Goal: Task Accomplishment & Management: Use online tool/utility

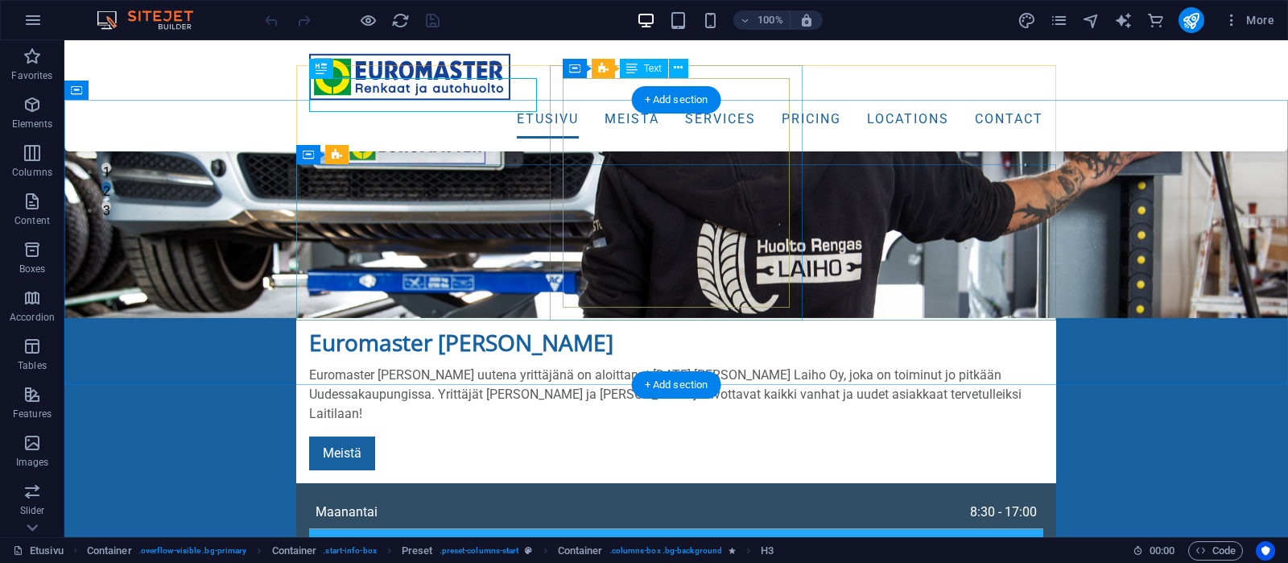
scroll to position [592, 0]
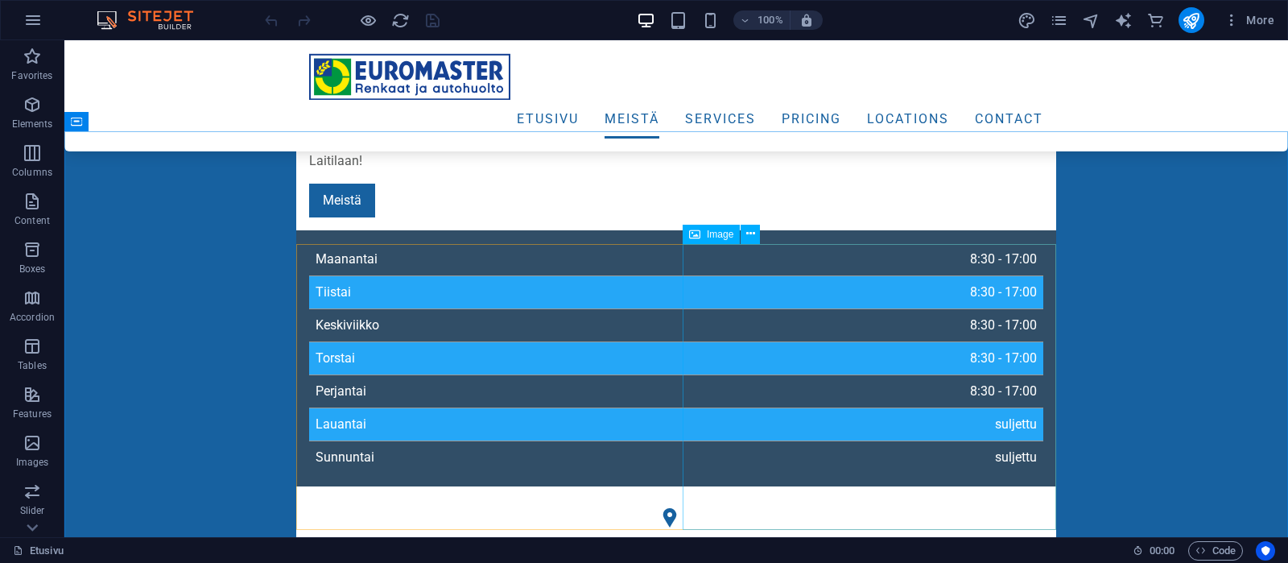
click at [714, 234] on span "Image" at bounding box center [720, 234] width 27 height 10
drag, startPoint x: 714, startPoint y: 234, endPoint x: 357, endPoint y: 195, distance: 359.6
click at [714, 234] on span "Image" at bounding box center [720, 234] width 27 height 10
select select "%"
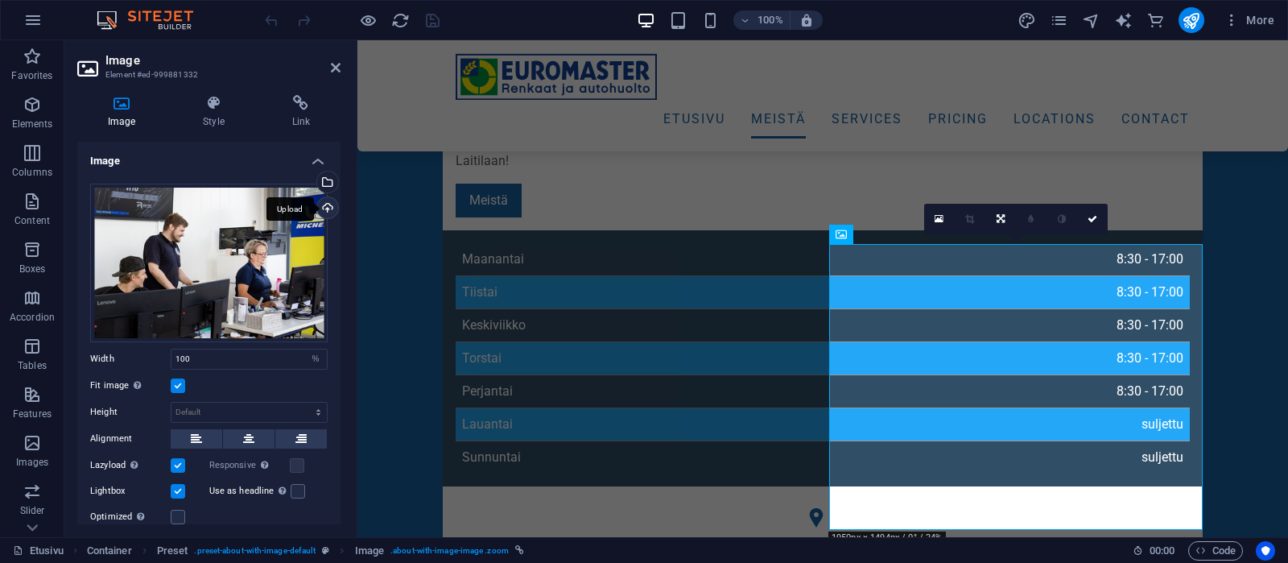
click at [324, 205] on div "Upload" at bounding box center [326, 209] width 24 height 24
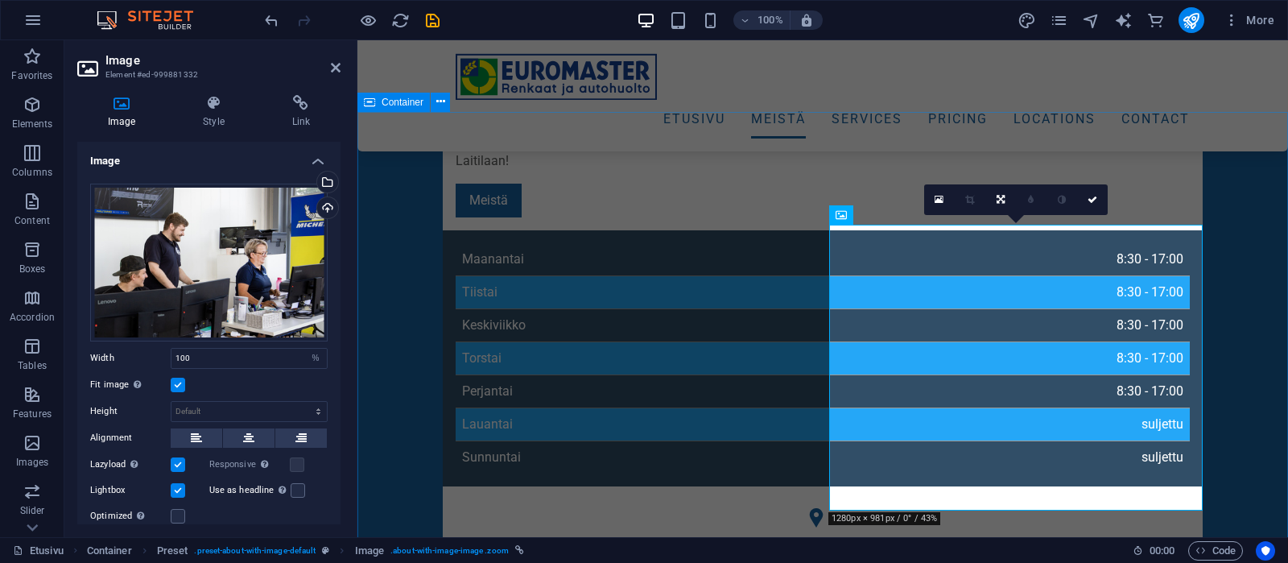
scroll to position [676, 0]
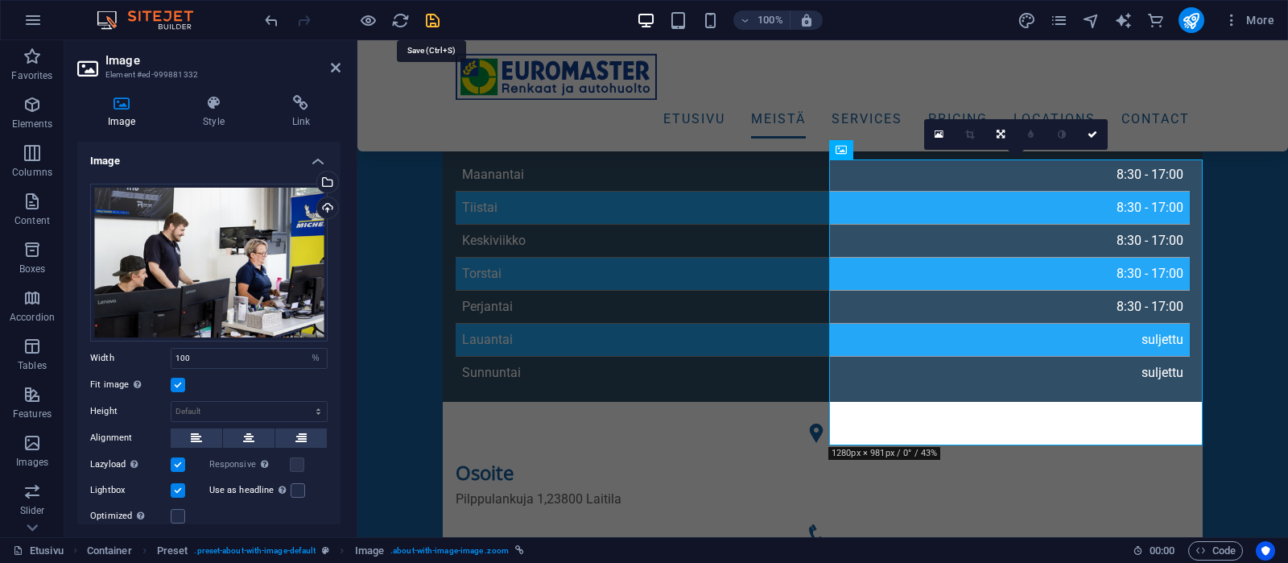
click at [434, 22] on icon "save" at bounding box center [432, 20] width 19 height 19
checkbox input "false"
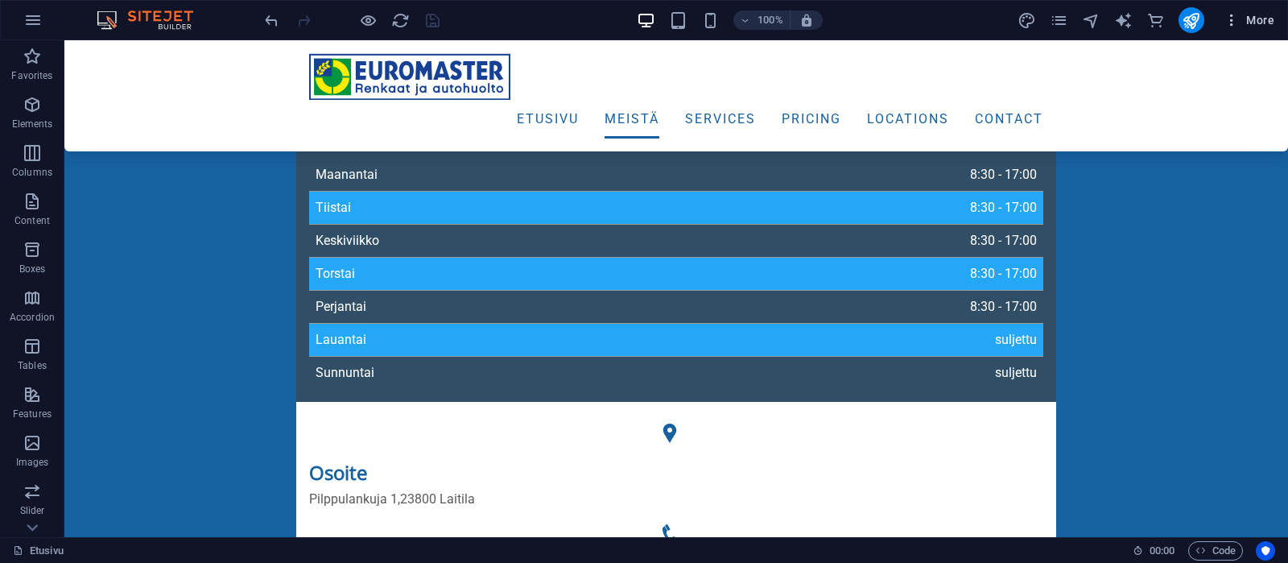
click at [1265, 16] on span "More" at bounding box center [1249, 20] width 51 height 16
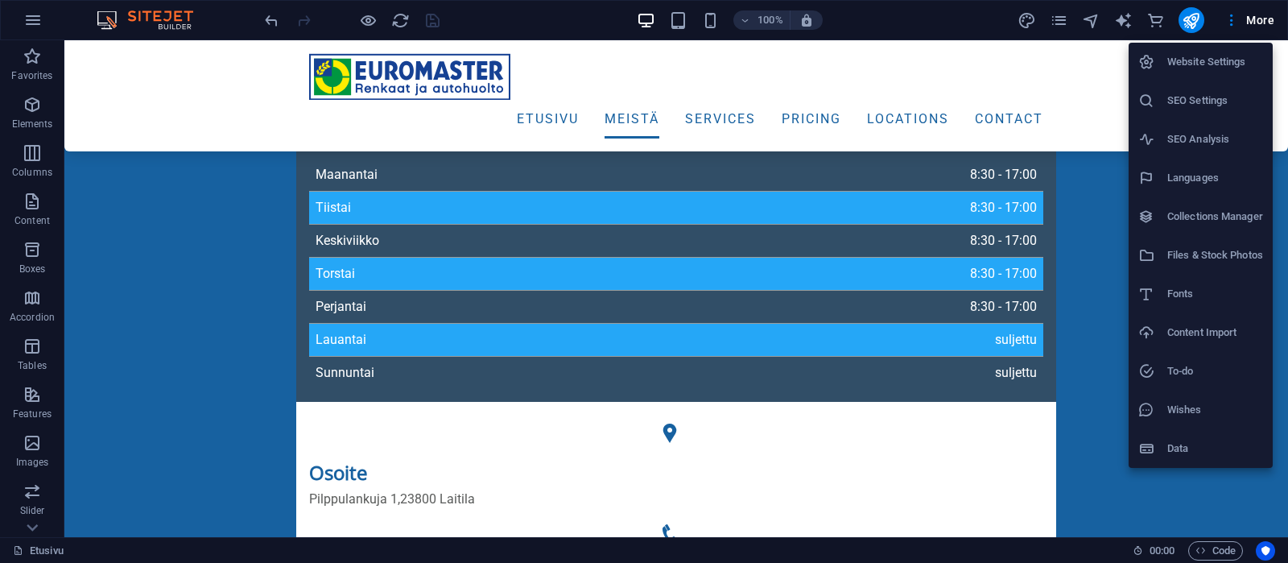
click at [1226, 256] on h6 "Files & Stock Photos" at bounding box center [1215, 255] width 96 height 19
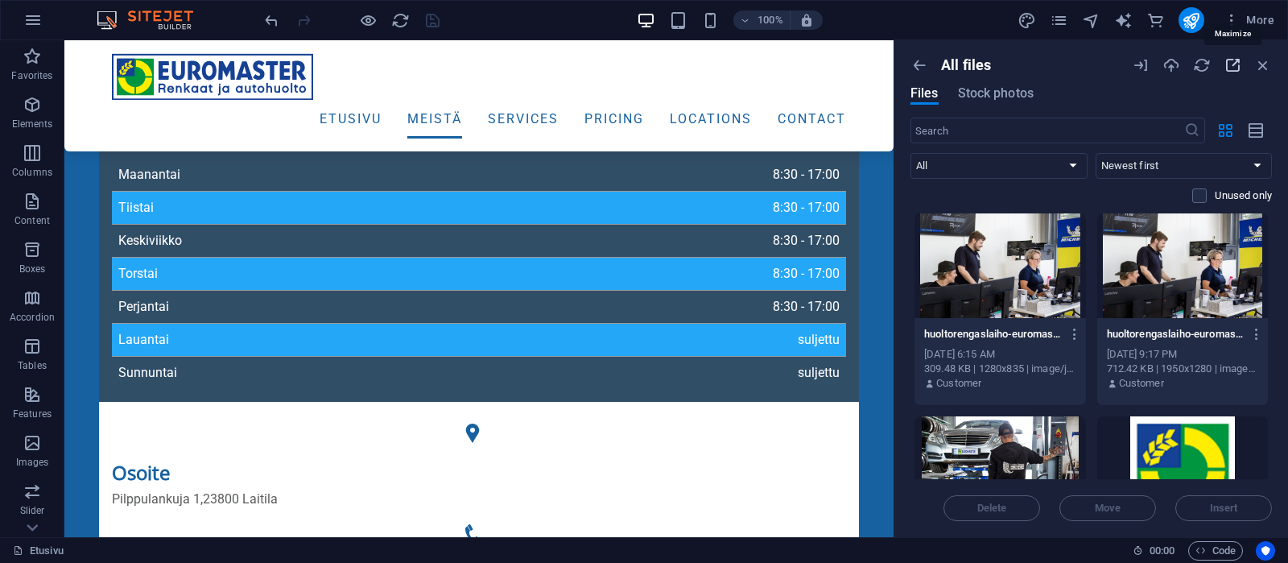
click at [1231, 64] on icon "button" at bounding box center [1233, 65] width 18 height 18
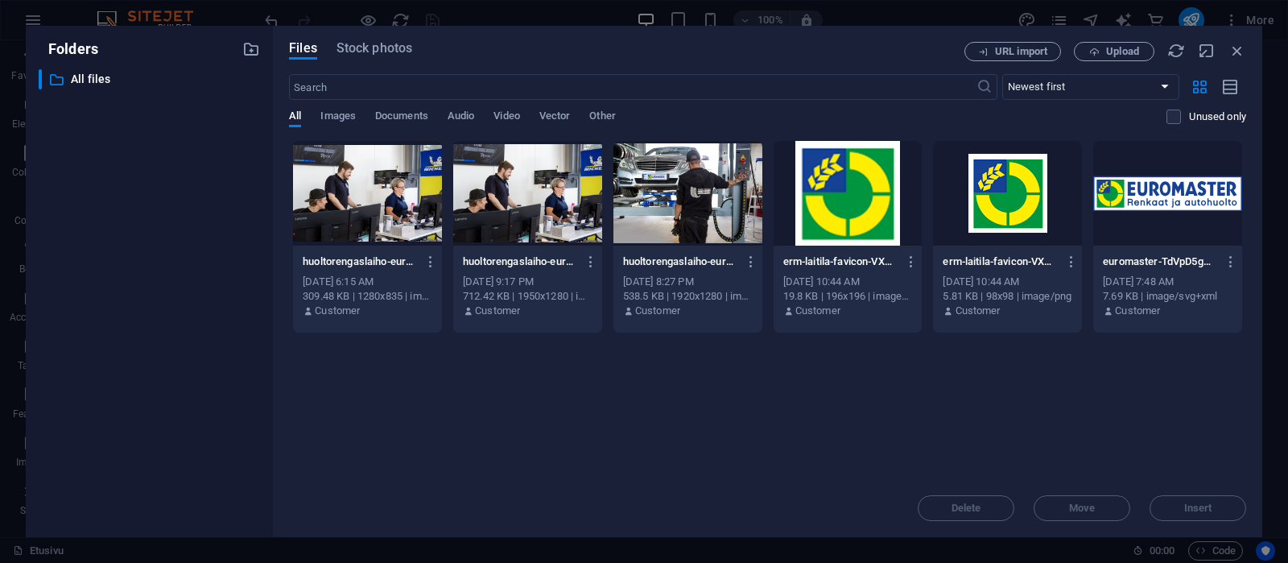
click at [555, 229] on div at bounding box center [527, 193] width 149 height 105
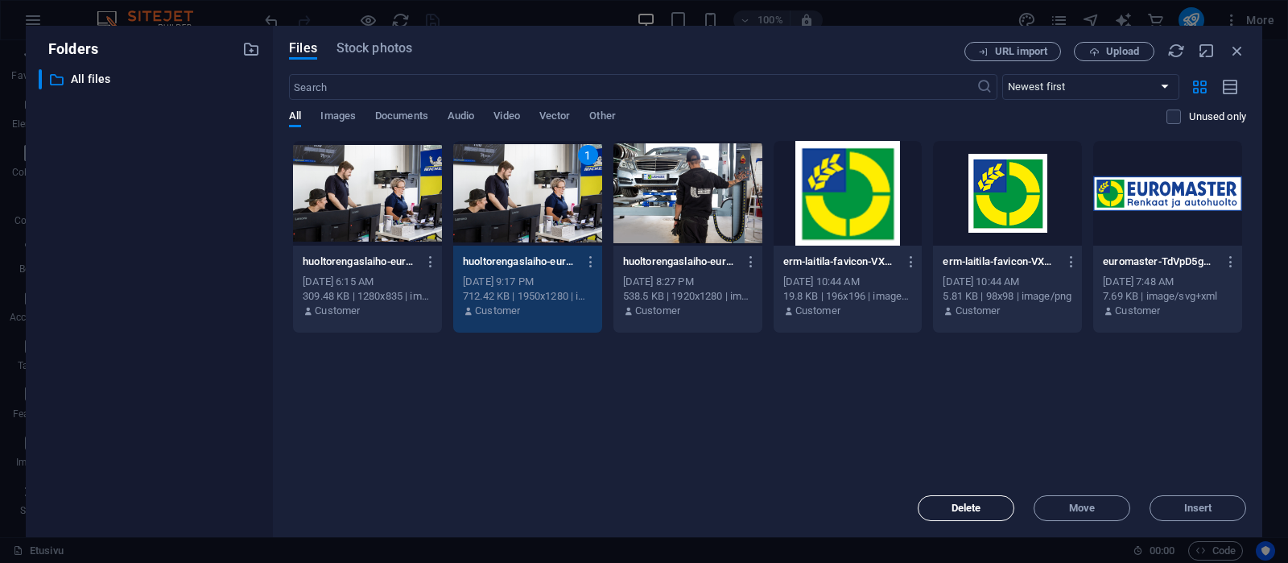
click at [995, 506] on span "Delete" at bounding box center [966, 508] width 82 height 10
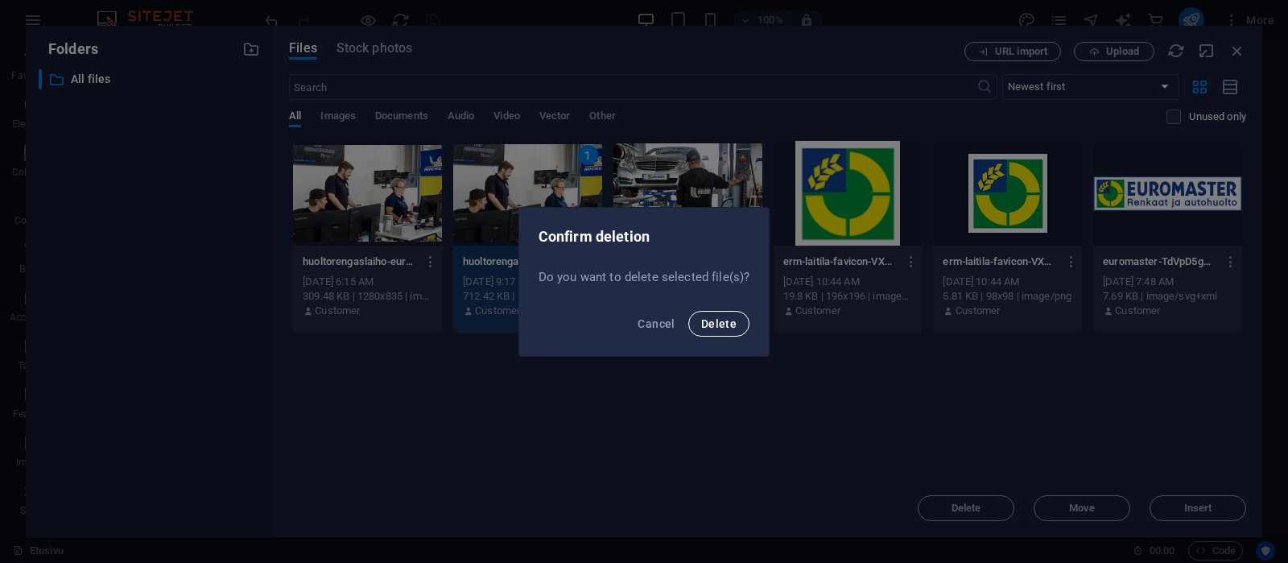
click at [728, 324] on span "Delete" at bounding box center [718, 323] width 35 height 13
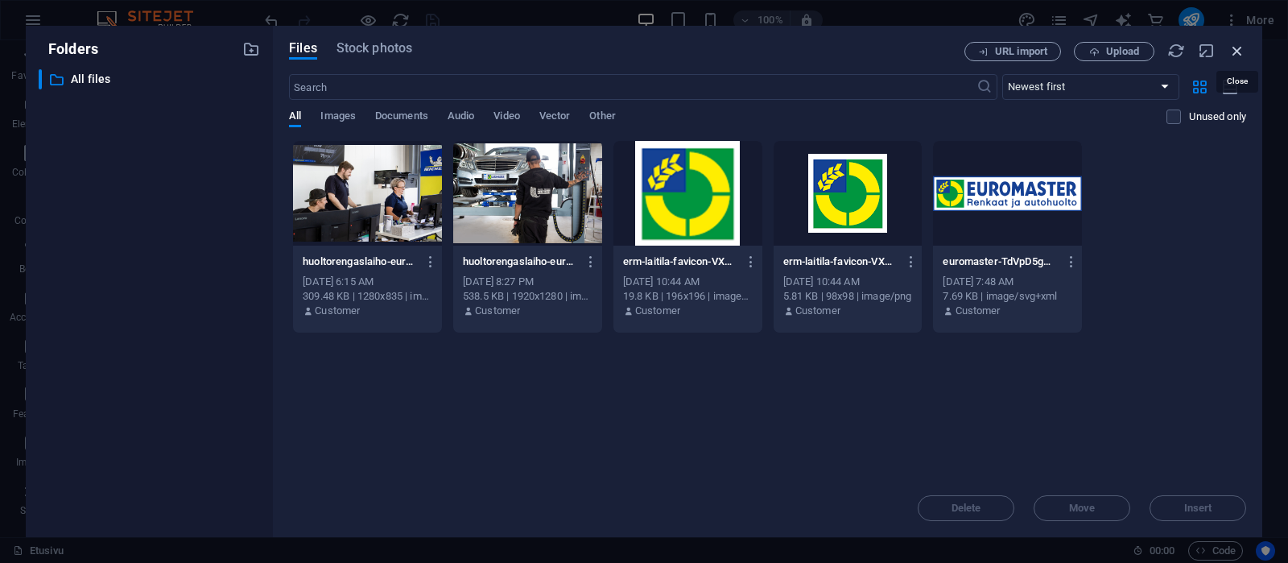
click at [1236, 53] on icon "button" at bounding box center [1237, 51] width 18 height 18
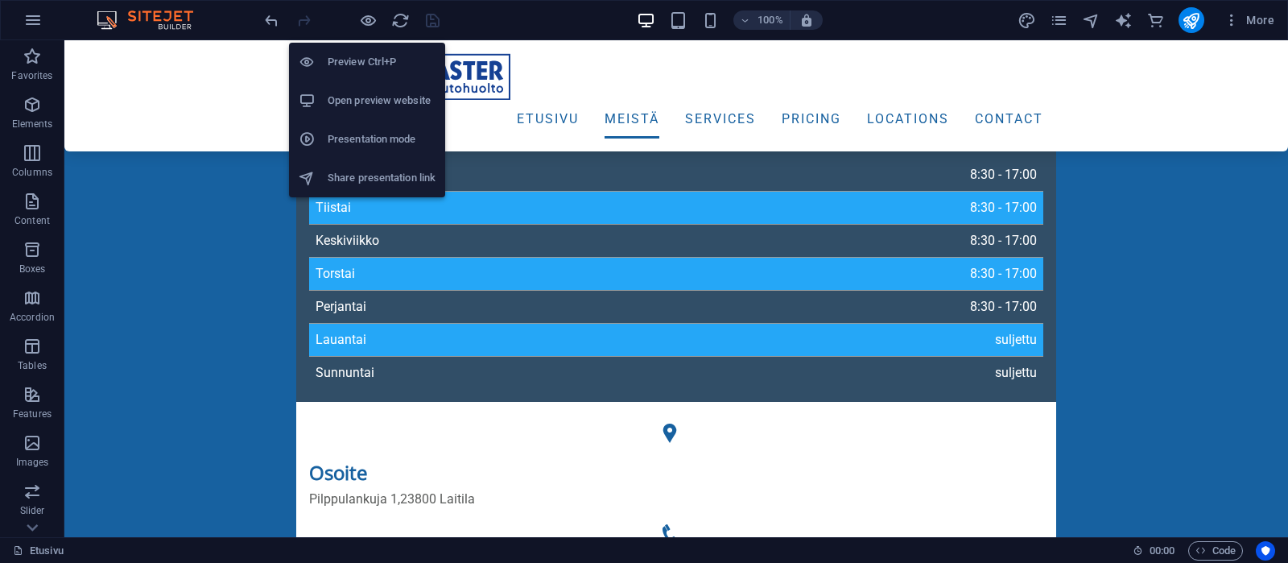
click at [357, 104] on h6 "Open preview website" at bounding box center [382, 100] width 108 height 19
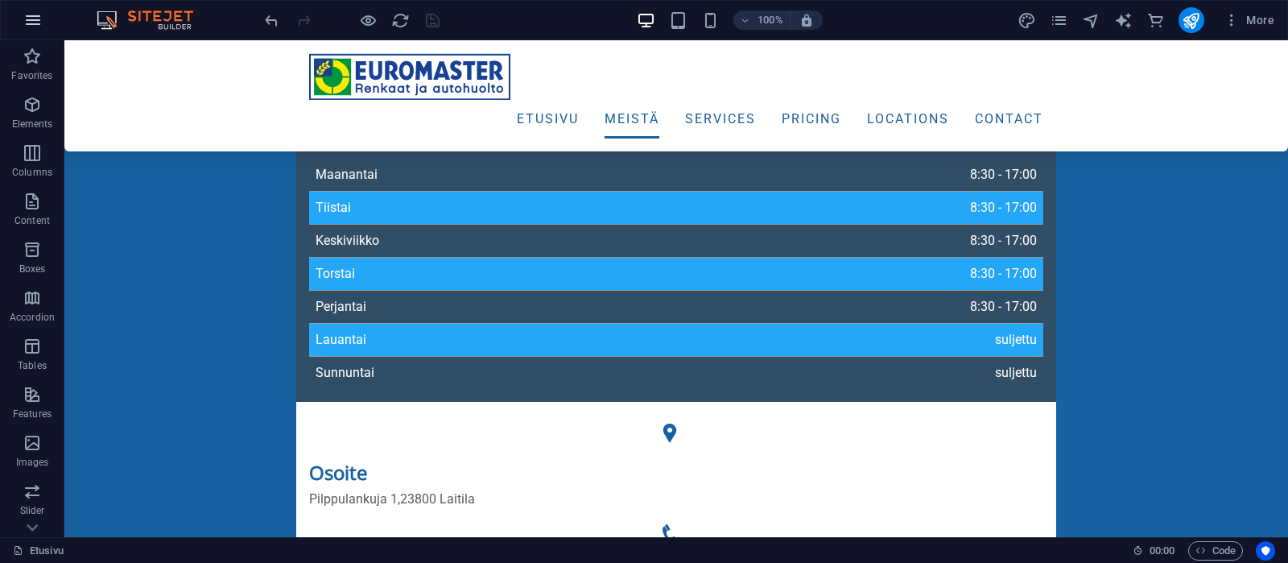
click at [31, 12] on icon "button" at bounding box center [32, 19] width 19 height 19
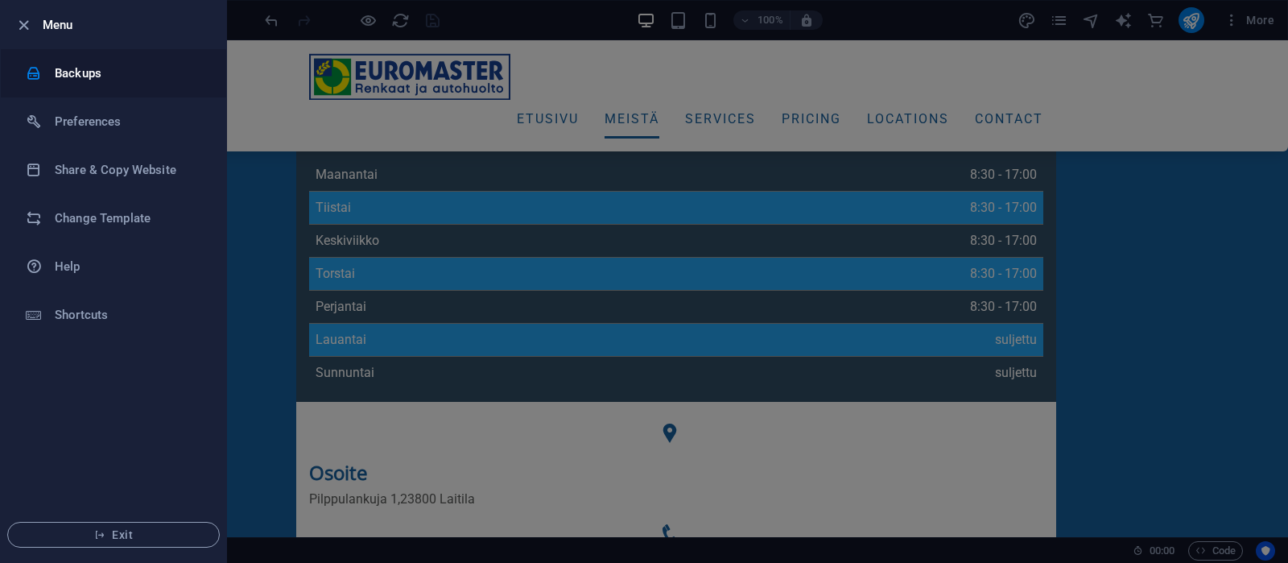
click at [60, 75] on h6 "Backups" at bounding box center [129, 73] width 149 height 19
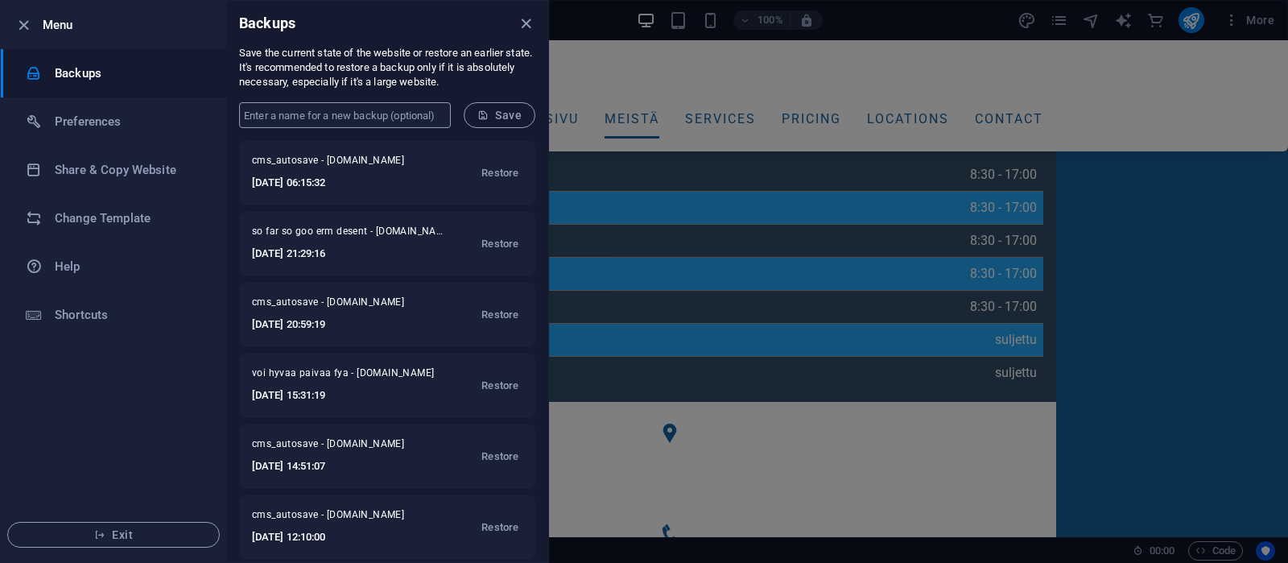
click at [346, 117] on input "text" at bounding box center [345, 115] width 212 height 26
click at [341, 114] on input "backup before header change to lighter one" at bounding box center [345, 115] width 212 height 26
type input "backup before header img change to lighter one"
click at [493, 118] on span "Save" at bounding box center [499, 115] width 44 height 13
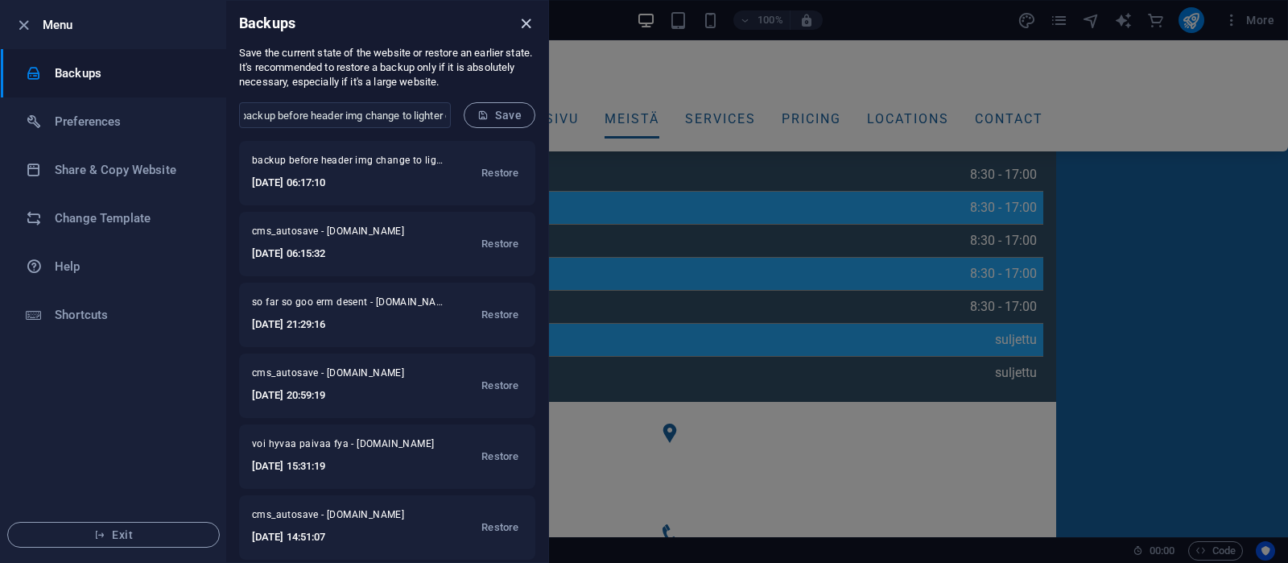
click at [526, 21] on icon "close" at bounding box center [526, 23] width 19 height 19
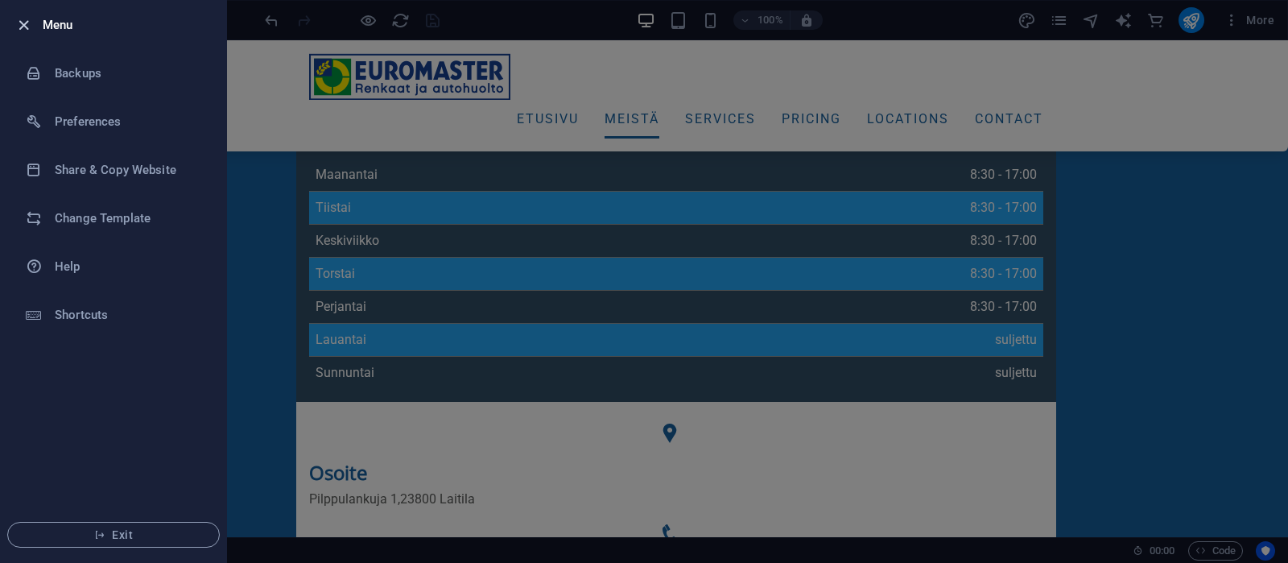
click at [23, 27] on icon "button" at bounding box center [23, 25] width 19 height 19
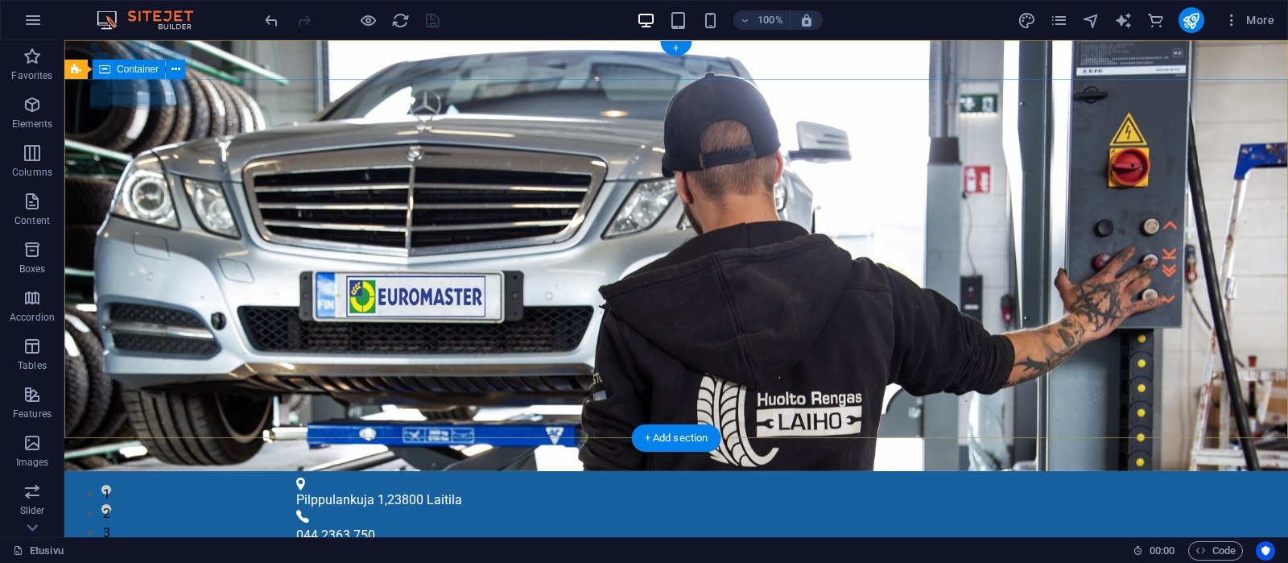
scroll to position [0, 0]
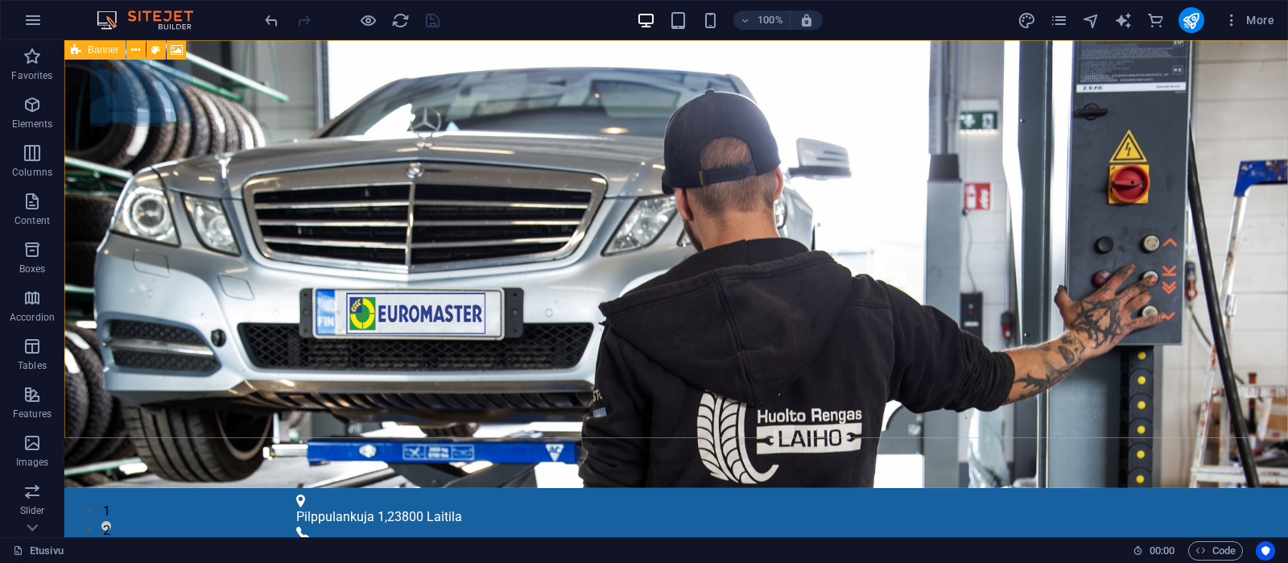
click at [103, 52] on span "Banner" at bounding box center [103, 50] width 31 height 10
select select "vh"
select select "header"
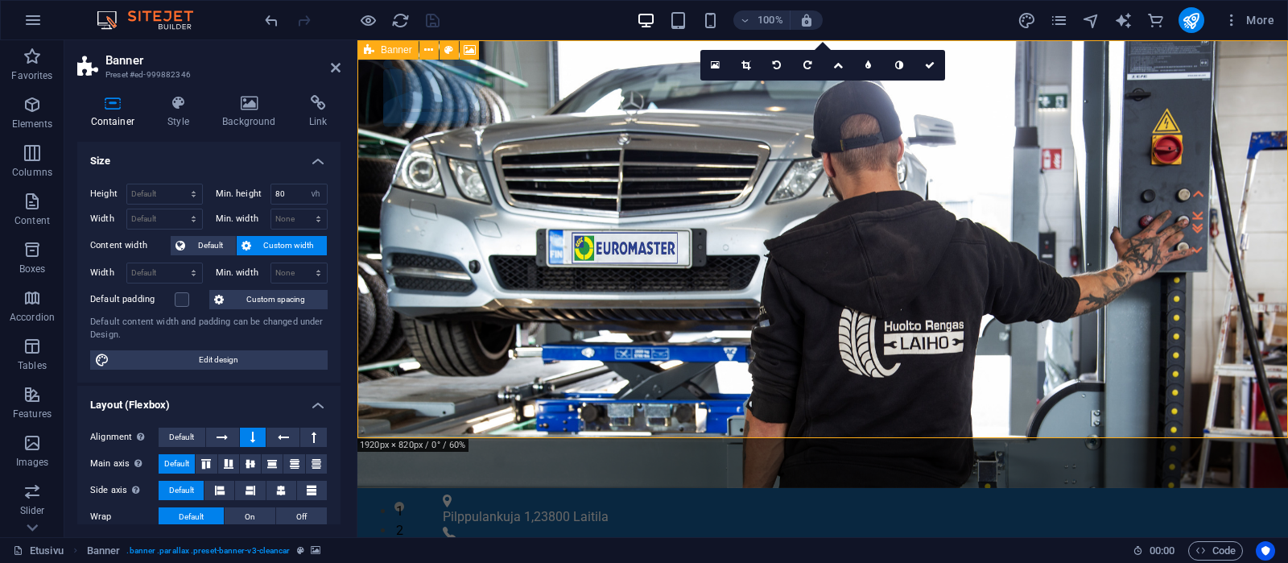
click at [402, 52] on span "Banner" at bounding box center [396, 50] width 31 height 10
click at [245, 103] on icon at bounding box center [249, 103] width 80 height 16
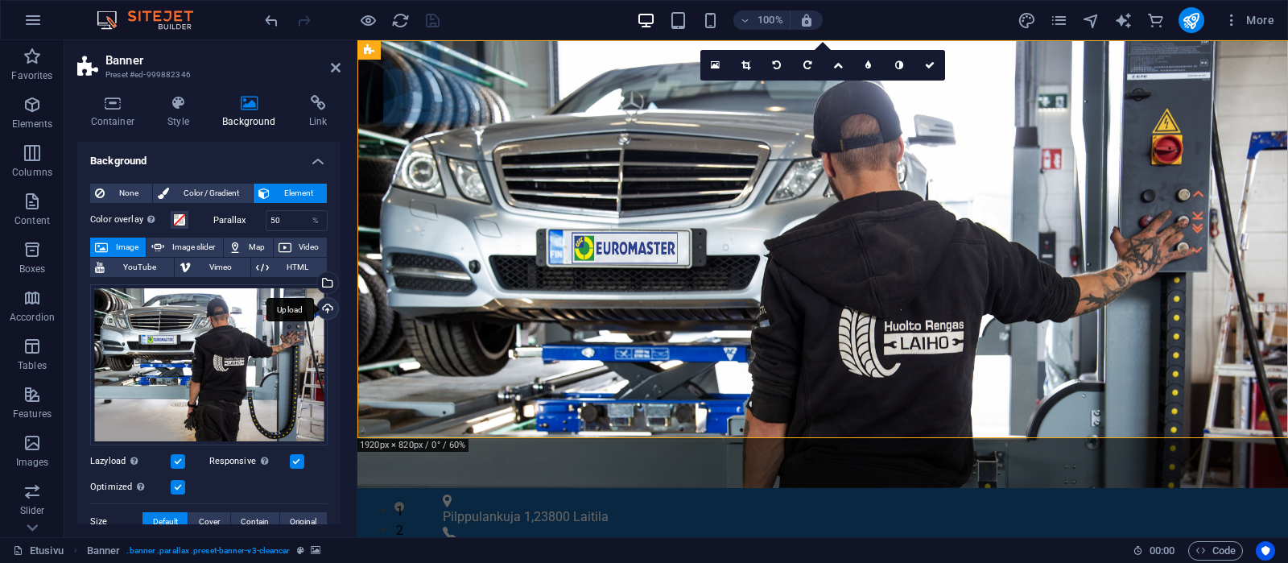
click at [326, 307] on div "Upload" at bounding box center [326, 310] width 24 height 24
click at [433, 13] on icon "save" at bounding box center [432, 20] width 19 height 19
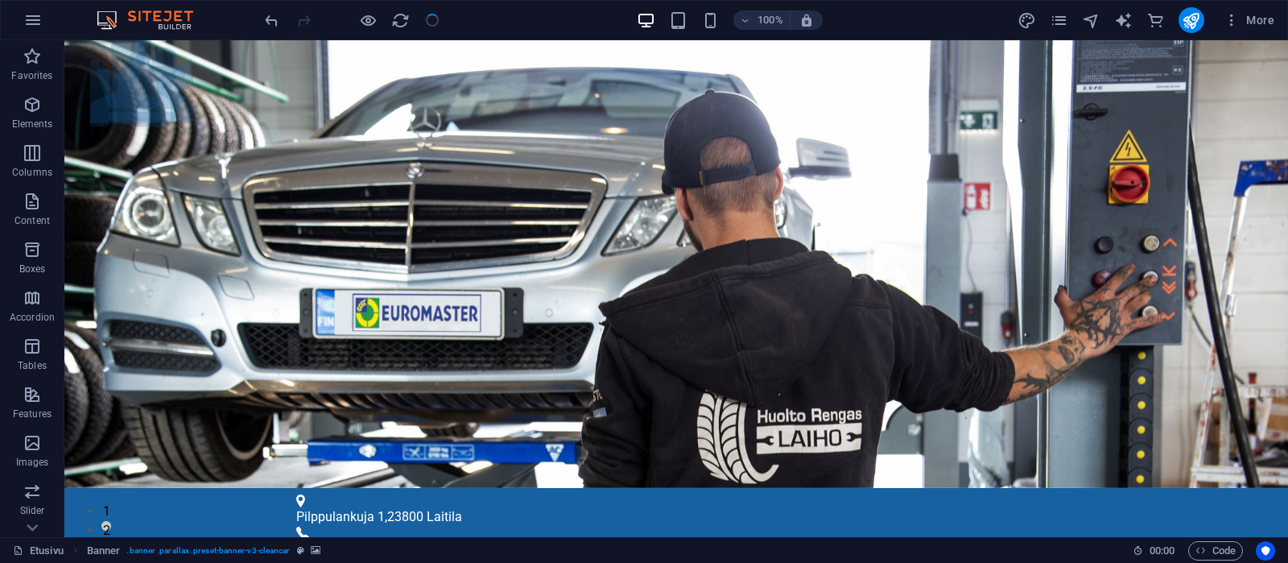
checkbox input "false"
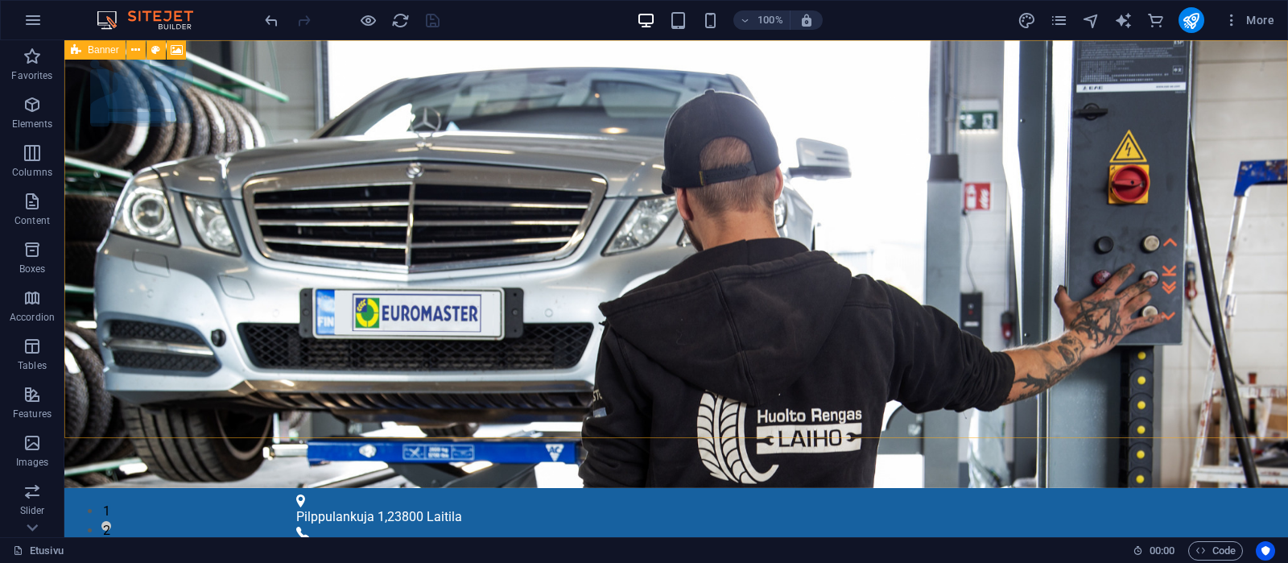
click at [91, 50] on span "Banner" at bounding box center [103, 50] width 31 height 10
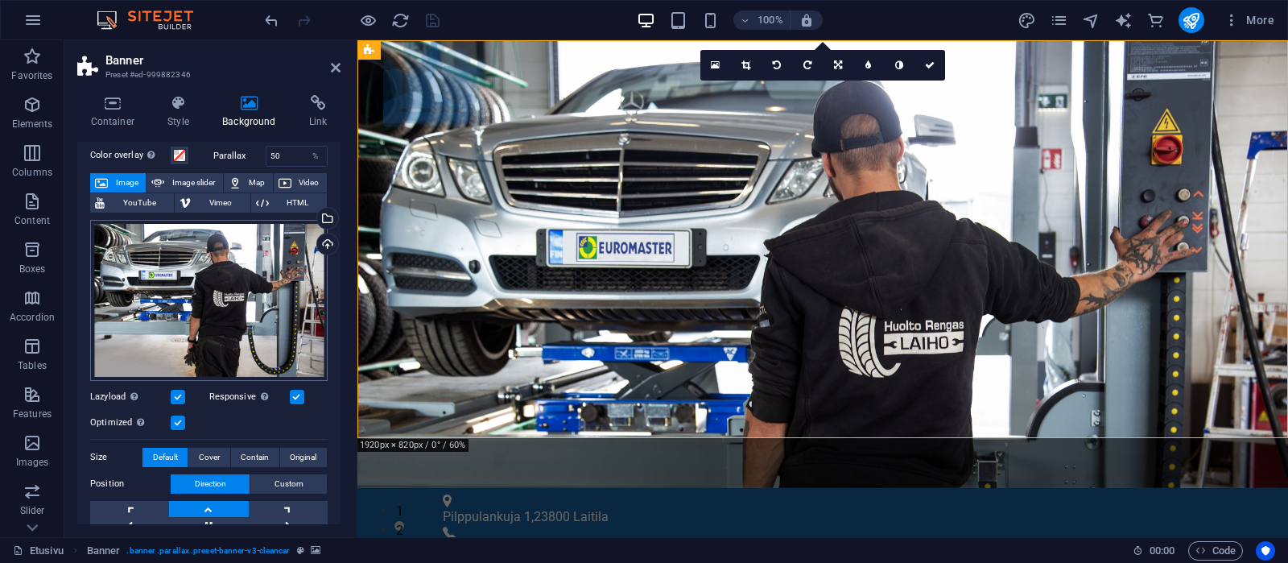
scroll to position [153, 0]
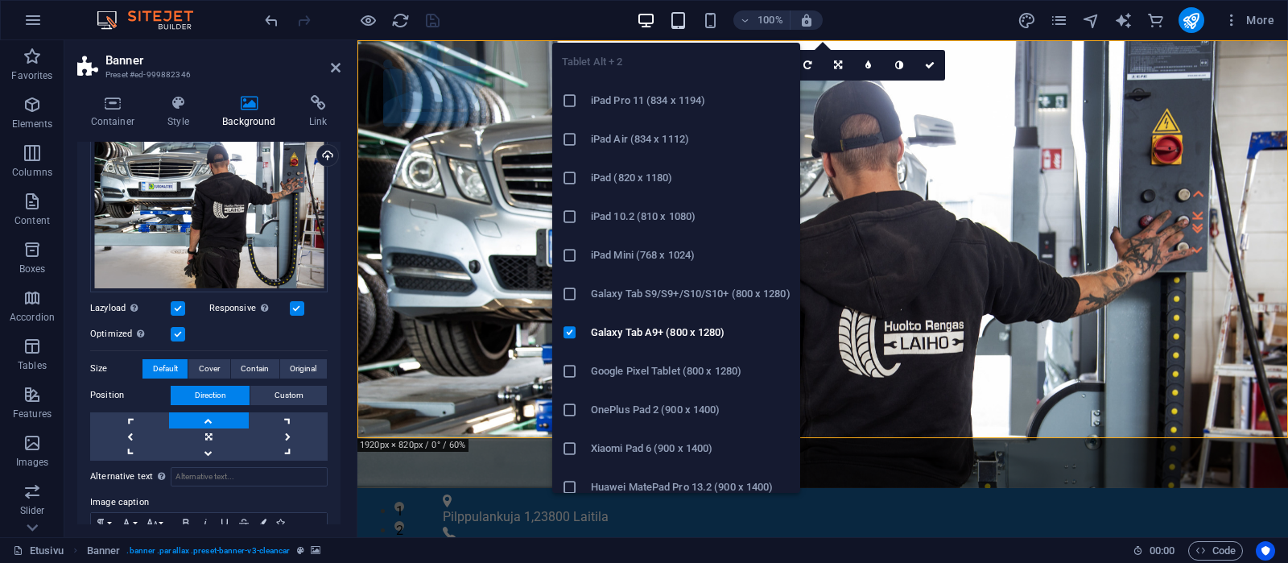
click at [681, 16] on icon "button" at bounding box center [678, 20] width 19 height 19
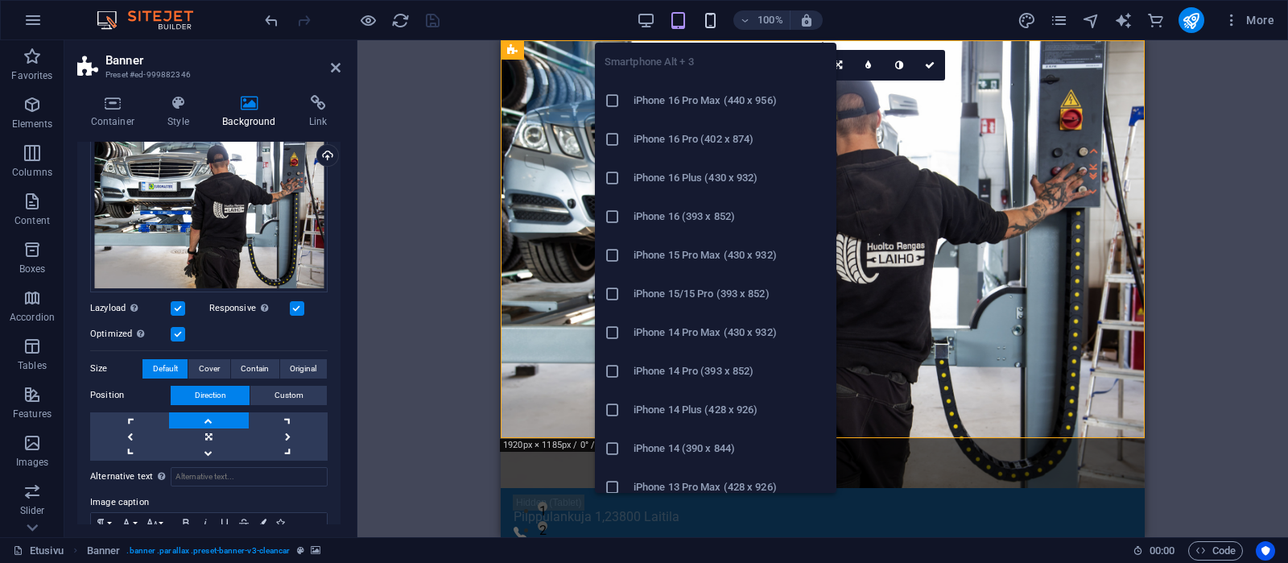
click at [712, 20] on icon "button" at bounding box center [710, 20] width 19 height 19
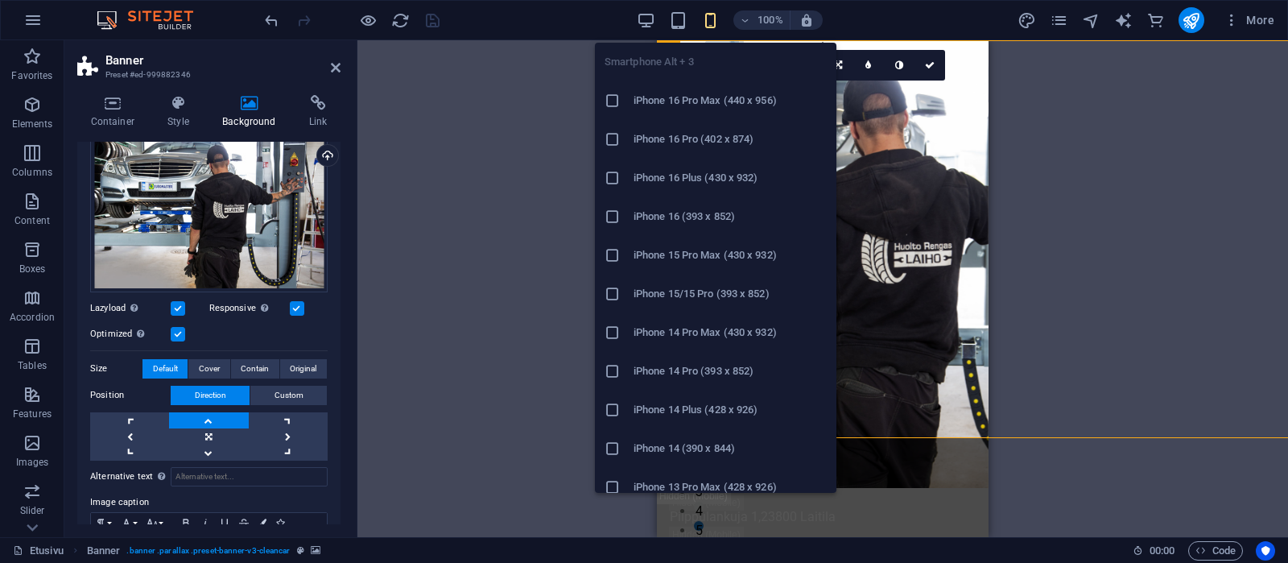
type input "42"
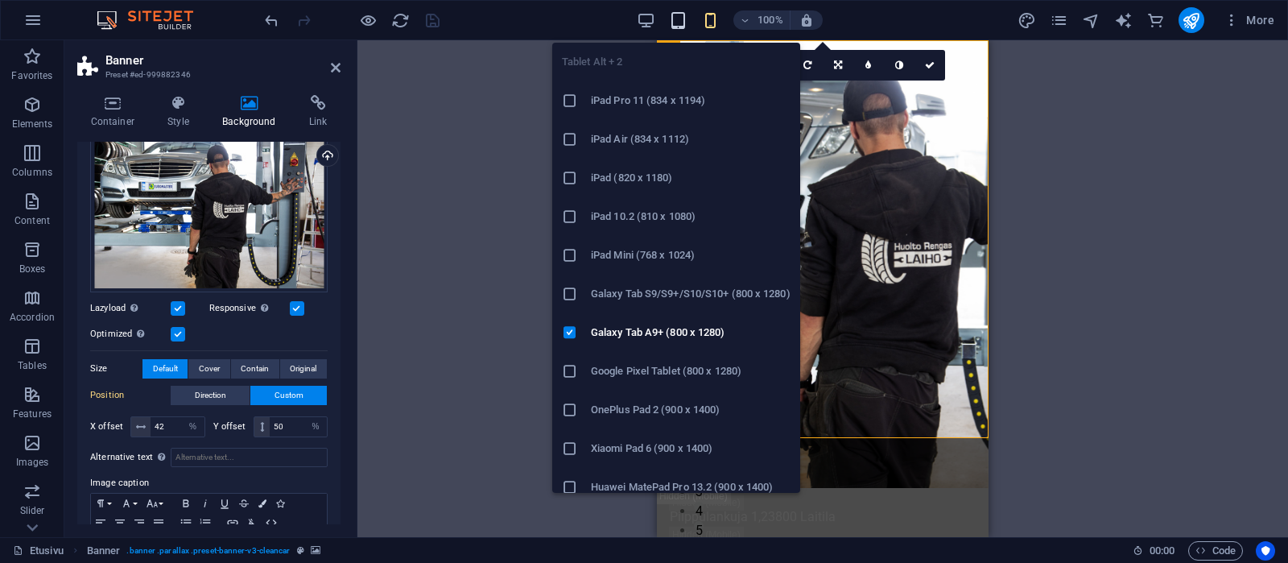
click at [677, 23] on icon "button" at bounding box center [678, 20] width 19 height 19
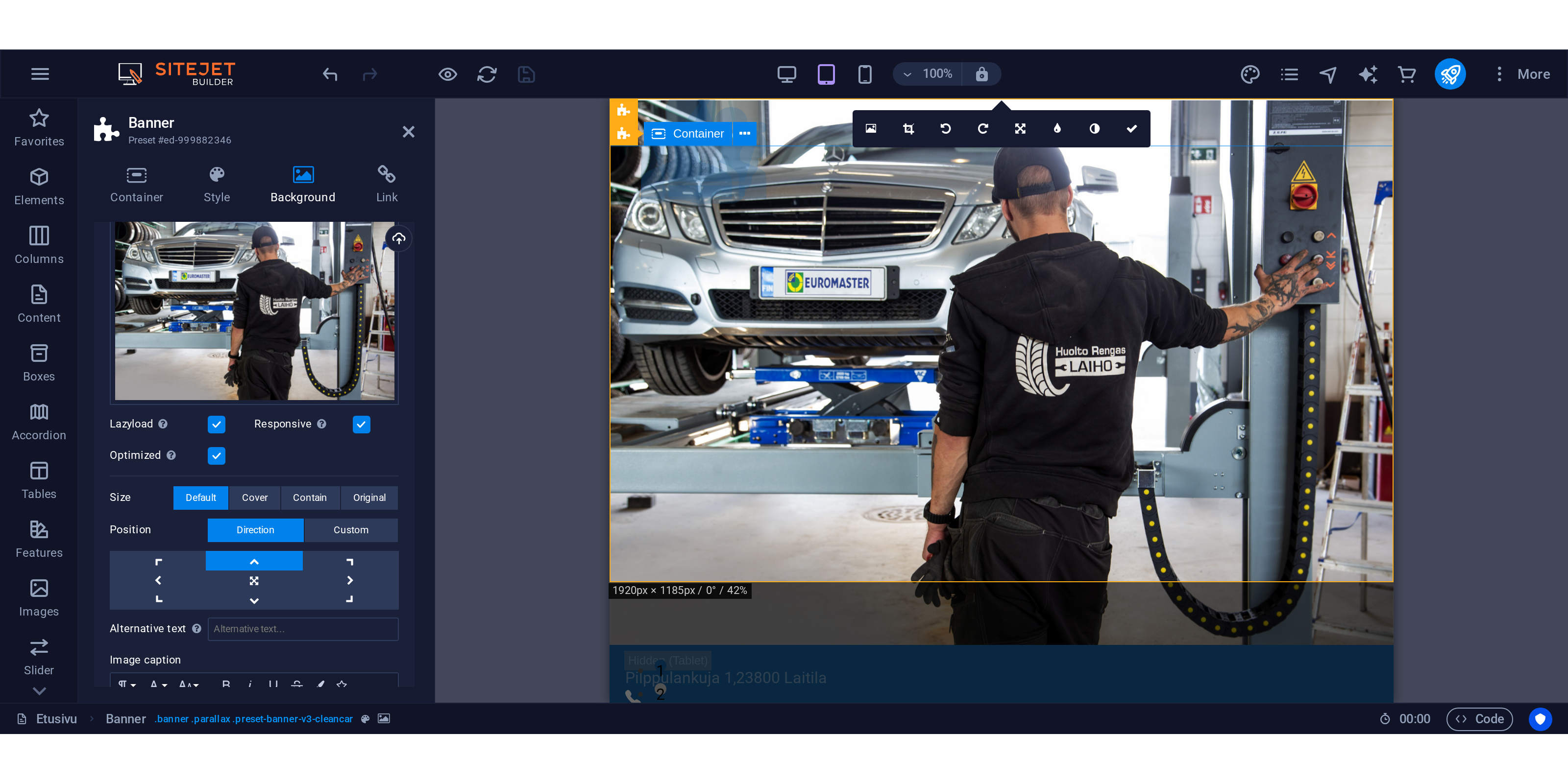
scroll to position [52, 0]
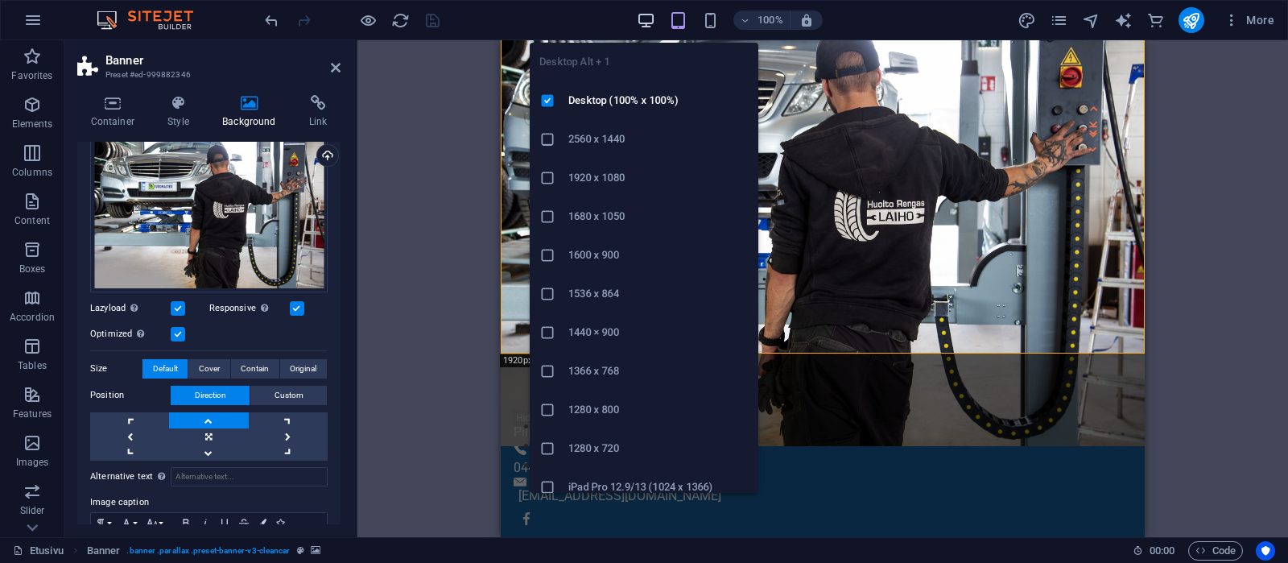
click at [645, 14] on icon "button" at bounding box center [646, 20] width 19 height 19
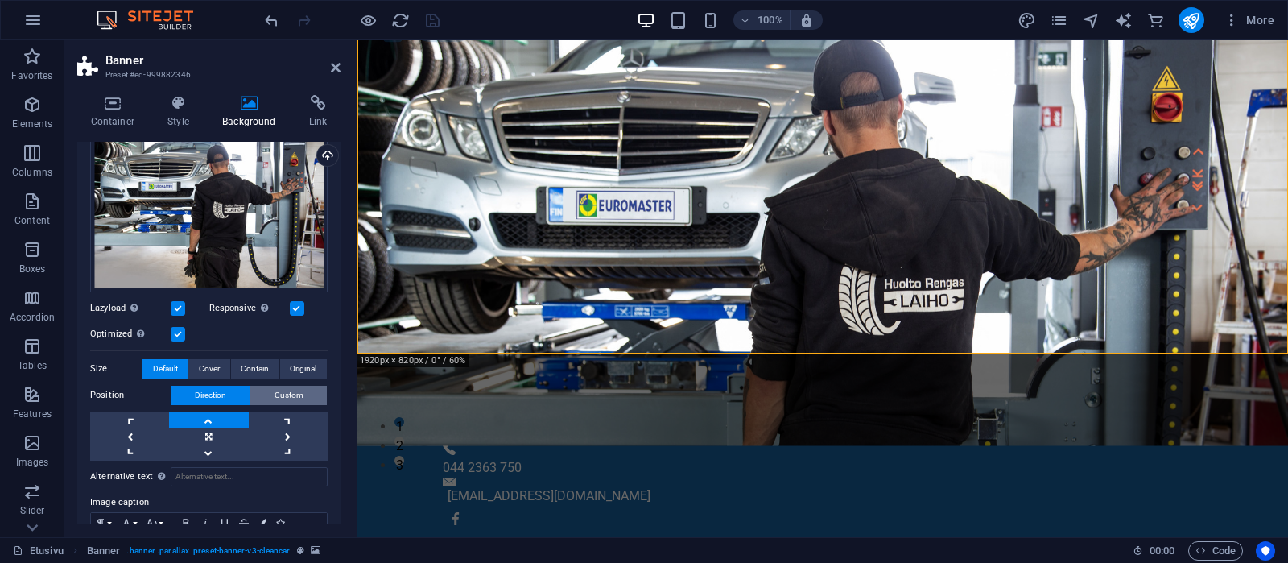
click at [304, 393] on button "Custom" at bounding box center [288, 395] width 76 height 19
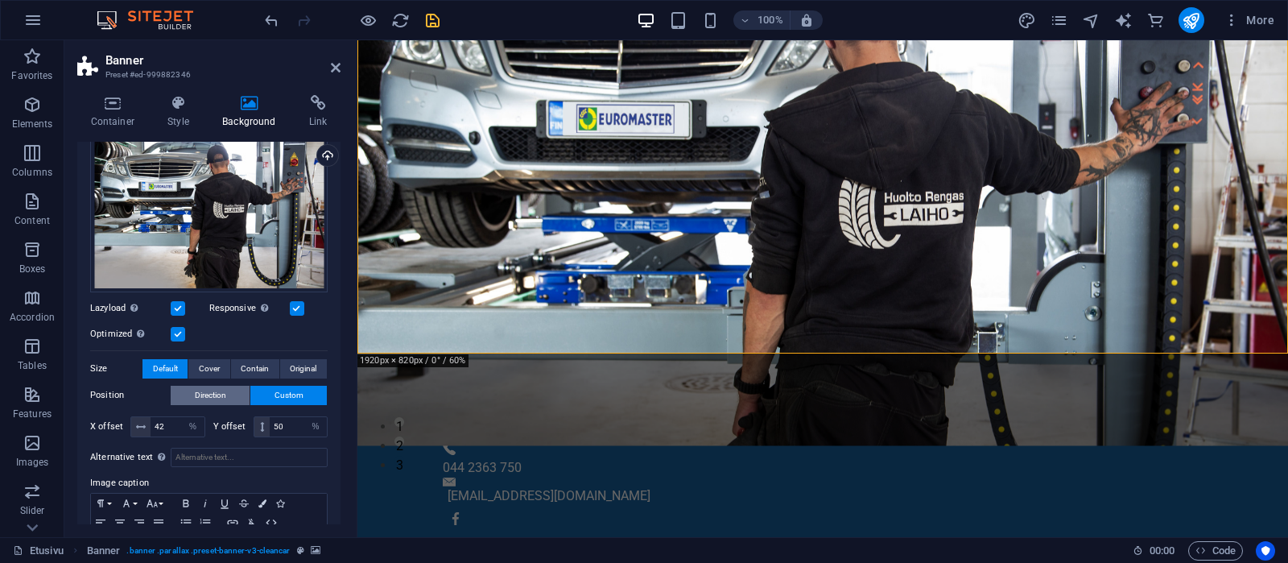
click at [198, 386] on span "Direction" at bounding box center [210, 395] width 31 height 19
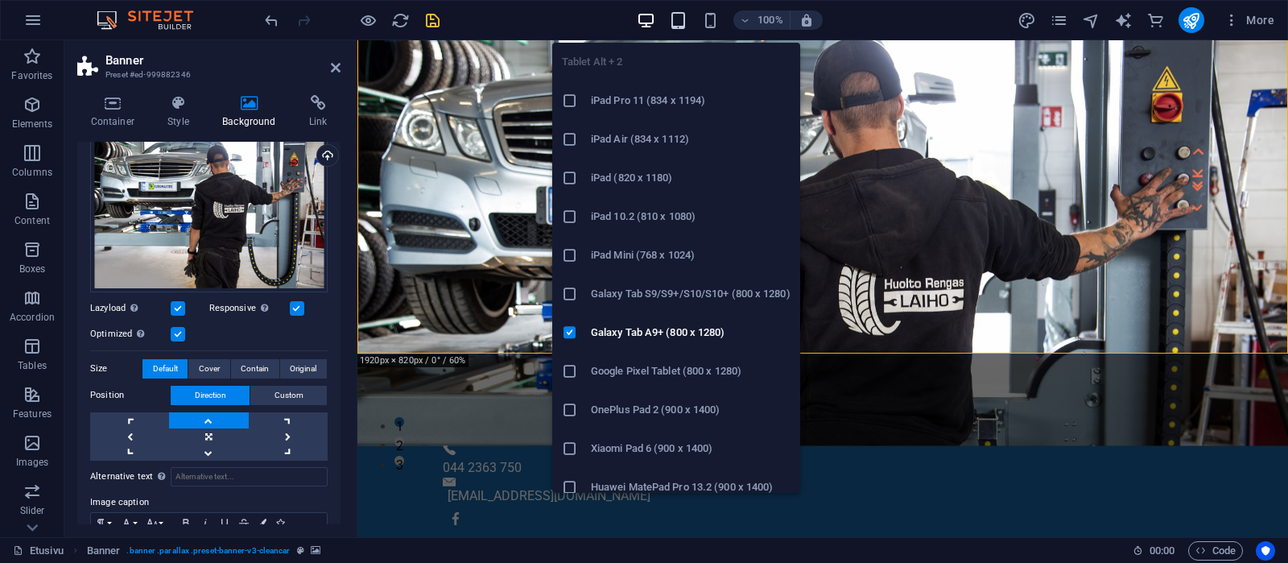
click at [677, 15] on icon "button" at bounding box center [678, 20] width 19 height 19
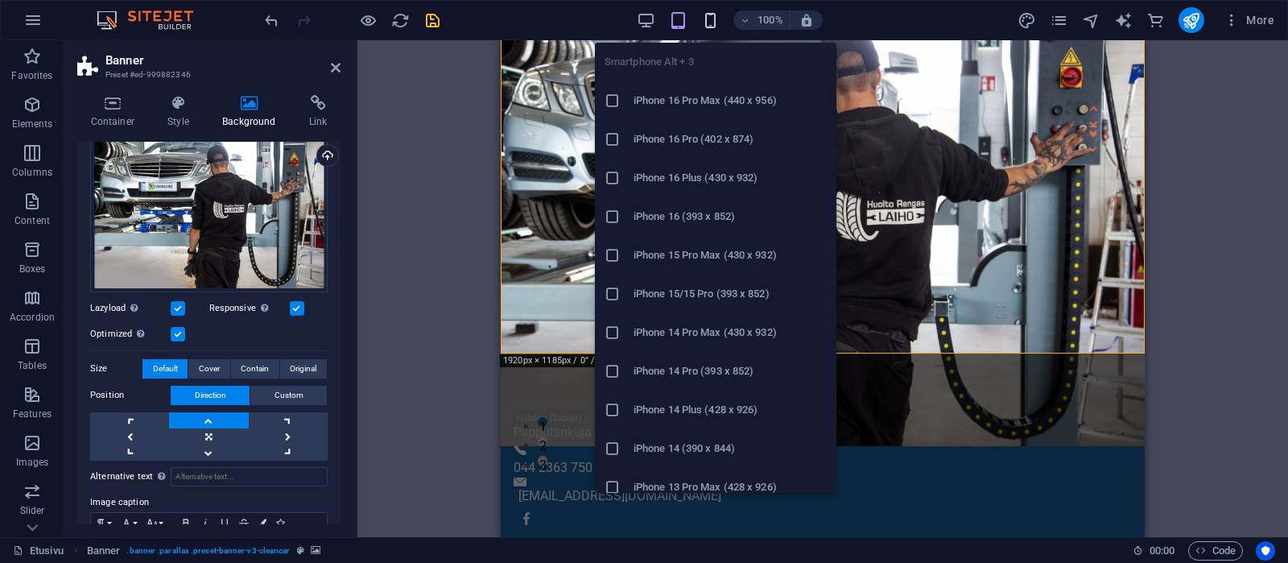
click at [711, 19] on icon "button" at bounding box center [710, 20] width 19 height 19
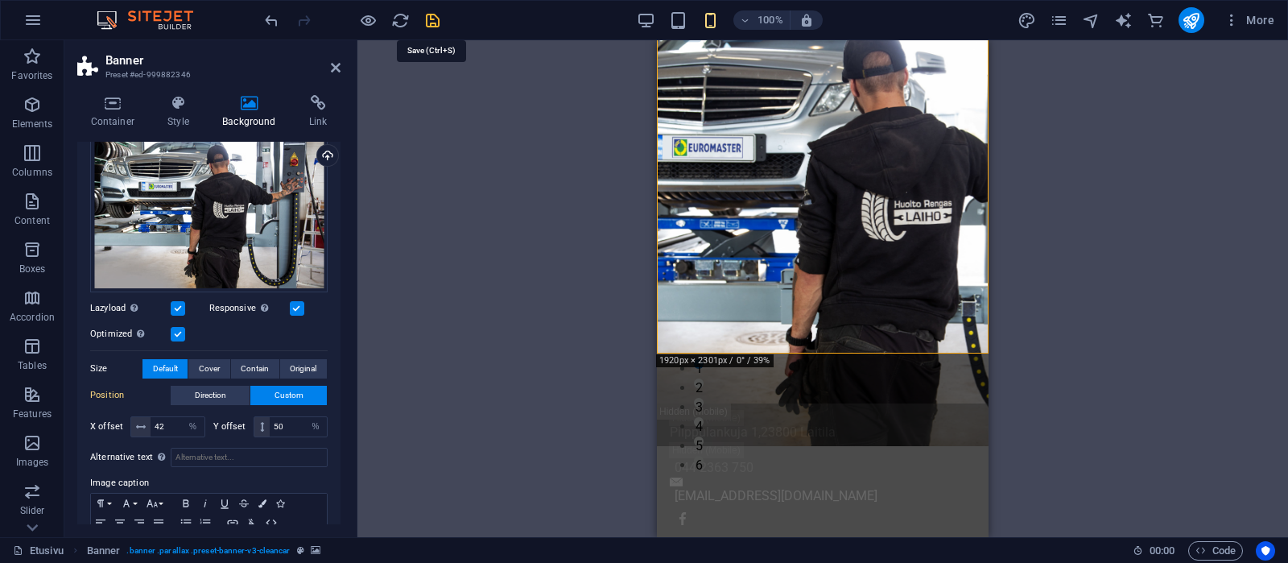
click at [428, 20] on icon "save" at bounding box center [432, 20] width 19 height 19
checkbox input "false"
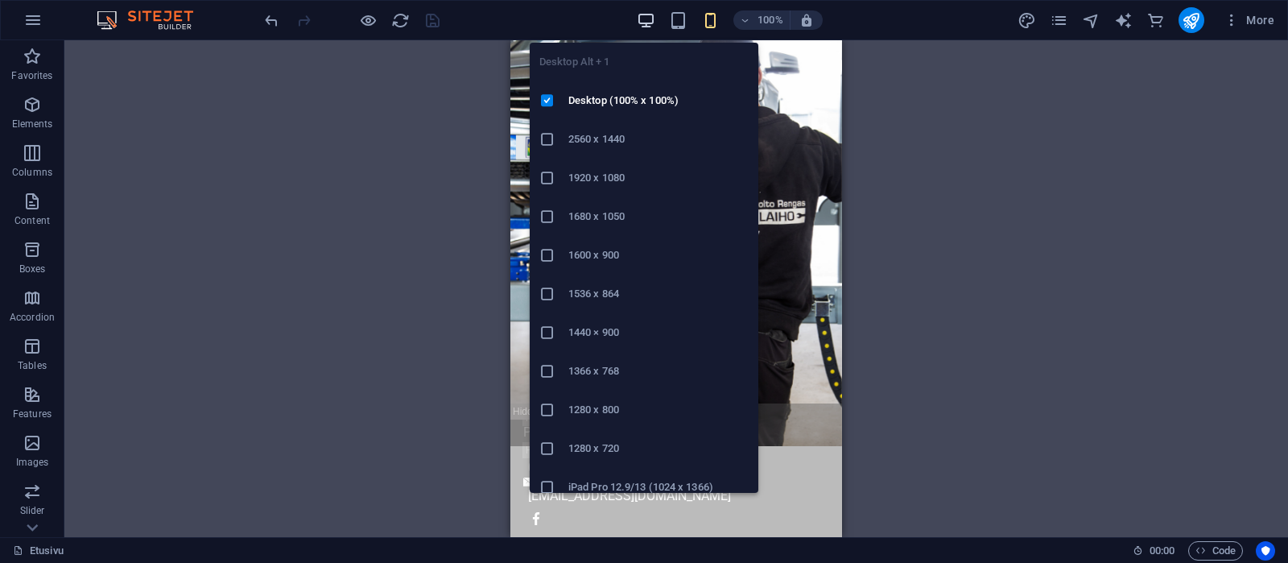
click at [646, 14] on icon "button" at bounding box center [646, 20] width 19 height 19
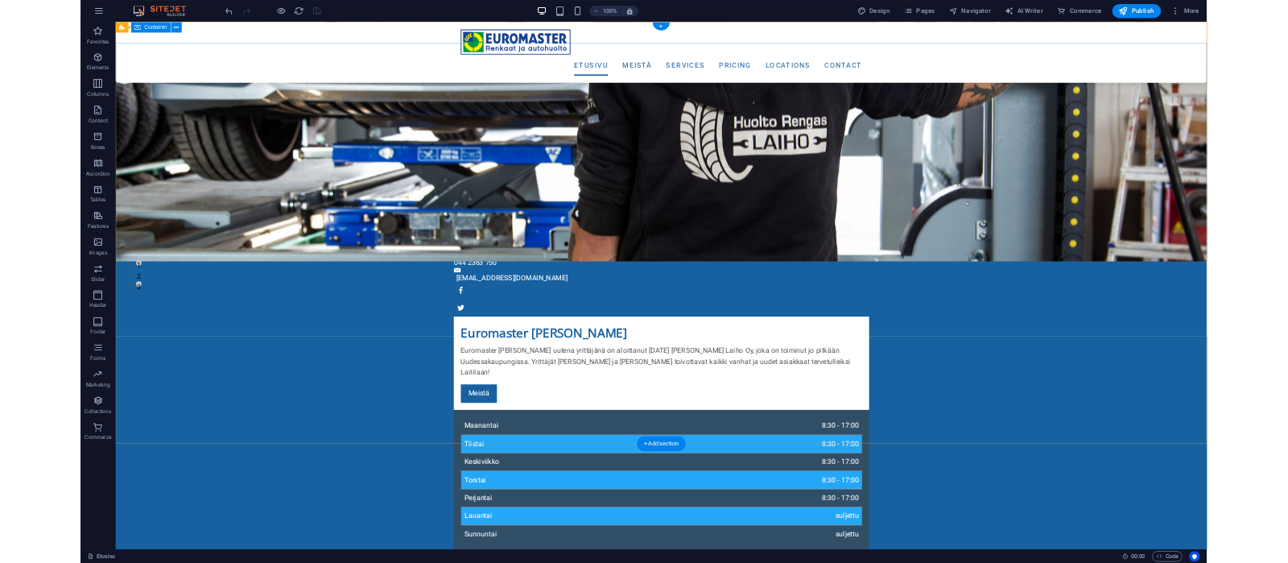
scroll to position [0, 0]
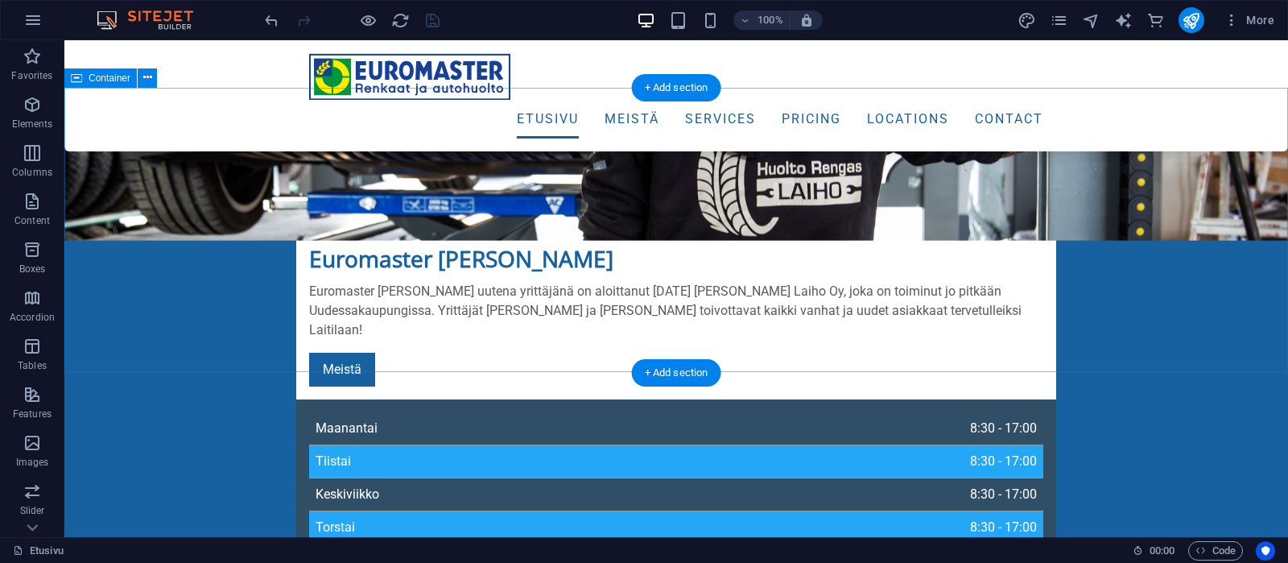
scroll to position [169, 0]
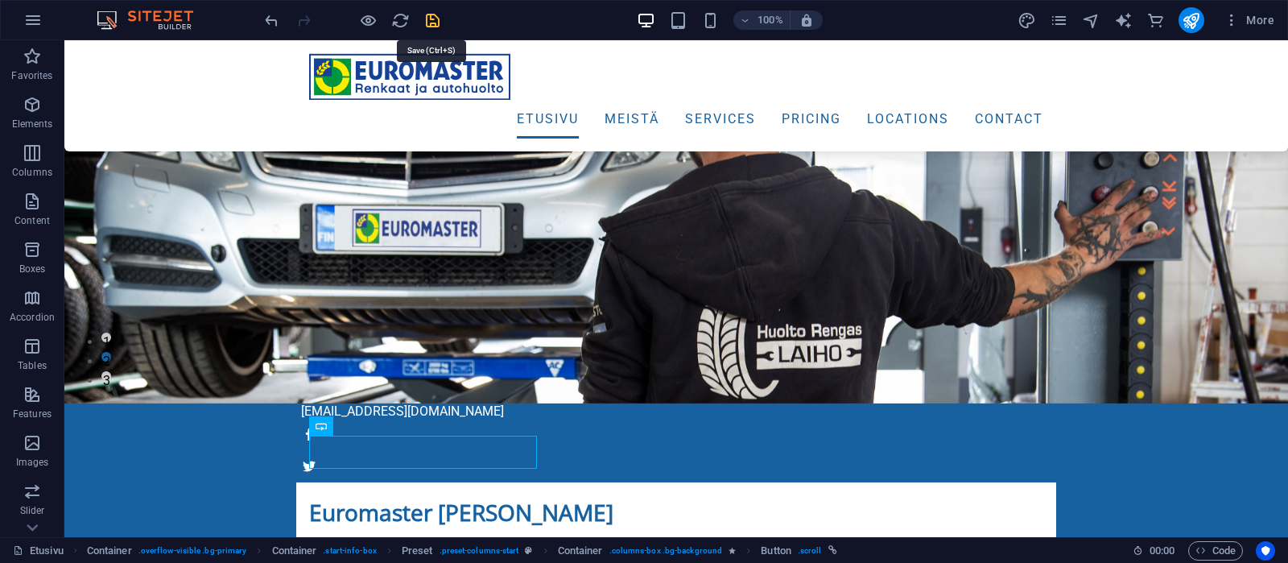
click at [429, 14] on icon "save" at bounding box center [432, 20] width 19 height 19
checkbox input "false"
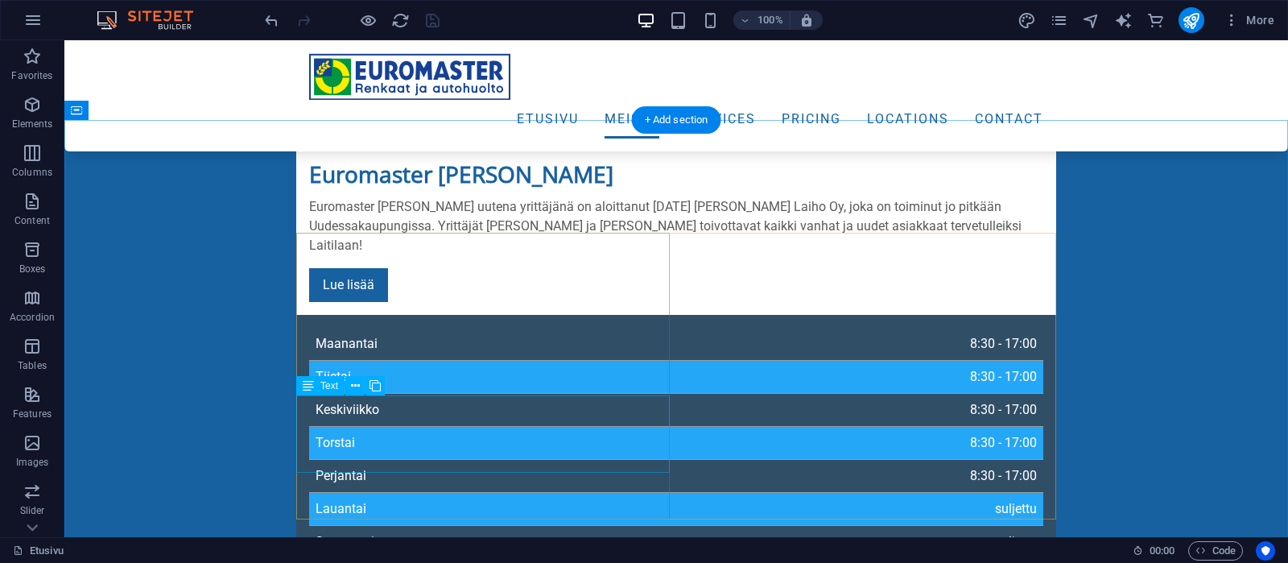
scroll to position [676, 0]
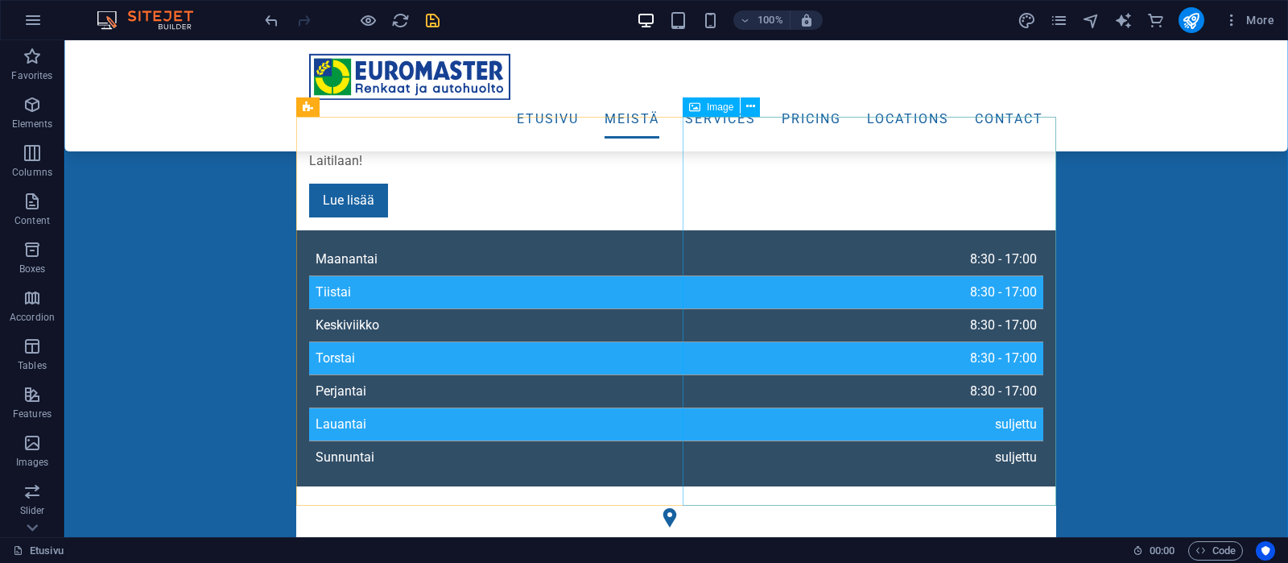
scroll to position [761, 0]
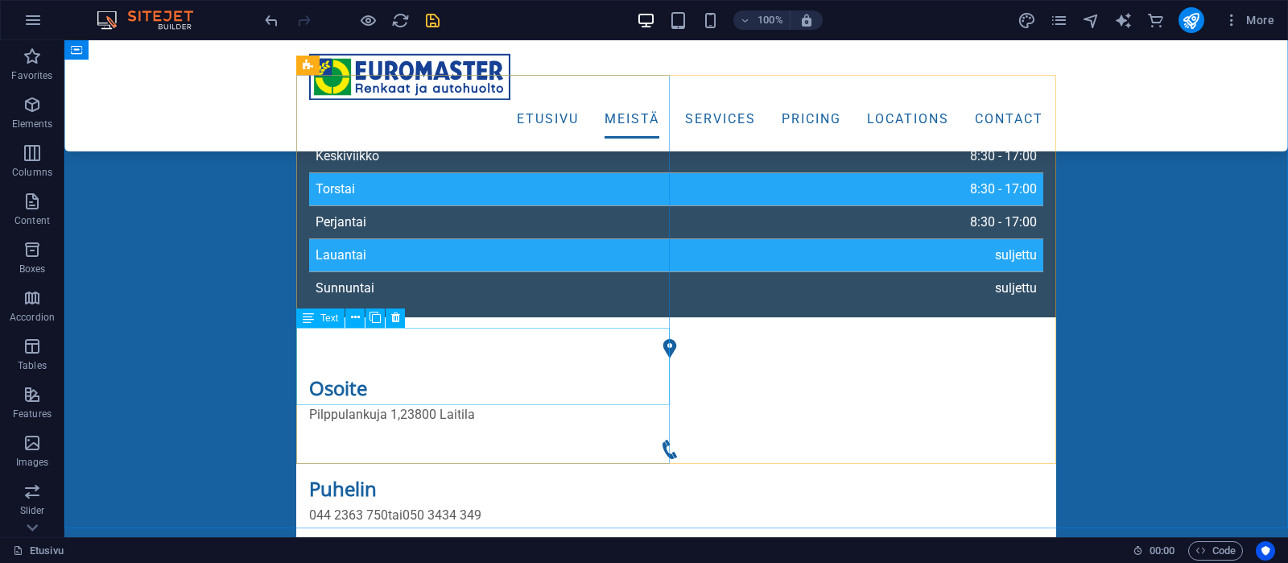
click at [332, 314] on span "Text" at bounding box center [329, 318] width 18 height 10
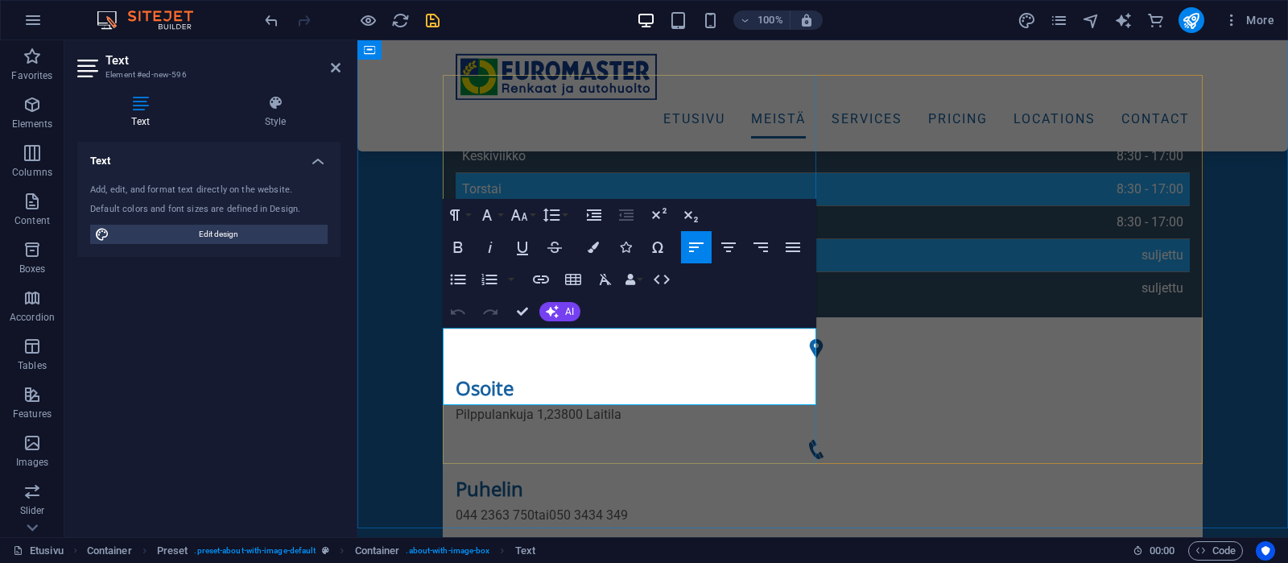
drag, startPoint x: 630, startPoint y: 392, endPoint x: 560, endPoint y: 390, distance: 70.1
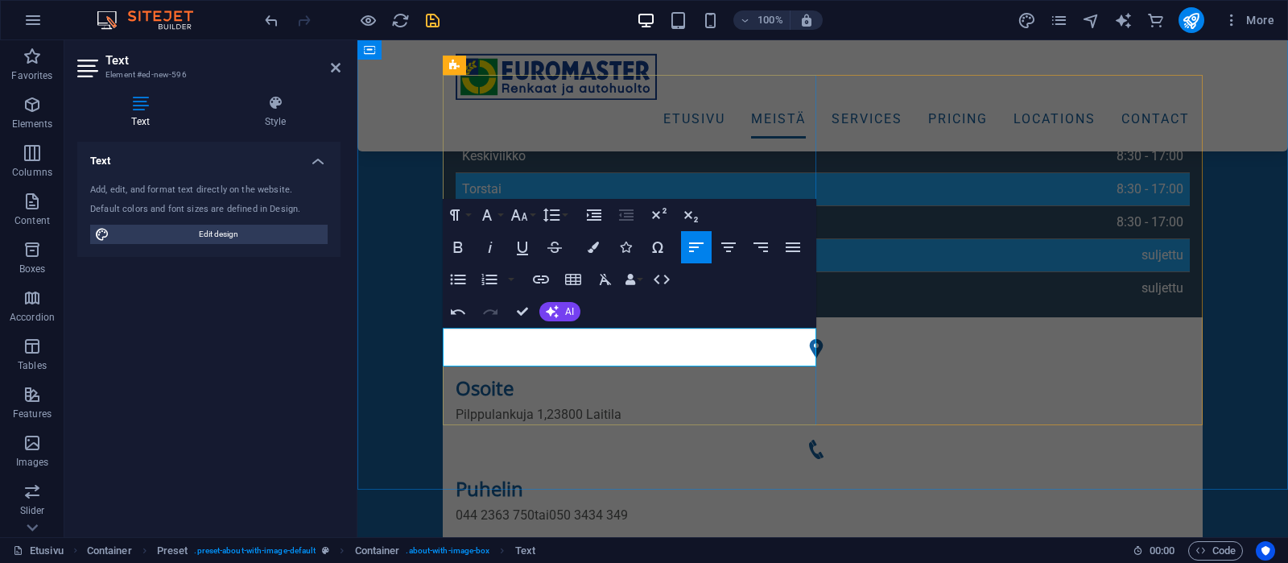
drag, startPoint x: 505, startPoint y: 357, endPoint x: 441, endPoint y: 362, distance: 63.8
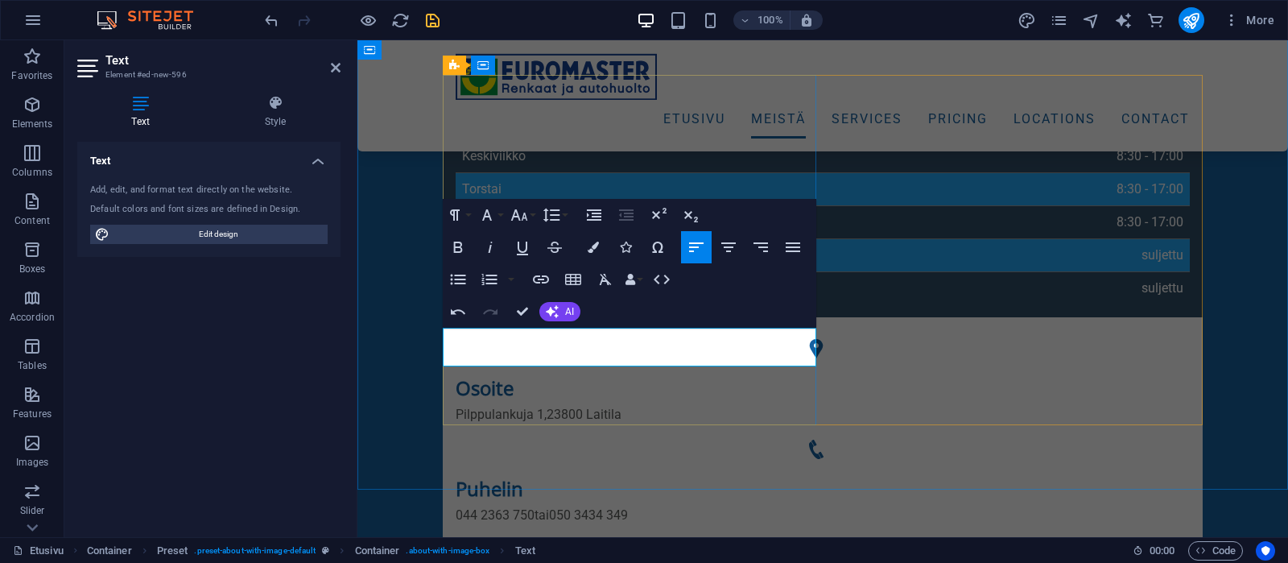
drag, startPoint x: 444, startPoint y: 356, endPoint x: 457, endPoint y: 377, distance: 25.0
drag, startPoint x: 762, startPoint y: 357, endPoint x: 671, endPoint y: 356, distance: 91.8
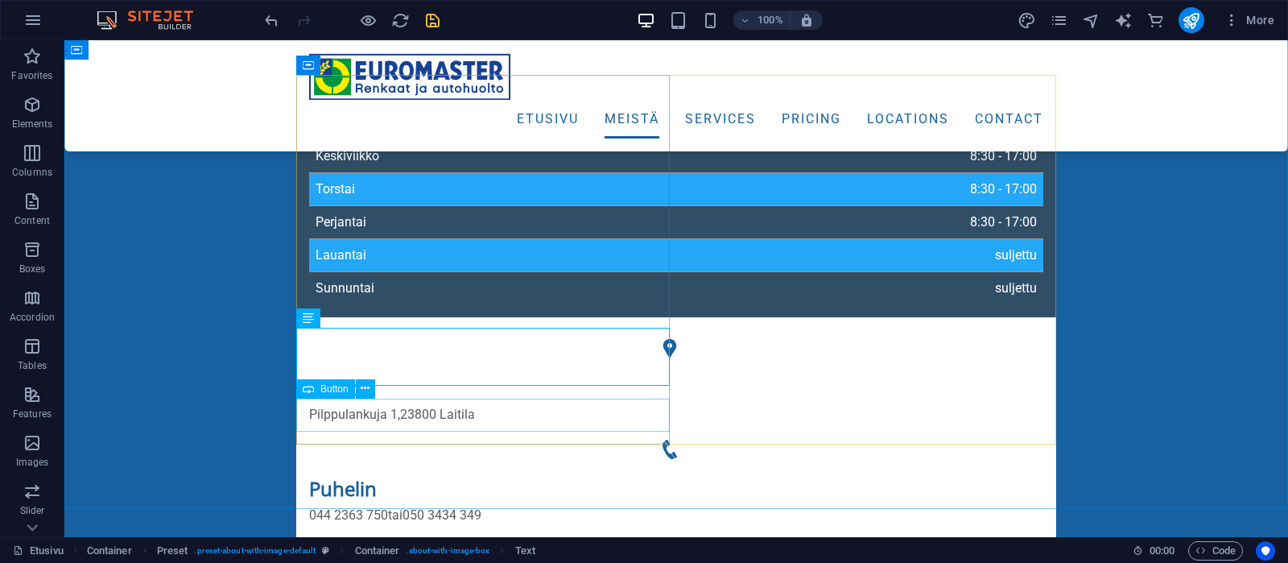
click at [333, 391] on span "Button" at bounding box center [334, 389] width 28 height 10
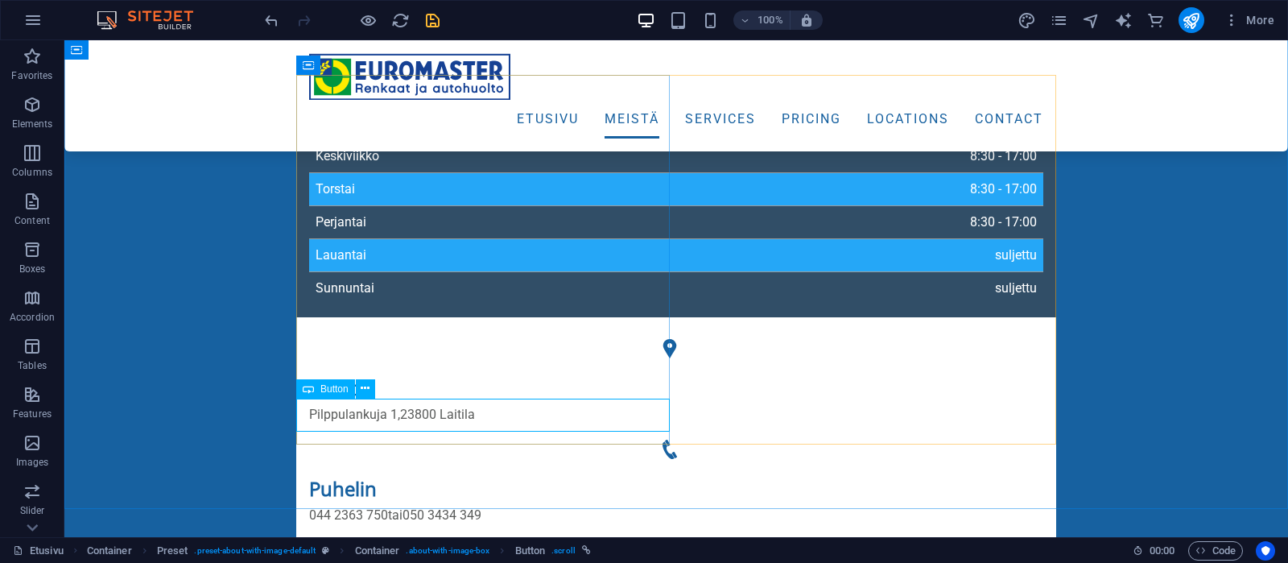
click at [335, 388] on span "Button" at bounding box center [334, 389] width 28 height 10
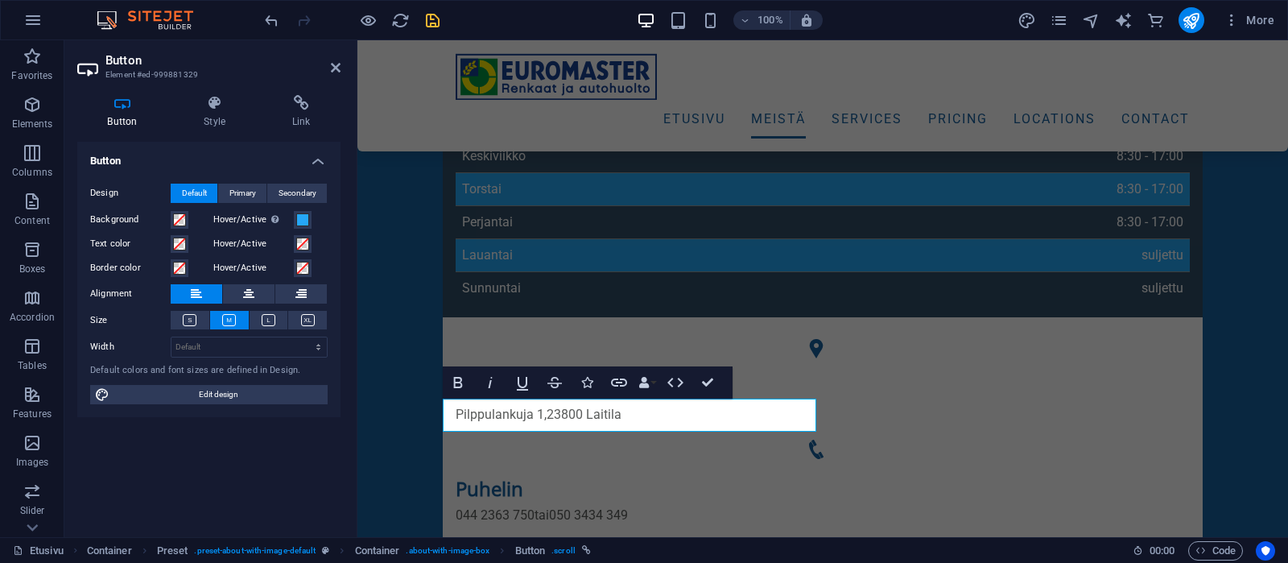
click at [298, 95] on div "Button Style Link Button Design Default Primary Secondary Background Hover/Acti…" at bounding box center [208, 309] width 289 height 455
click at [299, 114] on h4 "Link" at bounding box center [301, 112] width 79 height 34
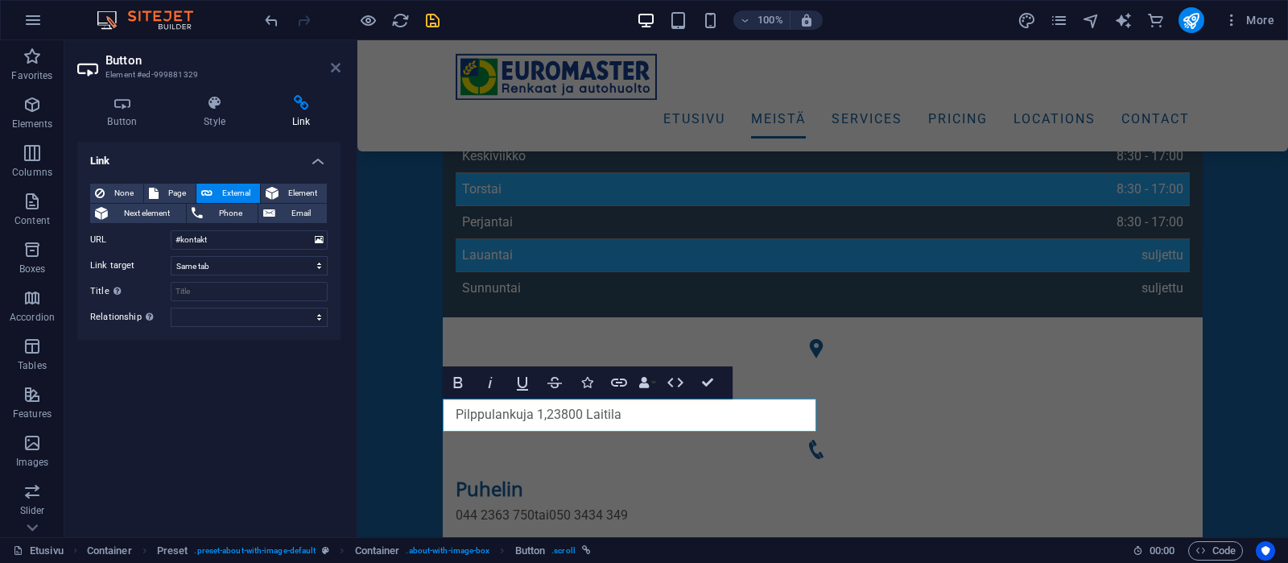
click at [336, 66] on icon at bounding box center [336, 67] width 10 height 13
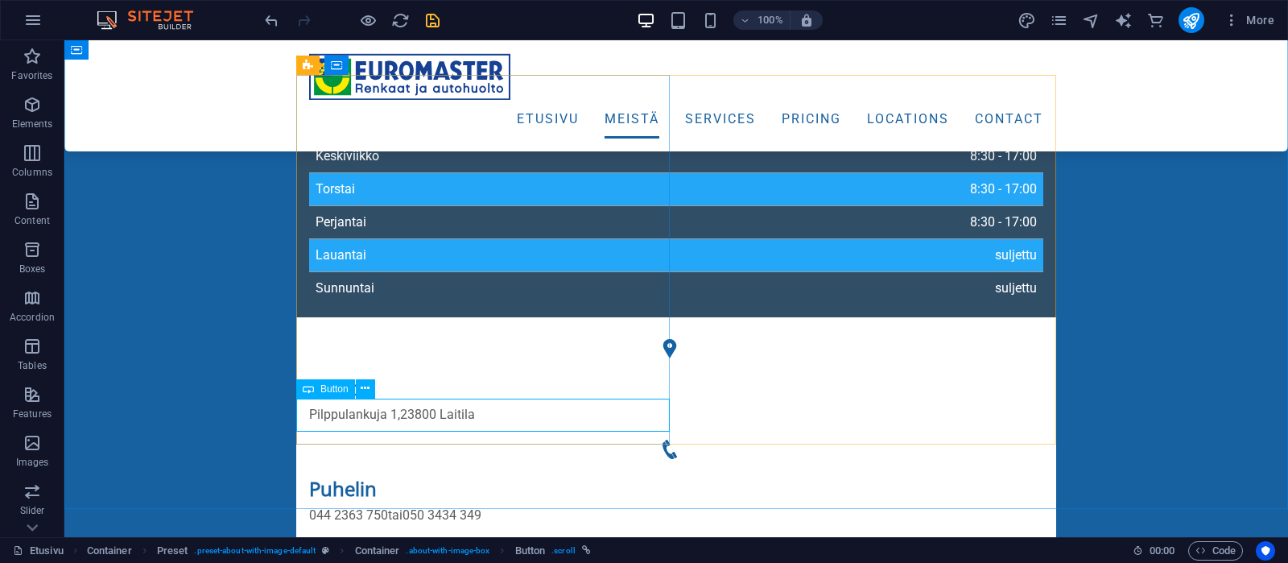
click at [331, 390] on span "Button" at bounding box center [334, 389] width 28 height 10
select select
click at [316, 386] on div "Button" at bounding box center [325, 388] width 59 height 19
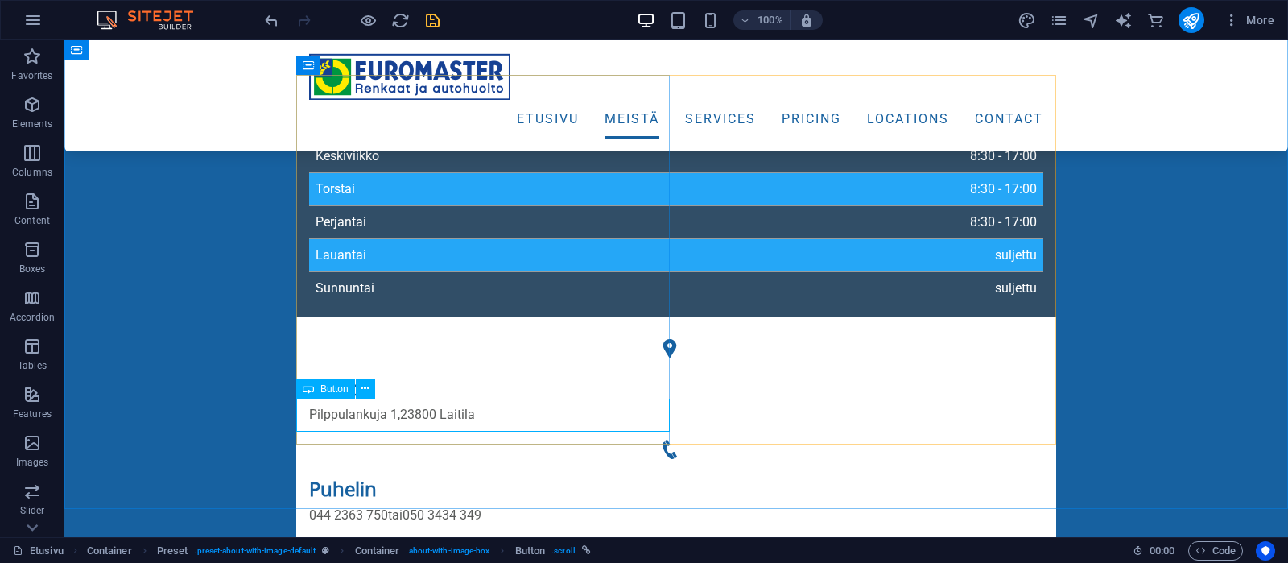
select select
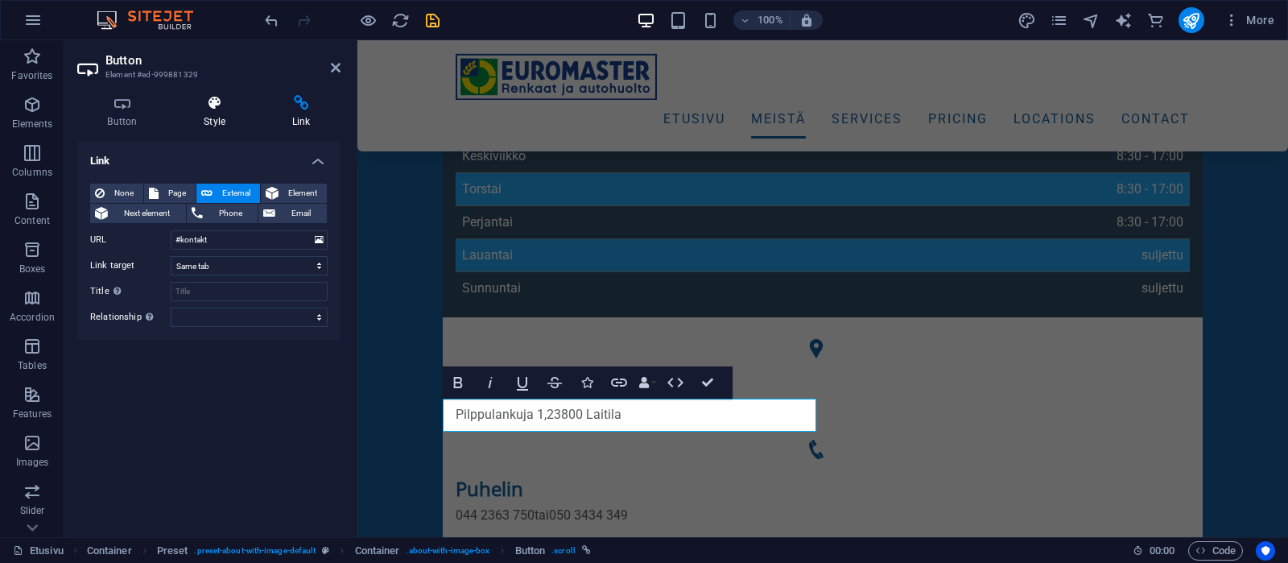
click at [217, 114] on h4 "Style" at bounding box center [218, 112] width 89 height 34
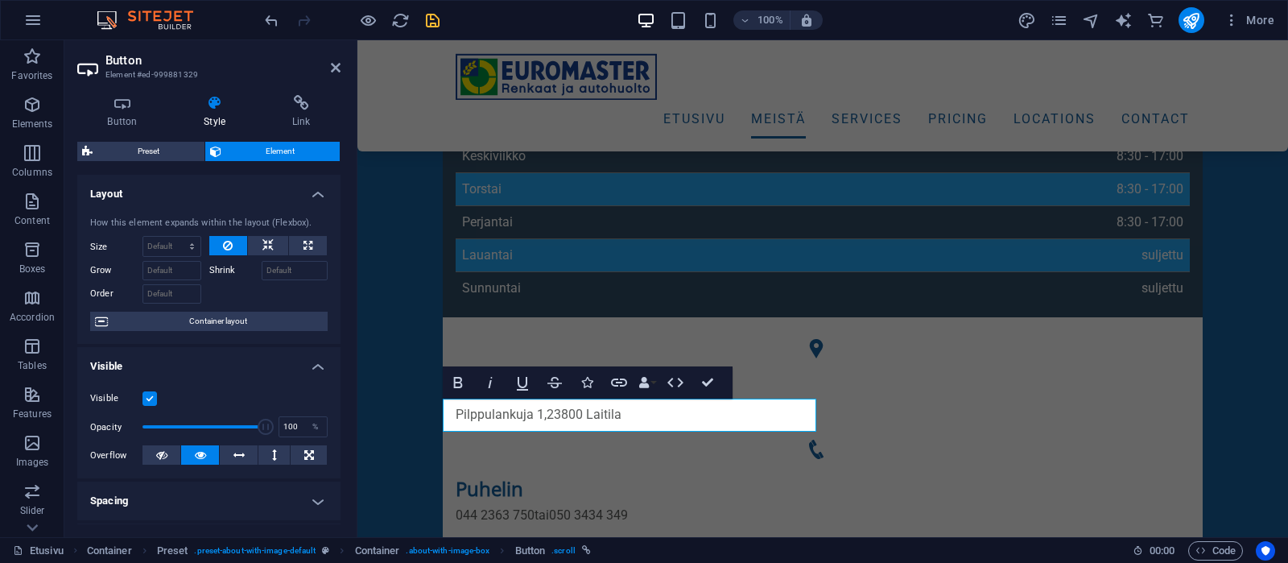
click at [149, 394] on label at bounding box center [149, 398] width 14 height 14
click at [0, 0] on input "Visible" at bounding box center [0, 0] width 0 height 0
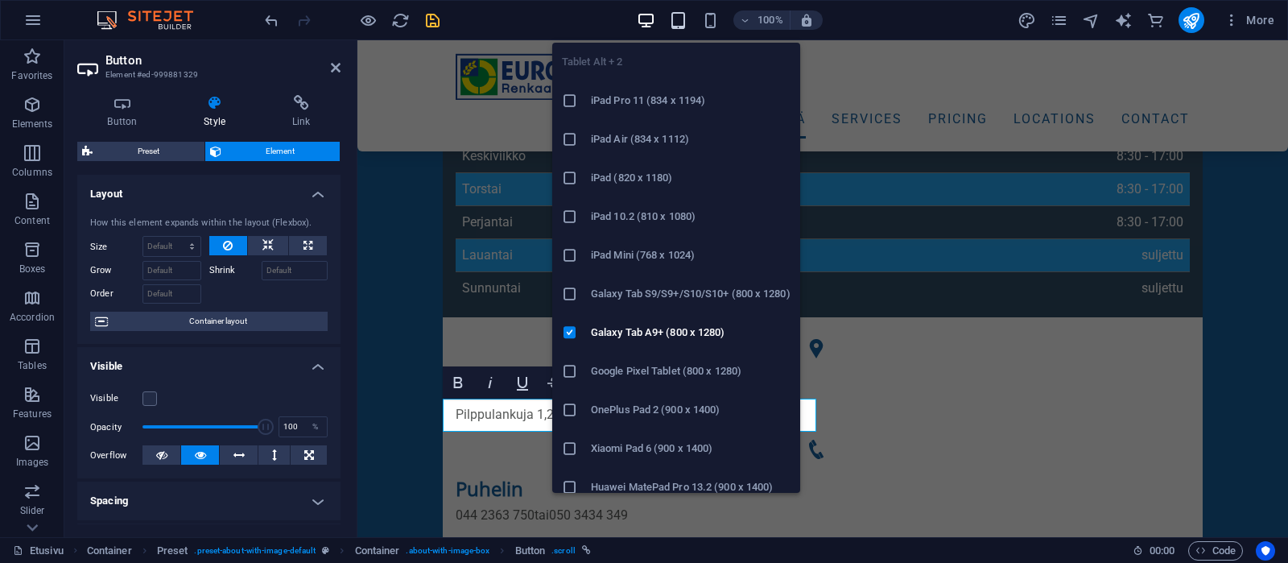
click at [673, 21] on icon "button" at bounding box center [678, 20] width 19 height 19
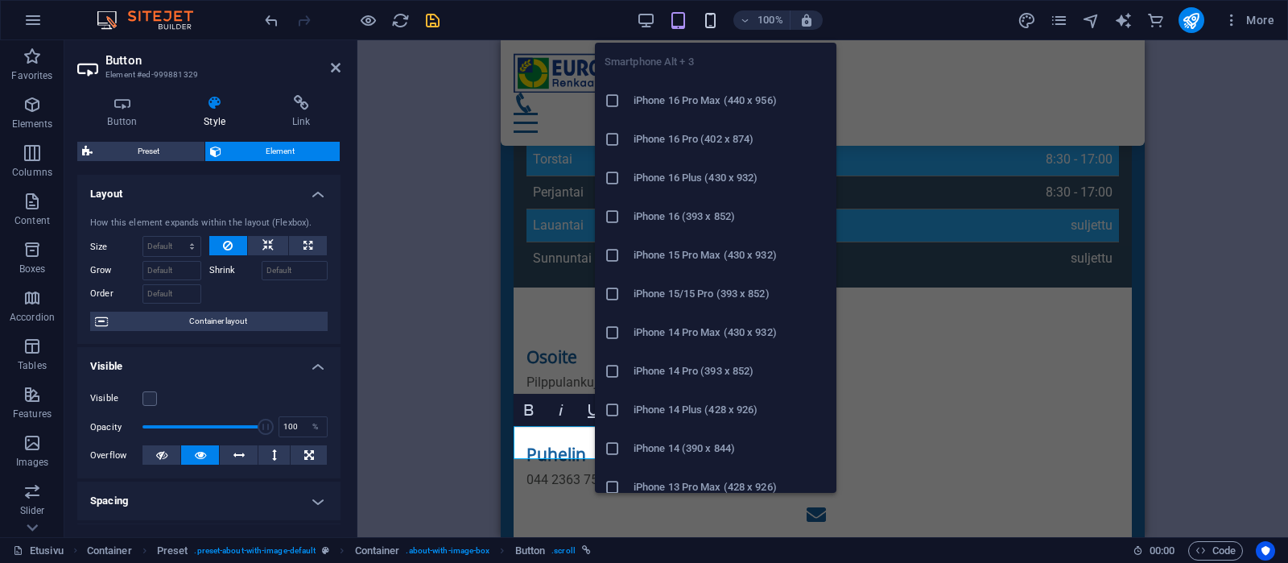
click at [712, 17] on icon "button" at bounding box center [710, 20] width 19 height 19
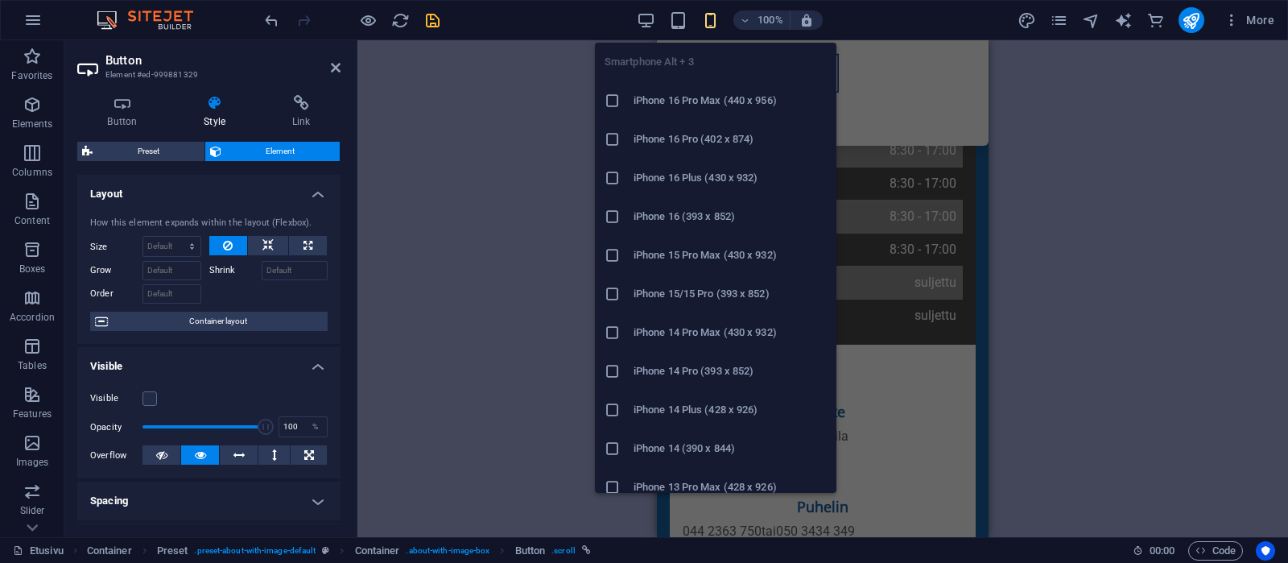
scroll to position [1381, 0]
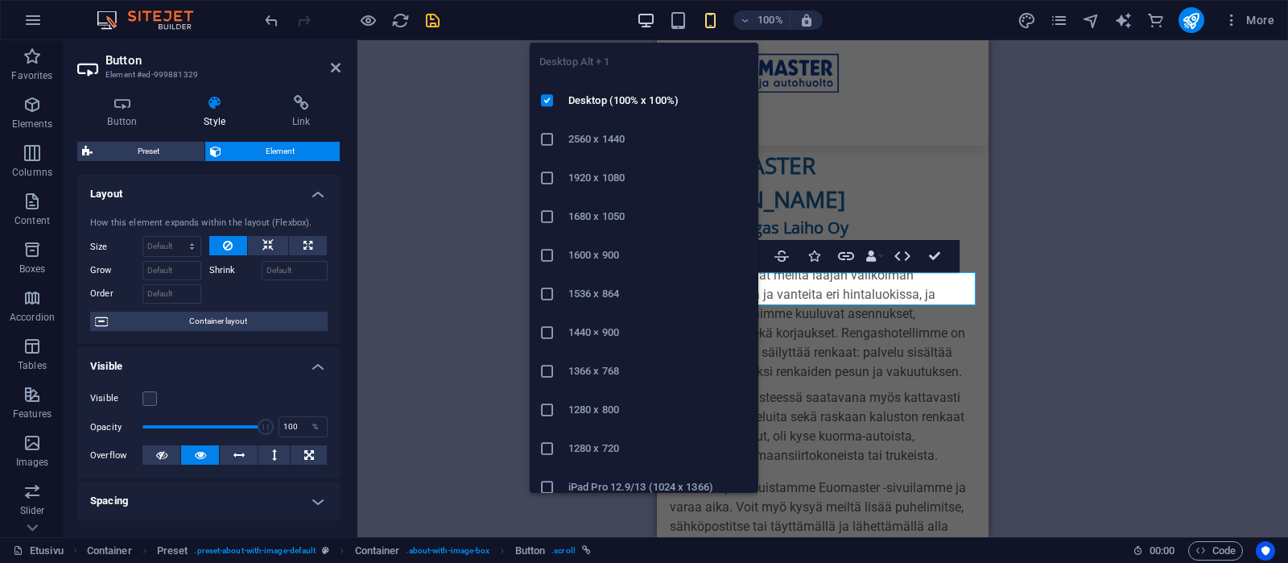
click at [646, 19] on icon "button" at bounding box center [646, 20] width 19 height 19
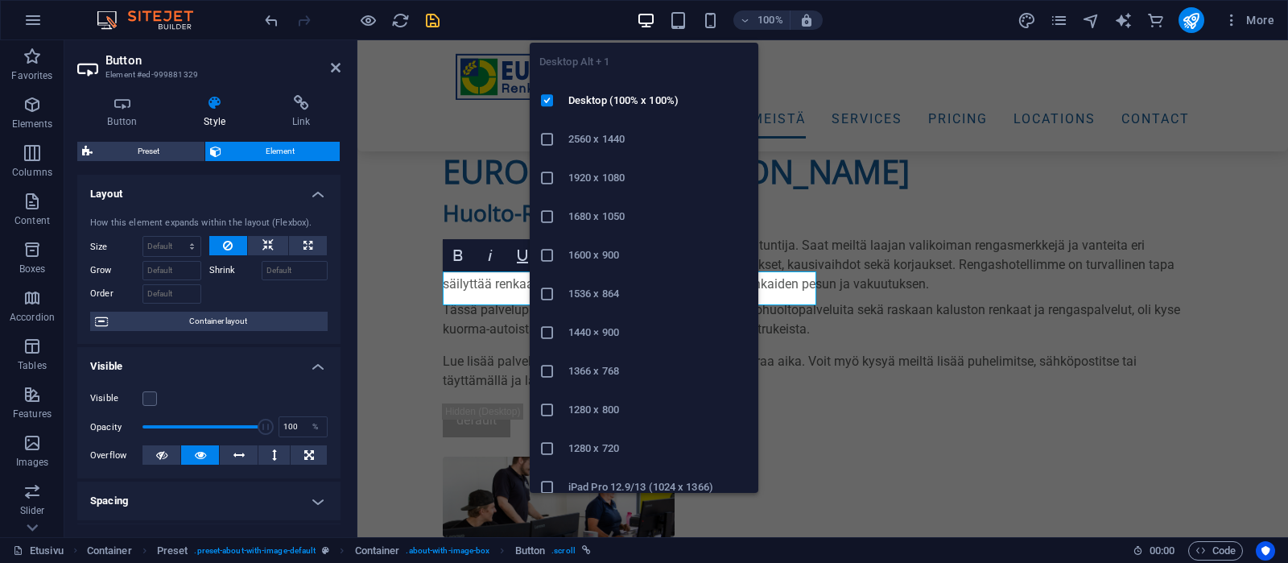
scroll to position [887, 0]
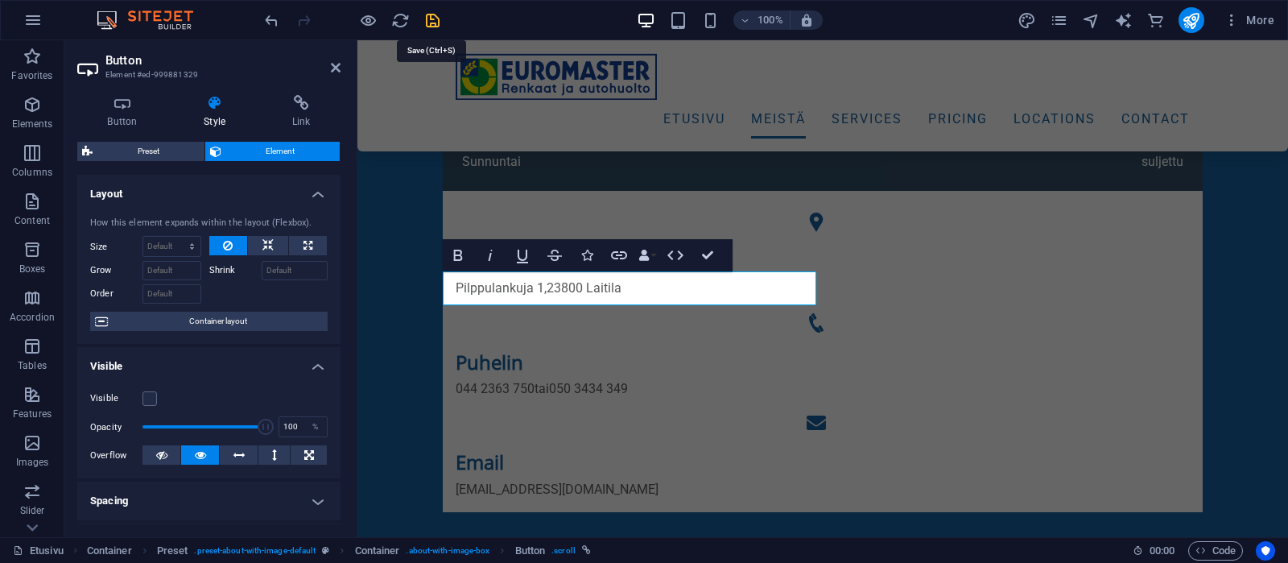
click at [433, 22] on icon "save" at bounding box center [432, 20] width 19 height 19
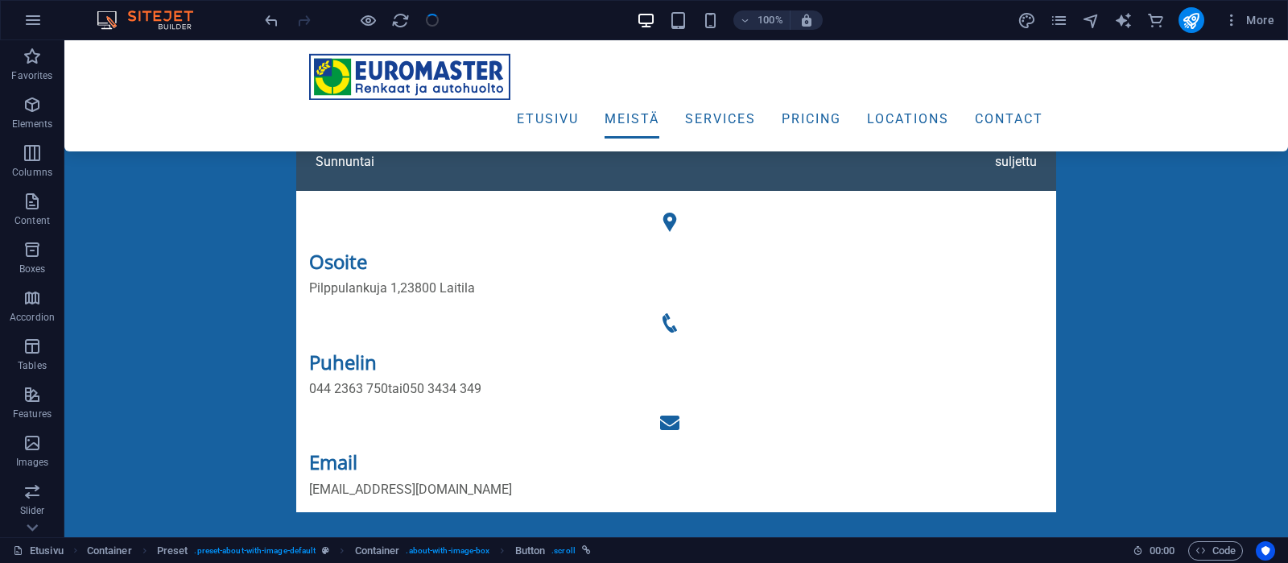
checkbox input "false"
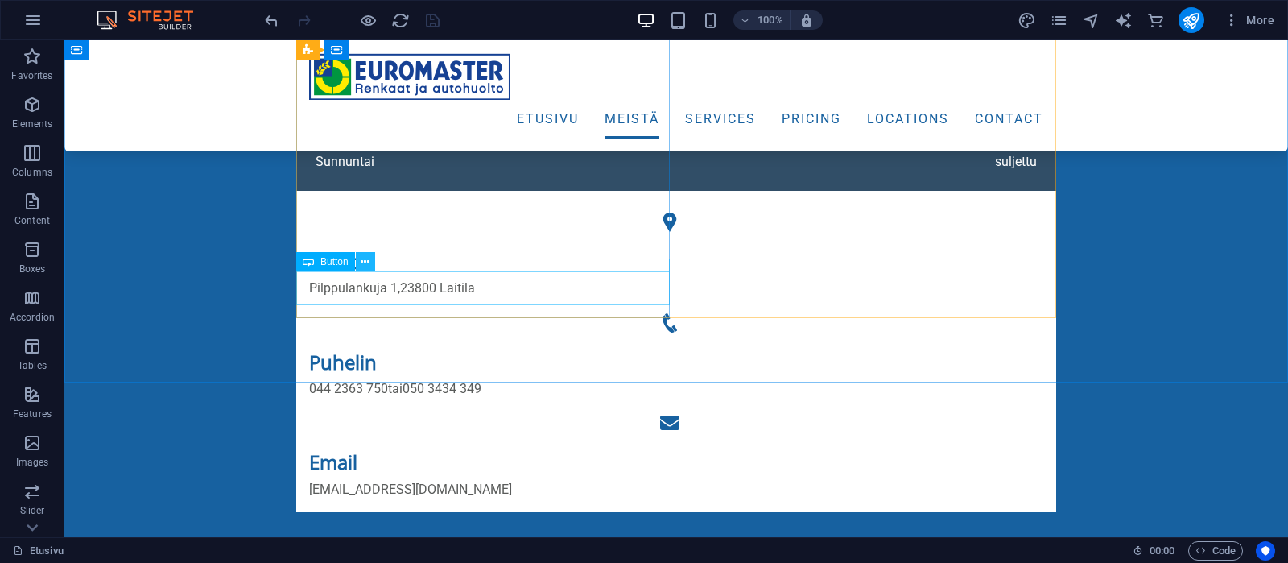
click at [365, 262] on icon at bounding box center [365, 262] width 9 height 17
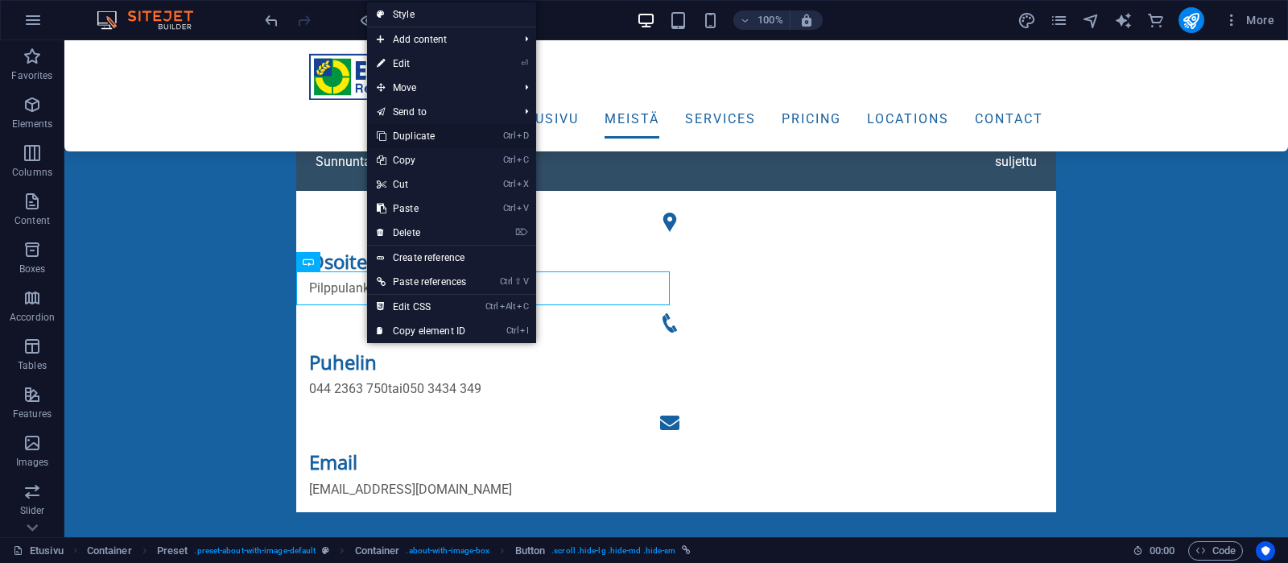
click at [421, 134] on link "Ctrl D Duplicate" at bounding box center [421, 136] width 109 height 24
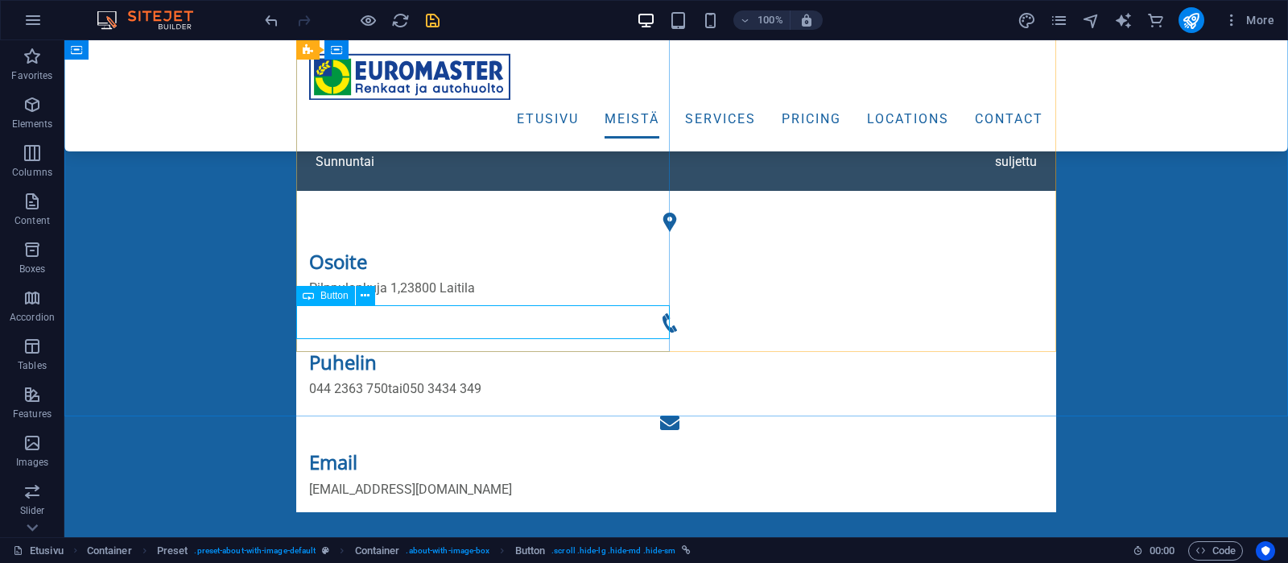
click at [332, 295] on span "Button" at bounding box center [334, 296] width 28 height 10
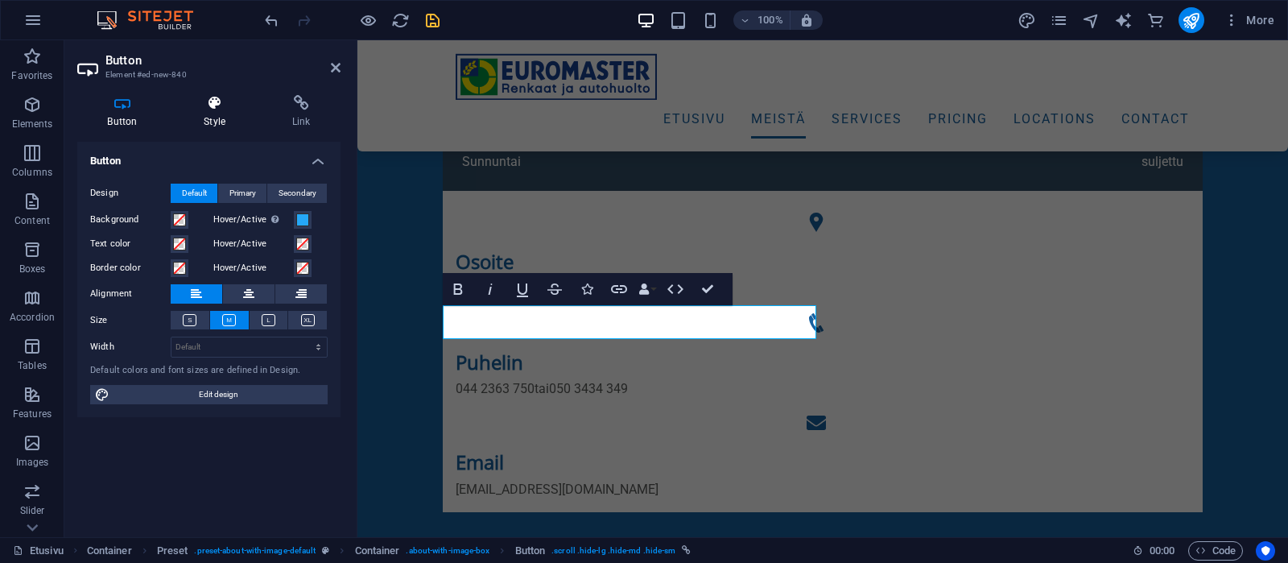
click at [209, 115] on h4 "Style" at bounding box center [218, 112] width 89 height 34
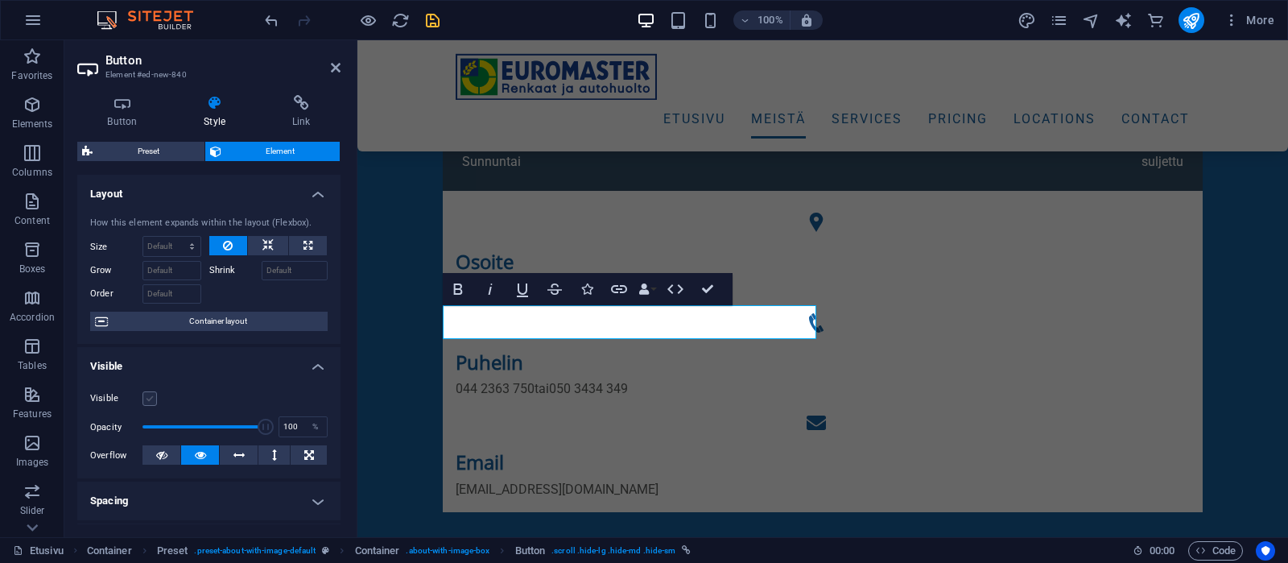
click at [146, 399] on label at bounding box center [149, 398] width 14 height 14
click at [0, 0] on input "Visible" at bounding box center [0, 0] width 0 height 0
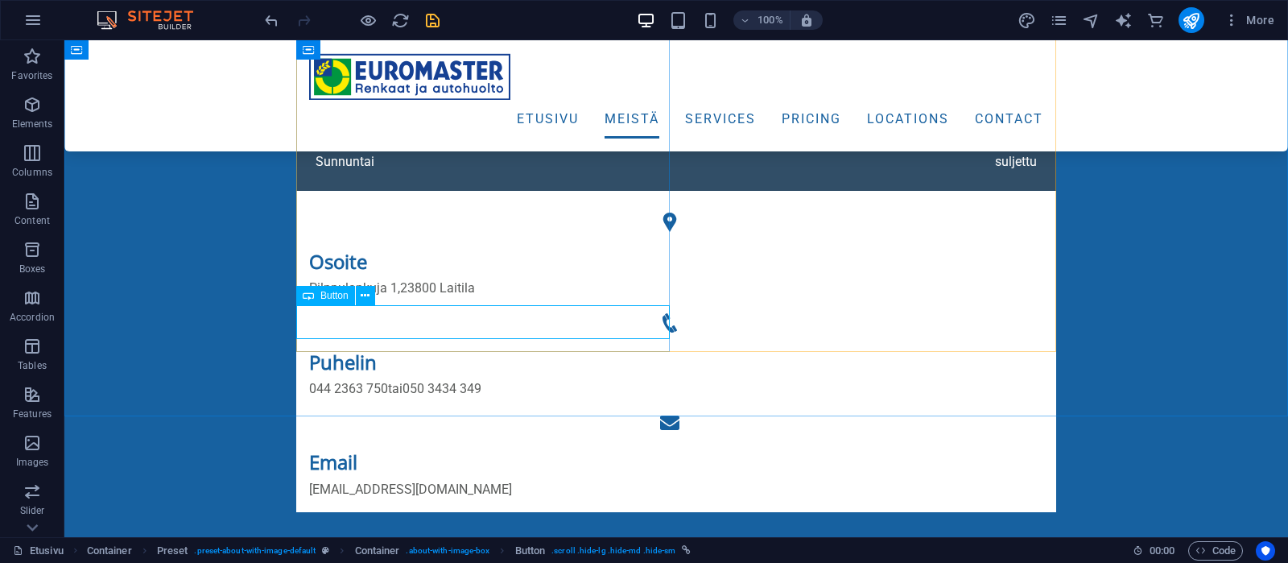
click at [341, 297] on span "Button" at bounding box center [334, 296] width 28 height 10
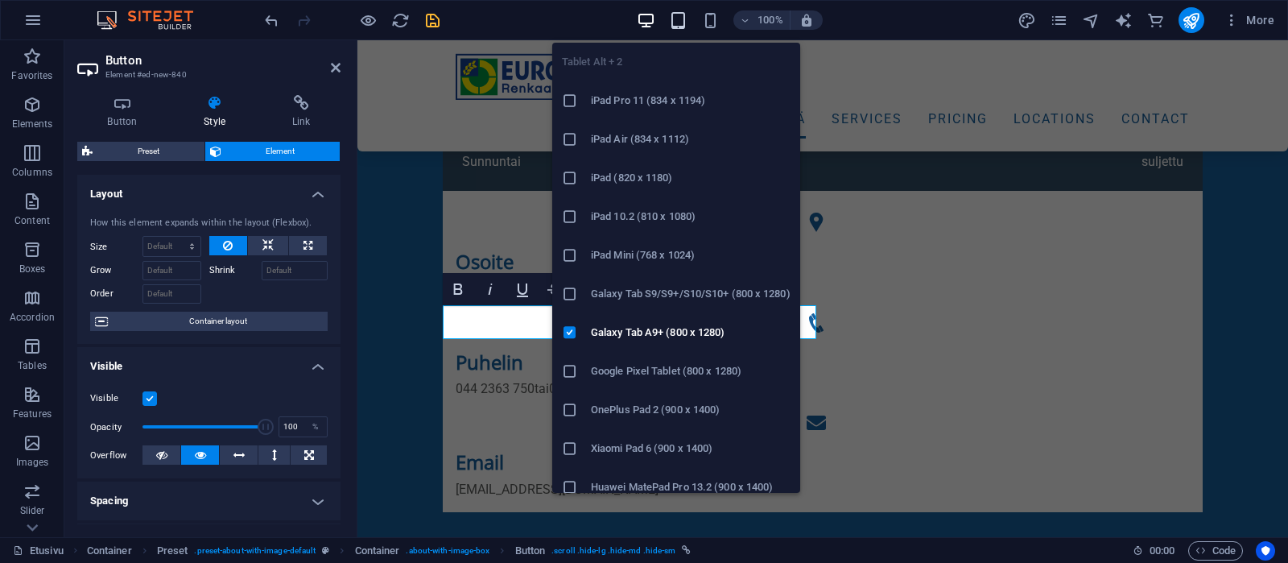
click at [675, 19] on icon "button" at bounding box center [678, 20] width 19 height 19
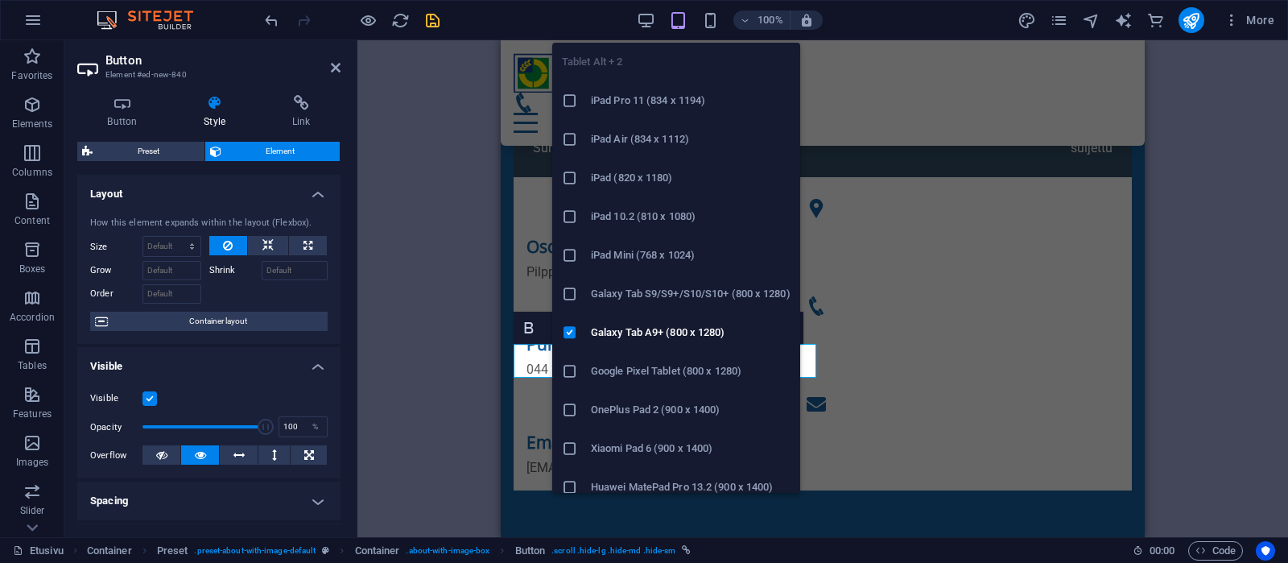
scroll to position [892, 0]
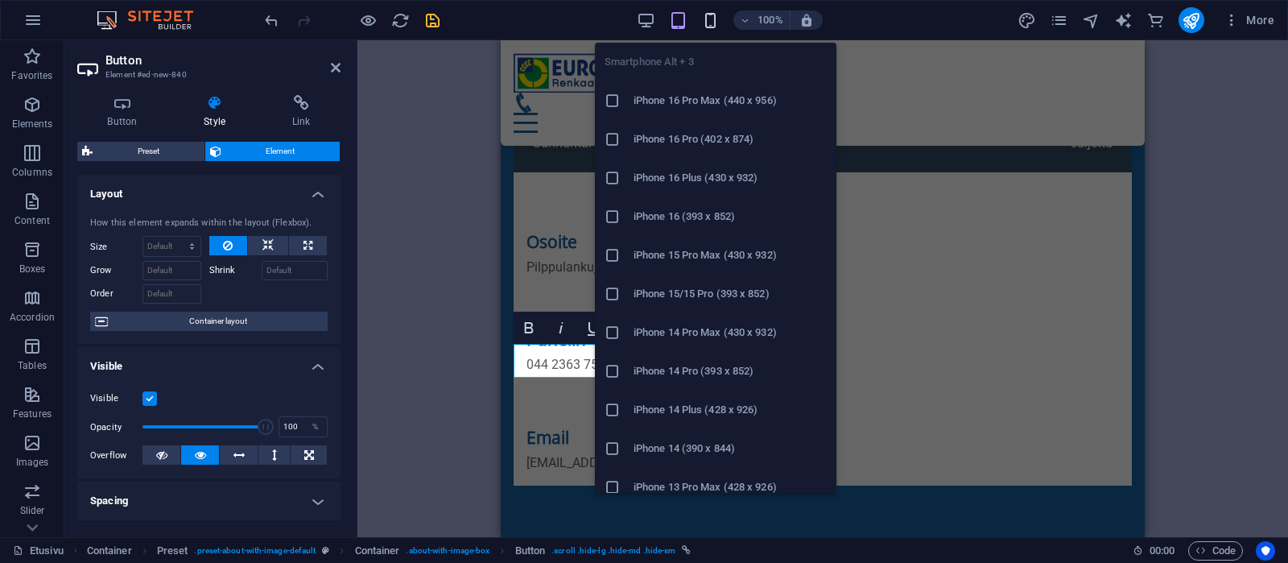
click at [716, 18] on icon "button" at bounding box center [710, 20] width 19 height 19
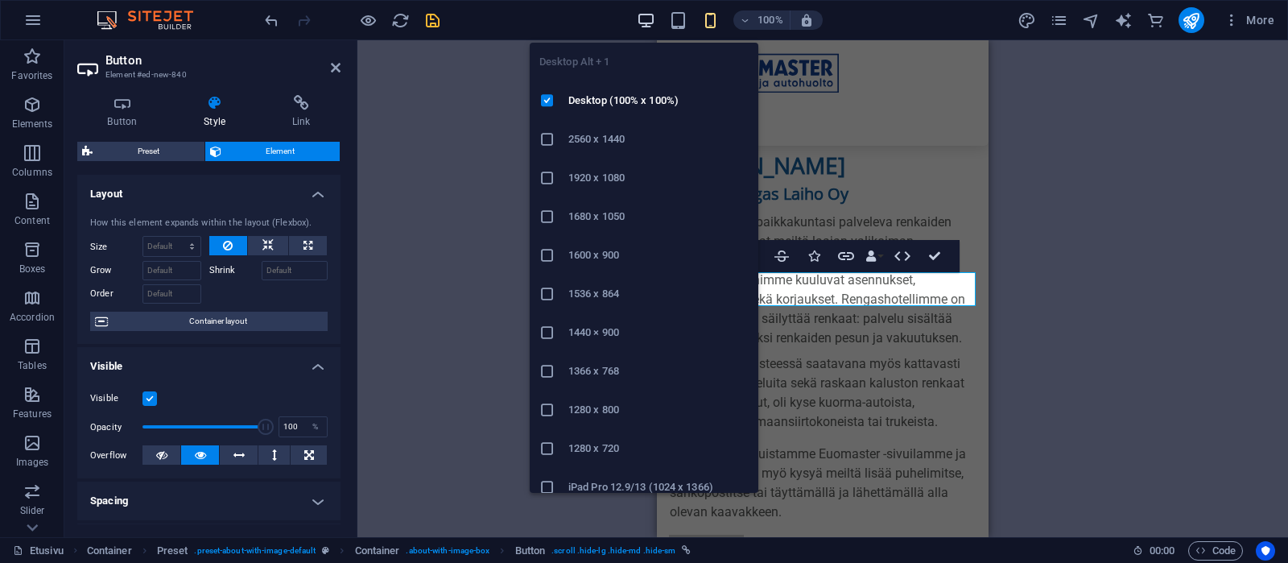
click at [644, 20] on icon "button" at bounding box center [646, 20] width 19 height 19
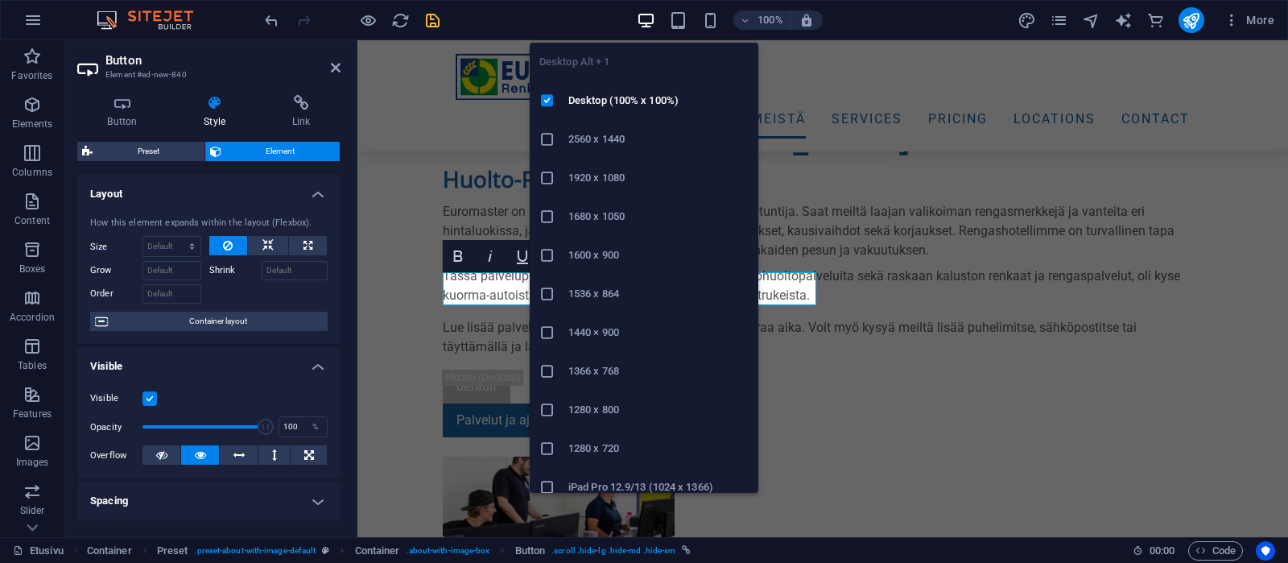
scroll to position [920, 0]
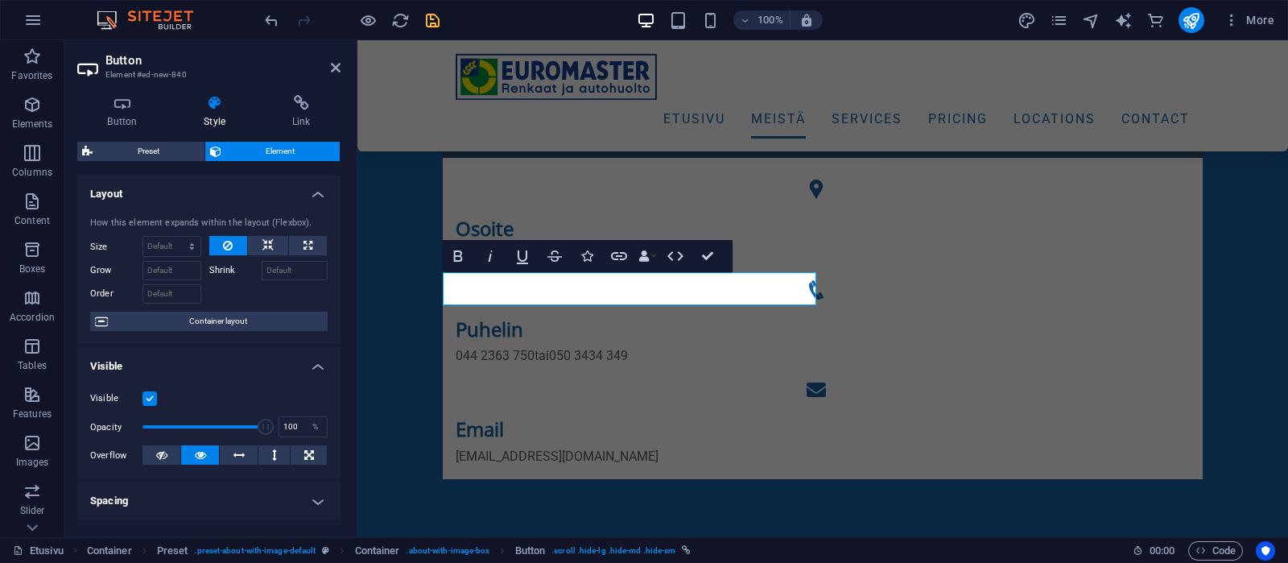
click at [258, 60] on h2 "Button" at bounding box center [222, 60] width 235 height 14
click at [302, 114] on h4 "Link" at bounding box center [301, 112] width 79 height 34
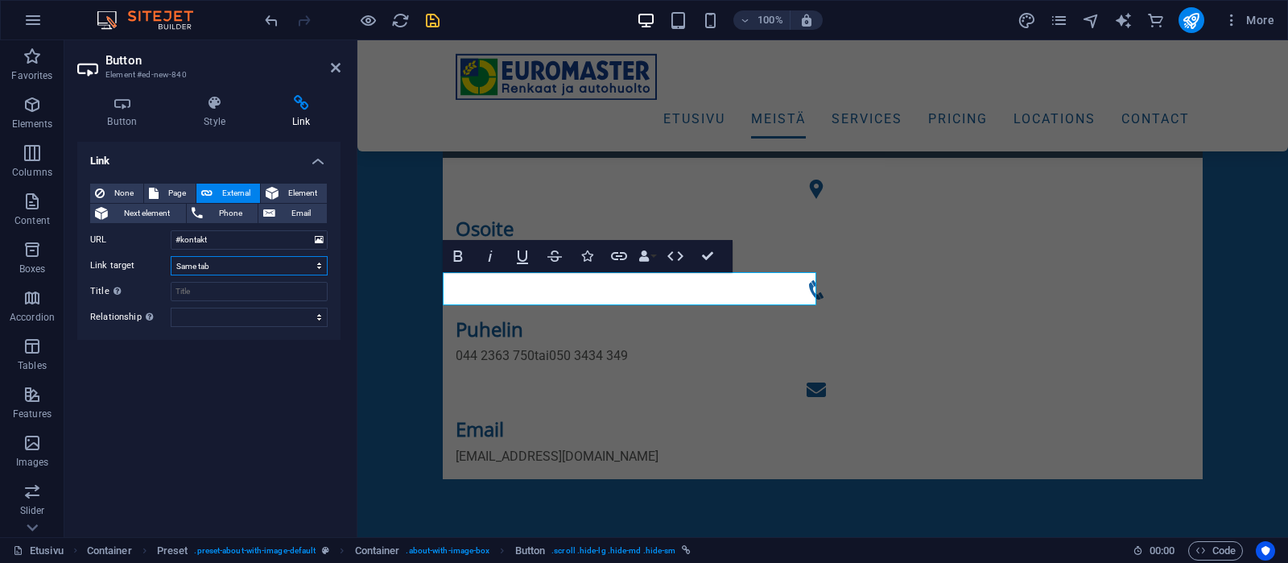
select select "blank"
click option "New tab" at bounding box center [0, 0] width 0 height 0
click at [237, 246] on input "#kontakt" at bounding box center [249, 239] width 157 height 19
drag, startPoint x: 232, startPoint y: 244, endPoint x: 182, endPoint y: 240, distance: 50.1
click at [171, 237] on input "#kontakt" at bounding box center [249, 239] width 157 height 19
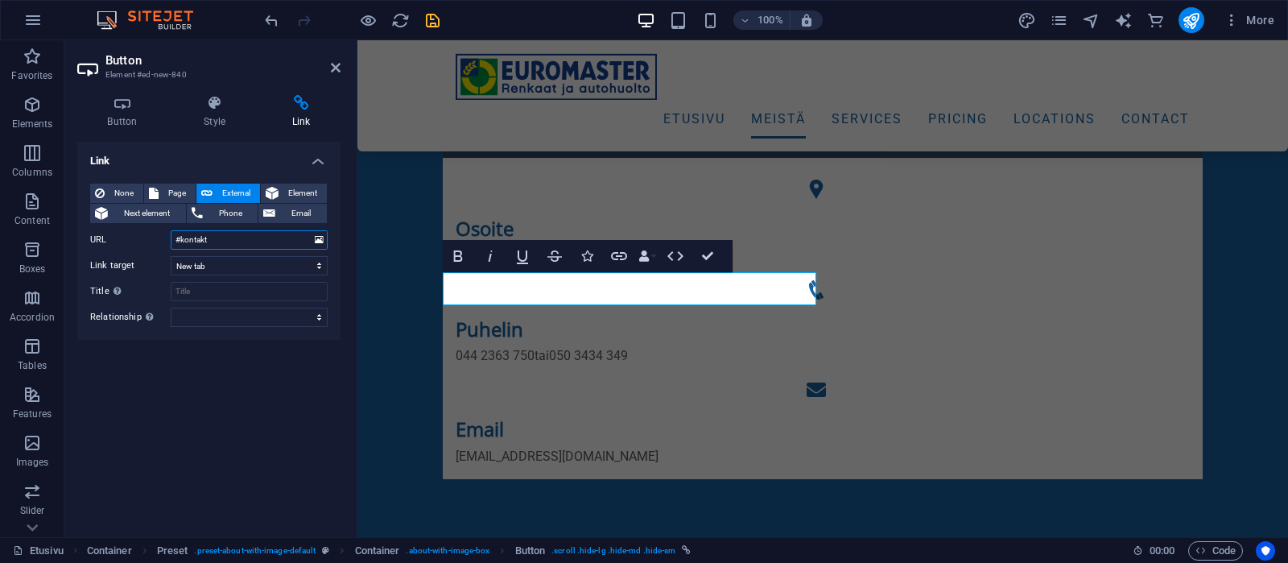
paste input "[URL][DOMAIN_NAME]"
type input "[URL][DOMAIN_NAME]"
click at [429, 19] on icon "save" at bounding box center [432, 20] width 19 height 19
checkbox input "false"
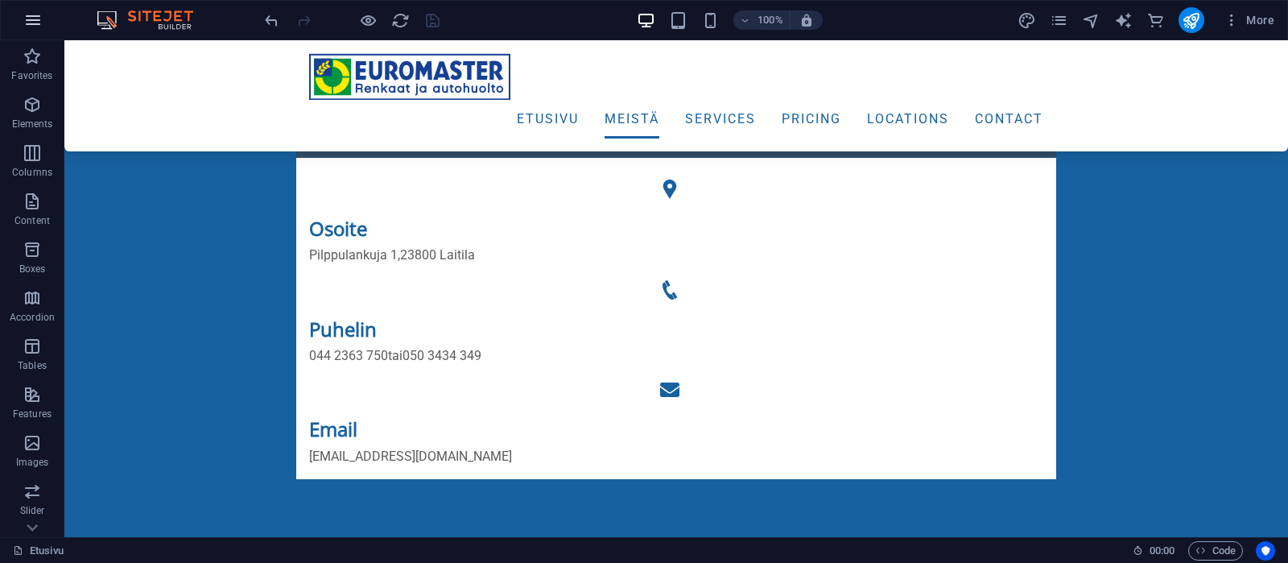
click at [28, 19] on icon "button" at bounding box center [32, 19] width 19 height 19
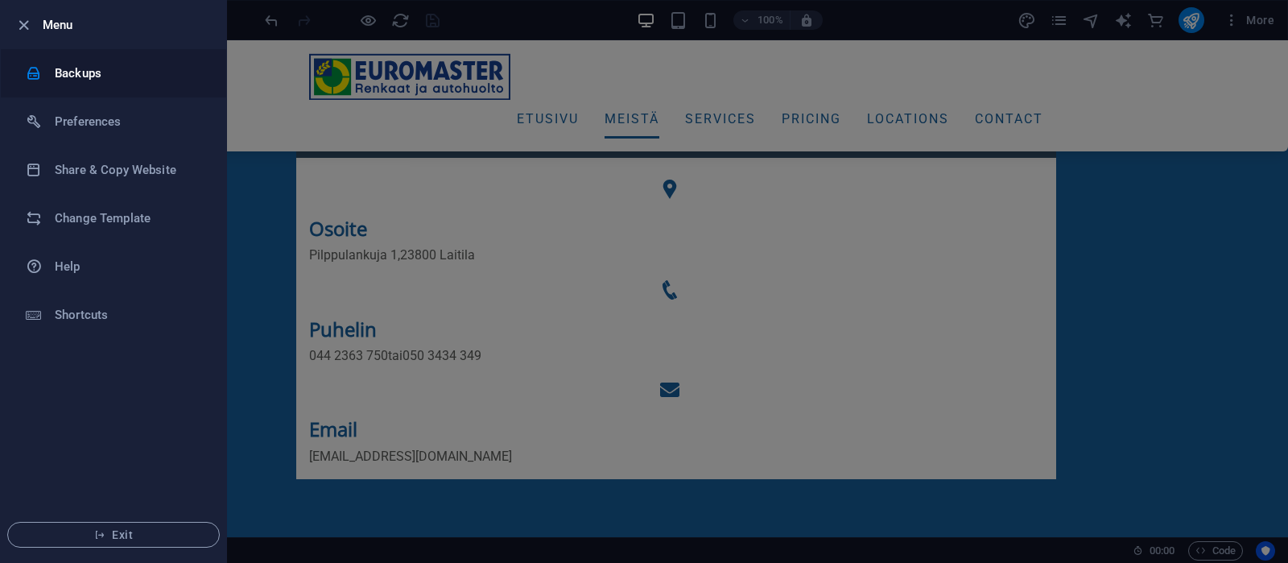
click at [55, 73] on h6 "Backups" at bounding box center [129, 73] width 149 height 19
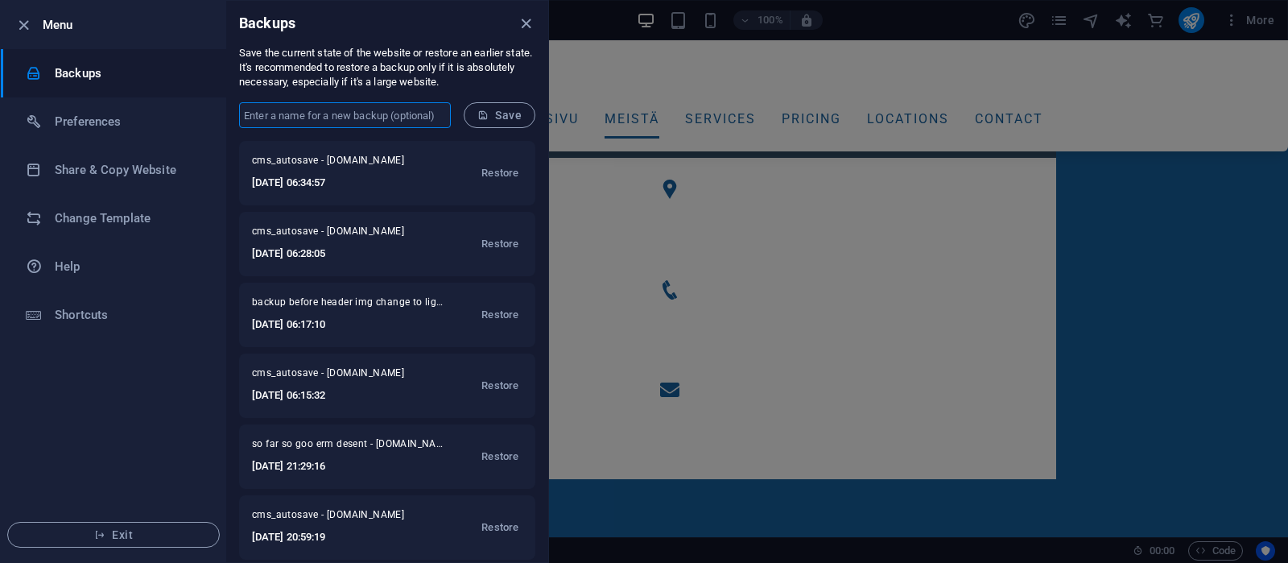
click at [349, 111] on input "text" at bounding box center [345, 115] width 212 height 26
type input "backup before img editing"
click at [499, 112] on span "Save" at bounding box center [499, 115] width 44 height 13
click at [522, 22] on icon "close" at bounding box center [526, 23] width 19 height 19
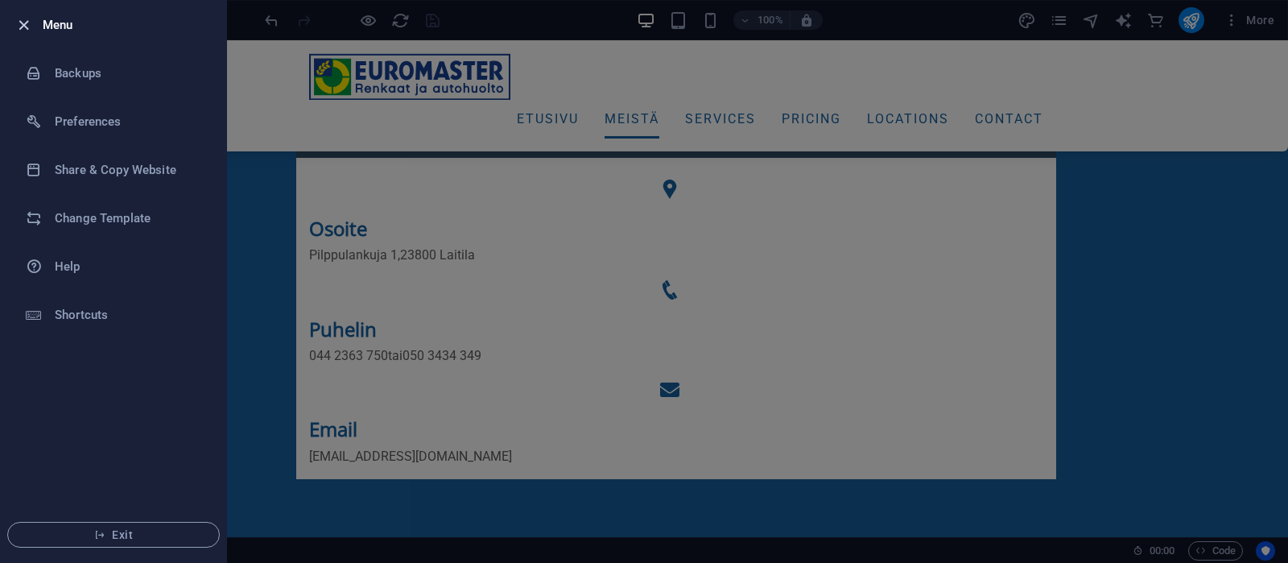
click at [20, 25] on icon "button" at bounding box center [23, 25] width 19 height 19
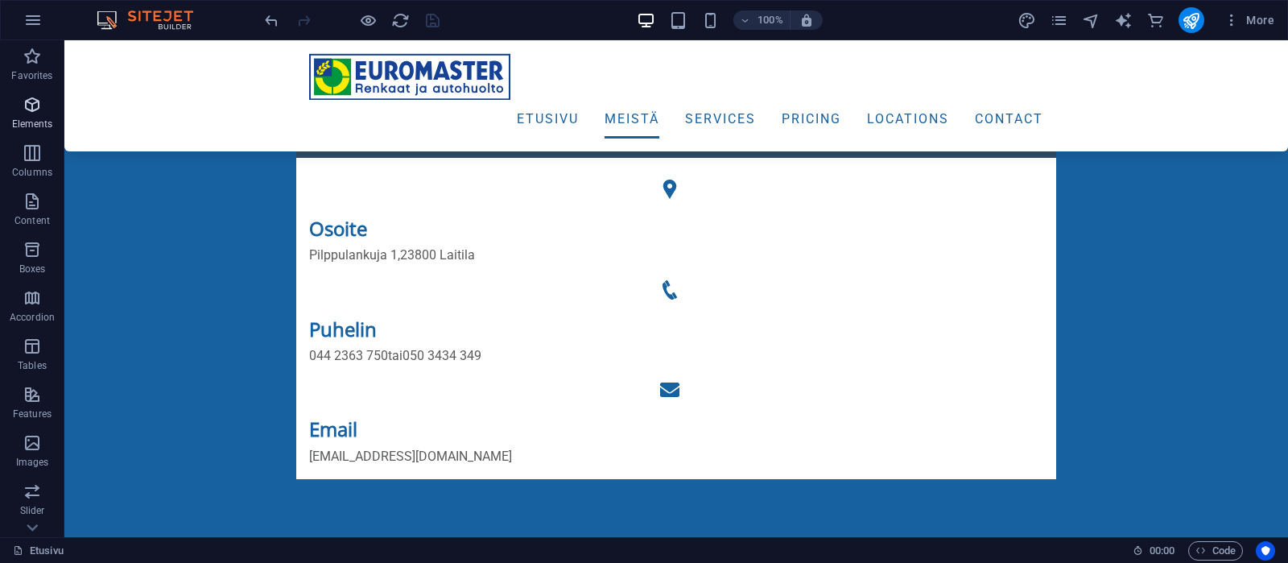
click at [32, 107] on icon "button" at bounding box center [32, 104] width 19 height 19
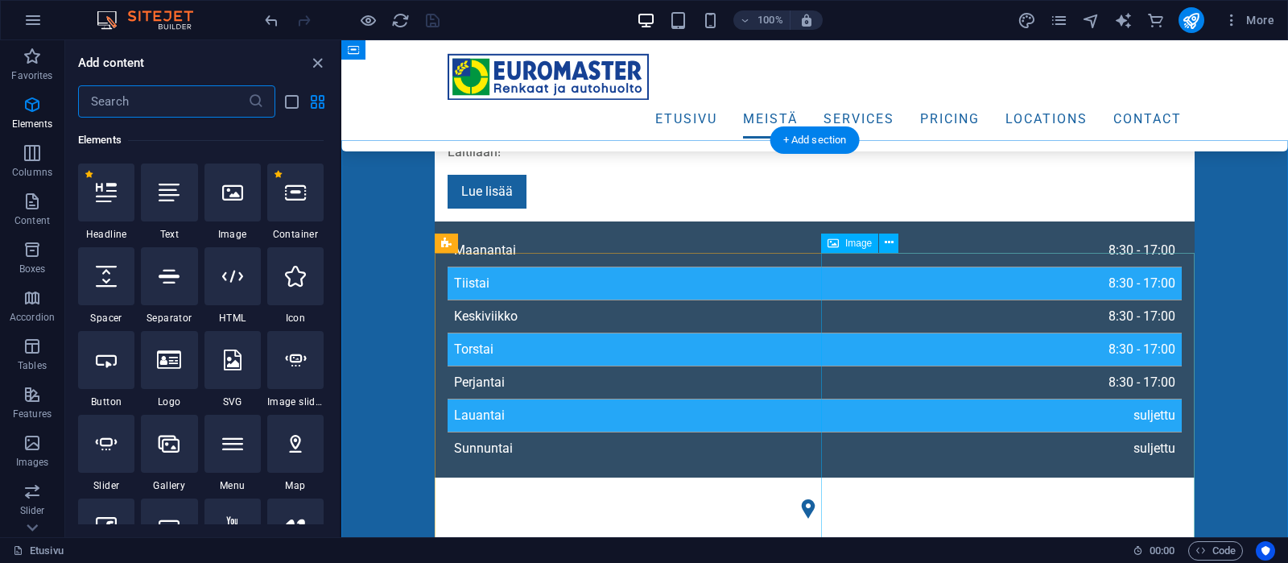
scroll to position [582, 0]
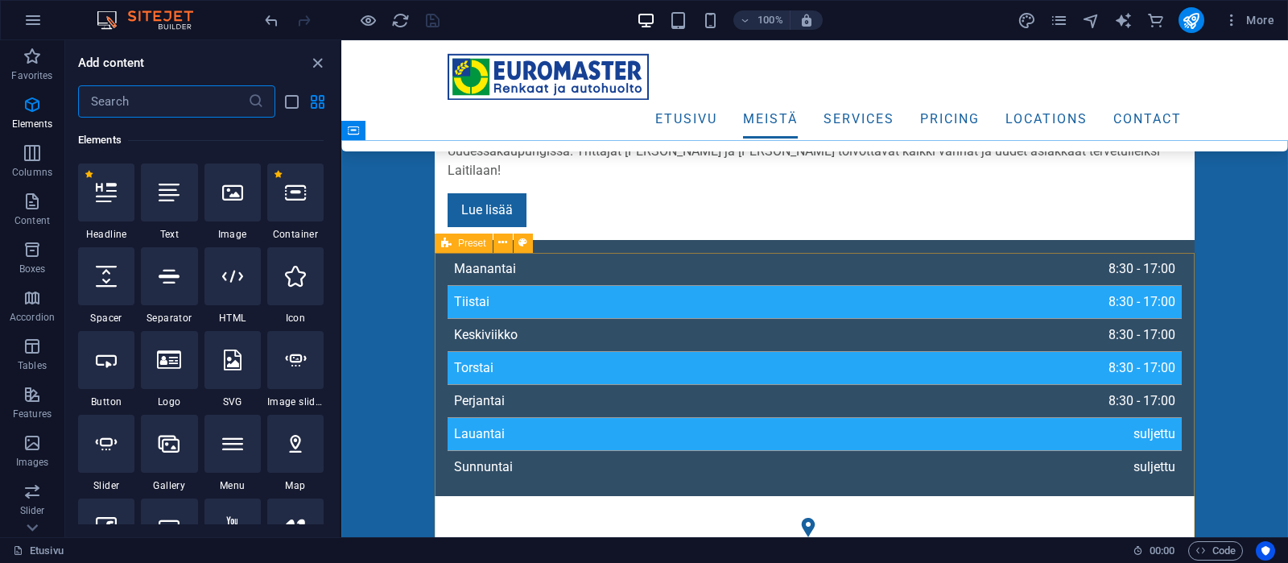
click at [463, 246] on span "Preset" at bounding box center [472, 243] width 28 height 10
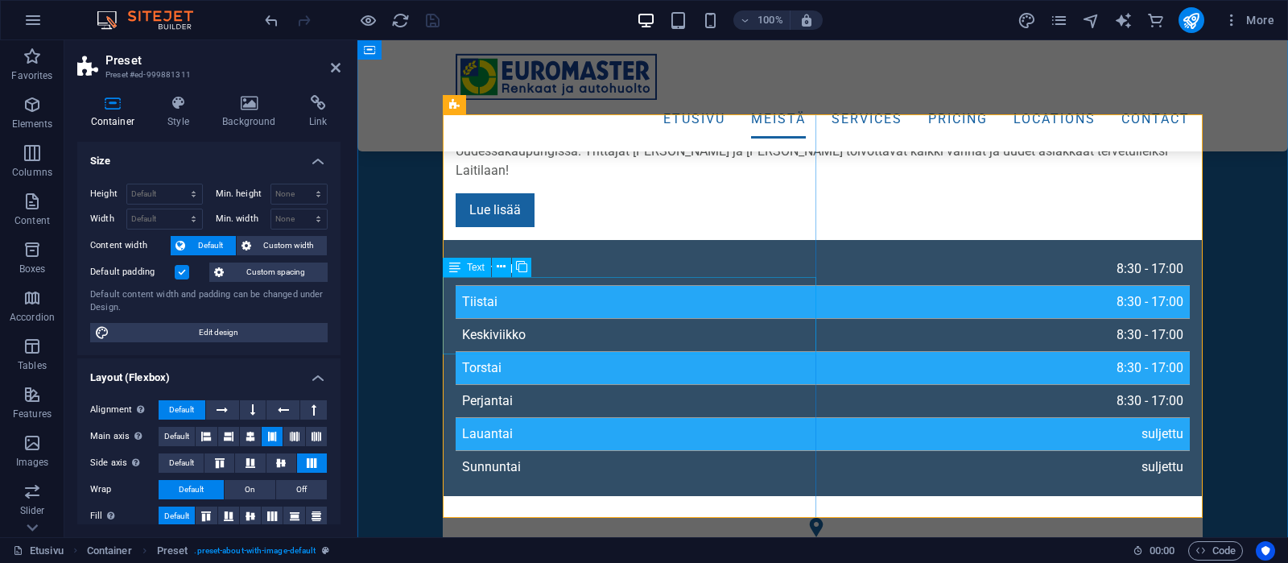
scroll to position [751, 0]
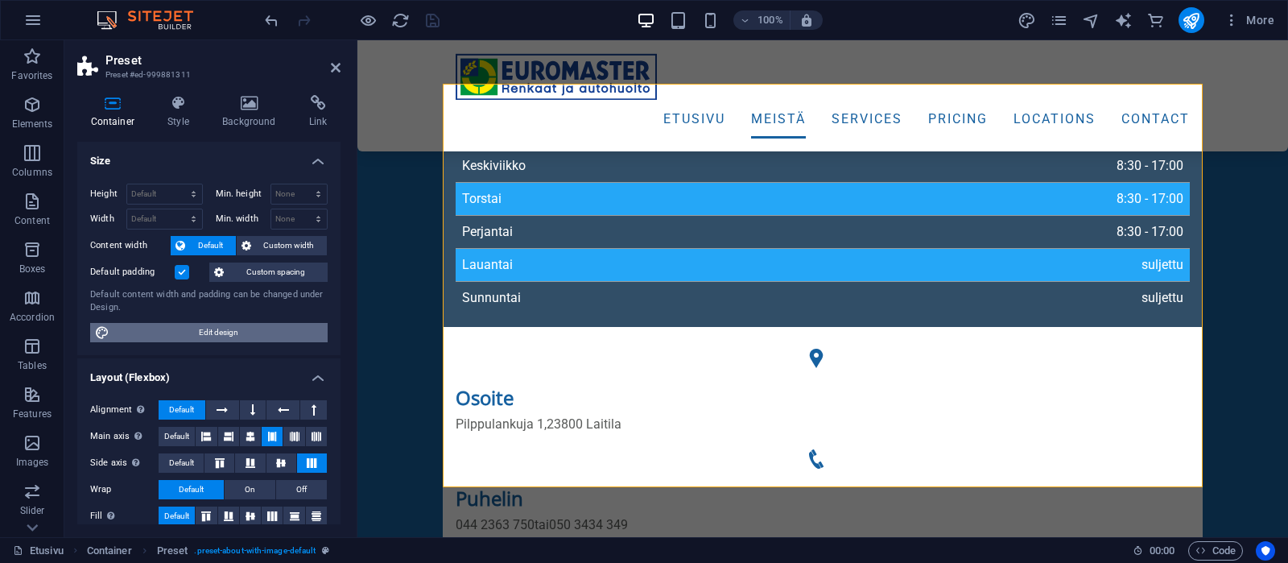
click at [258, 331] on span "Edit design" at bounding box center [218, 332] width 208 height 19
select select "px"
select select "300"
select select "px"
select select "rem"
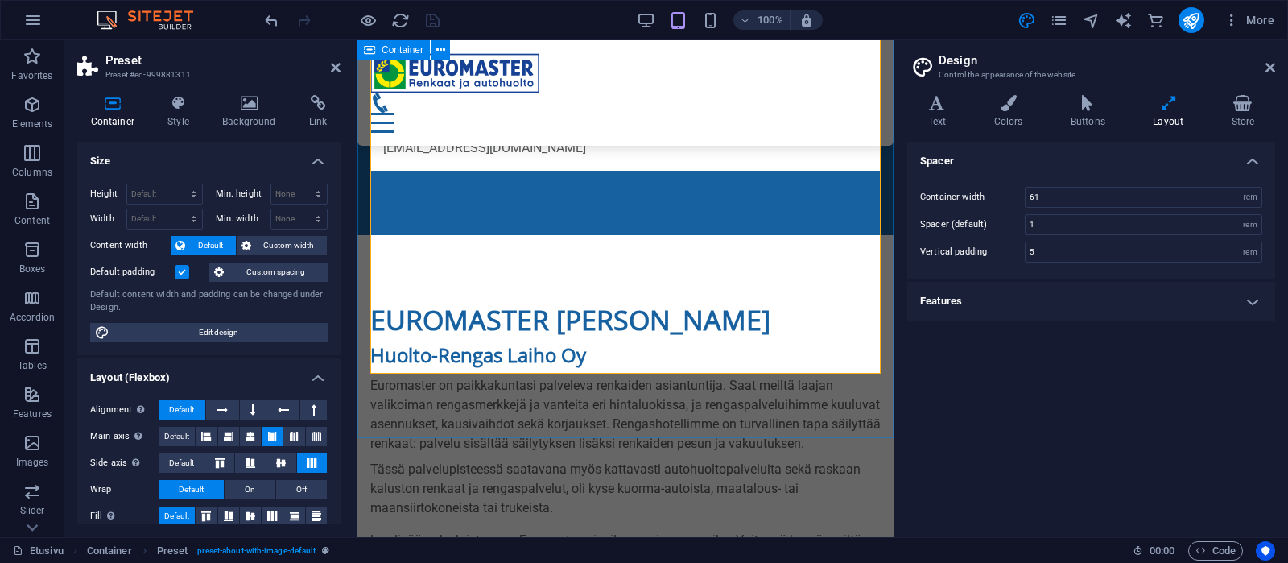
scroll to position [1089, 0]
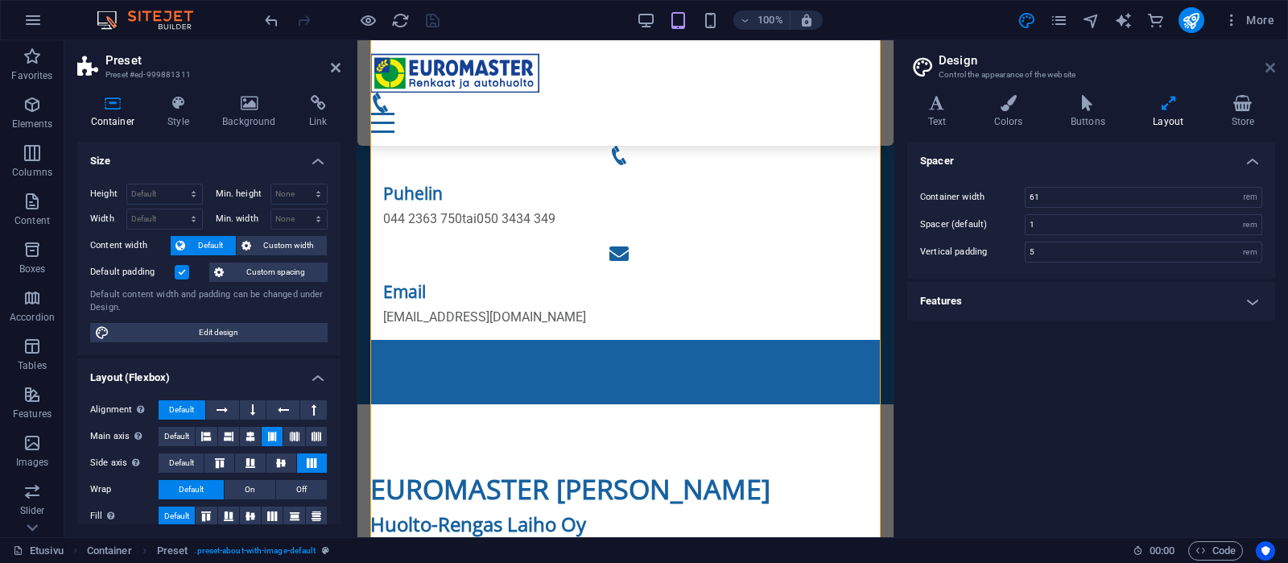
click at [1267, 65] on icon at bounding box center [1270, 67] width 10 height 13
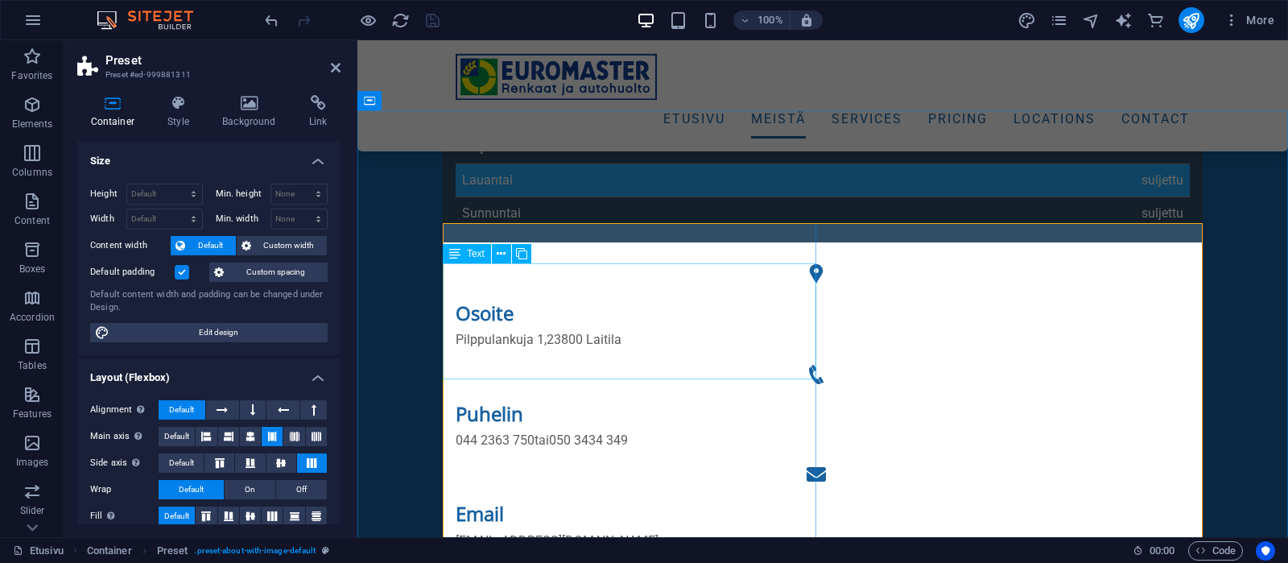
scroll to position [582, 0]
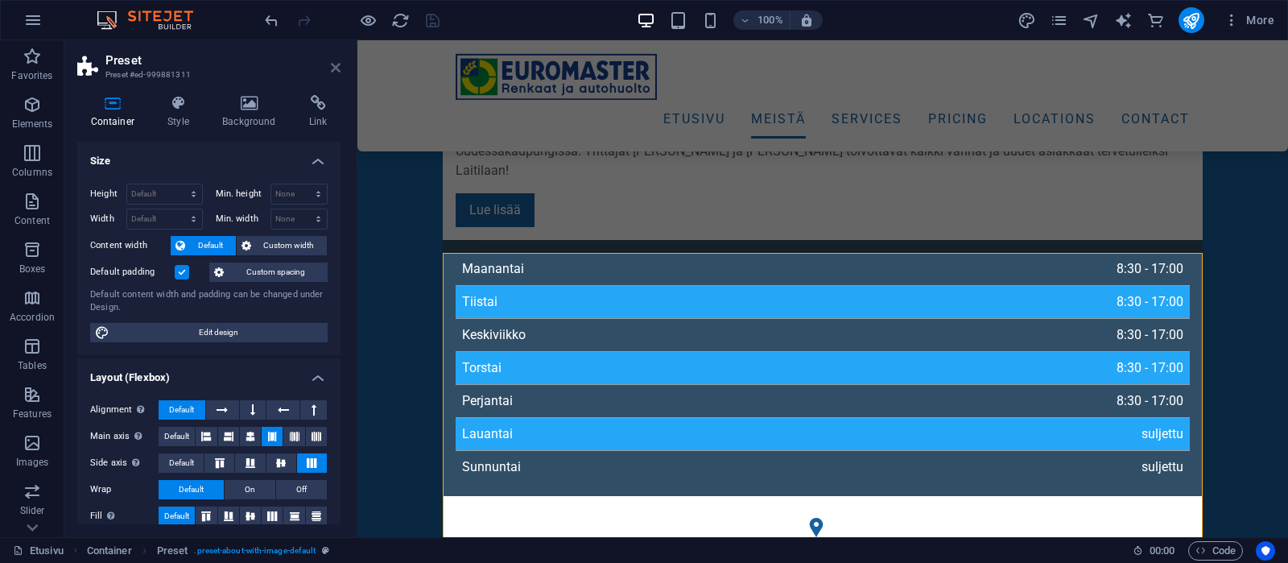
click at [336, 64] on icon at bounding box center [336, 67] width 10 height 13
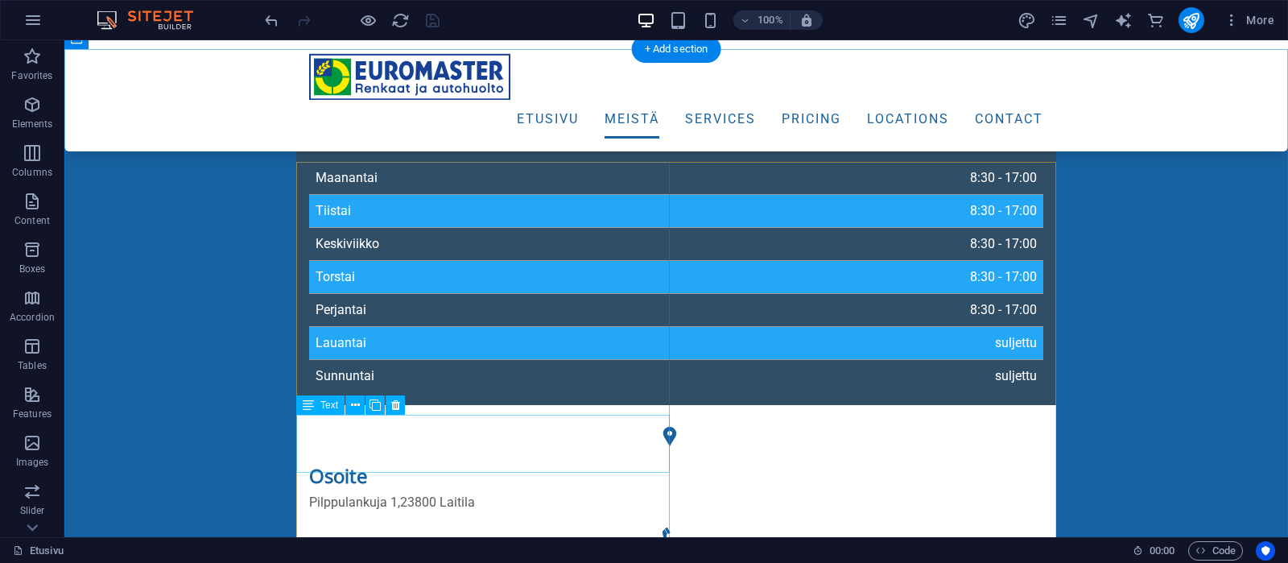
scroll to position [761, 0]
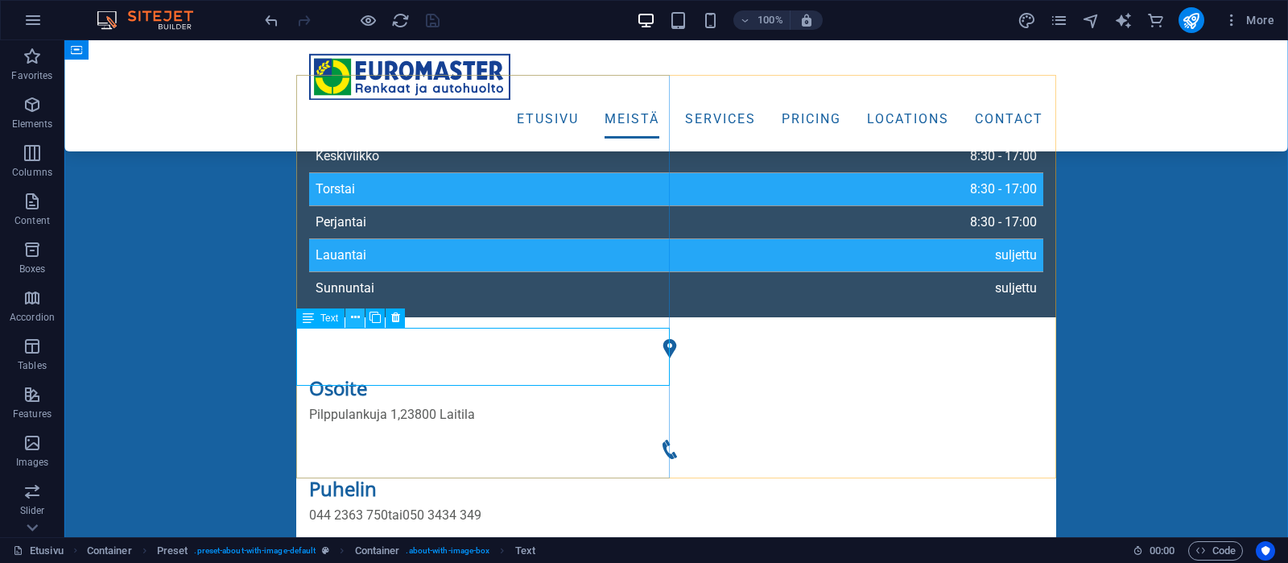
click at [357, 317] on icon at bounding box center [355, 317] width 9 height 17
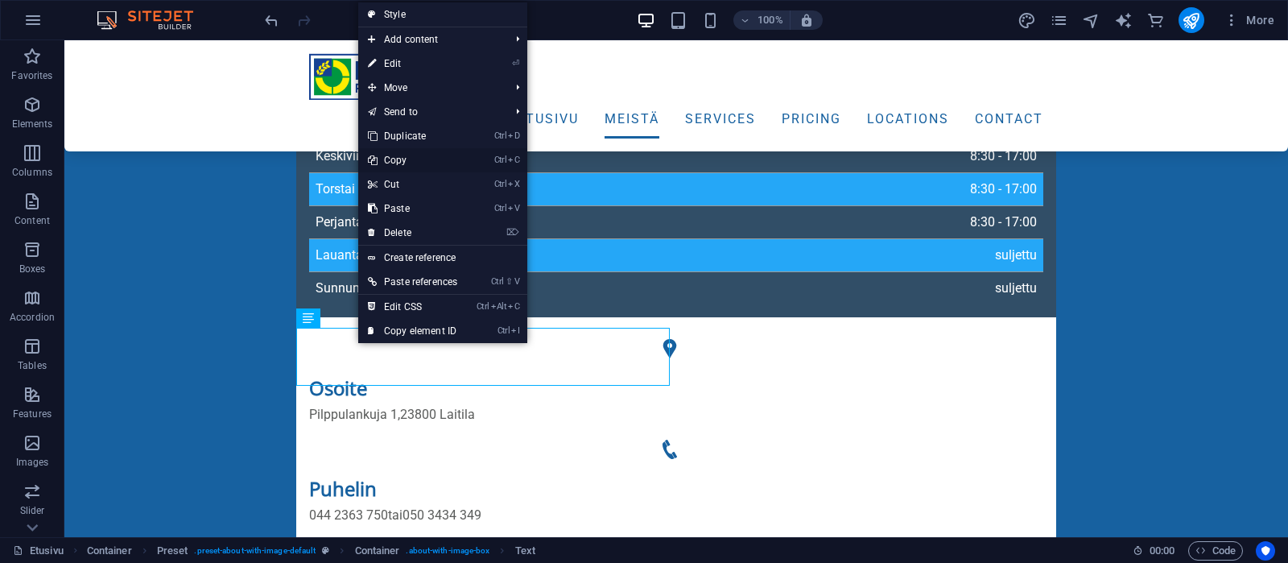
click at [405, 157] on link "Ctrl C Copy" at bounding box center [412, 160] width 109 height 24
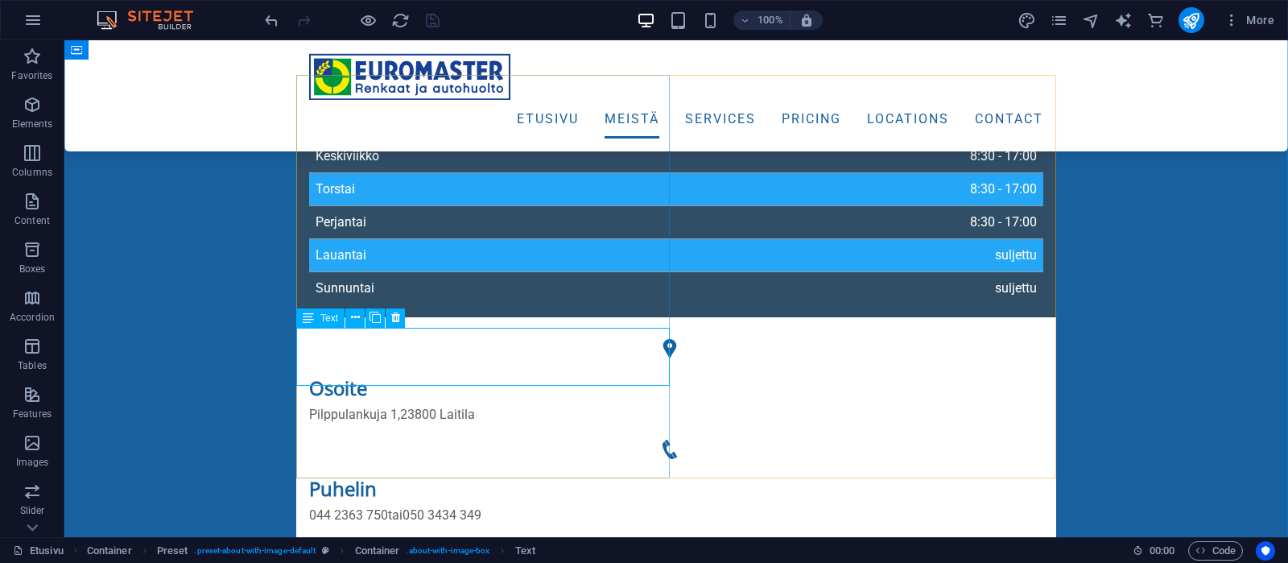
click at [328, 319] on span "Text" at bounding box center [329, 318] width 18 height 10
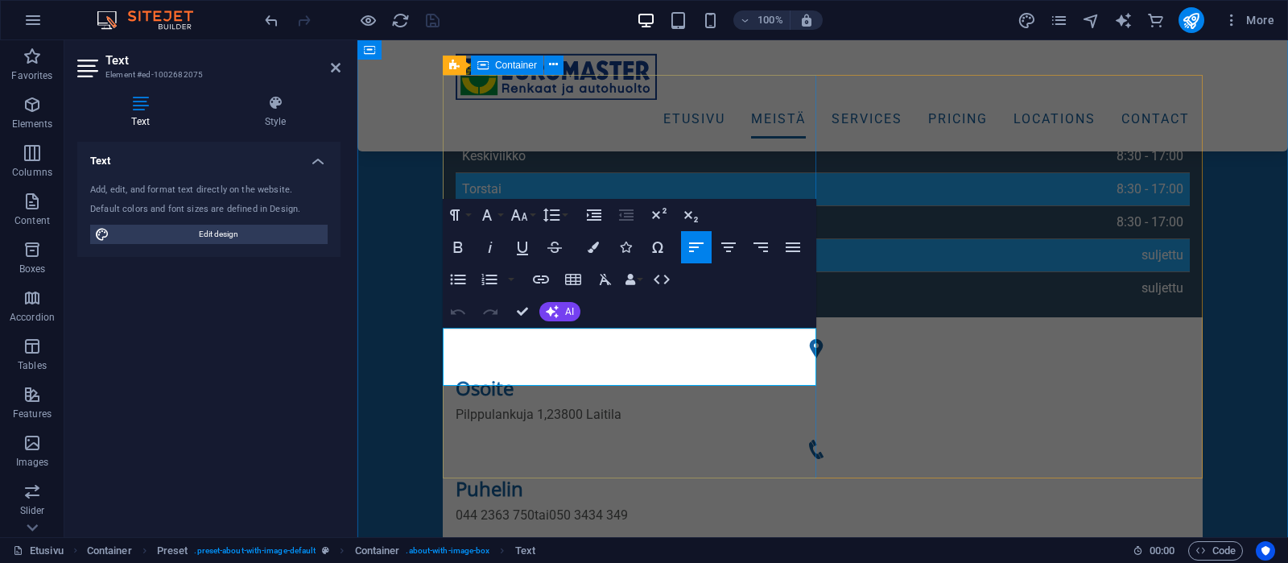
drag, startPoint x: 745, startPoint y: 373, endPoint x: 441, endPoint y: 340, distance: 305.3
copy p "Lue lisää palveluistamme Euomaster -sivuilamme ja varaa aika. Voit myö kysyä me…"
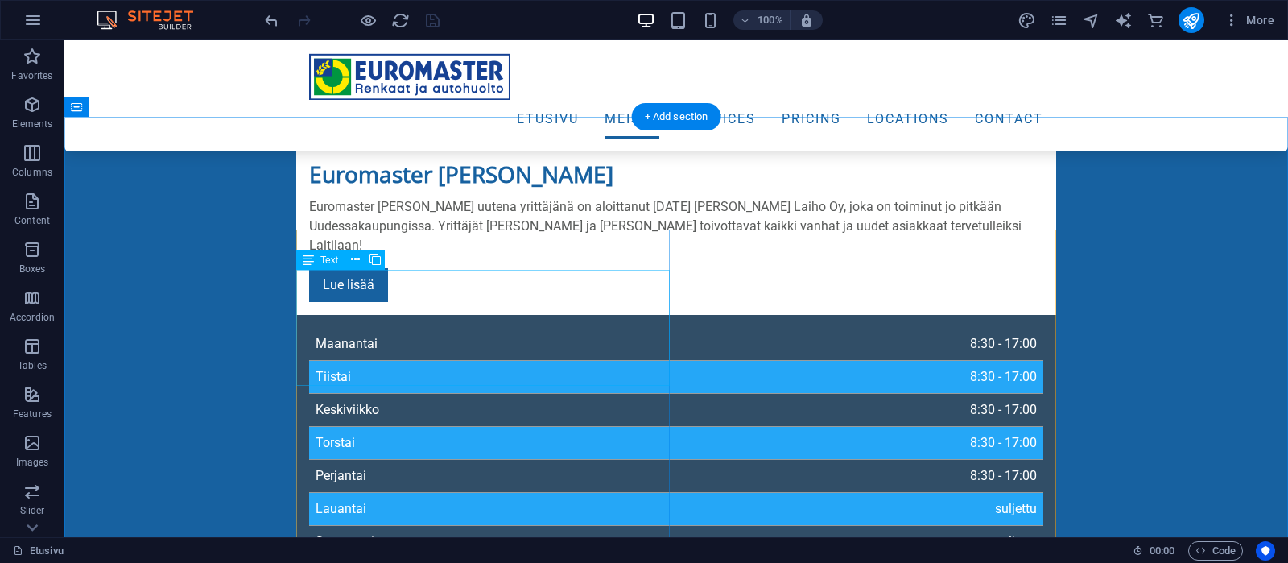
scroll to position [676, 0]
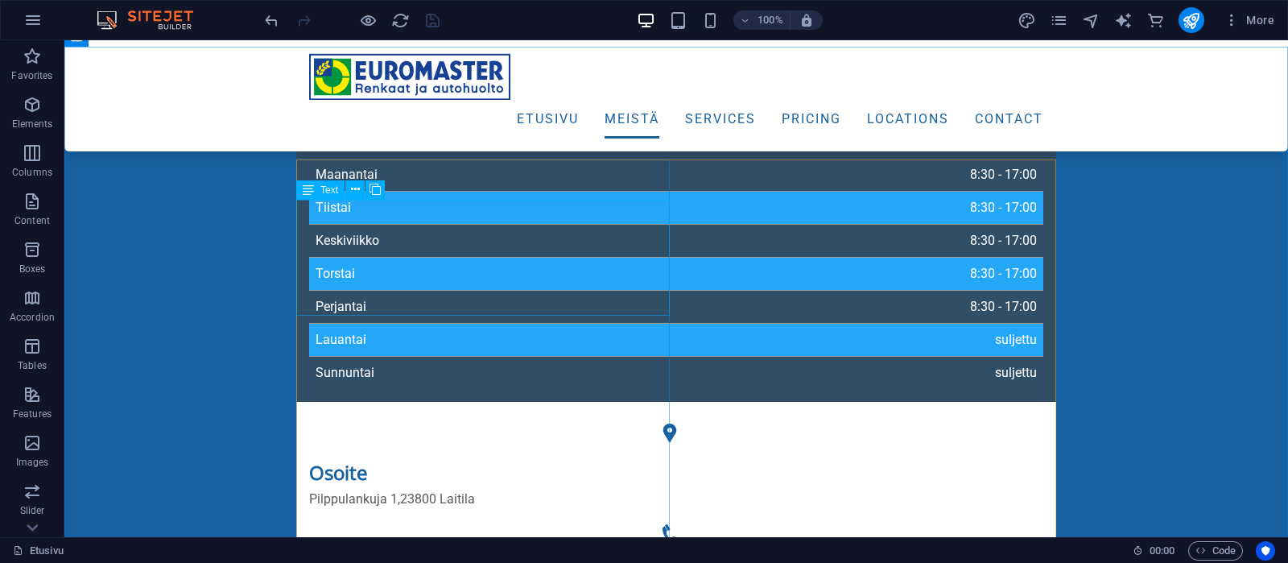
click at [316, 188] on div "Text" at bounding box center [320, 189] width 48 height 19
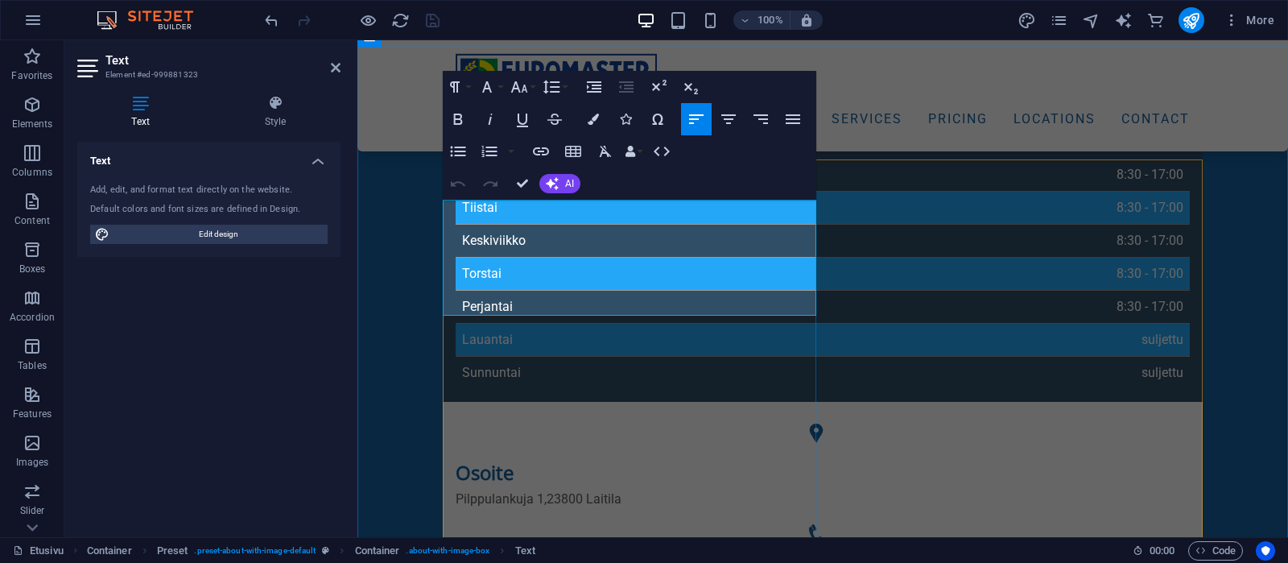
drag, startPoint x: 445, startPoint y: 213, endPoint x: 613, endPoint y: 266, distance: 176.4
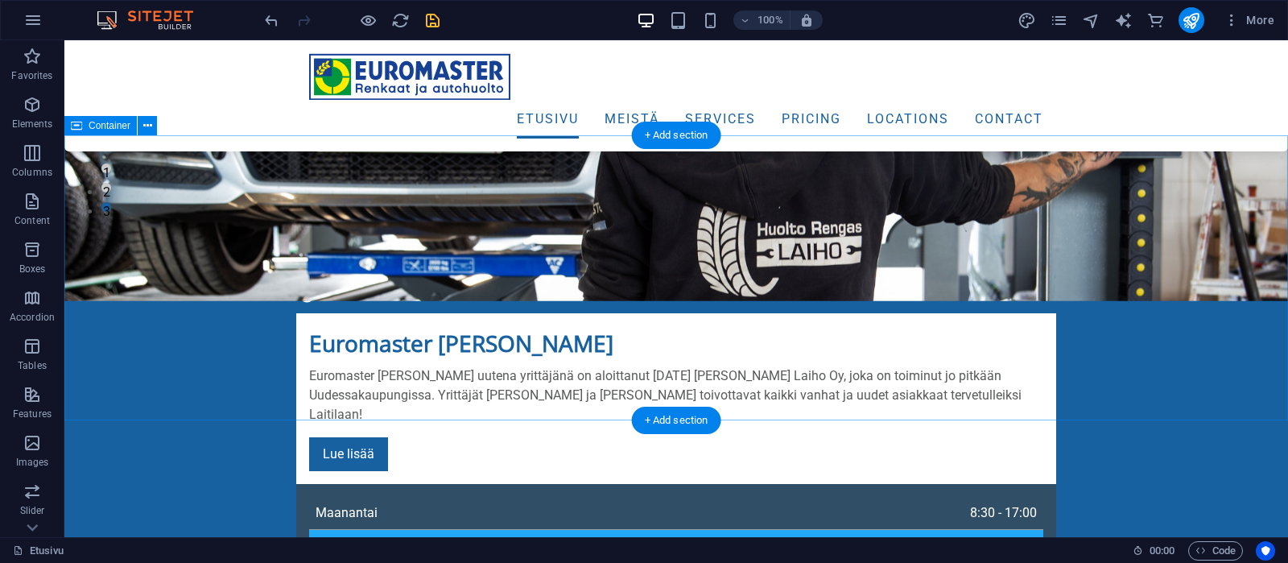
scroll to position [254, 0]
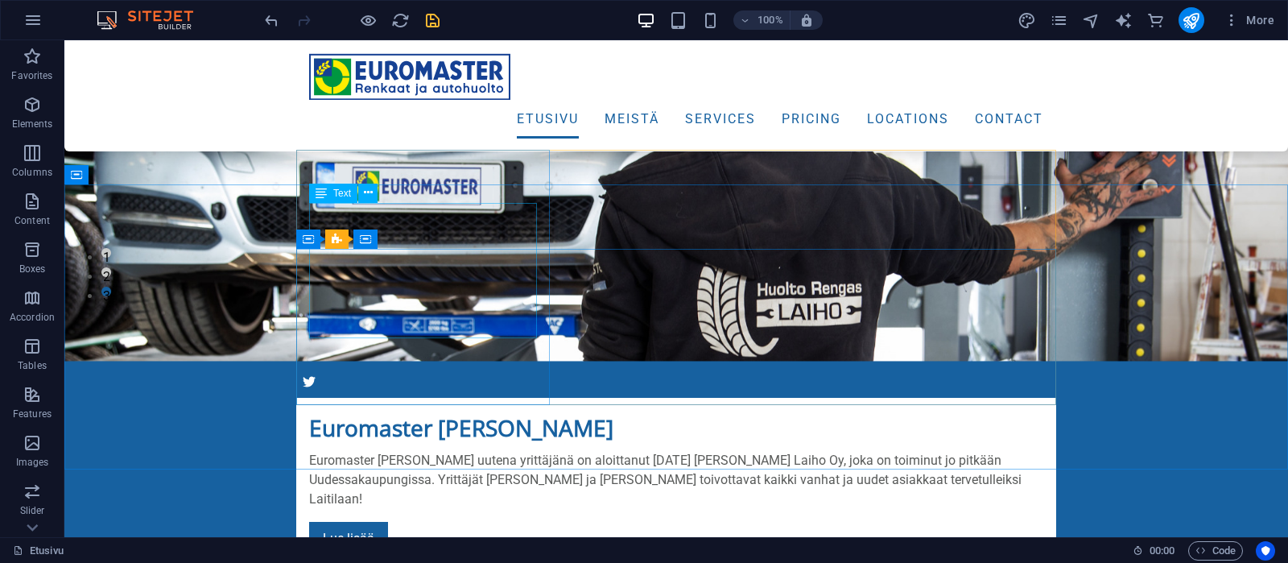
click at [336, 192] on span "Text" at bounding box center [342, 193] width 18 height 10
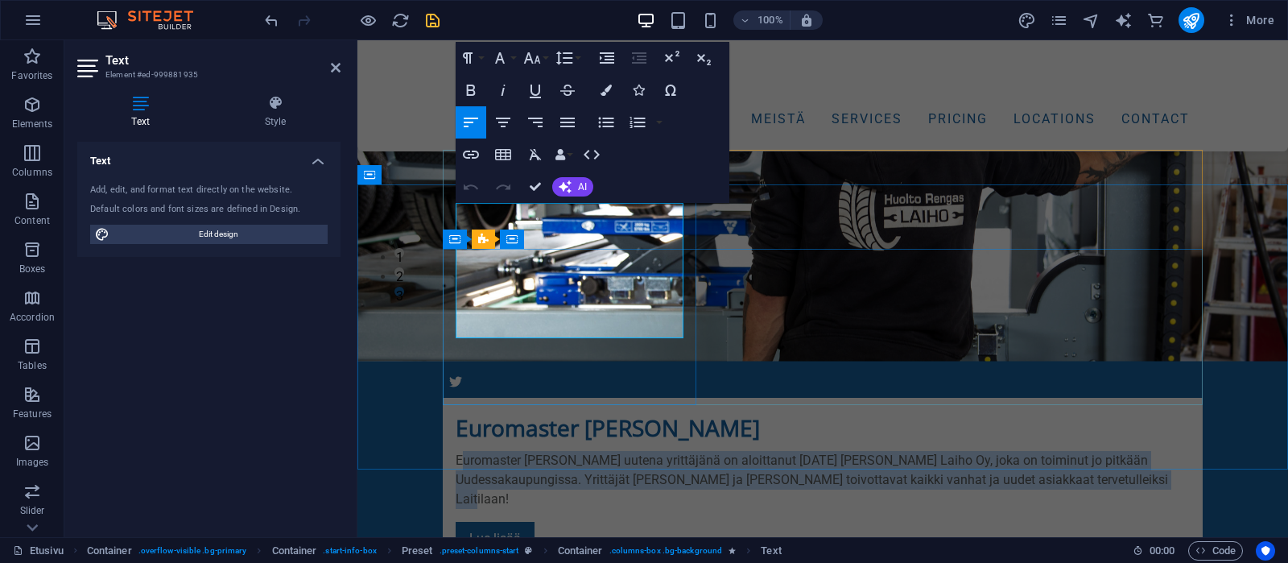
drag, startPoint x: 461, startPoint y: 212, endPoint x: 517, endPoint y: 324, distance: 125.6
click at [516, 451] on p "Euromaster [PERSON_NAME] uutena yrittäjänä on aloittanut [DATE] [PERSON_NAME] L…" at bounding box center [823, 480] width 734 height 58
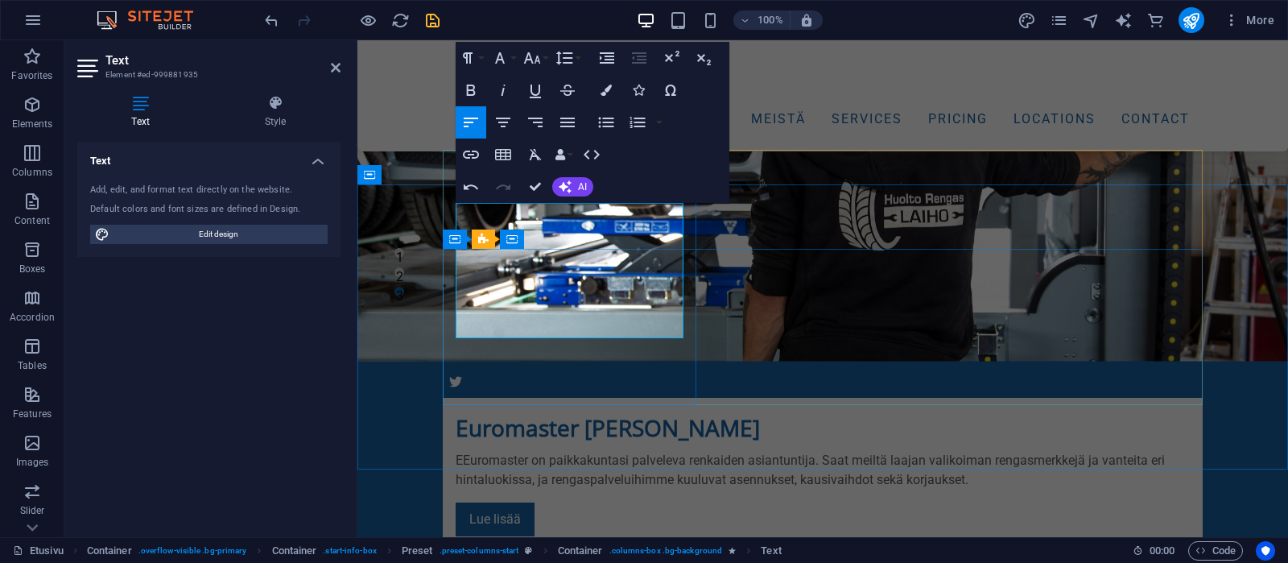
click at [464, 451] on p "EEuromaster on paikkakuntasi palveleva renkaiden asiantuntija. Saat meiltä laaj…" at bounding box center [823, 470] width 734 height 39
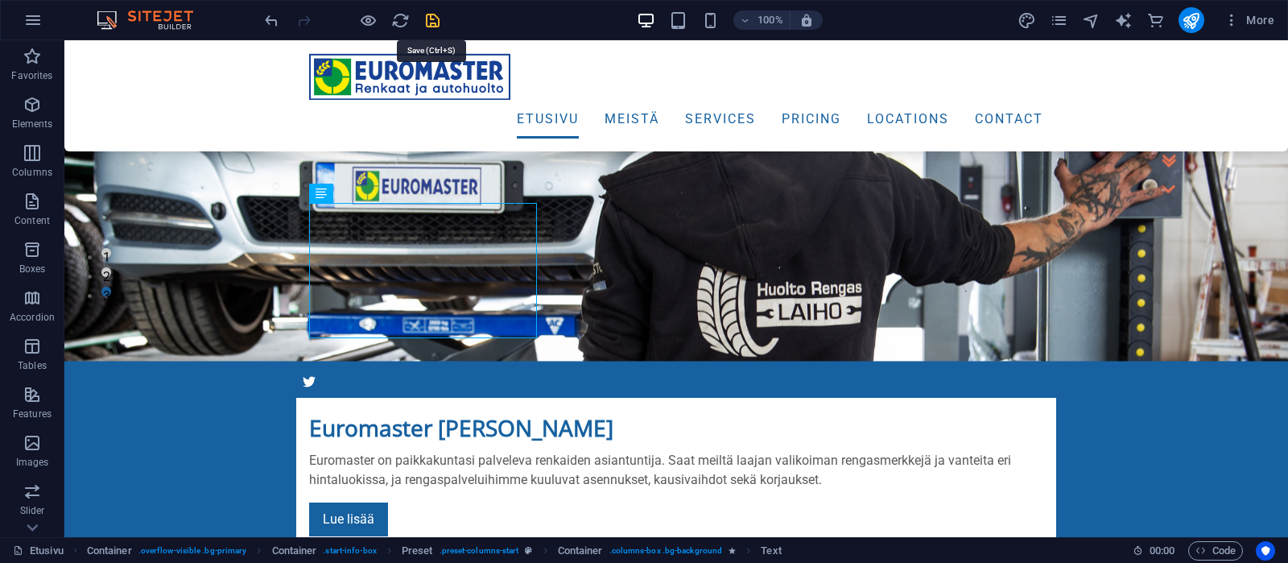
click at [433, 21] on icon "save" at bounding box center [432, 20] width 19 height 19
checkbox input "false"
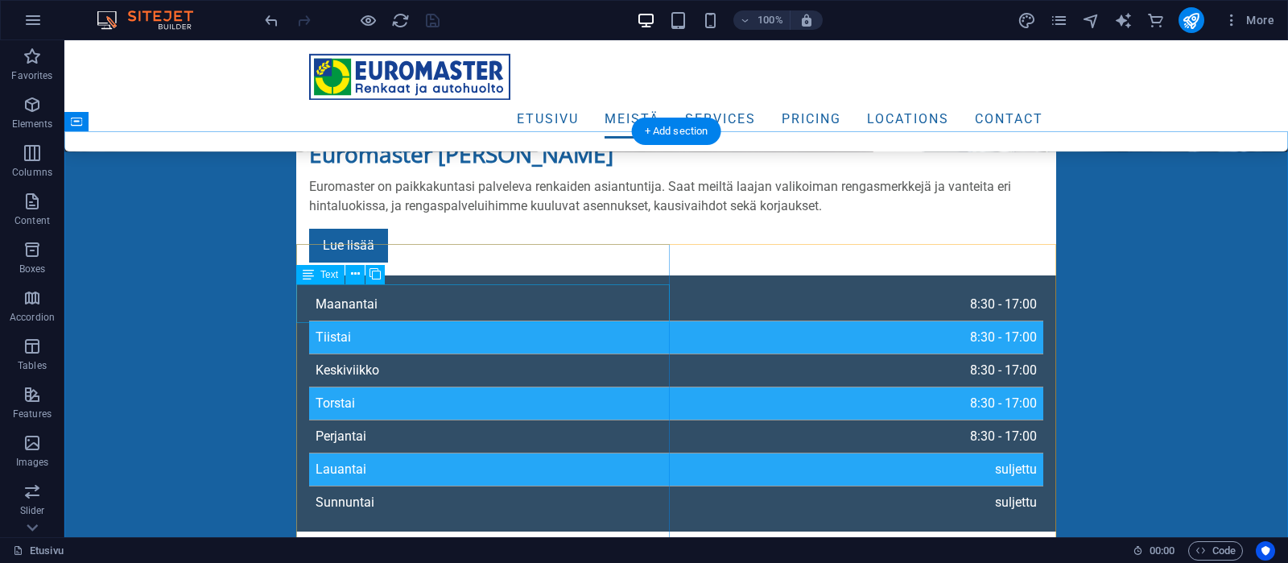
scroll to position [592, 0]
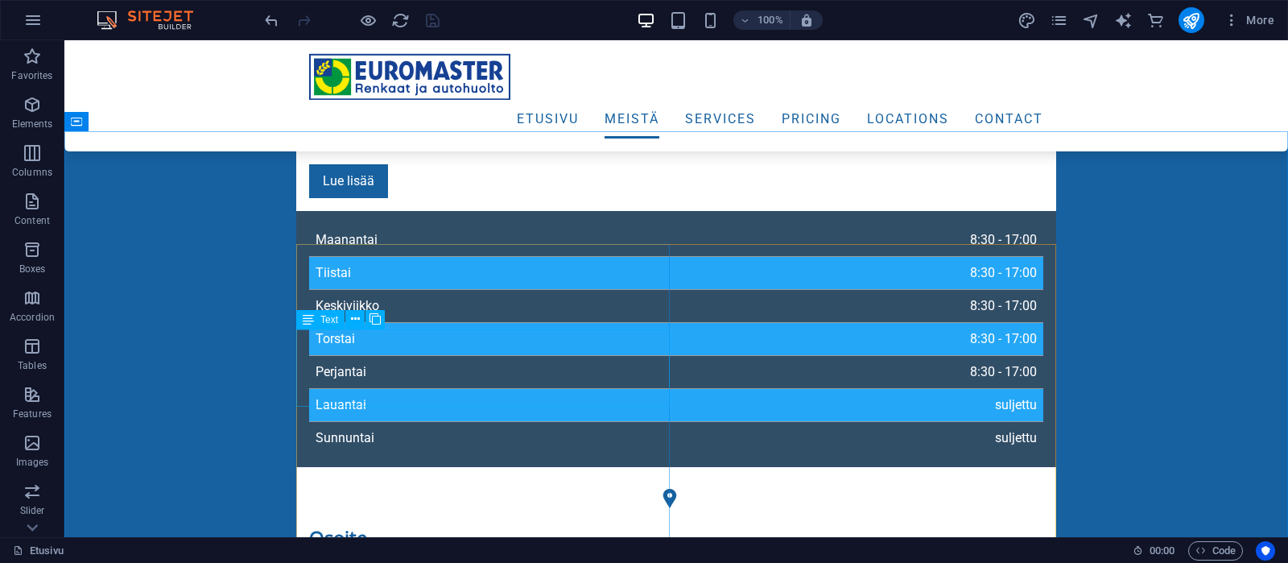
click at [324, 316] on span "Text" at bounding box center [329, 320] width 18 height 10
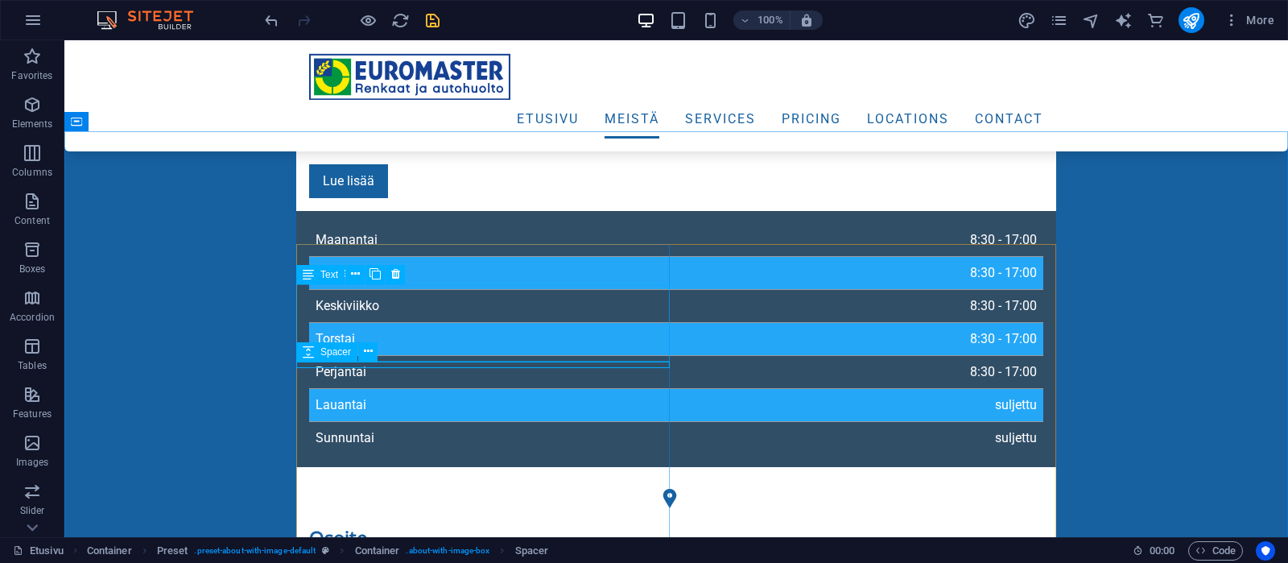
click at [320, 281] on div "Text" at bounding box center [320, 274] width 48 height 19
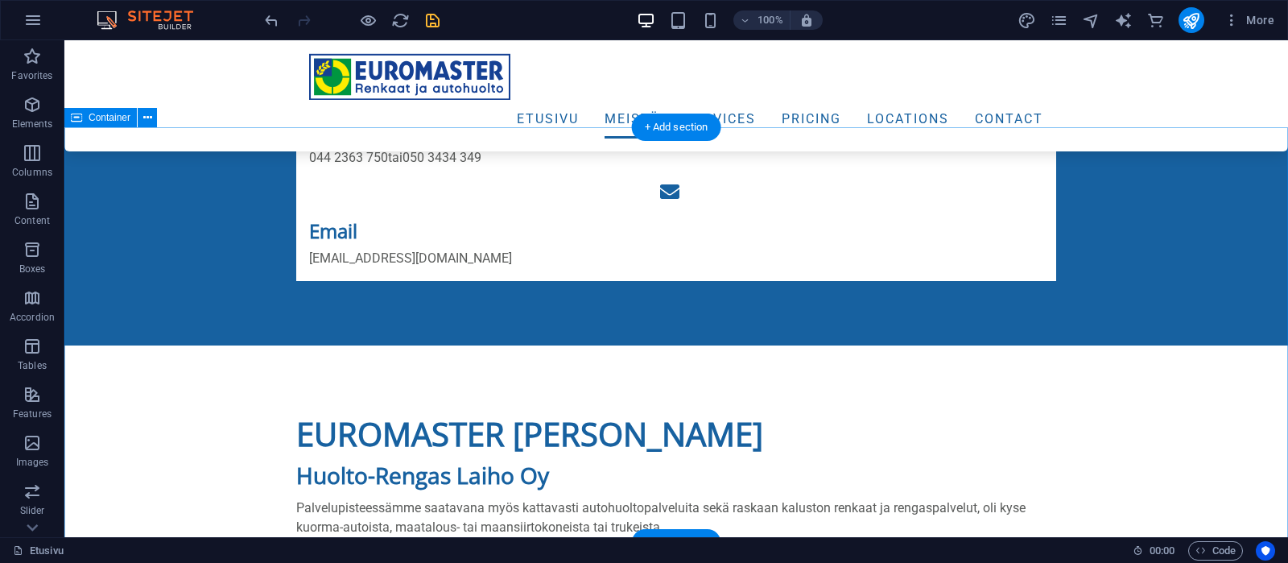
scroll to position [761, 0]
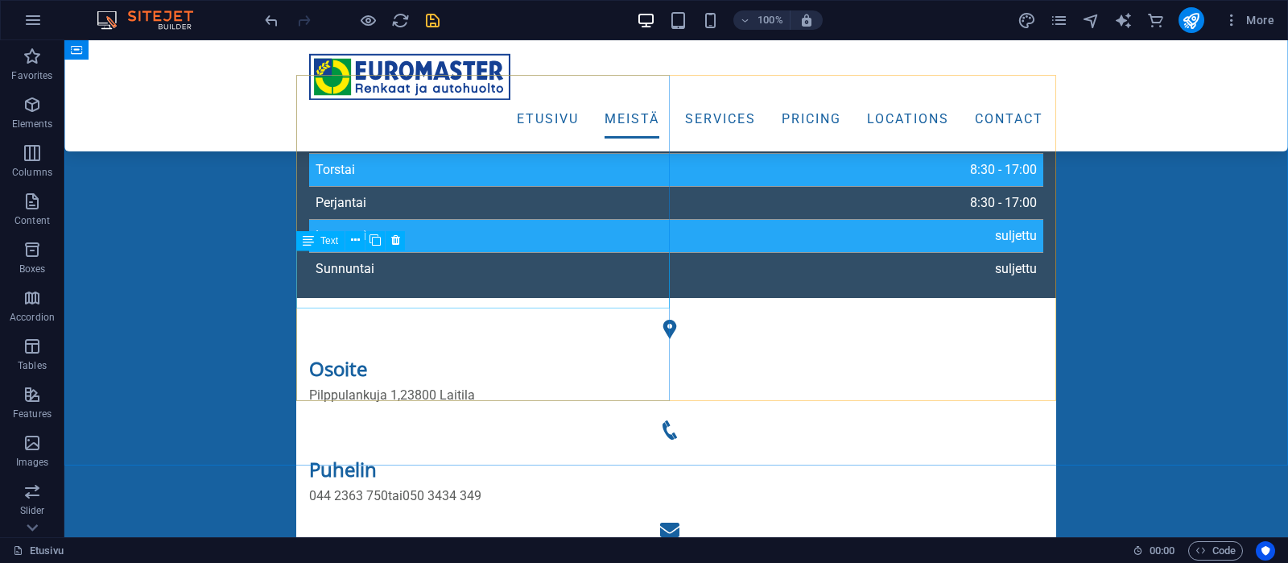
click at [325, 242] on span "Text" at bounding box center [329, 241] width 18 height 10
click at [325, 244] on span "Text" at bounding box center [329, 241] width 18 height 10
click at [329, 237] on span "Text" at bounding box center [329, 241] width 18 height 10
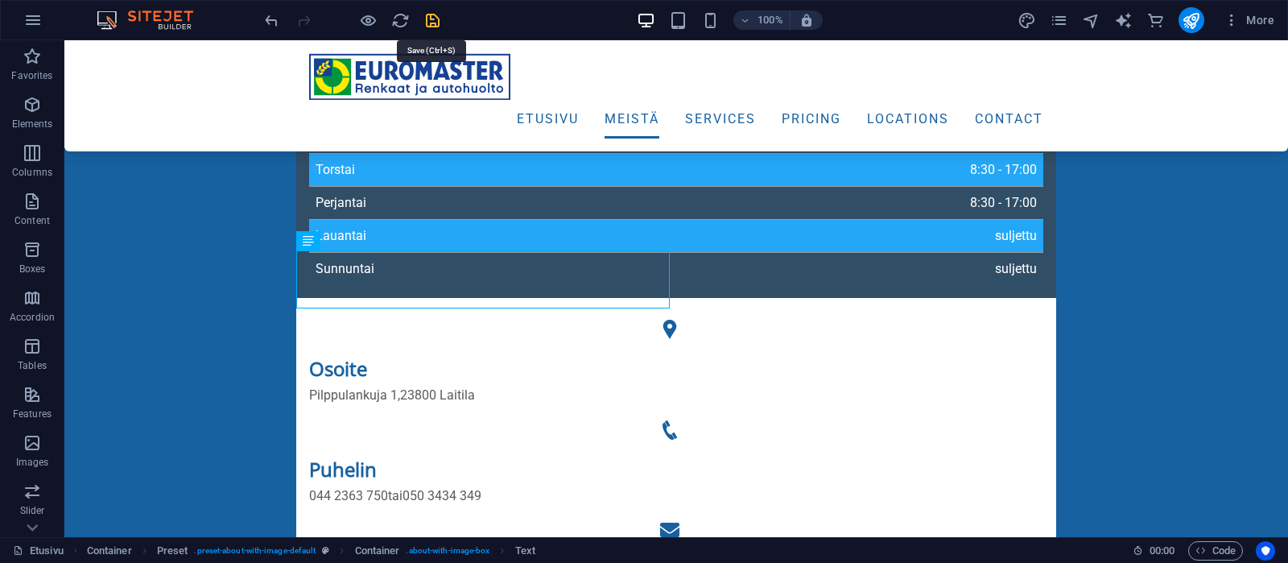
click at [430, 14] on icon "save" at bounding box center [432, 20] width 19 height 19
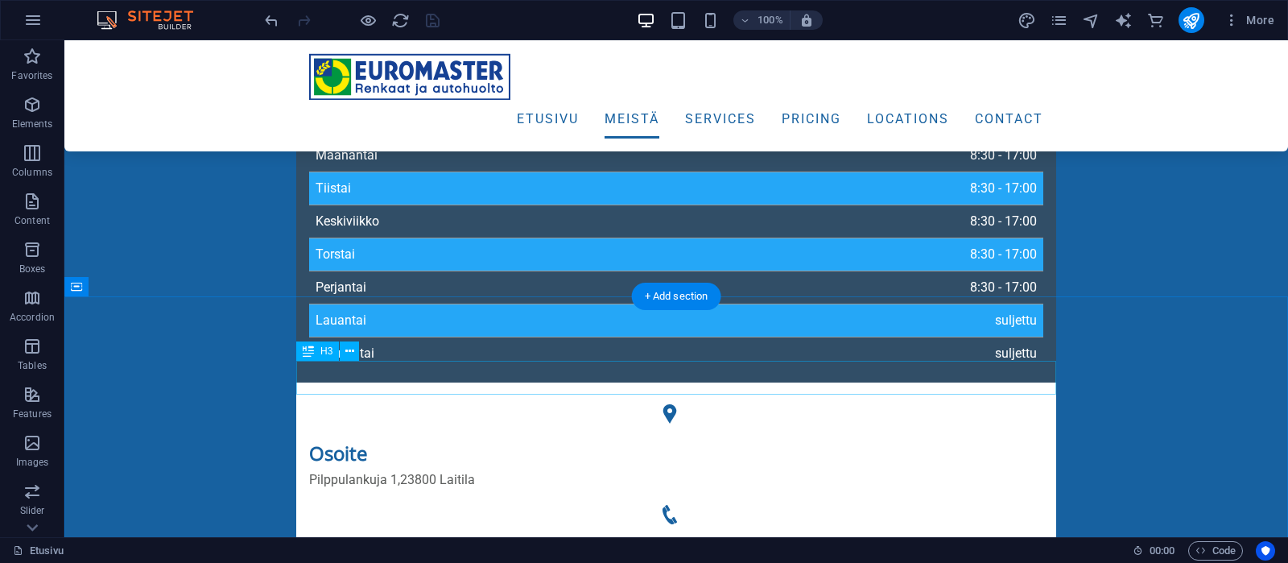
scroll to position [930, 0]
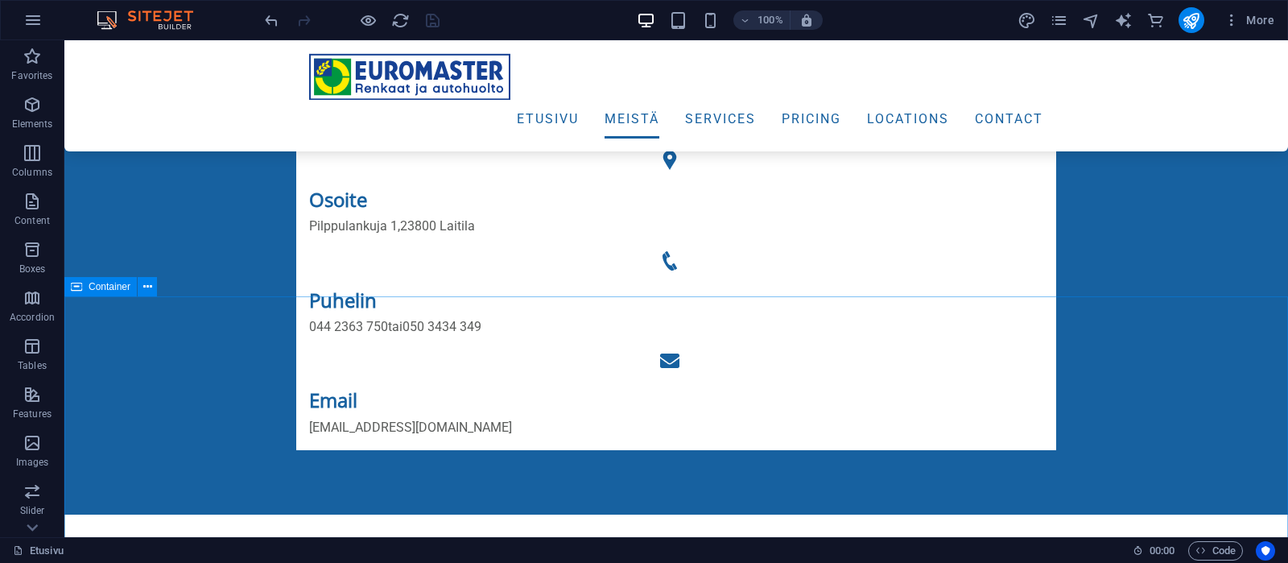
click at [105, 290] on span "Container" at bounding box center [110, 287] width 42 height 10
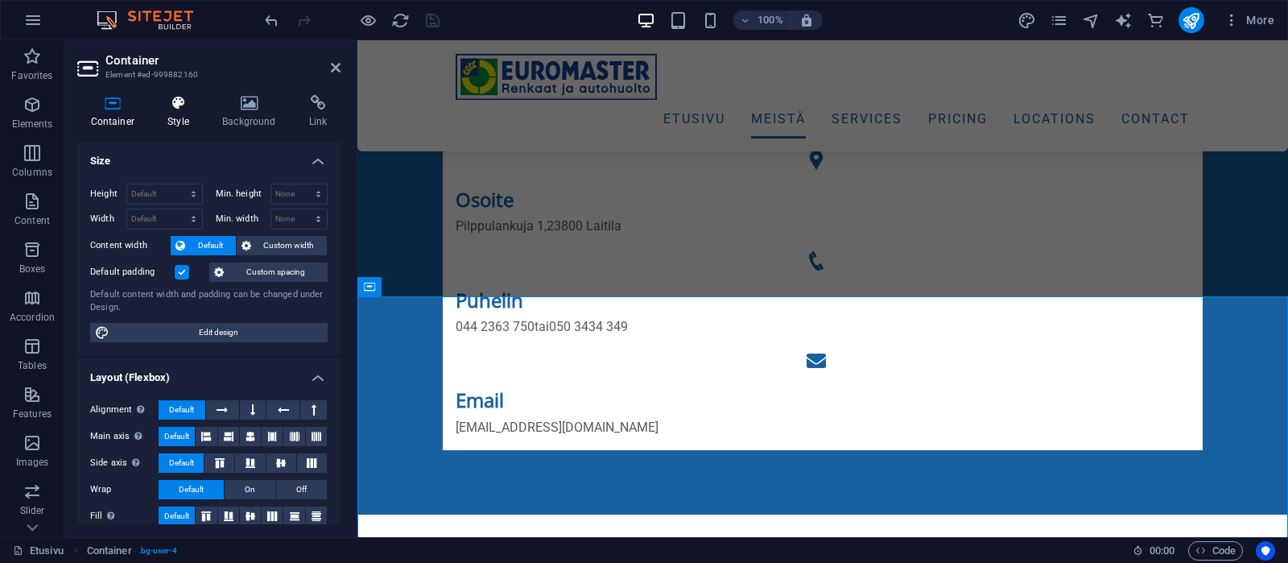
click at [178, 105] on icon at bounding box center [179, 103] width 48 height 16
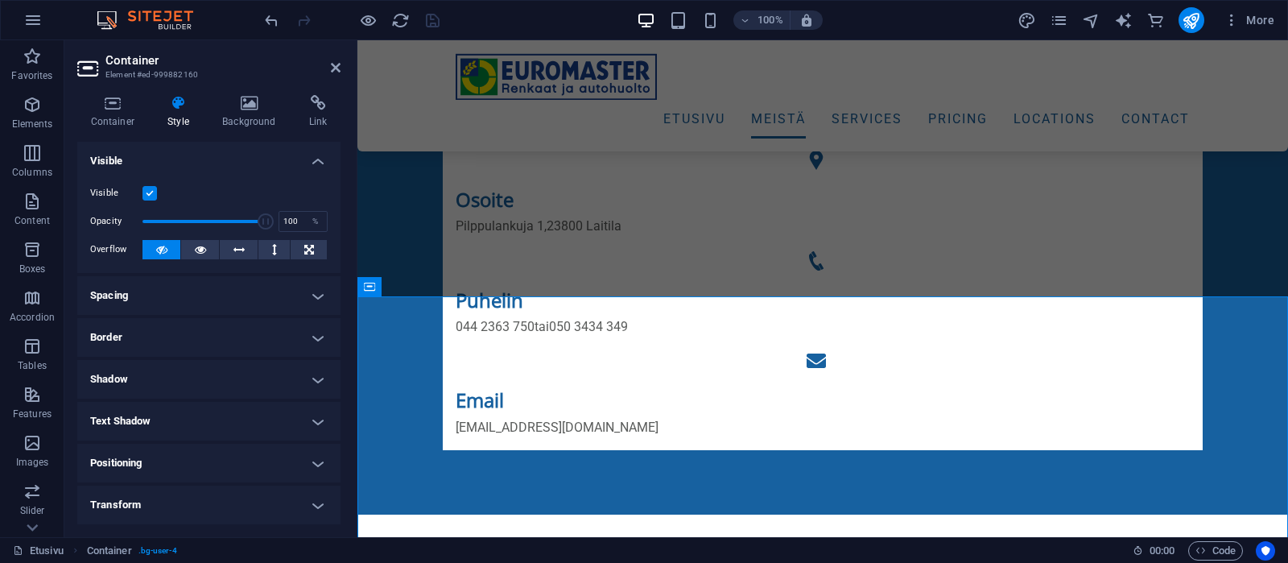
click at [147, 192] on label at bounding box center [149, 193] width 14 height 14
click at [0, 0] on input "Visible" at bounding box center [0, 0] width 0 height 0
click at [433, 19] on icon "save" at bounding box center [432, 20] width 19 height 19
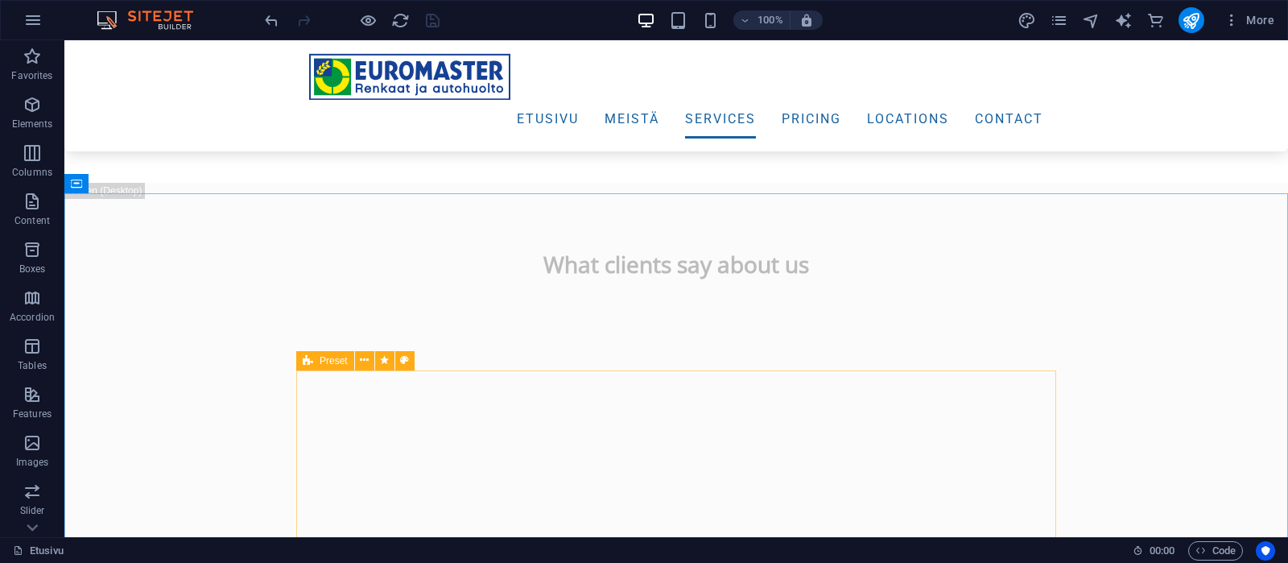
scroll to position [1606, 0]
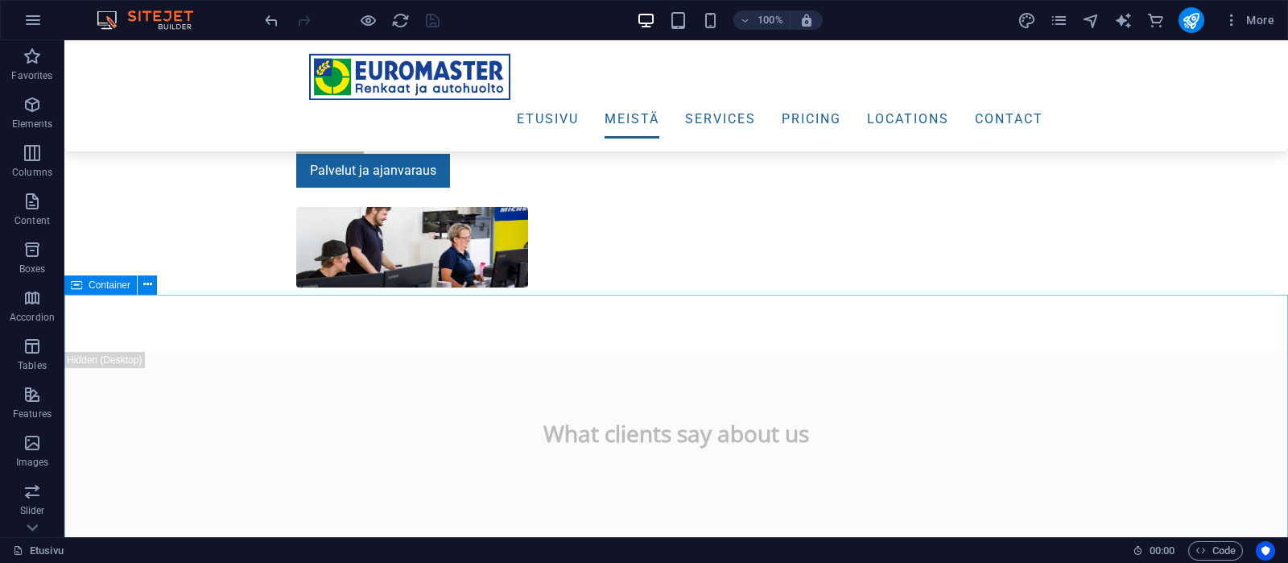
click at [93, 285] on span "Container" at bounding box center [110, 285] width 42 height 10
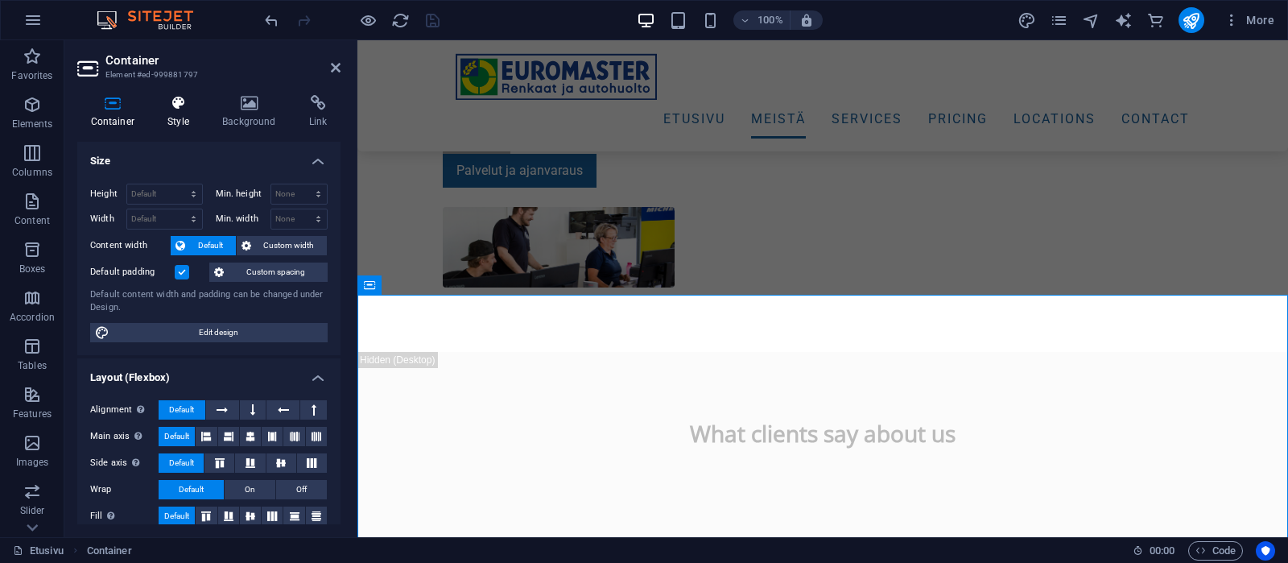
click at [189, 107] on icon at bounding box center [179, 103] width 48 height 16
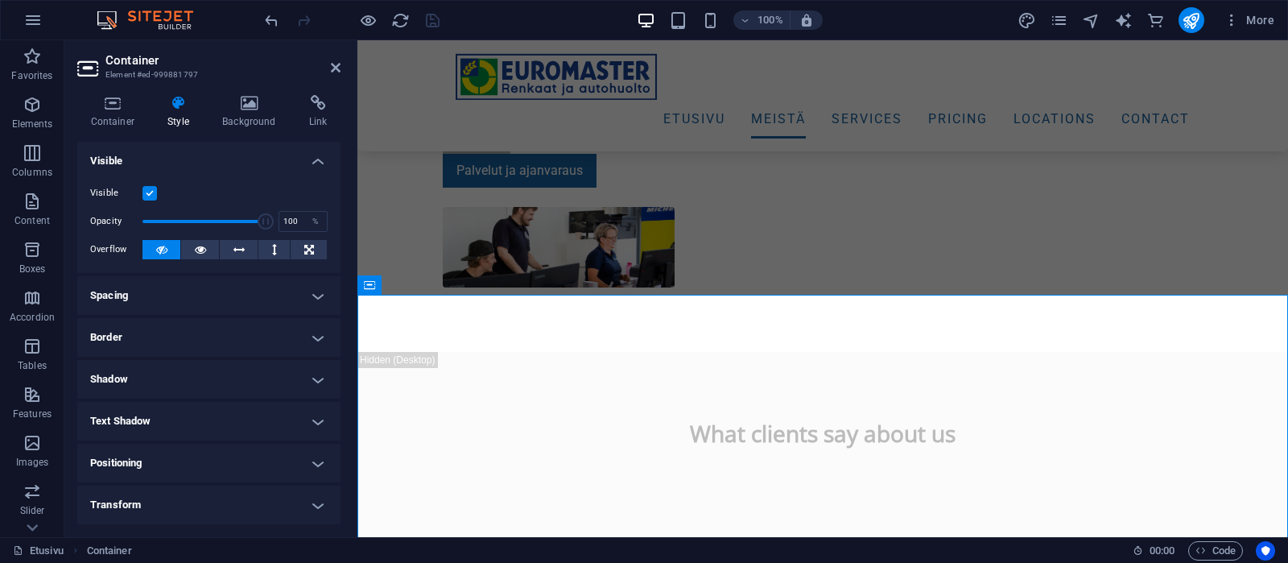
click at [149, 192] on label at bounding box center [149, 193] width 14 height 14
click at [0, 0] on input "Visible" at bounding box center [0, 0] width 0 height 0
click at [437, 14] on icon "save" at bounding box center [432, 20] width 19 height 19
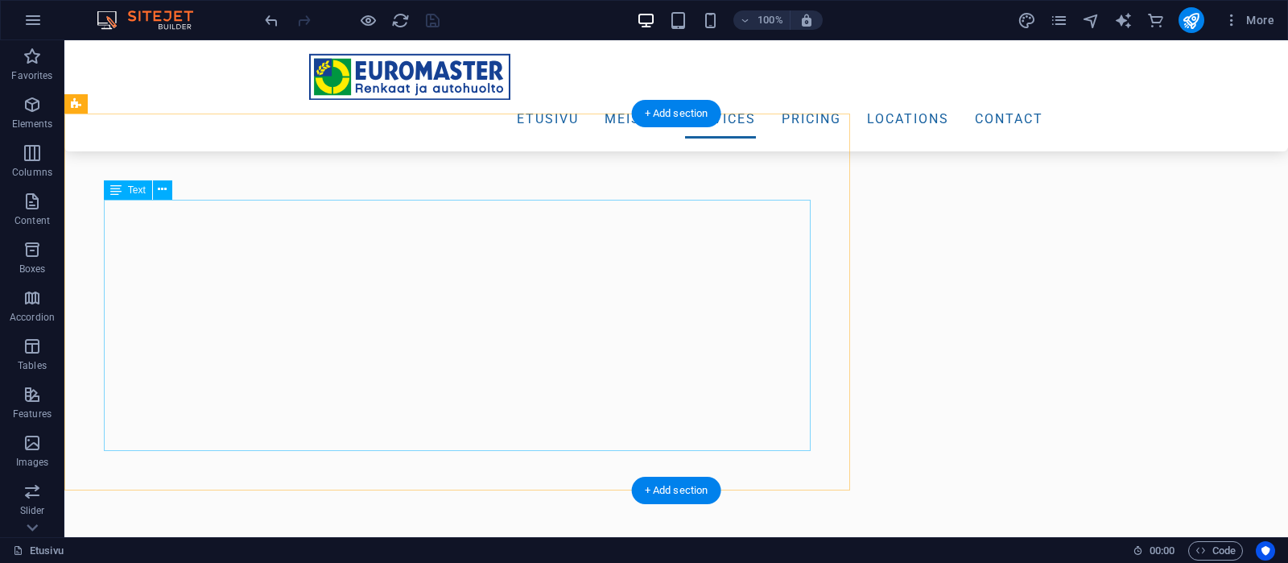
scroll to position [2536, 0]
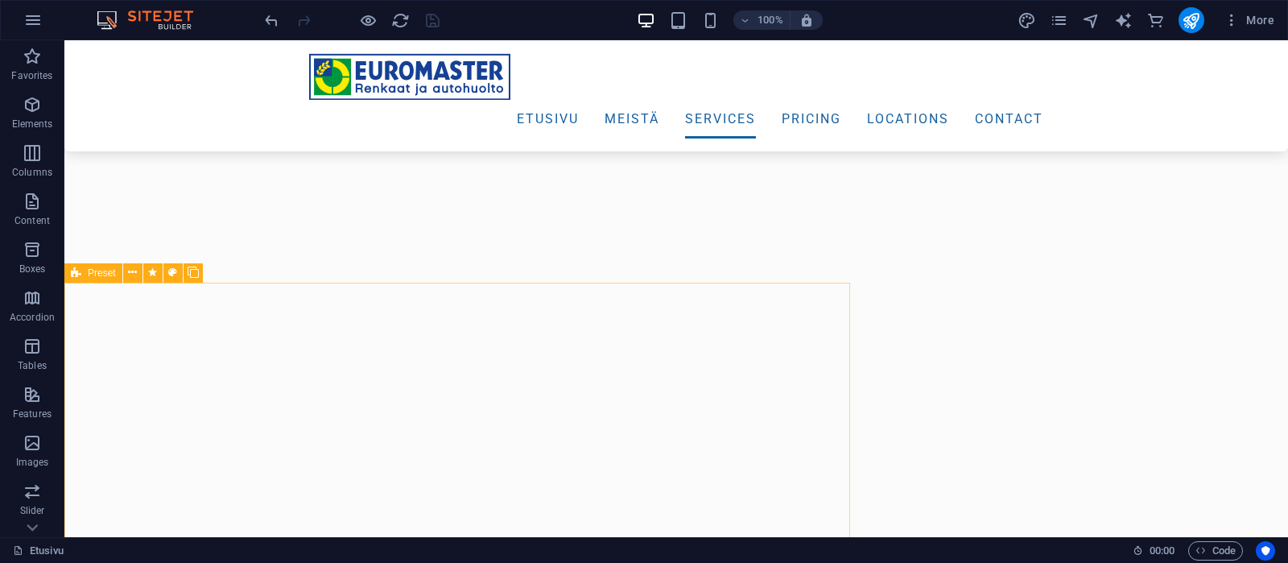
click at [107, 272] on span "Preset" at bounding box center [102, 273] width 28 height 10
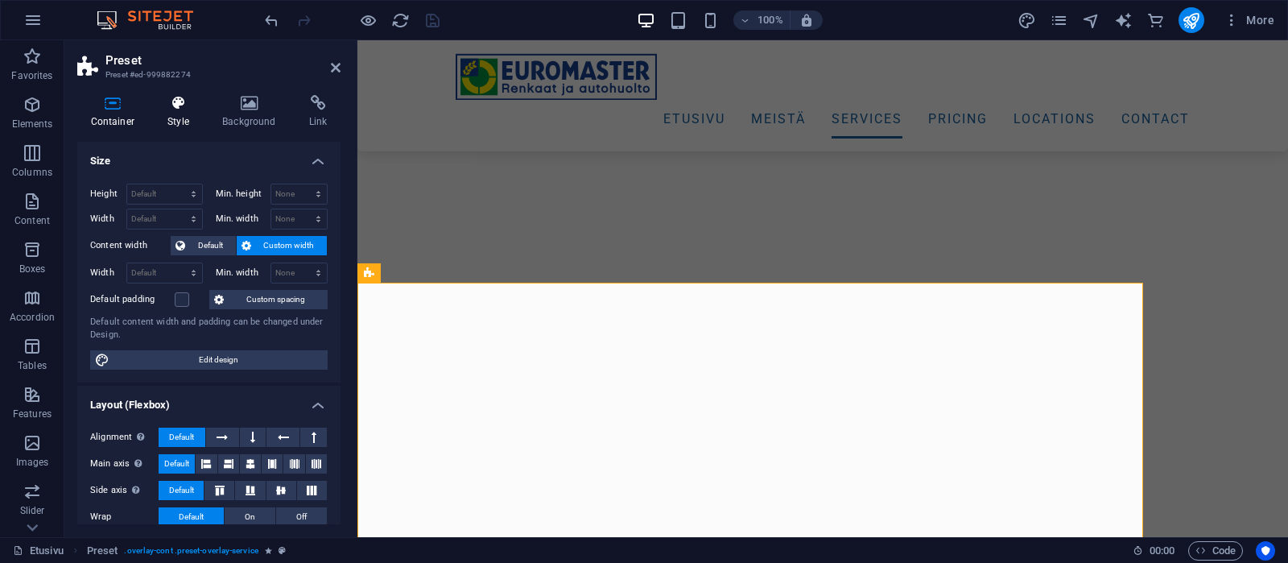
click at [184, 107] on icon at bounding box center [179, 103] width 48 height 16
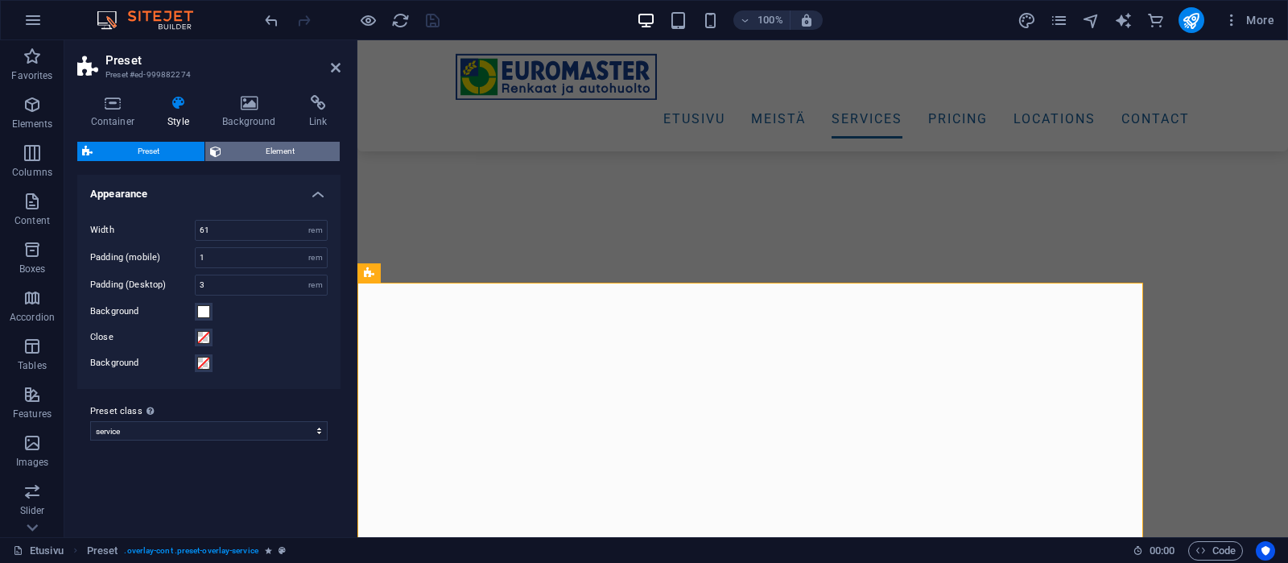
click at [292, 150] on span "Element" at bounding box center [280, 151] width 109 height 19
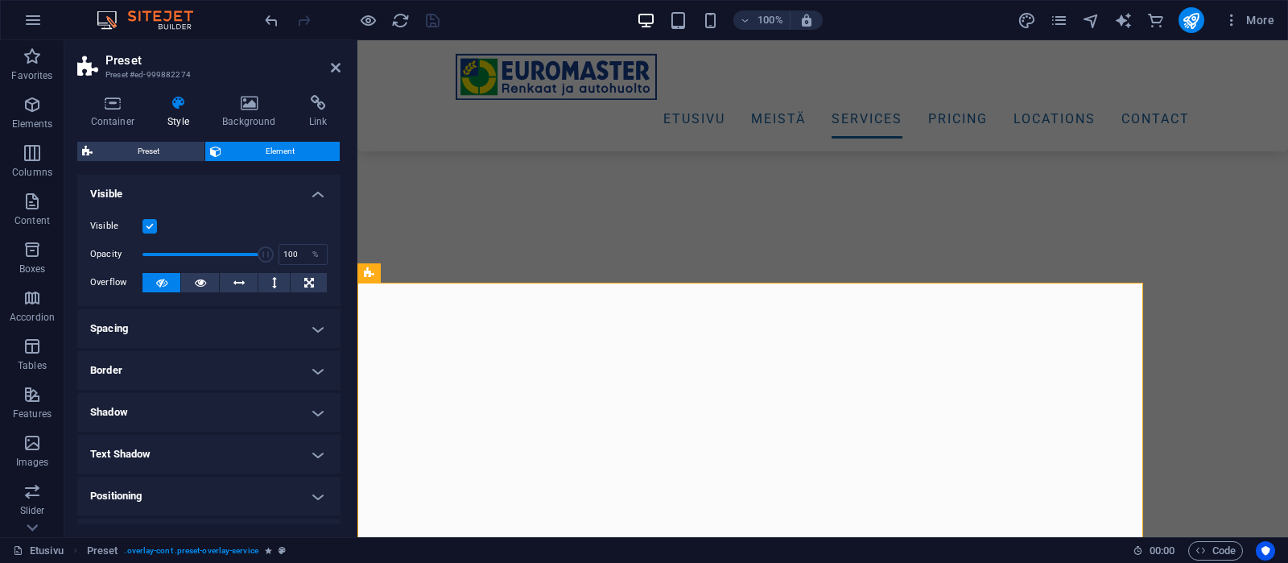
click at [151, 225] on label at bounding box center [149, 226] width 14 height 14
click at [0, 0] on input "Visible" at bounding box center [0, 0] width 0 height 0
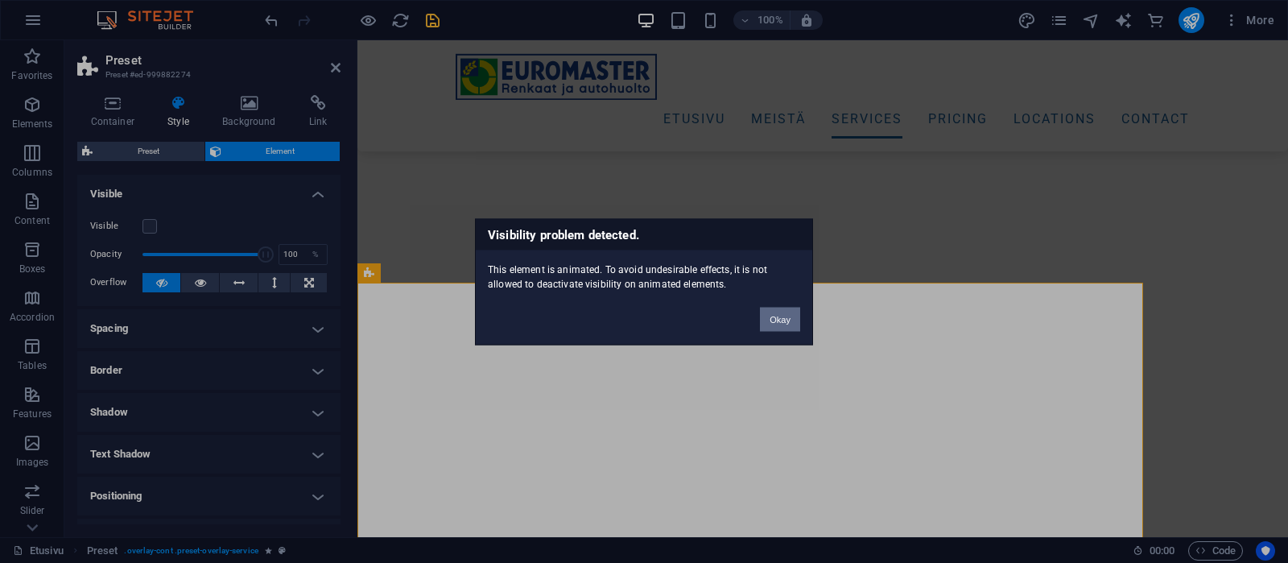
drag, startPoint x: 773, startPoint y: 318, endPoint x: 410, endPoint y: 274, distance: 365.7
click at [773, 318] on button "Okay" at bounding box center [780, 319] width 40 height 24
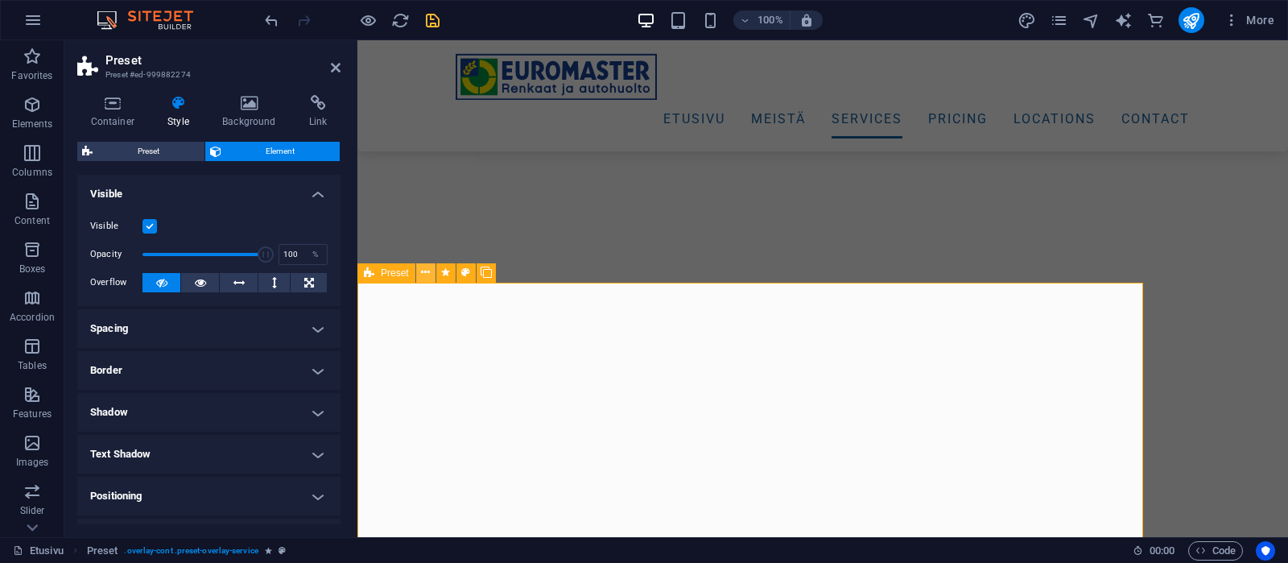
click at [423, 270] on icon at bounding box center [425, 272] width 9 height 17
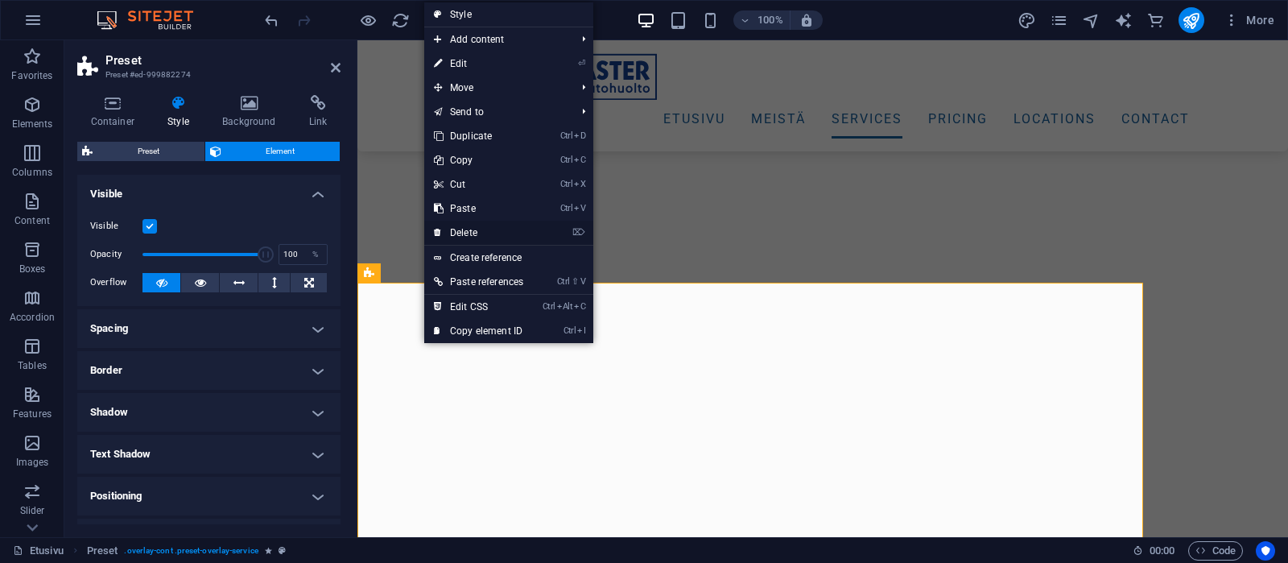
click at [473, 229] on link "⌦ Delete" at bounding box center [478, 233] width 109 height 24
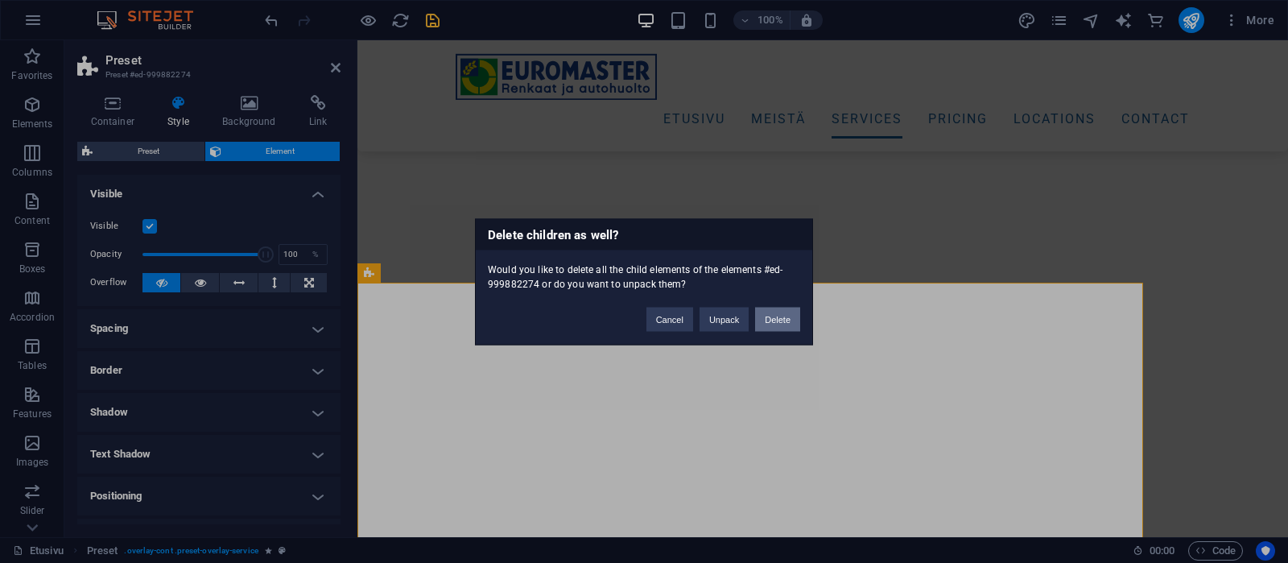
click at [775, 317] on button "Delete" at bounding box center [777, 319] width 45 height 24
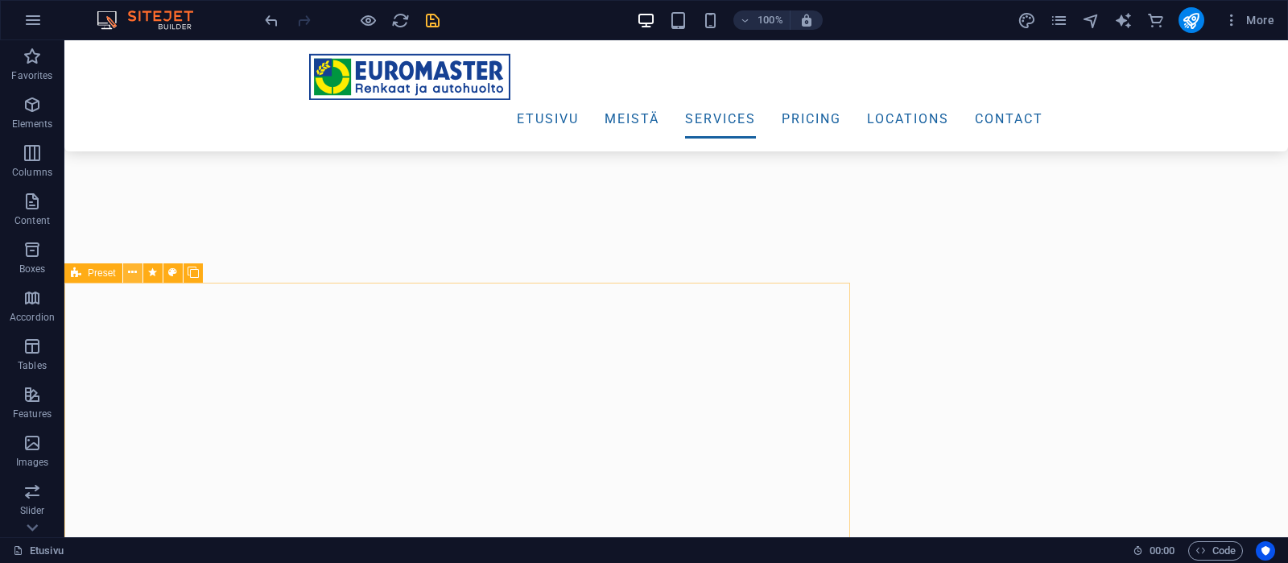
click at [129, 275] on icon at bounding box center [132, 272] width 9 height 17
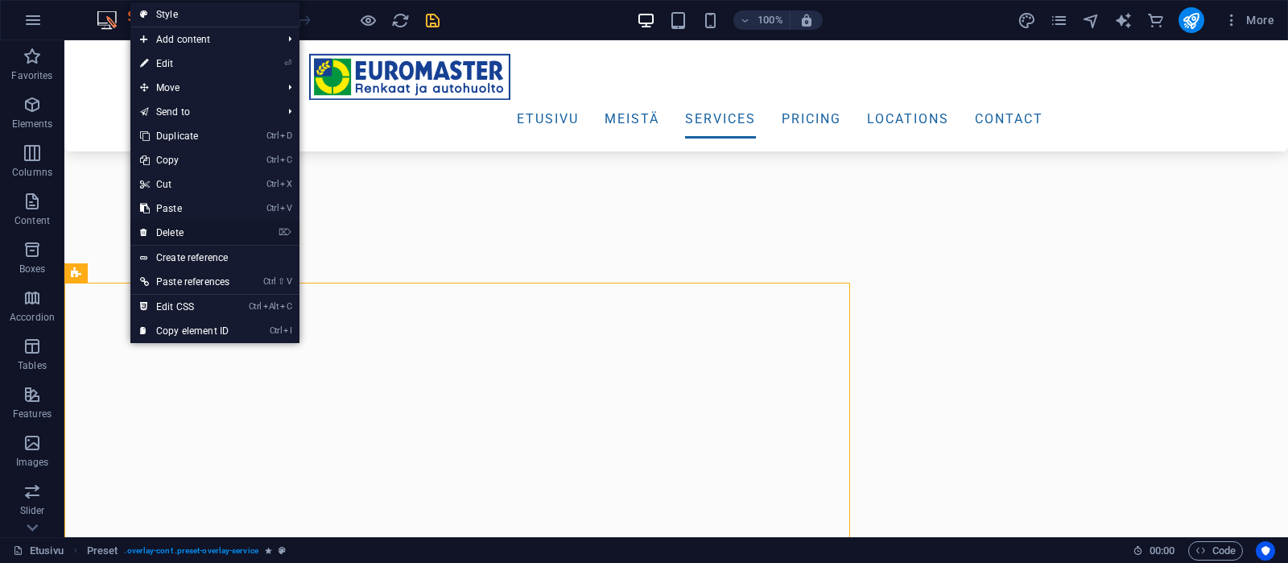
click at [175, 228] on link "⌦ Delete" at bounding box center [184, 233] width 109 height 24
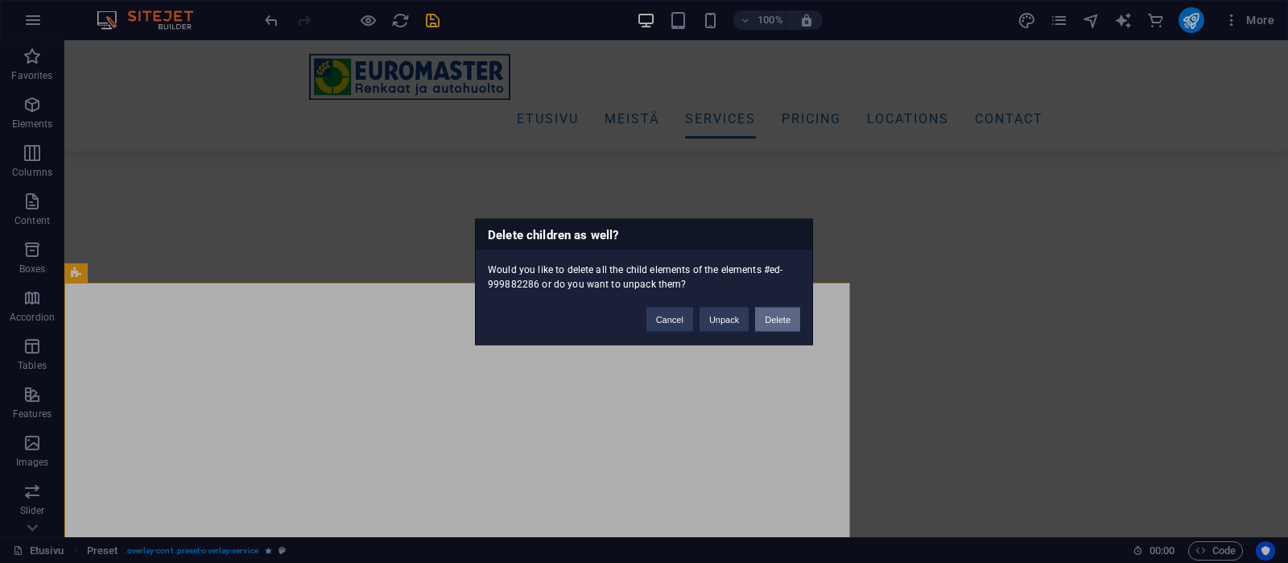
click at [779, 312] on button "Delete" at bounding box center [777, 319] width 45 height 24
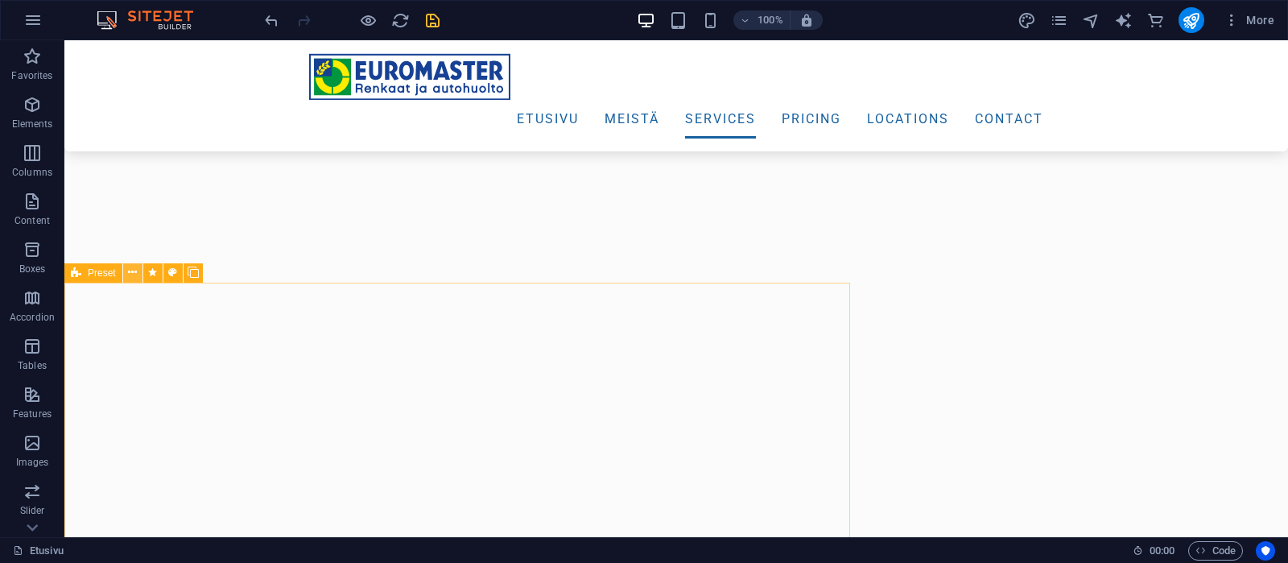
click at [131, 270] on icon at bounding box center [132, 272] width 9 height 17
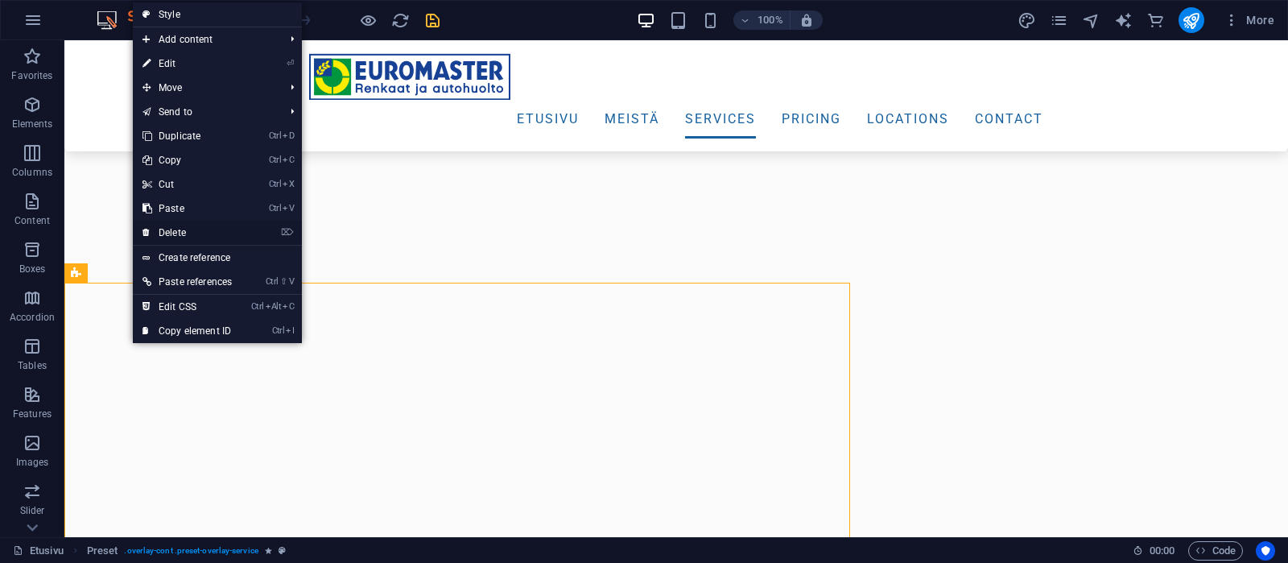
click at [172, 229] on link "⌦ Delete" at bounding box center [187, 233] width 109 height 24
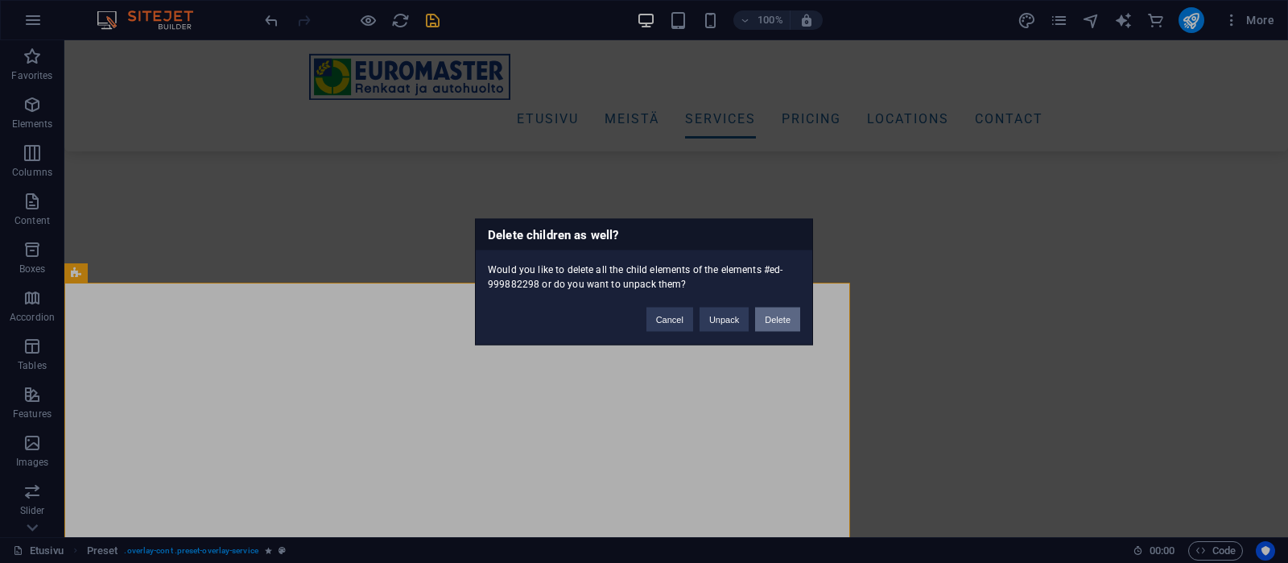
click at [767, 312] on button "Delete" at bounding box center [777, 319] width 45 height 24
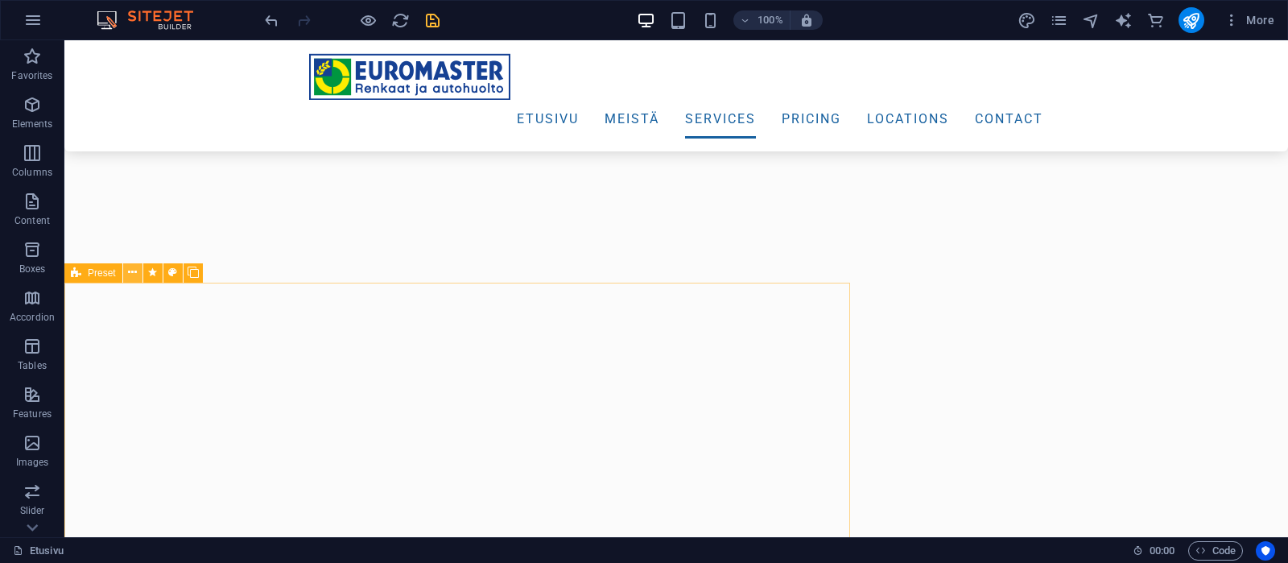
click at [133, 272] on icon at bounding box center [132, 272] width 9 height 17
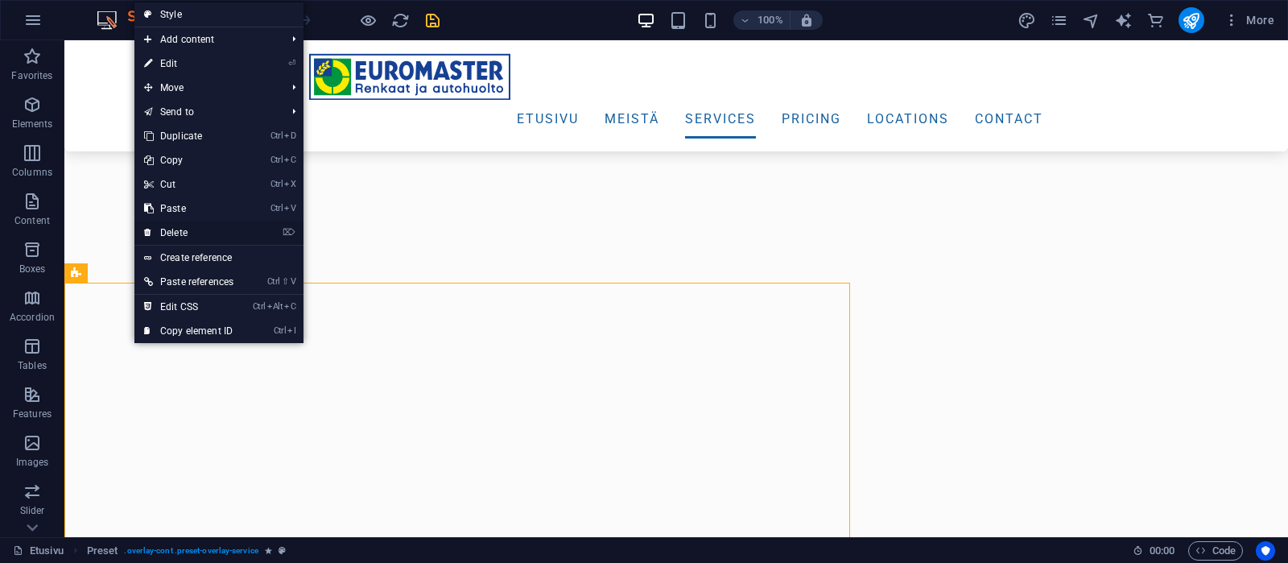
click at [175, 230] on link "⌦ Delete" at bounding box center [188, 233] width 109 height 24
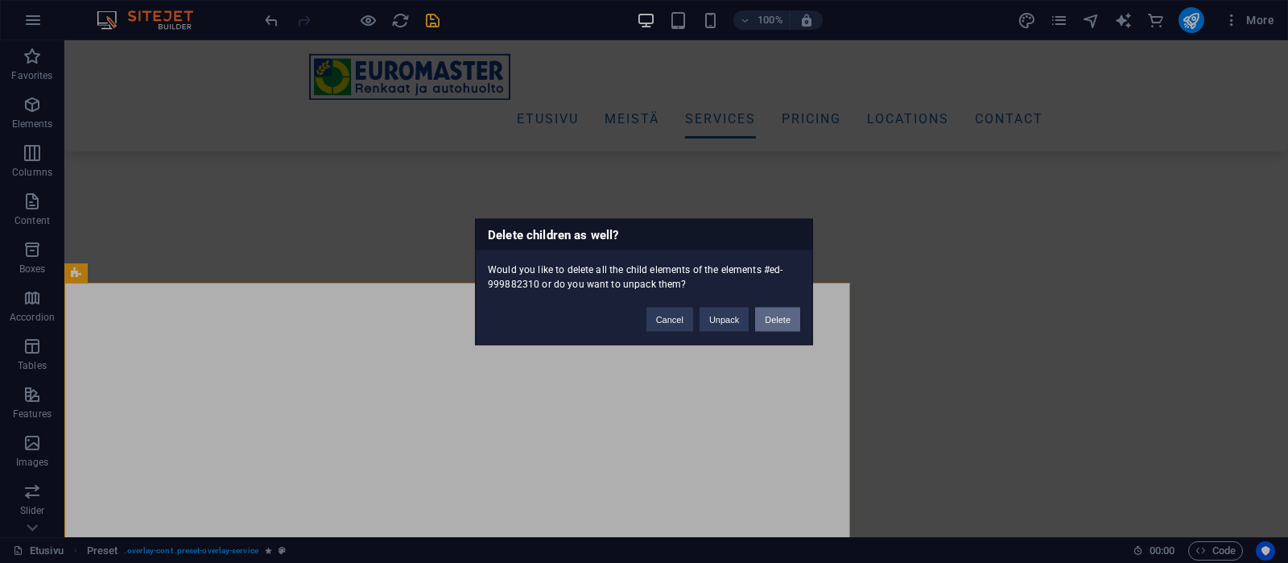
click at [766, 315] on button "Delete" at bounding box center [777, 319] width 45 height 24
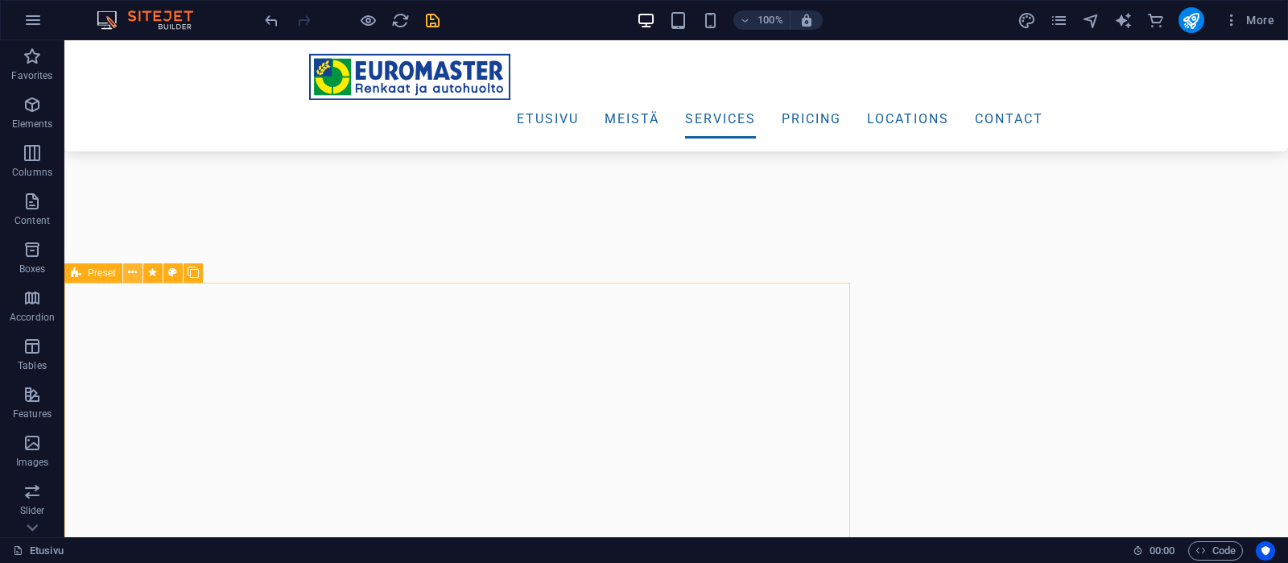
click at [131, 275] on icon at bounding box center [132, 272] width 9 height 17
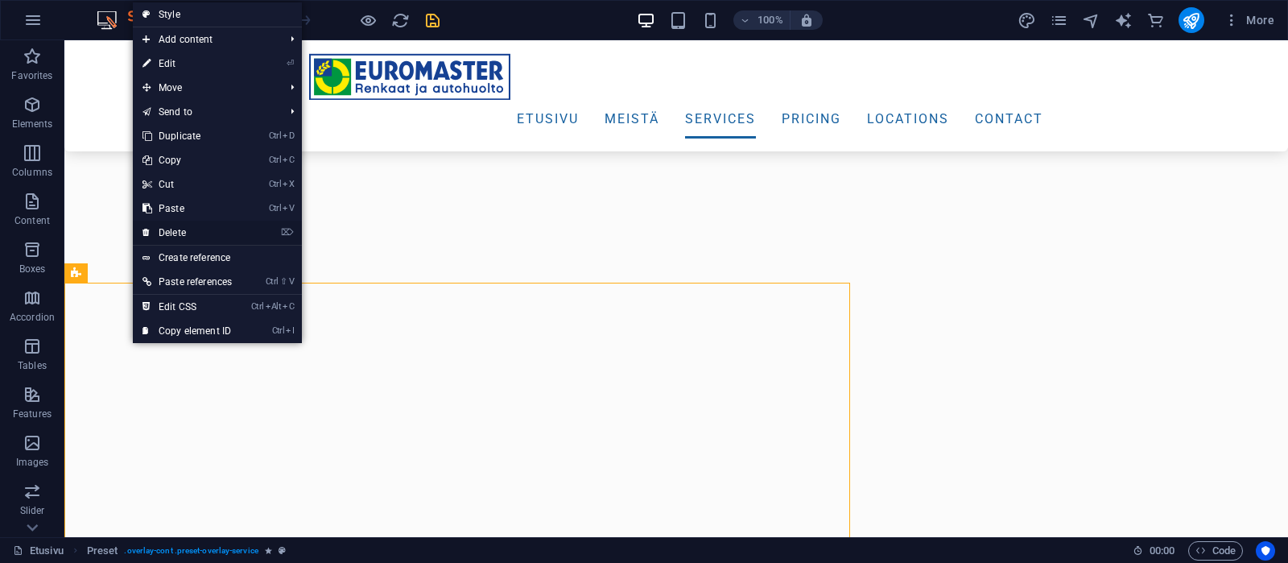
click at [175, 232] on link "⌦ Delete" at bounding box center [187, 233] width 109 height 24
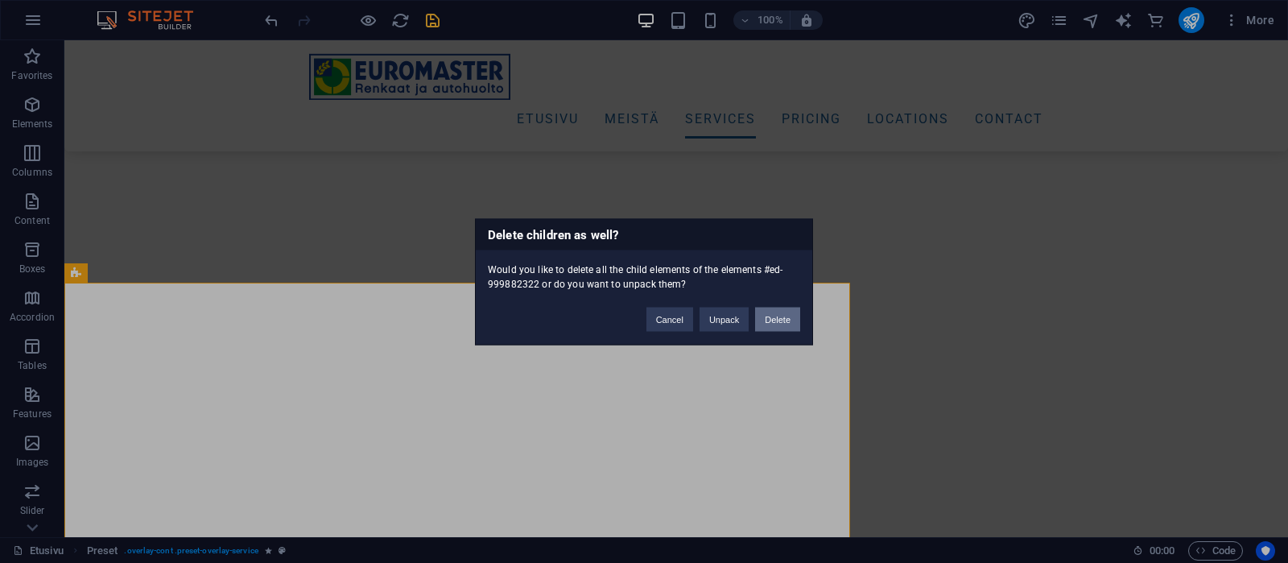
drag, startPoint x: 778, startPoint y: 317, endPoint x: 712, endPoint y: 277, distance: 76.6
click at [778, 317] on button "Delete" at bounding box center [777, 319] width 45 height 24
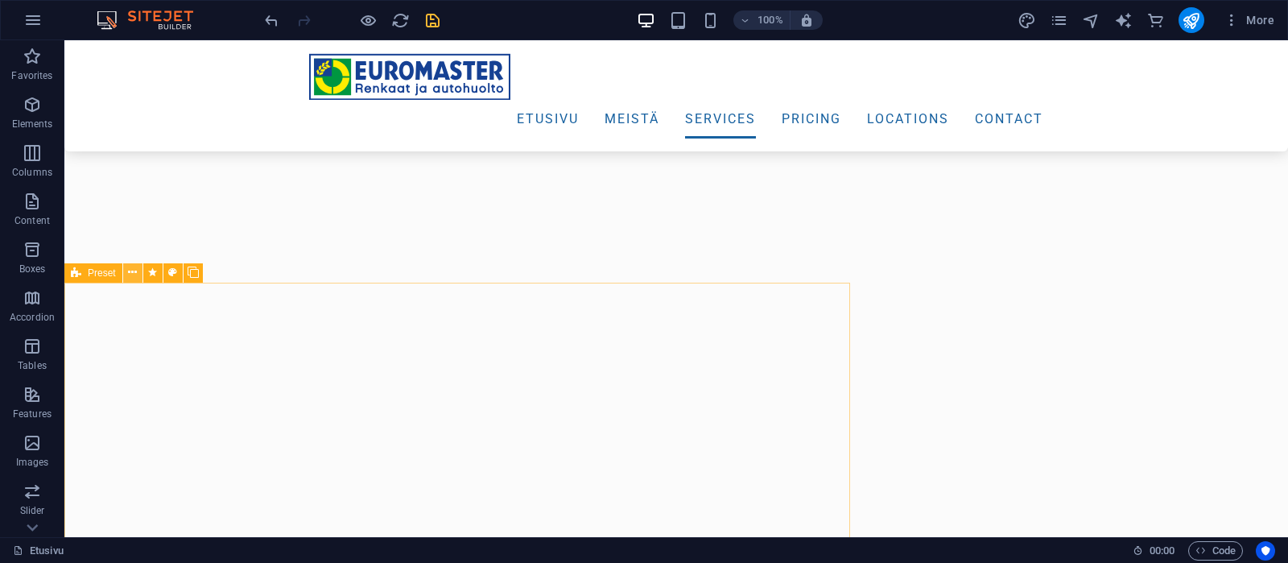
click at [131, 270] on icon at bounding box center [132, 272] width 9 height 17
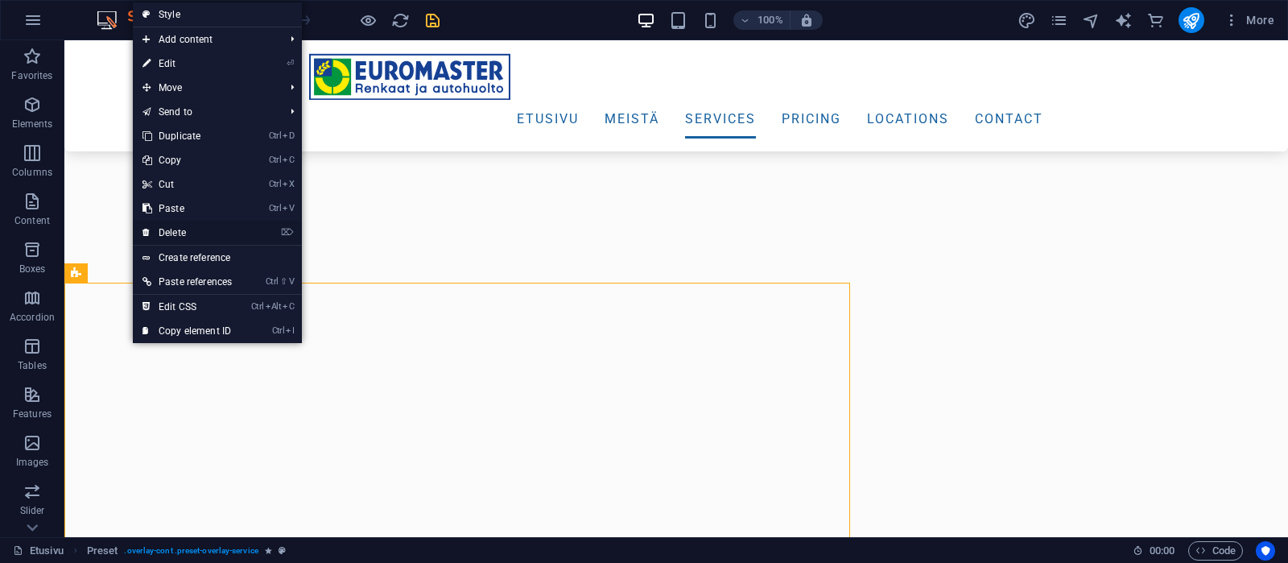
click at [180, 227] on link "⌦ Delete" at bounding box center [187, 233] width 109 height 24
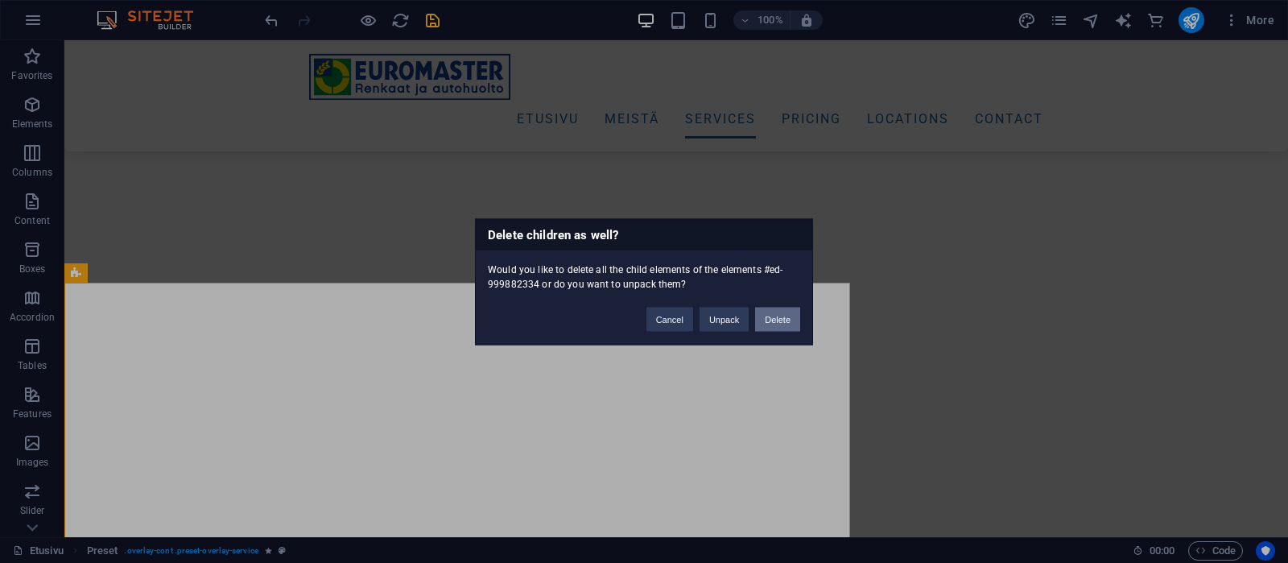
click at [773, 312] on button "Delete" at bounding box center [777, 319] width 45 height 24
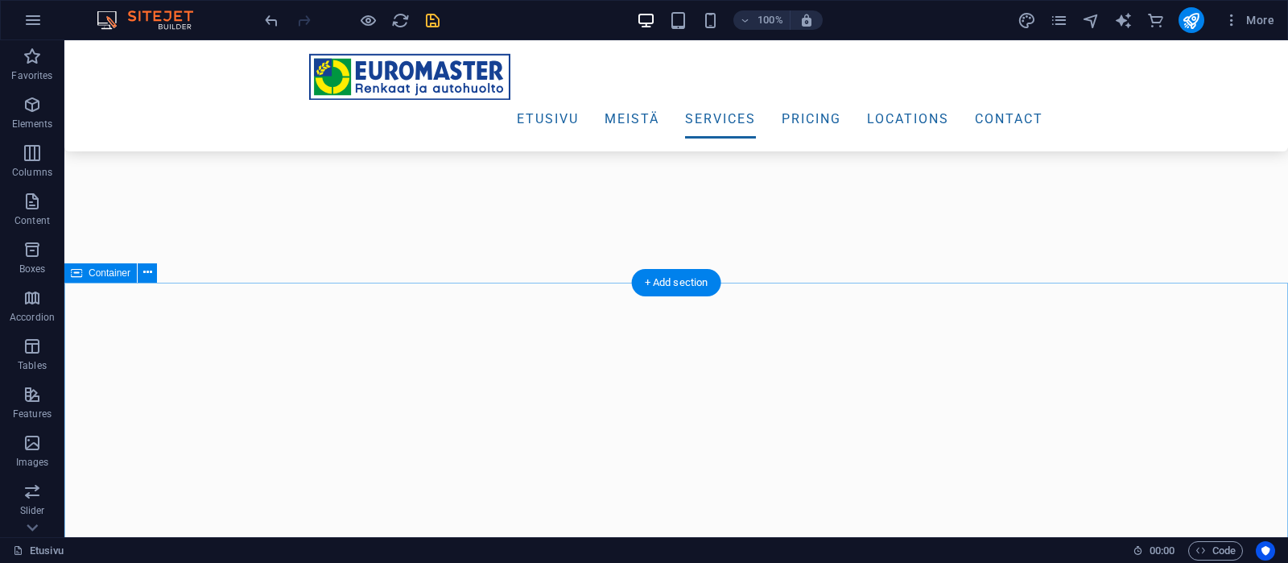
scroll to position [2958, 0]
click at [101, 278] on span "Container" at bounding box center [110, 280] width 42 height 10
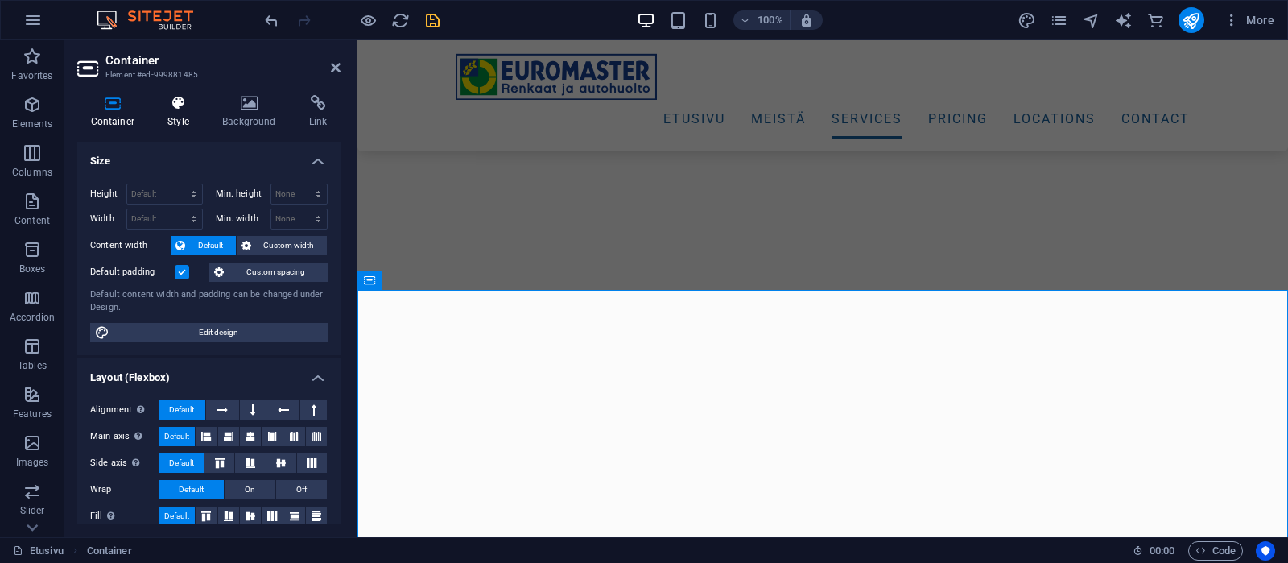
click at [186, 110] on icon at bounding box center [179, 103] width 48 height 16
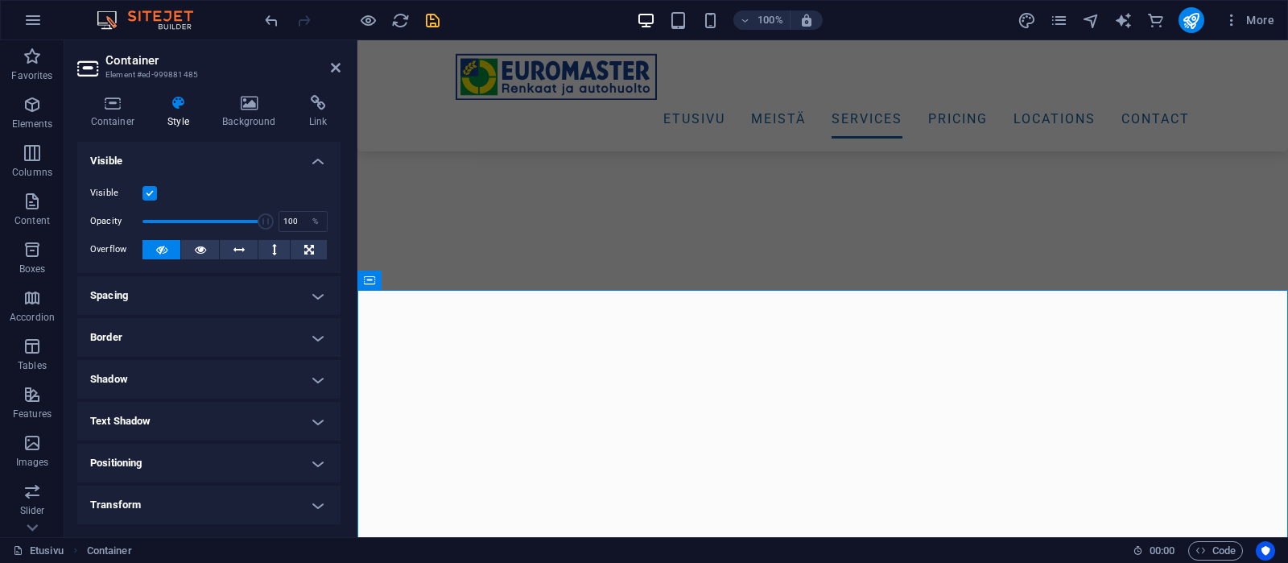
click at [145, 194] on label at bounding box center [149, 193] width 14 height 14
click at [0, 0] on input "Visible" at bounding box center [0, 0] width 0 height 0
click at [430, 10] on div at bounding box center [352, 20] width 180 height 26
click at [427, 19] on icon "save" at bounding box center [432, 20] width 19 height 19
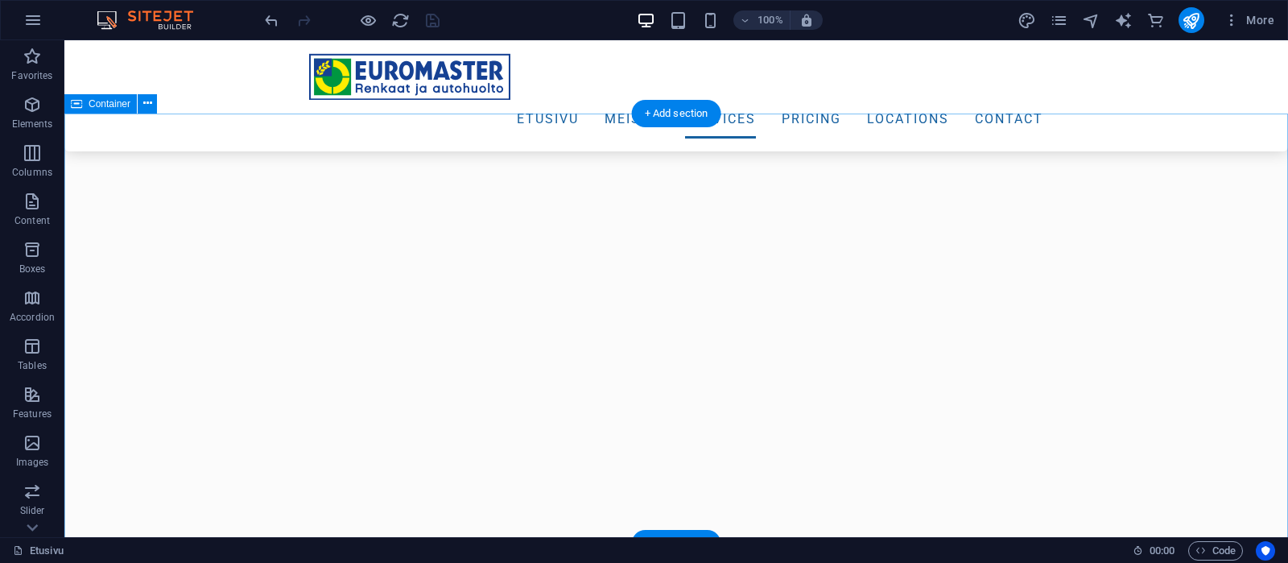
scroll to position [2536, 0]
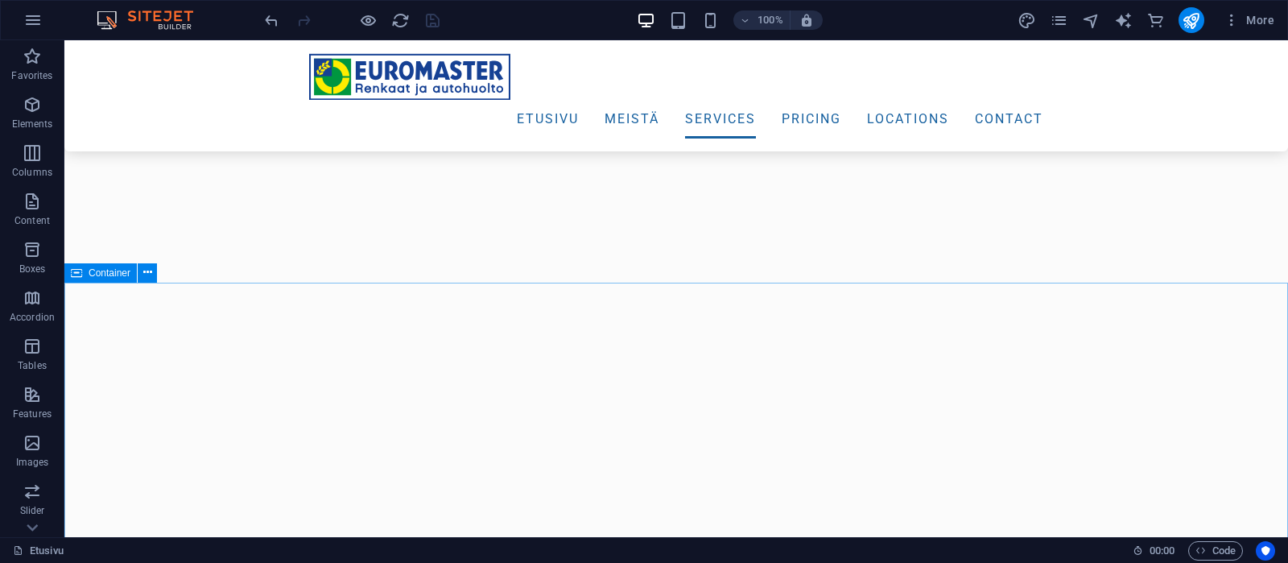
click at [104, 275] on span "Container" at bounding box center [110, 273] width 42 height 10
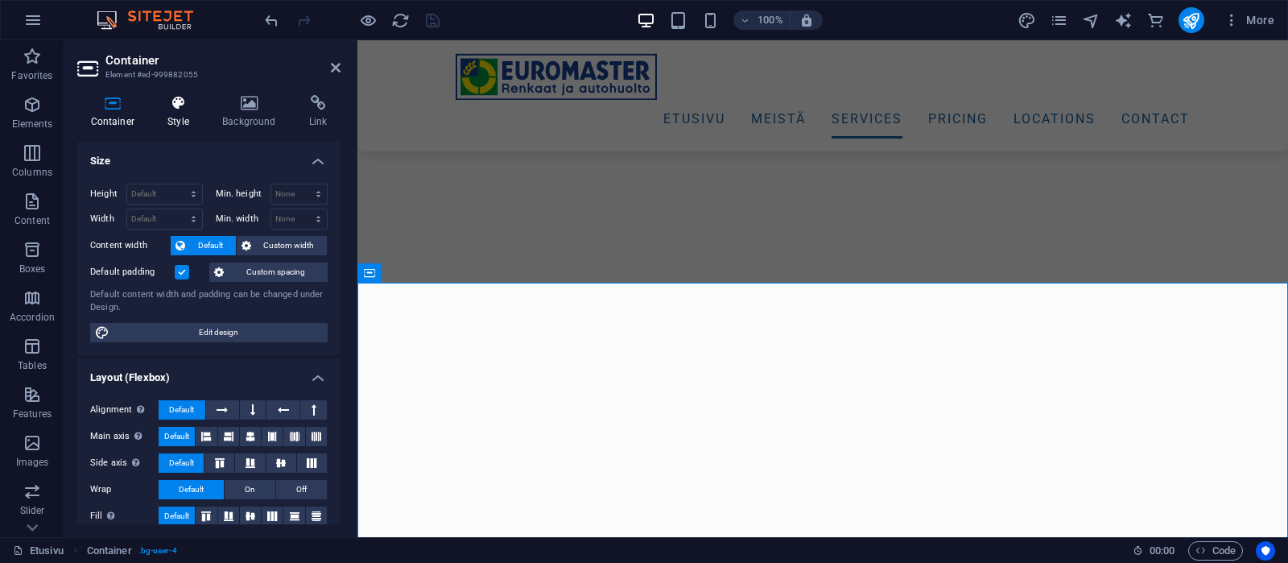
click at [175, 101] on icon at bounding box center [179, 103] width 48 height 16
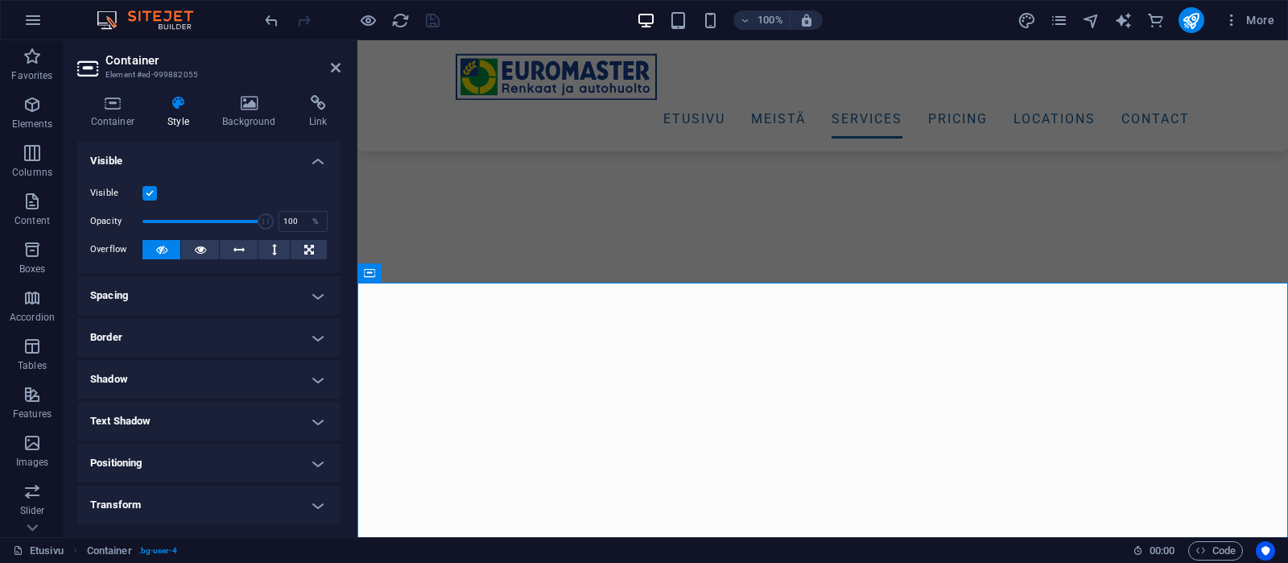
click at [148, 190] on label at bounding box center [149, 193] width 14 height 14
click at [0, 0] on input "Visible" at bounding box center [0, 0] width 0 height 0
click at [432, 19] on icon "save" at bounding box center [432, 20] width 19 height 19
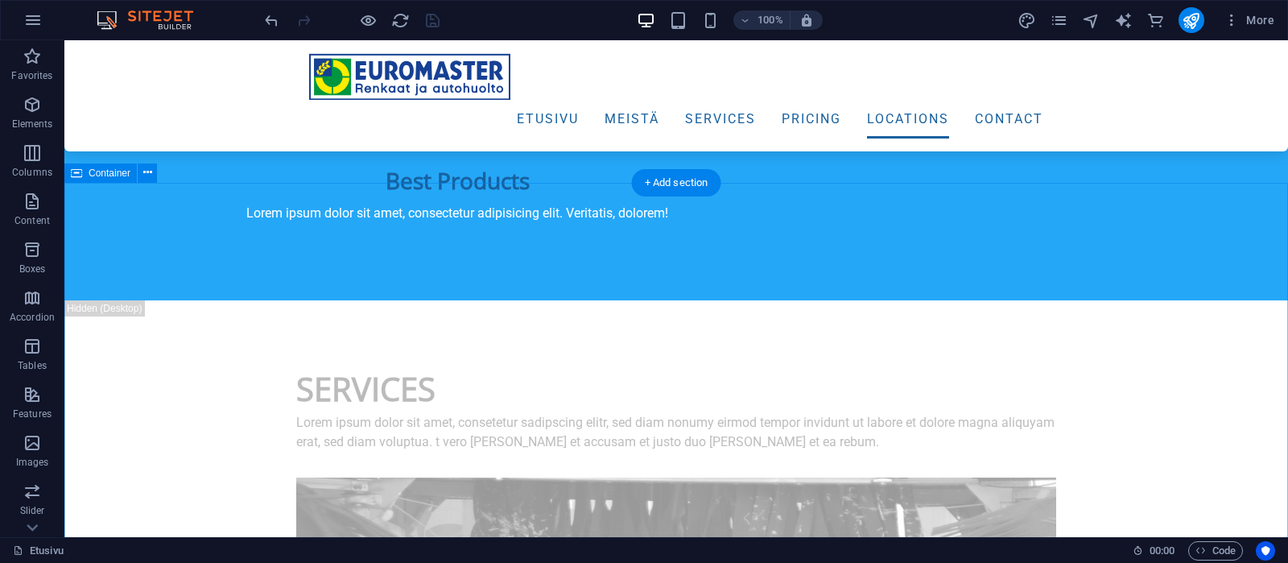
scroll to position [5494, 0]
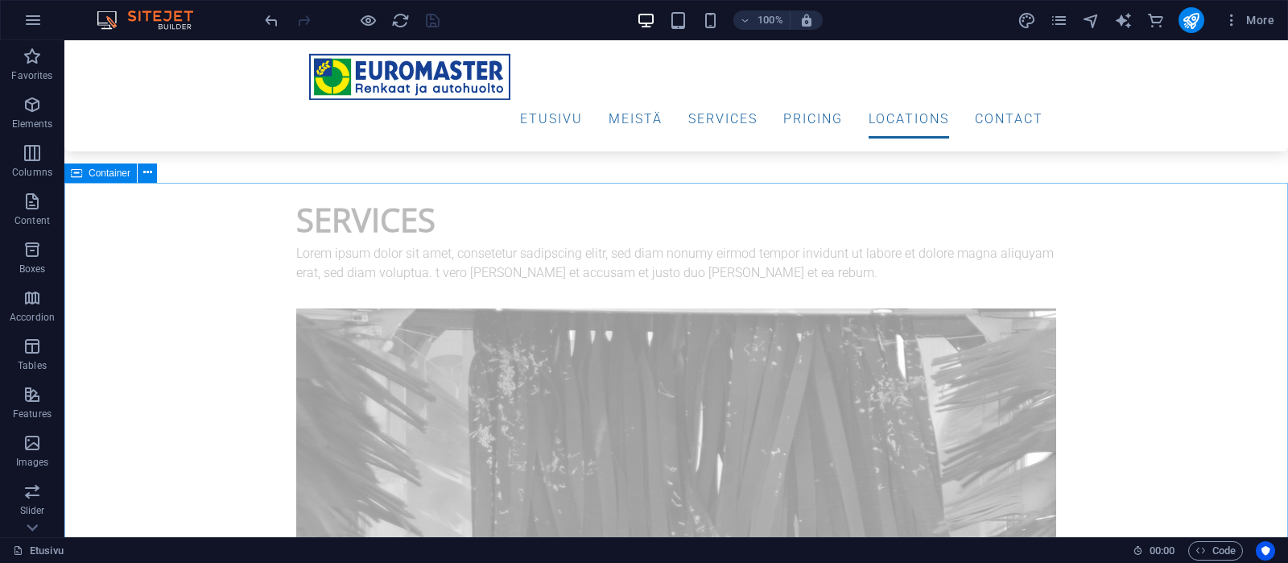
click at [97, 171] on span "Container" at bounding box center [110, 173] width 42 height 10
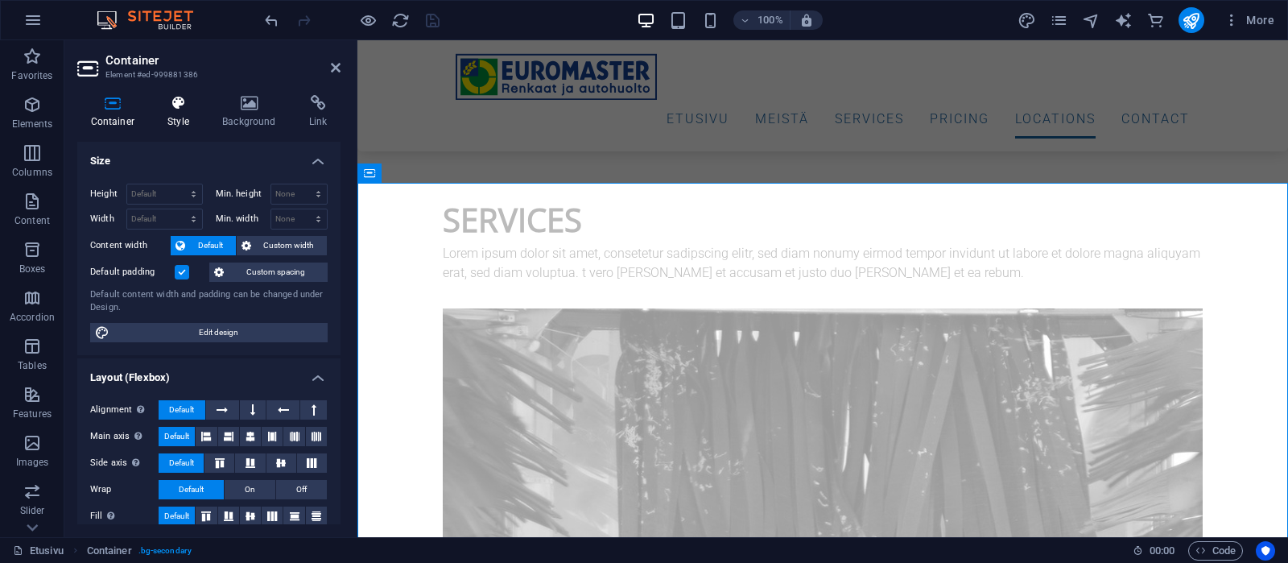
click at [174, 107] on icon at bounding box center [179, 103] width 48 height 16
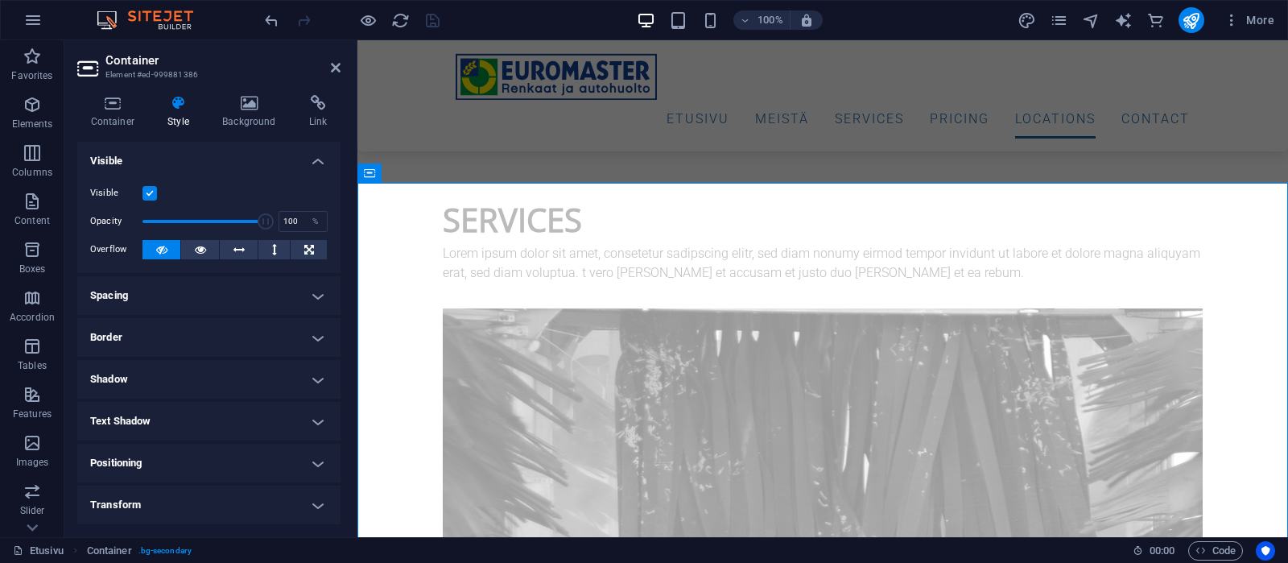
click at [153, 188] on label at bounding box center [149, 193] width 14 height 14
click at [0, 0] on input "Visible" at bounding box center [0, 0] width 0 height 0
click at [433, 23] on icon "save" at bounding box center [432, 20] width 19 height 19
checkbox input "false"
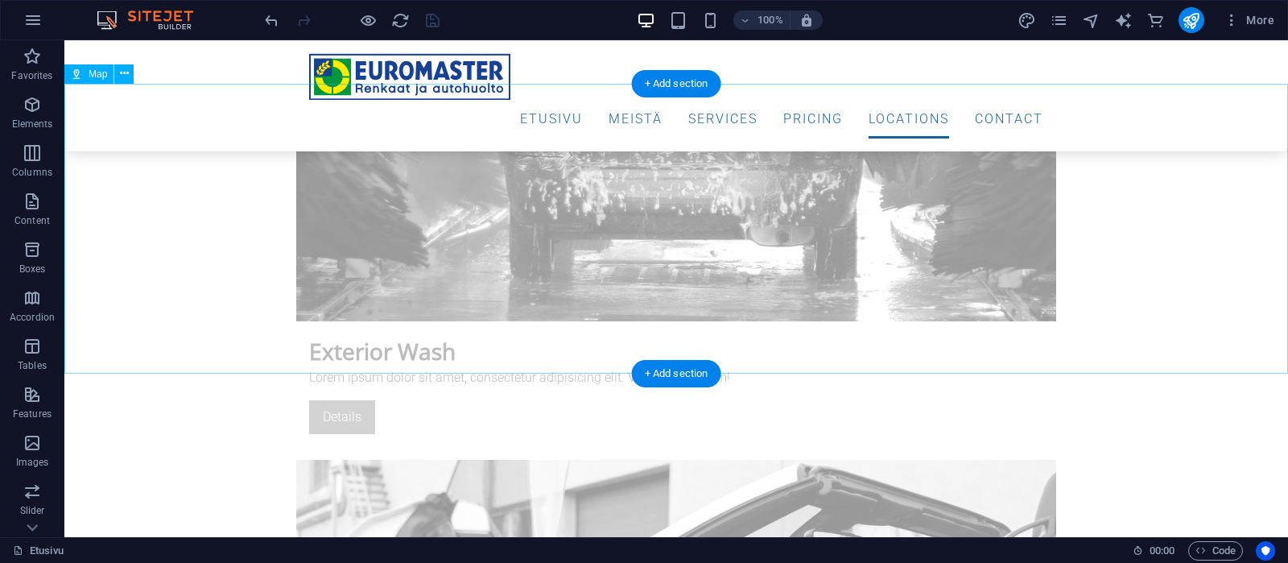
scroll to position [5832, 0]
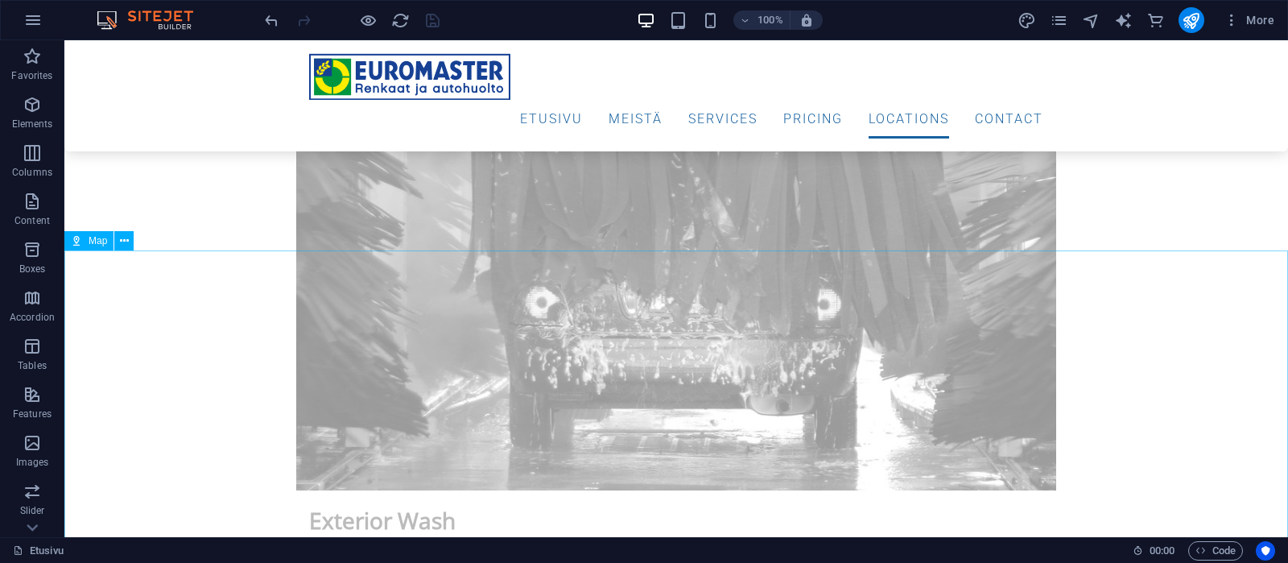
click at [95, 242] on span "Map" at bounding box center [98, 241] width 19 height 10
click at [96, 242] on span "Map" at bounding box center [98, 241] width 19 height 10
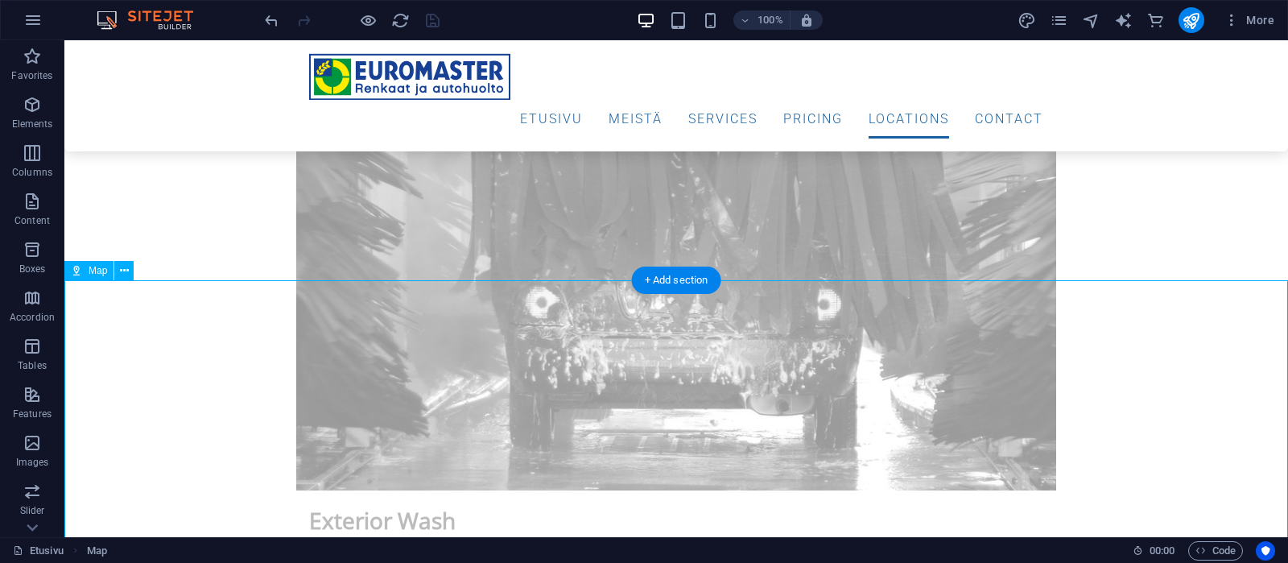
scroll to position [5748, 0]
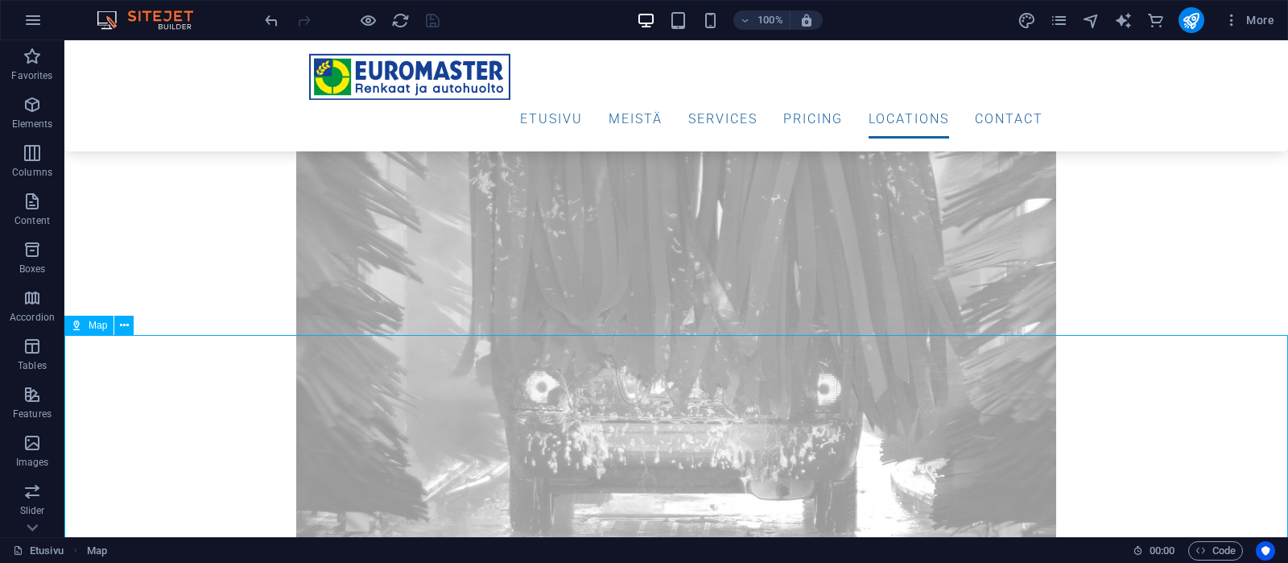
click at [86, 325] on div "Map" at bounding box center [88, 325] width 49 height 19
select select "2"
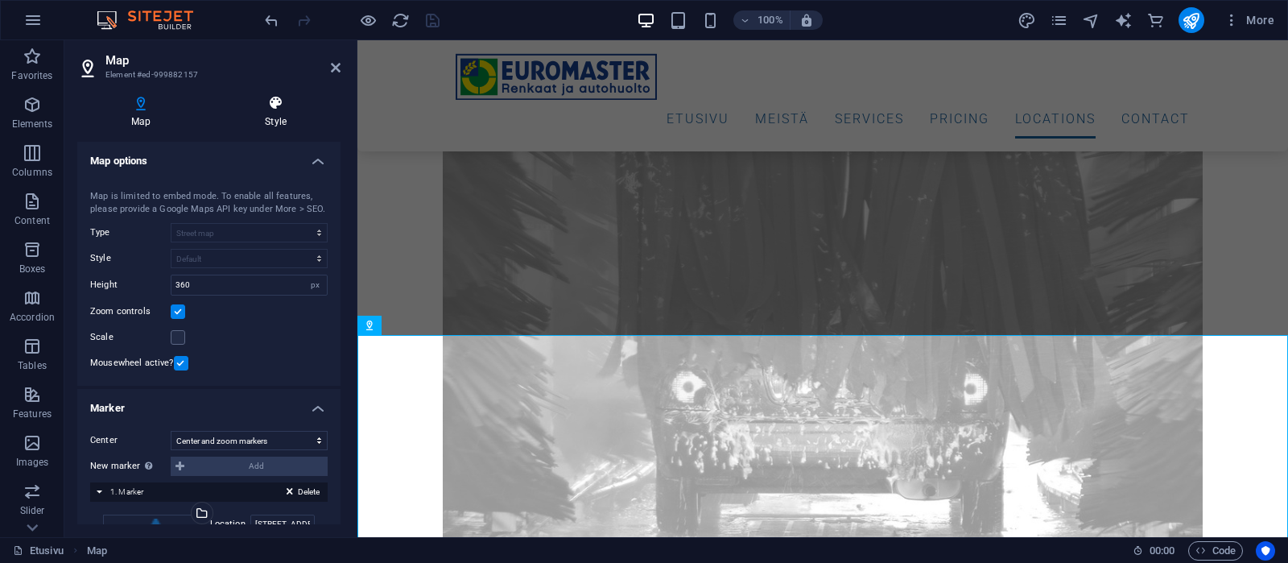
click at [283, 112] on h4 "Style" at bounding box center [276, 112] width 130 height 34
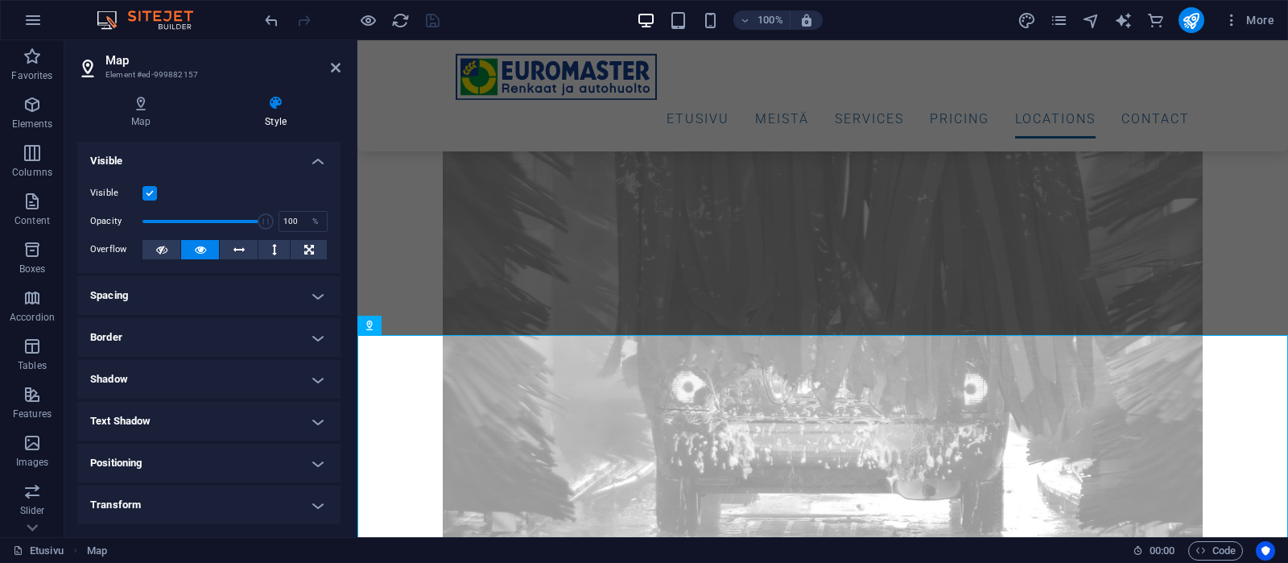
click at [145, 191] on label at bounding box center [149, 193] width 14 height 14
click at [0, 0] on input "Visible" at bounding box center [0, 0] width 0 height 0
click at [429, 19] on icon "save" at bounding box center [432, 20] width 19 height 19
checkbox input "false"
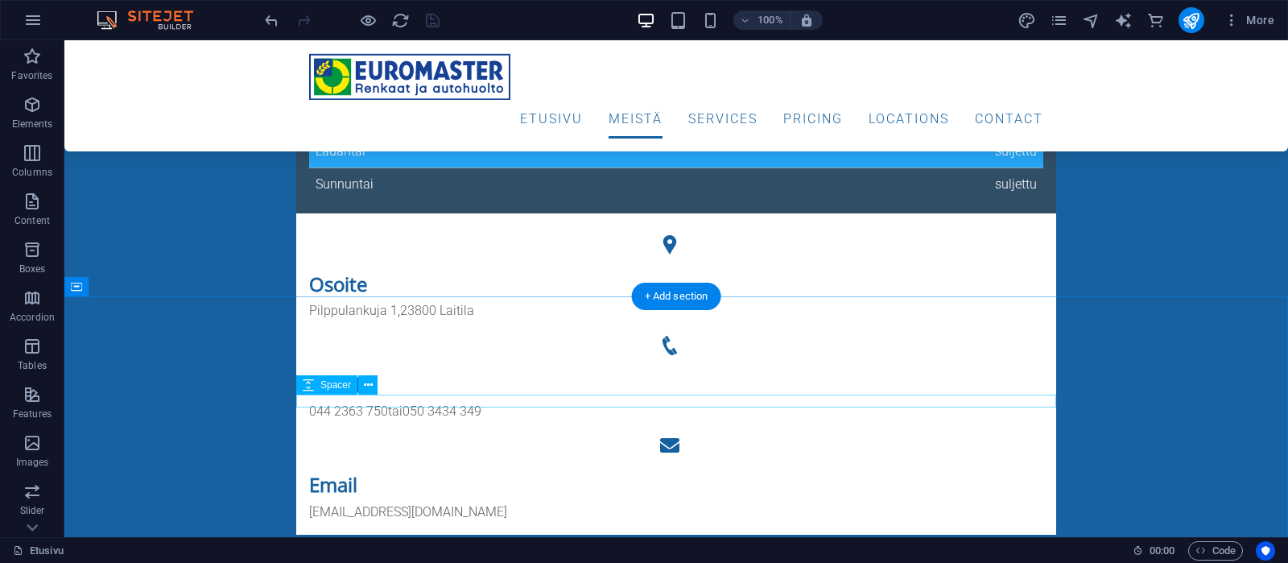
scroll to position [930, 0]
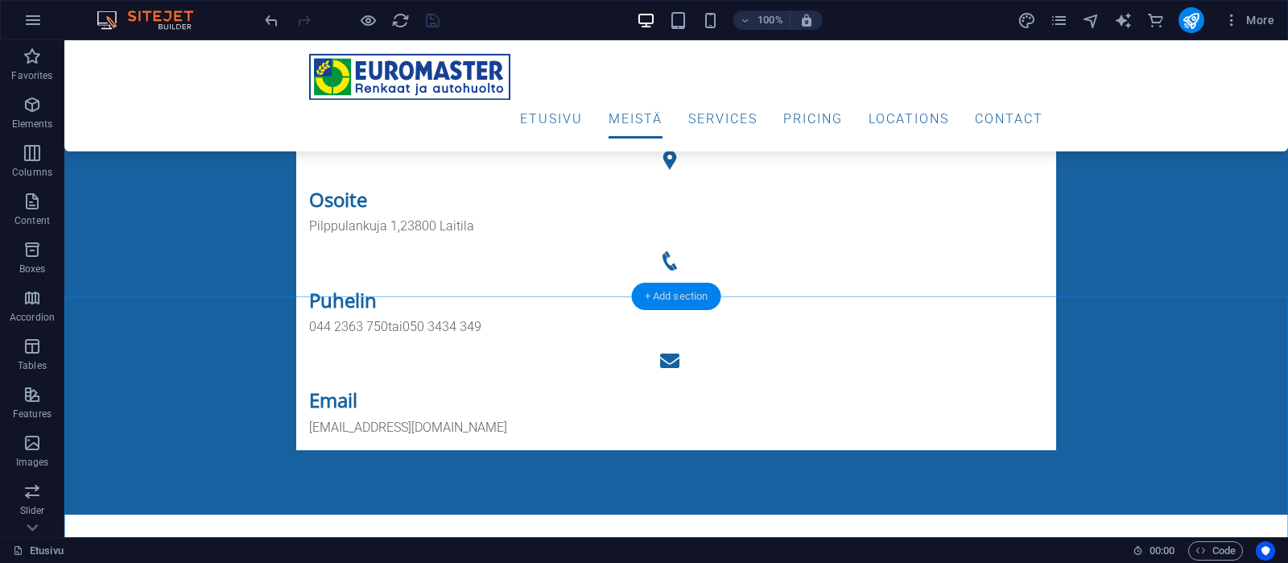
click at [683, 296] on div "+ Add section" at bounding box center [676, 296] width 89 height 27
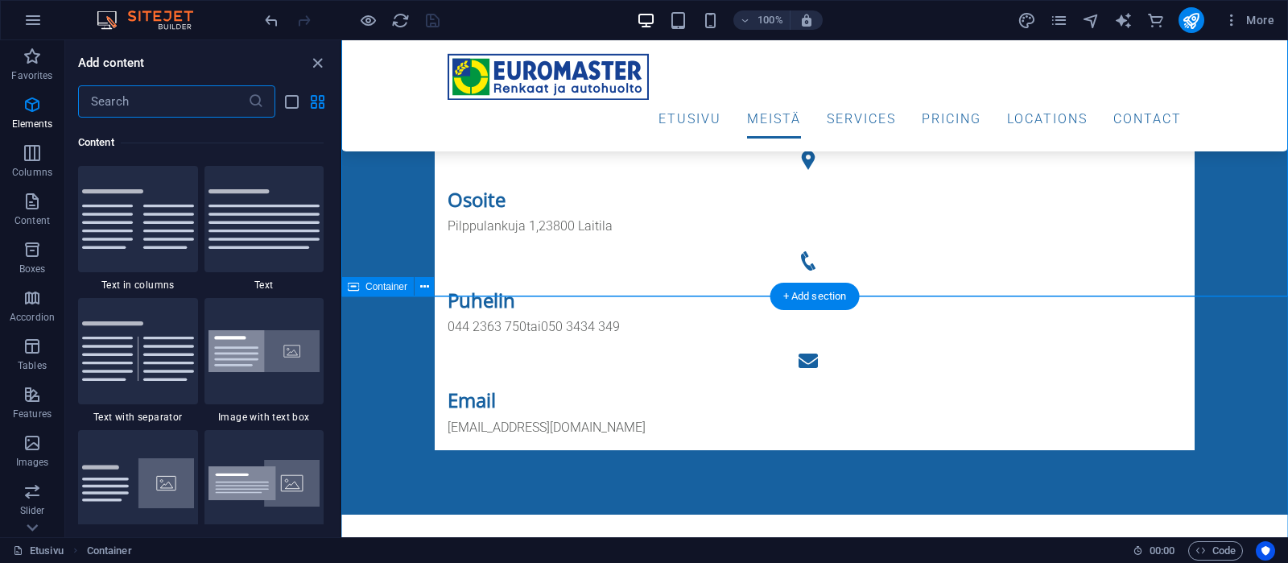
scroll to position [2817, 0]
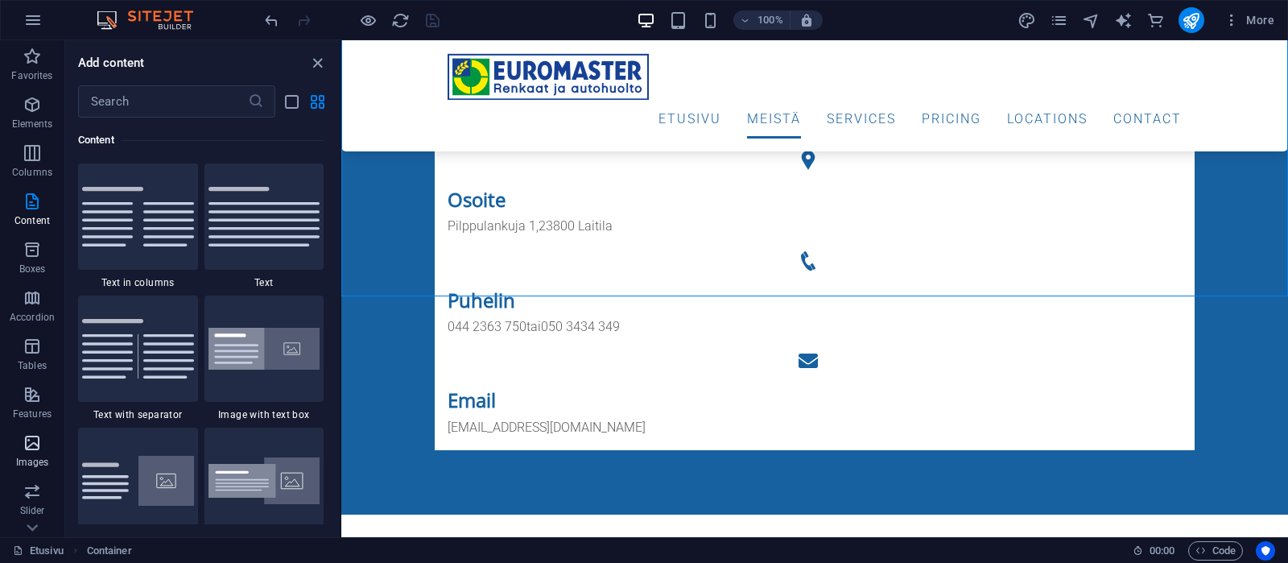
click at [43, 462] on p "Images" at bounding box center [32, 462] width 33 height 13
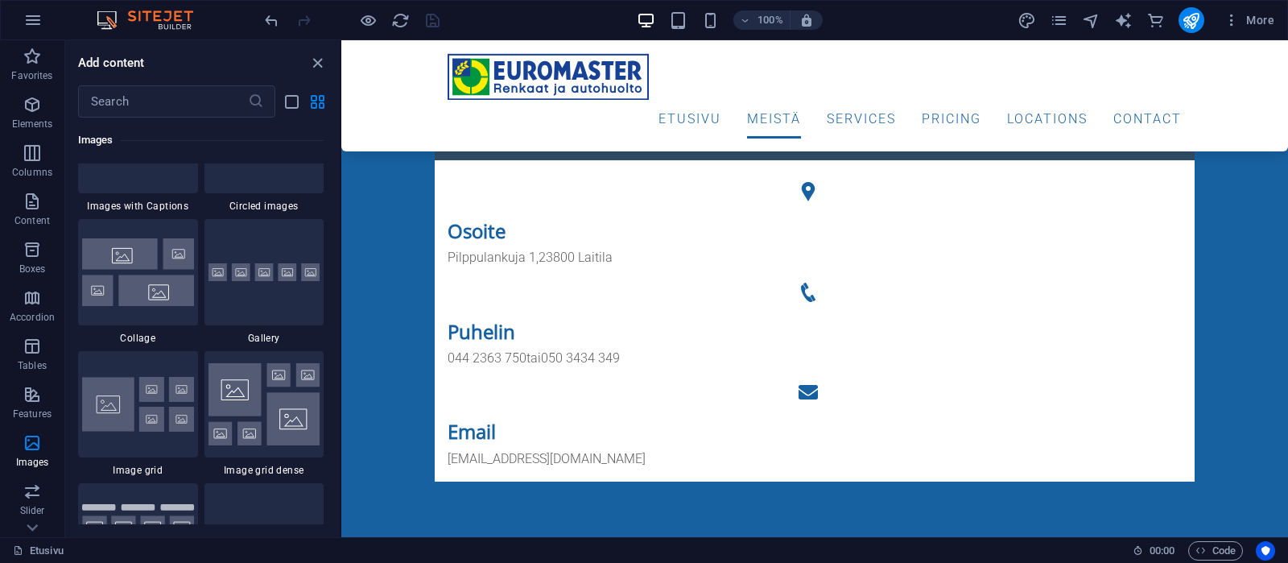
scroll to position [8392, 0]
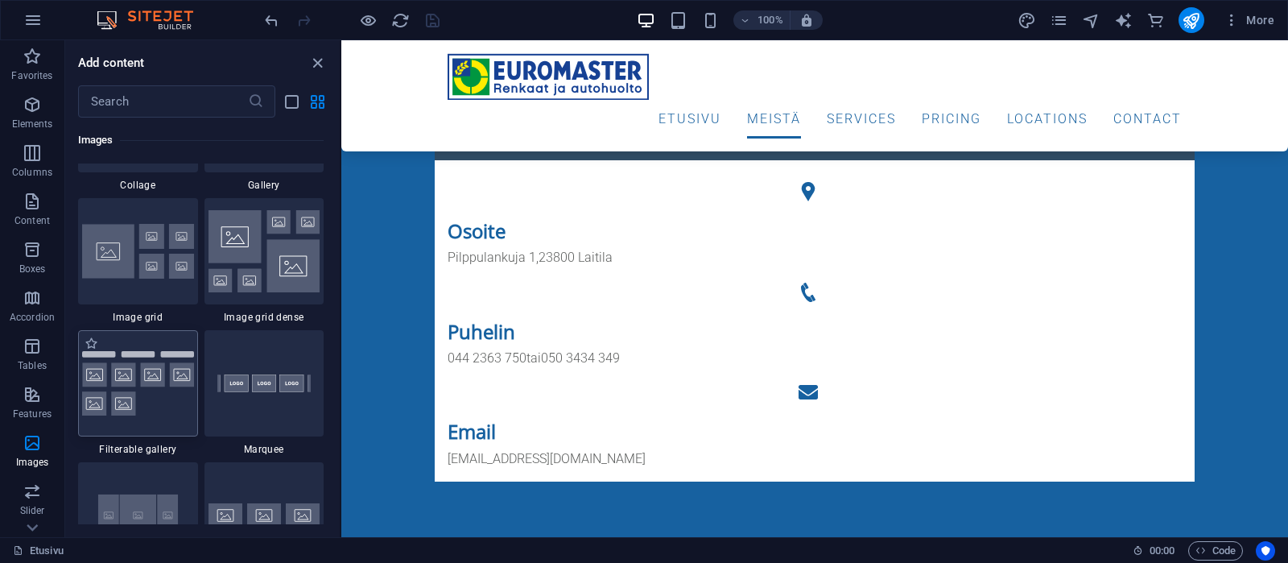
click at [118, 389] on img at bounding box center [138, 383] width 112 height 65
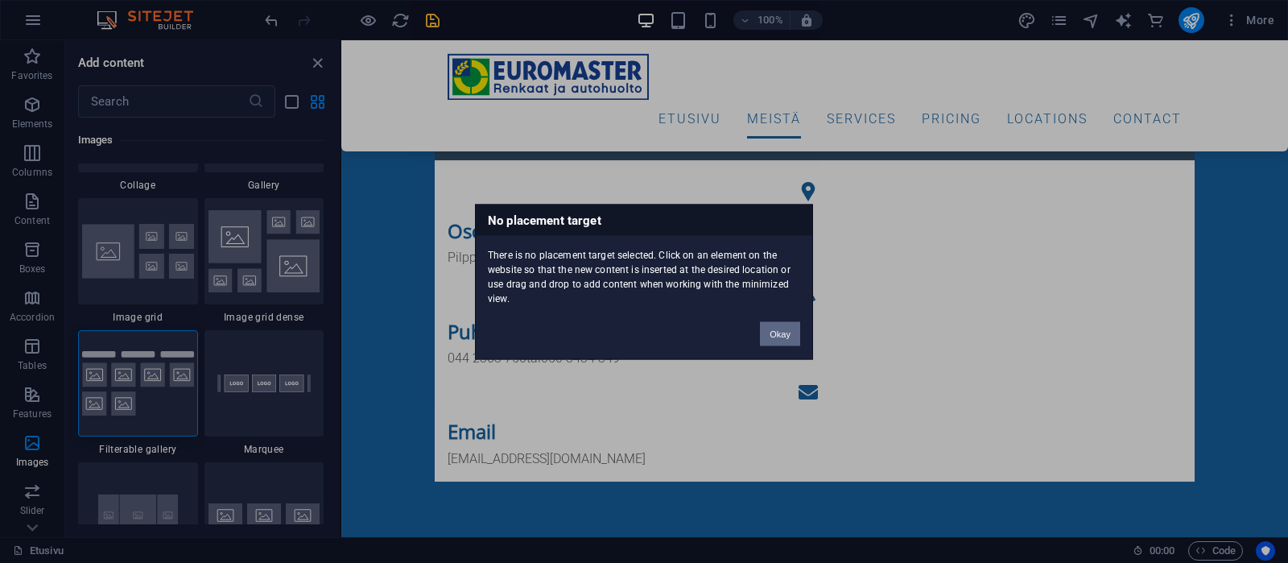
click at [791, 332] on button "Okay" at bounding box center [780, 333] width 40 height 24
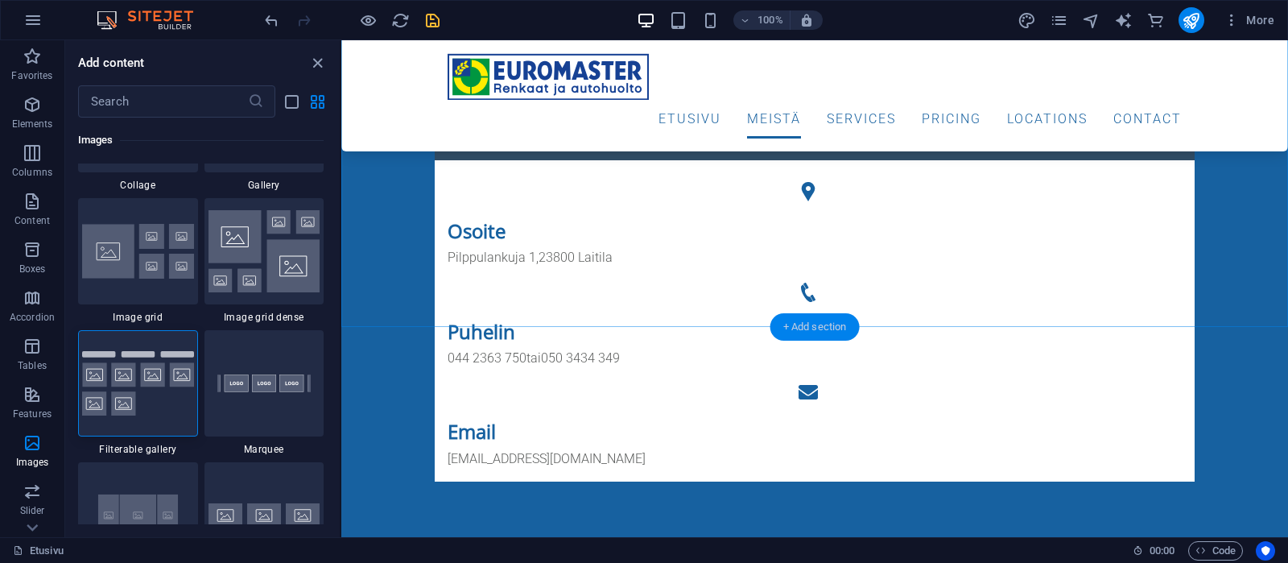
click at [819, 324] on div "+ Add section" at bounding box center [814, 326] width 89 height 27
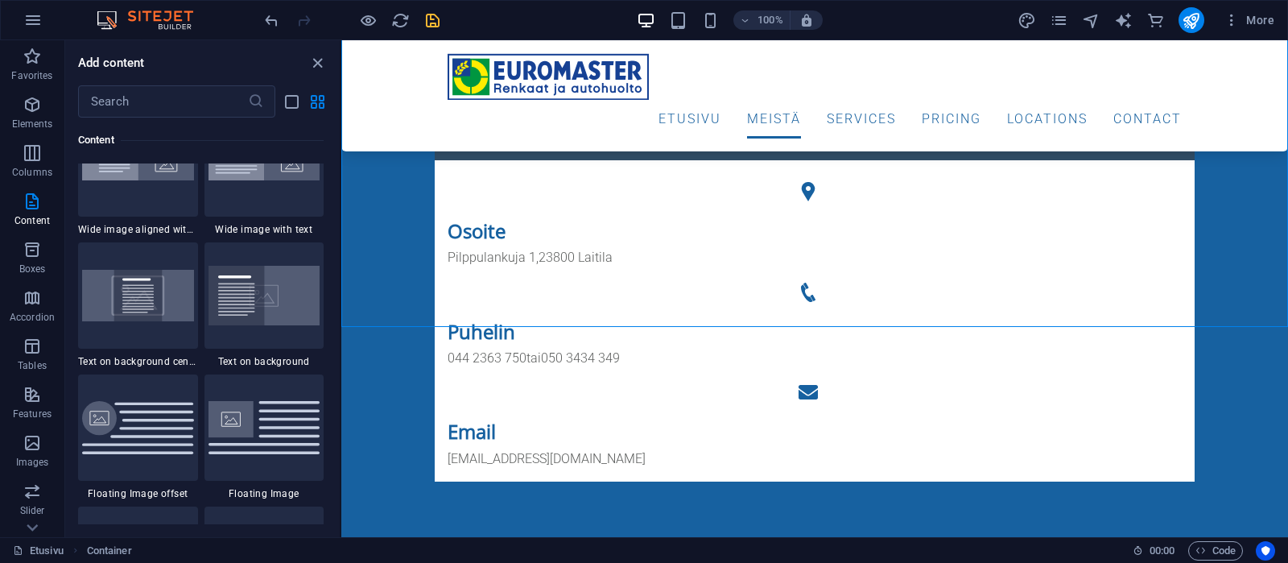
scroll to position [3276, 0]
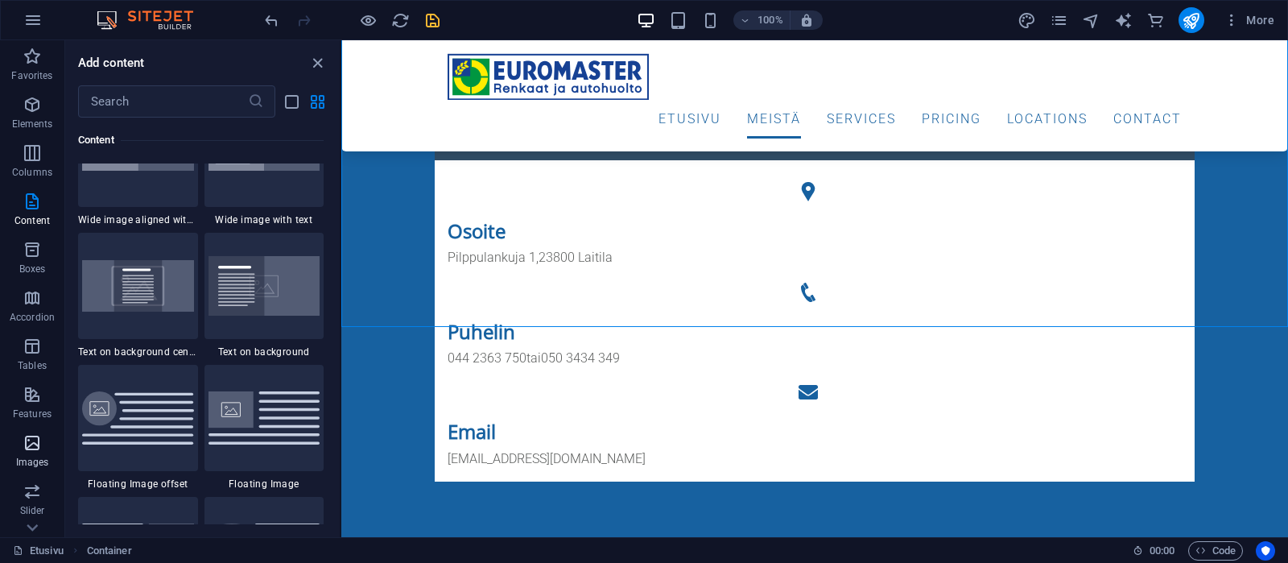
click at [42, 453] on span "Images" at bounding box center [32, 452] width 64 height 39
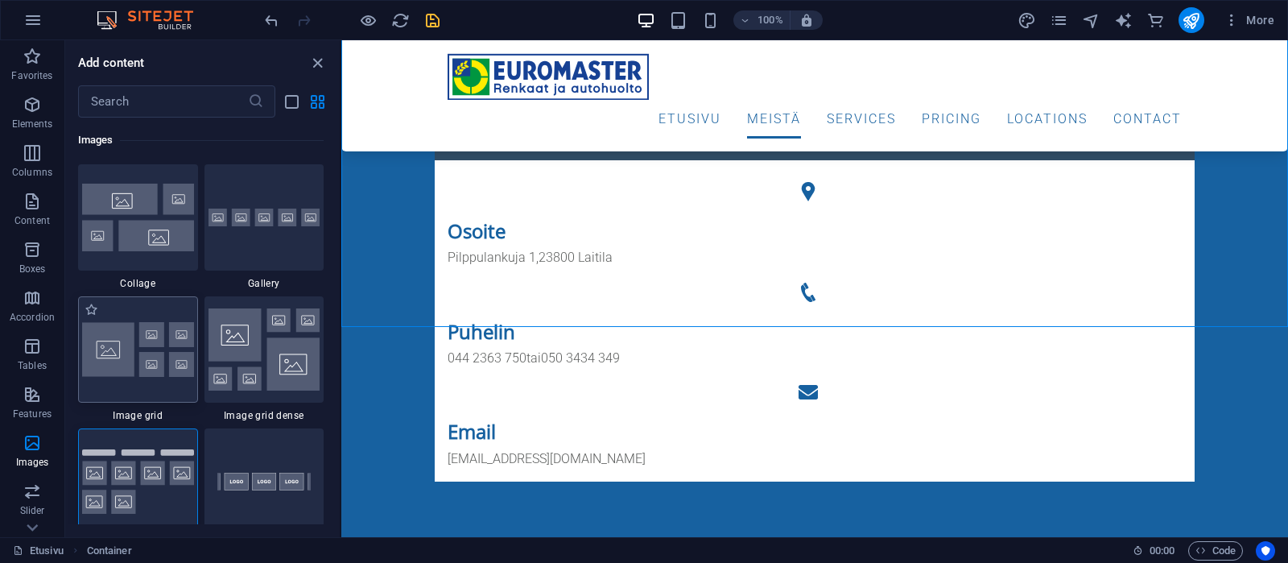
scroll to position [8316, 0]
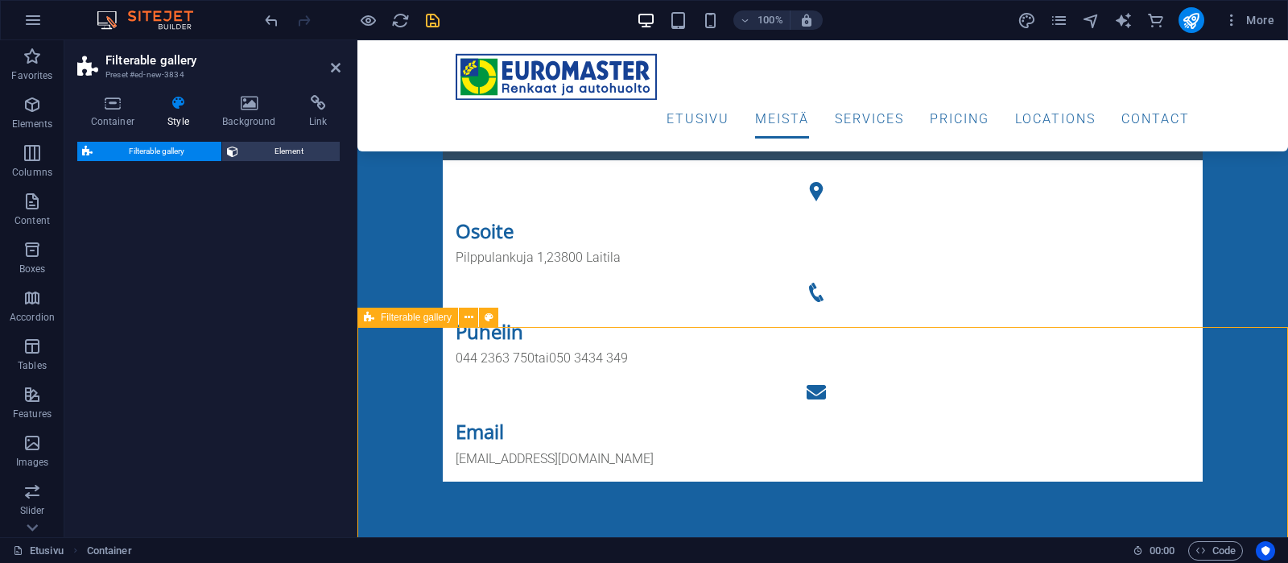
select select "rem"
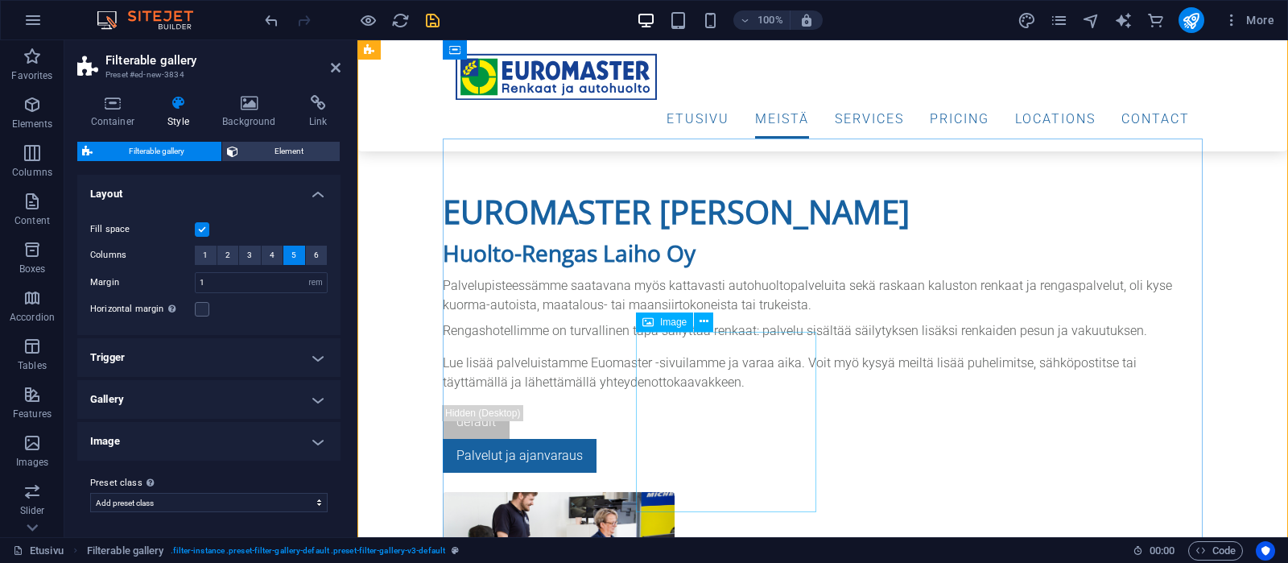
scroll to position [1152, 0]
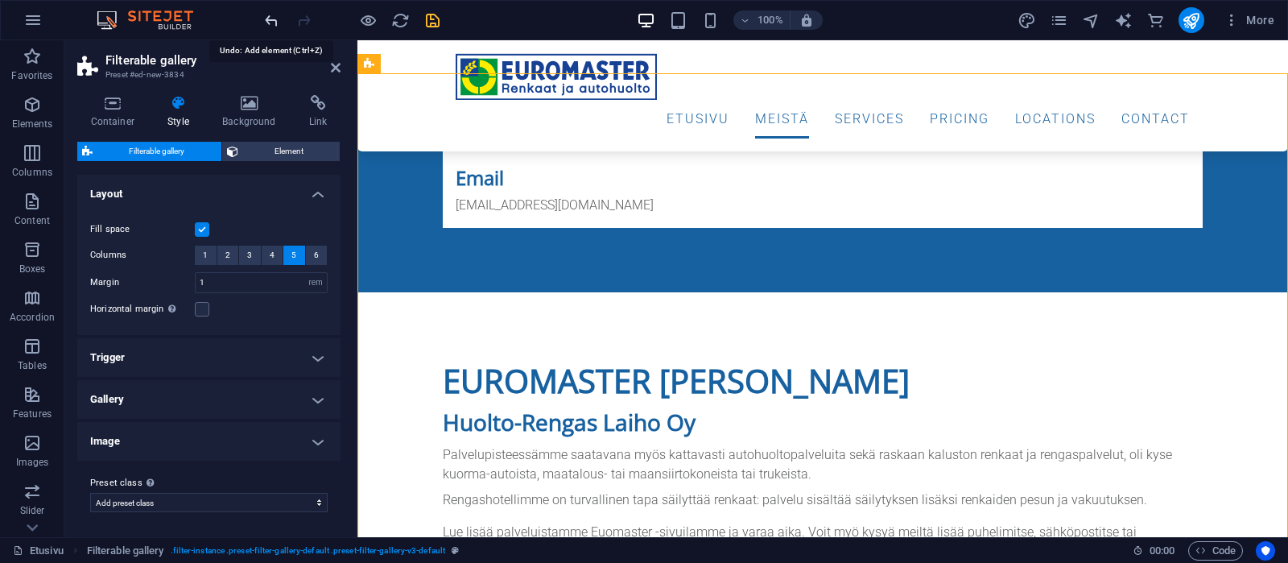
click at [271, 21] on icon "undo" at bounding box center [271, 20] width 19 height 19
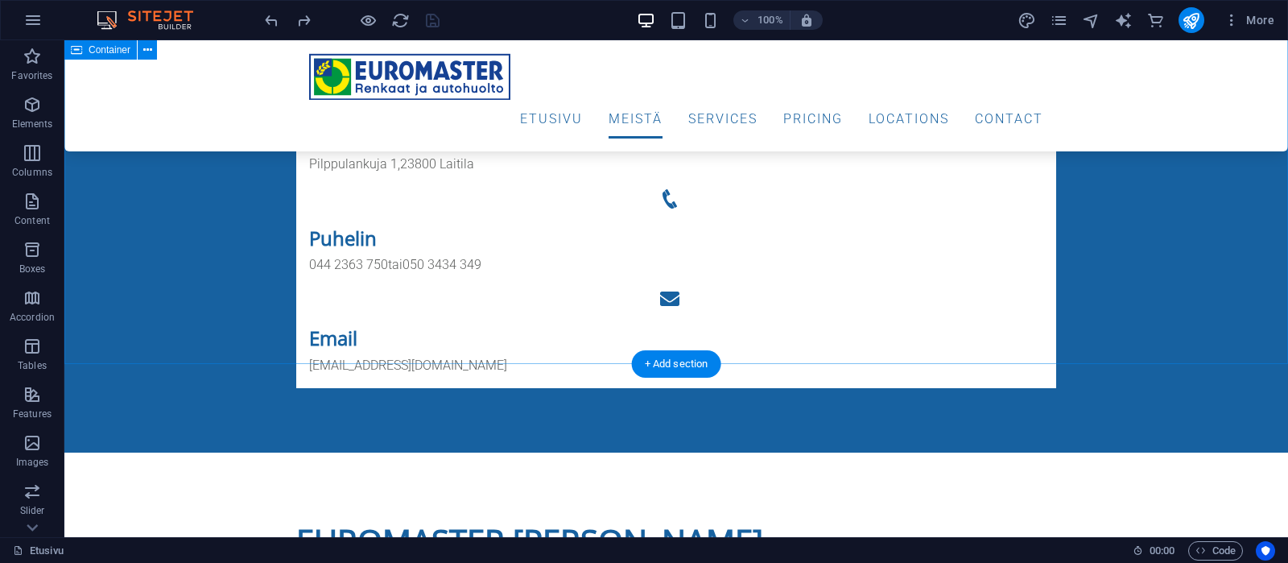
scroll to position [814, 0]
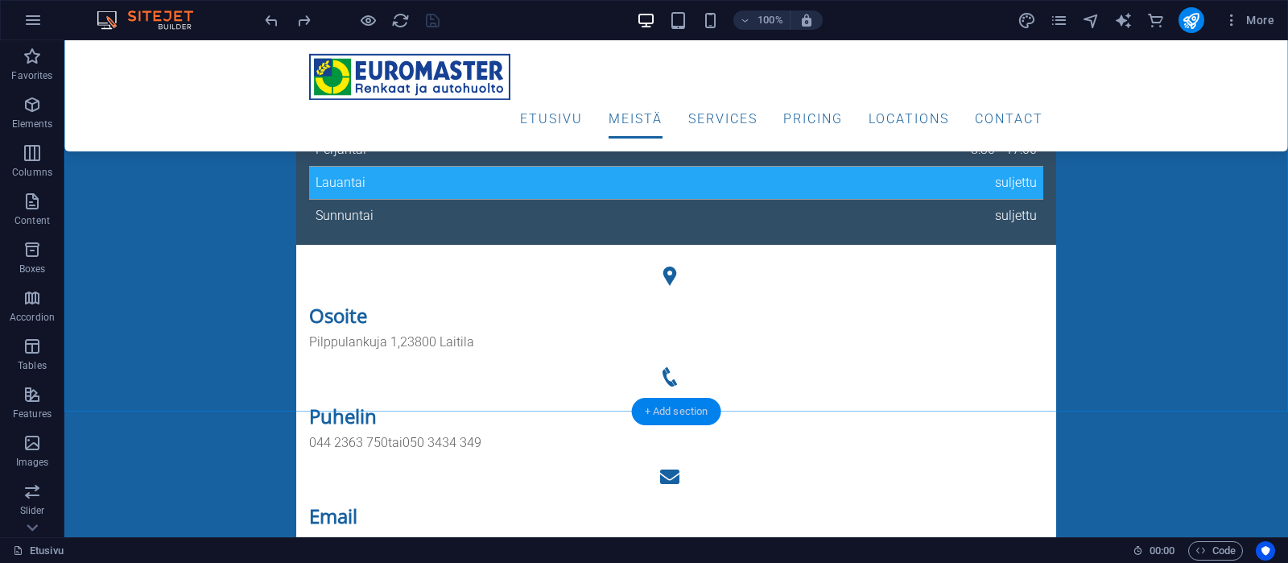
click at [663, 411] on div "+ Add section" at bounding box center [676, 411] width 89 height 27
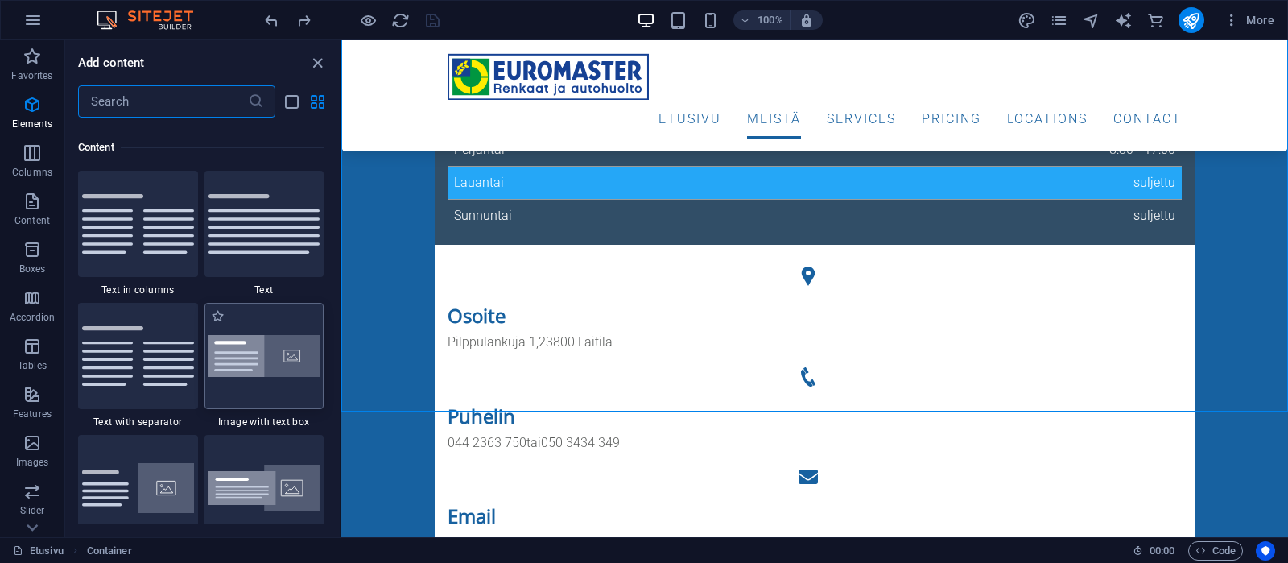
scroll to position [2817, 0]
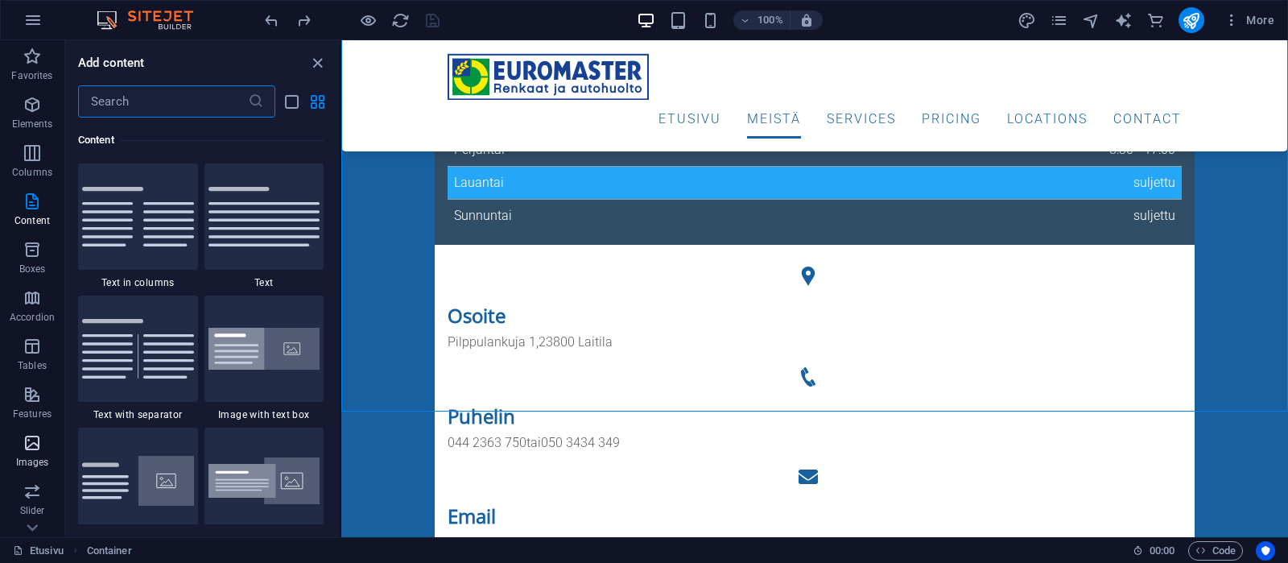
click at [39, 451] on icon "button" at bounding box center [32, 442] width 19 height 19
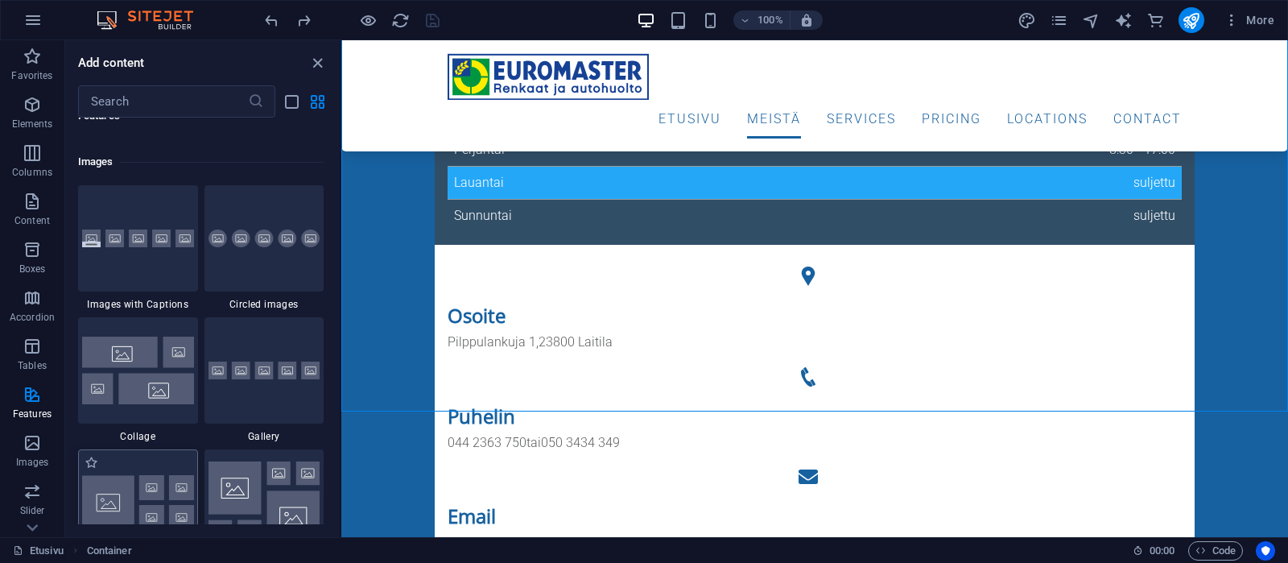
scroll to position [8163, 0]
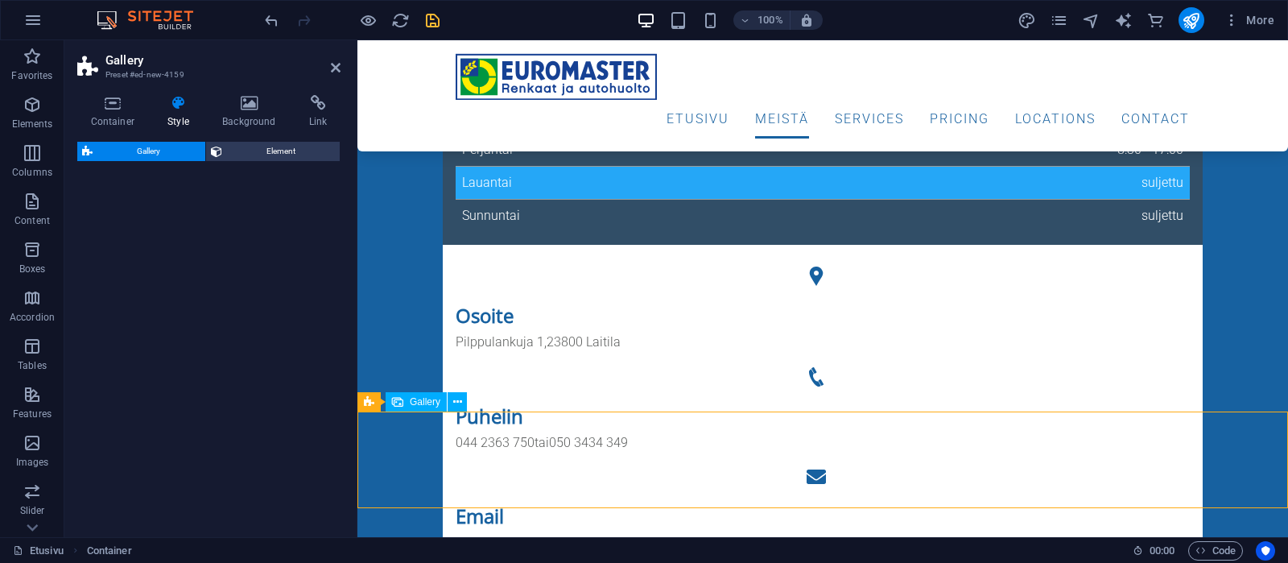
select select "rem"
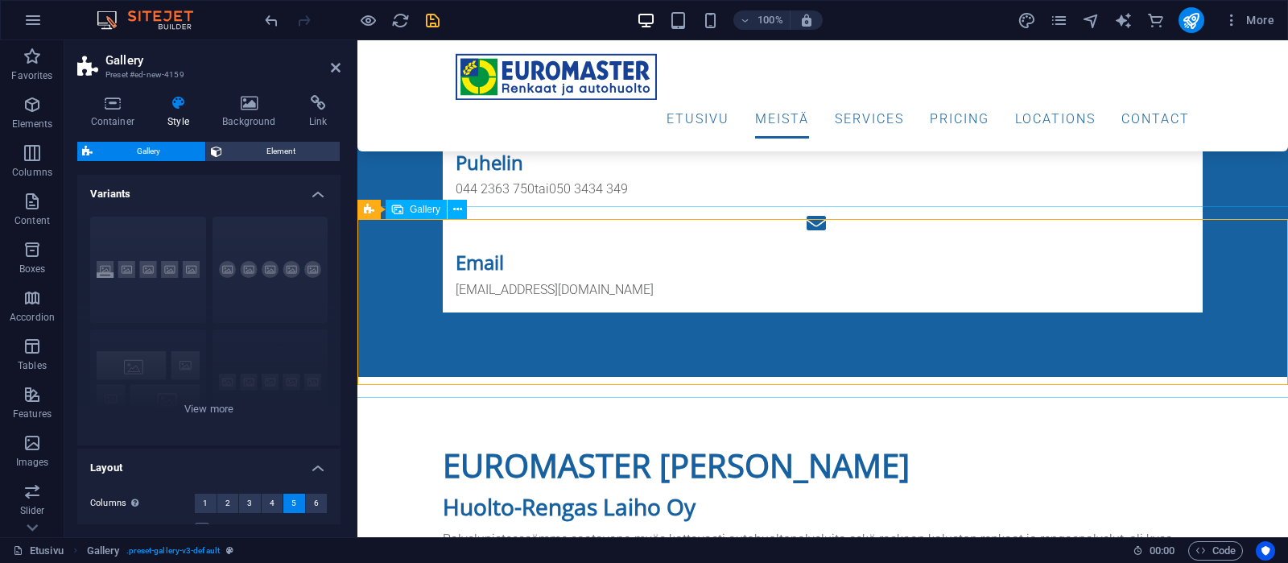
scroll to position [983, 0]
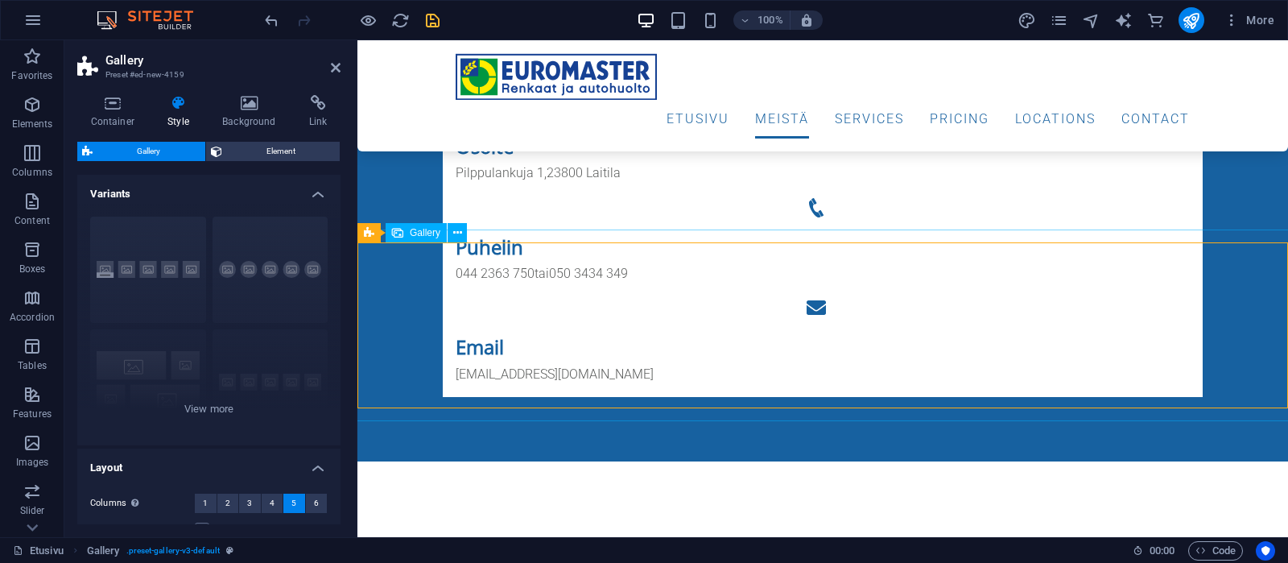
click at [418, 234] on span "Gallery" at bounding box center [425, 233] width 31 height 10
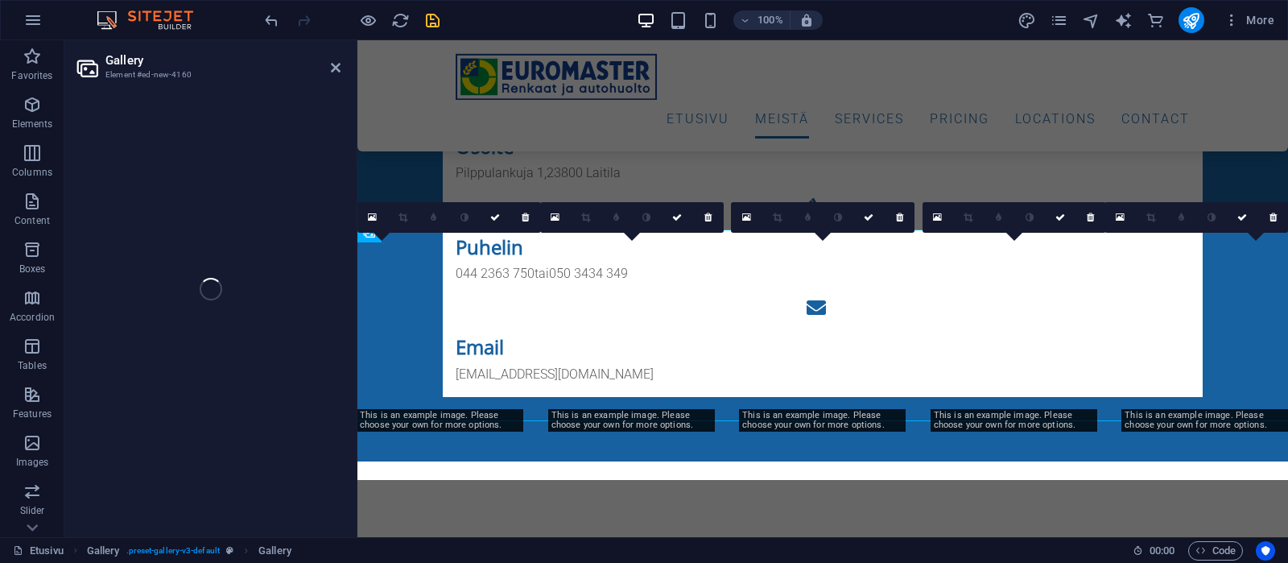
select select "4"
select select "px"
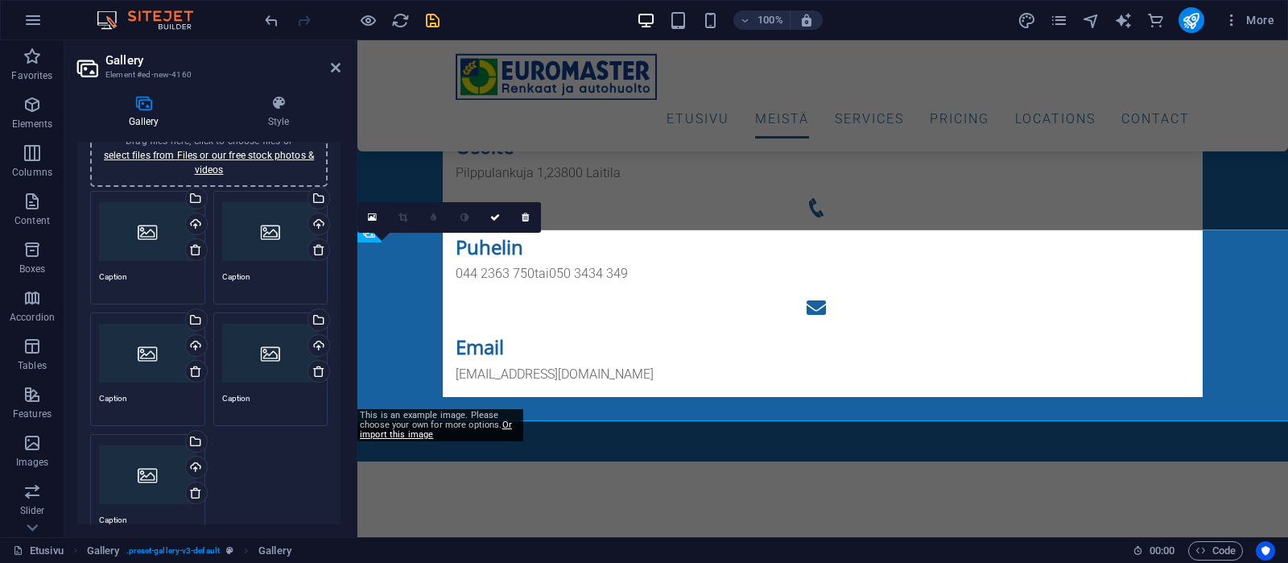
scroll to position [76, 0]
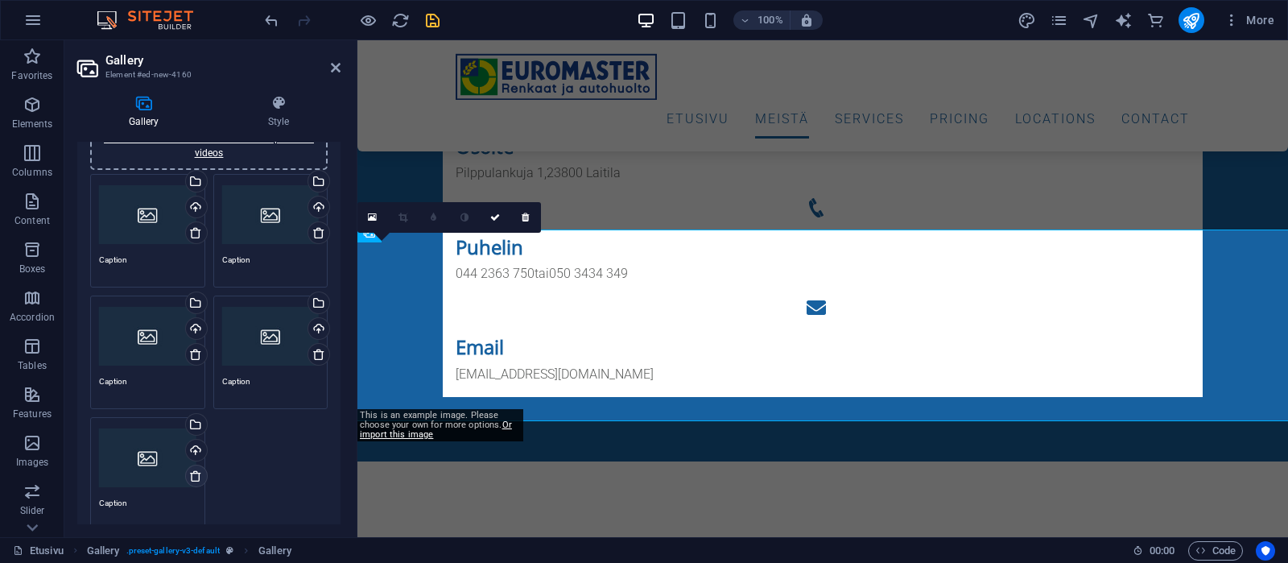
click at [196, 477] on icon at bounding box center [195, 475] width 13 height 13
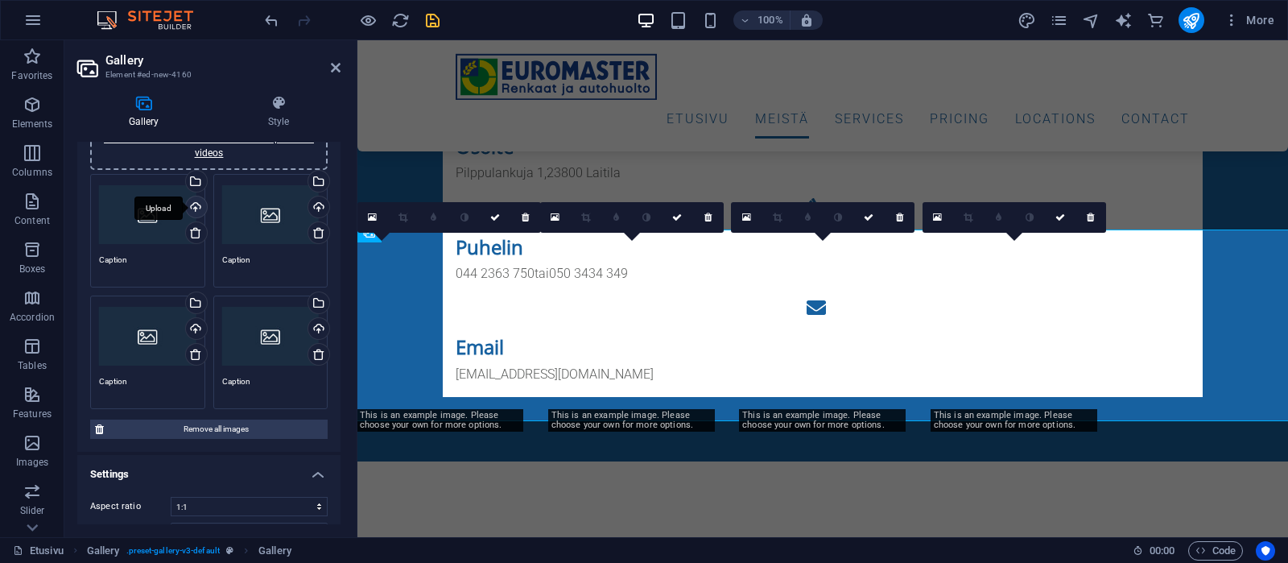
click at [196, 204] on div "Upload" at bounding box center [195, 208] width 24 height 24
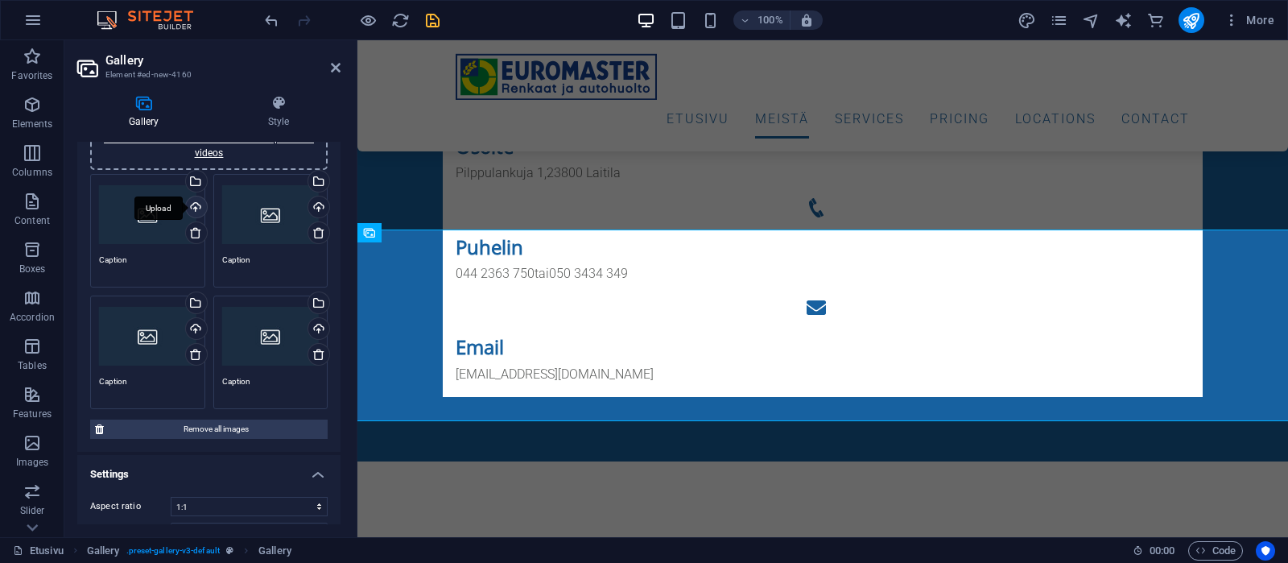
click at [194, 204] on div "Upload" at bounding box center [195, 208] width 24 height 24
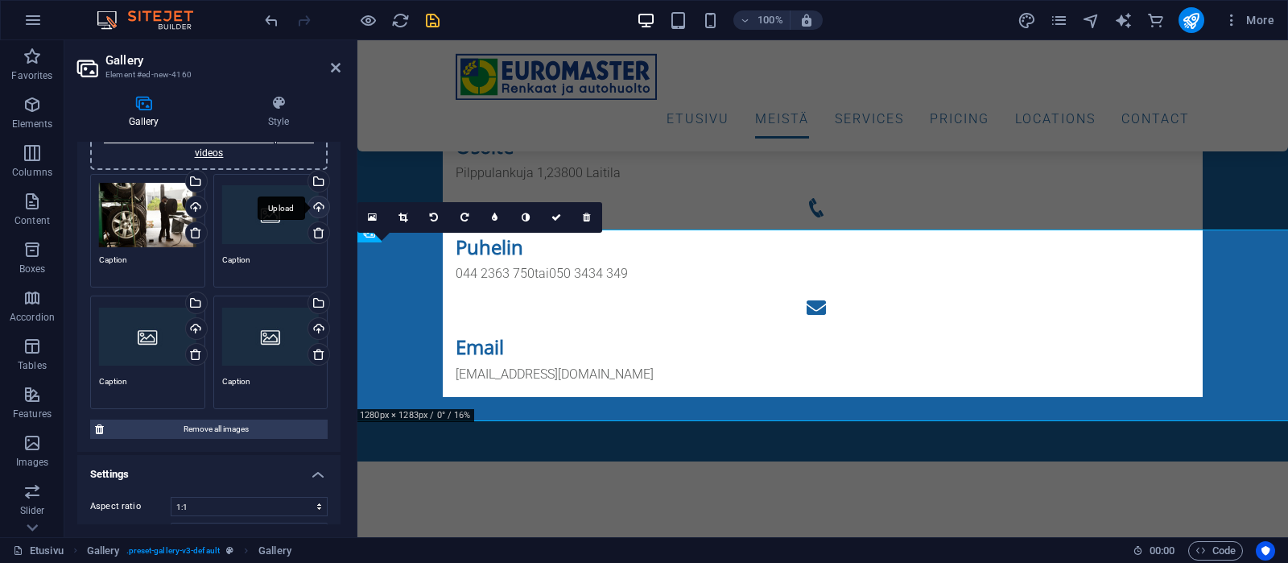
click at [316, 205] on div "Upload" at bounding box center [317, 208] width 24 height 24
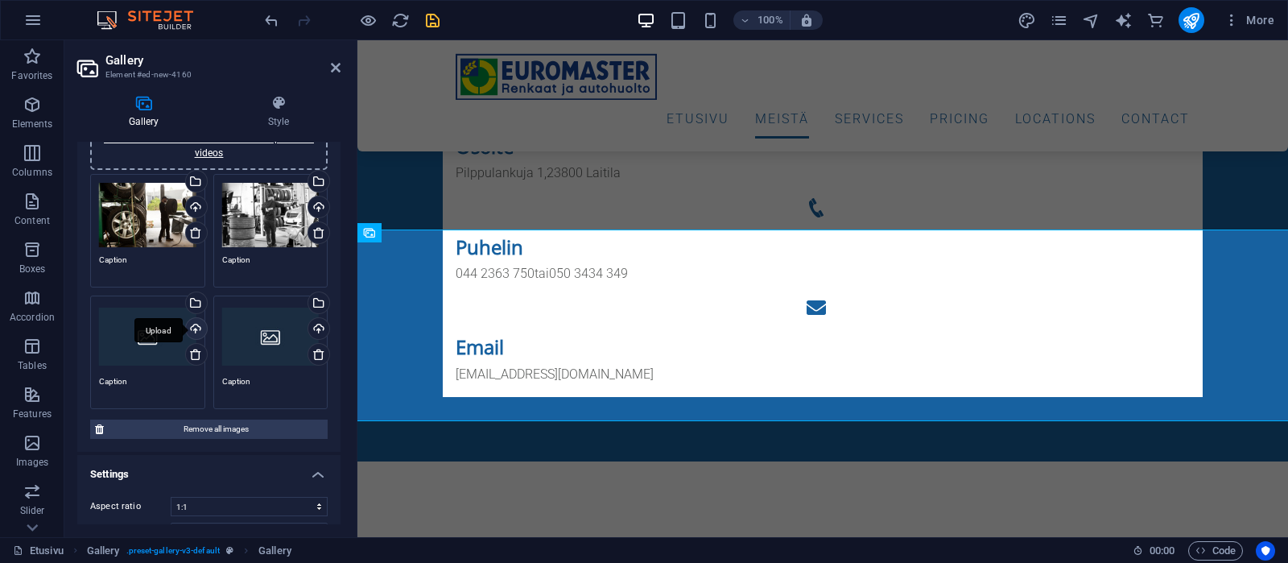
click at [196, 333] on div "Upload" at bounding box center [195, 330] width 24 height 24
click at [319, 353] on icon at bounding box center [318, 354] width 13 height 13
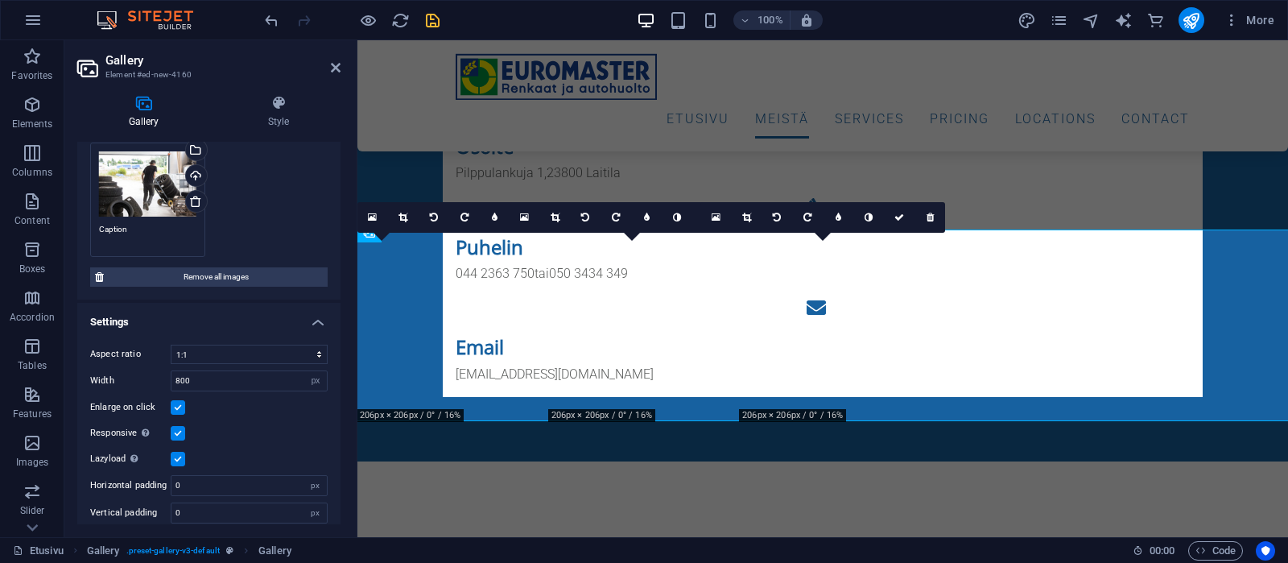
scroll to position [240, 0]
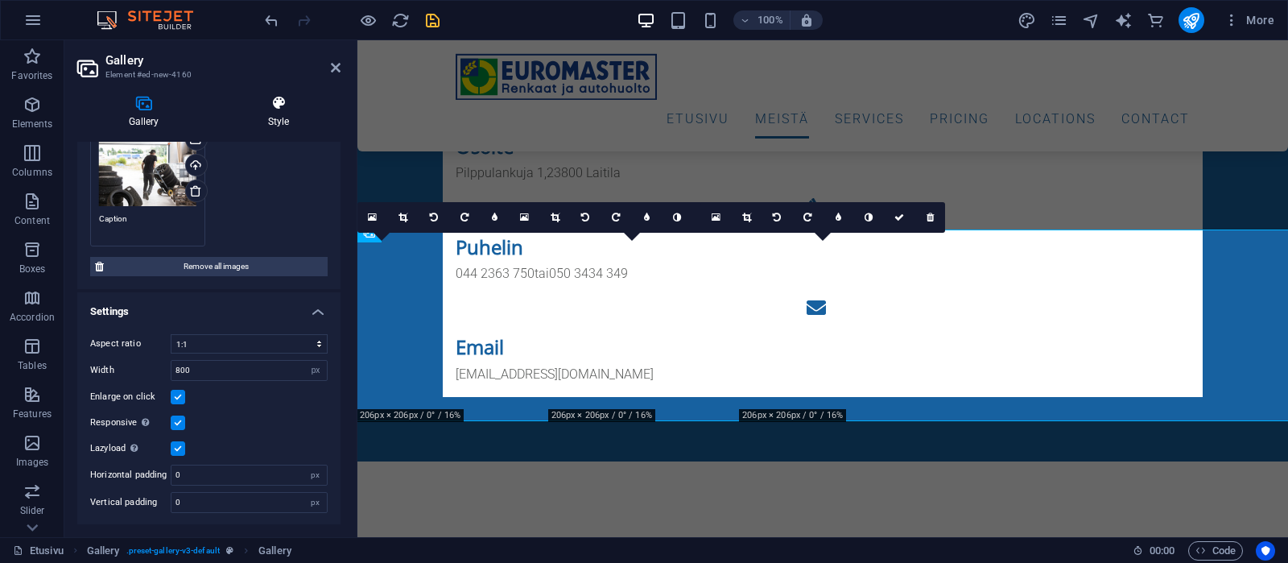
click at [280, 99] on icon at bounding box center [279, 103] width 124 height 16
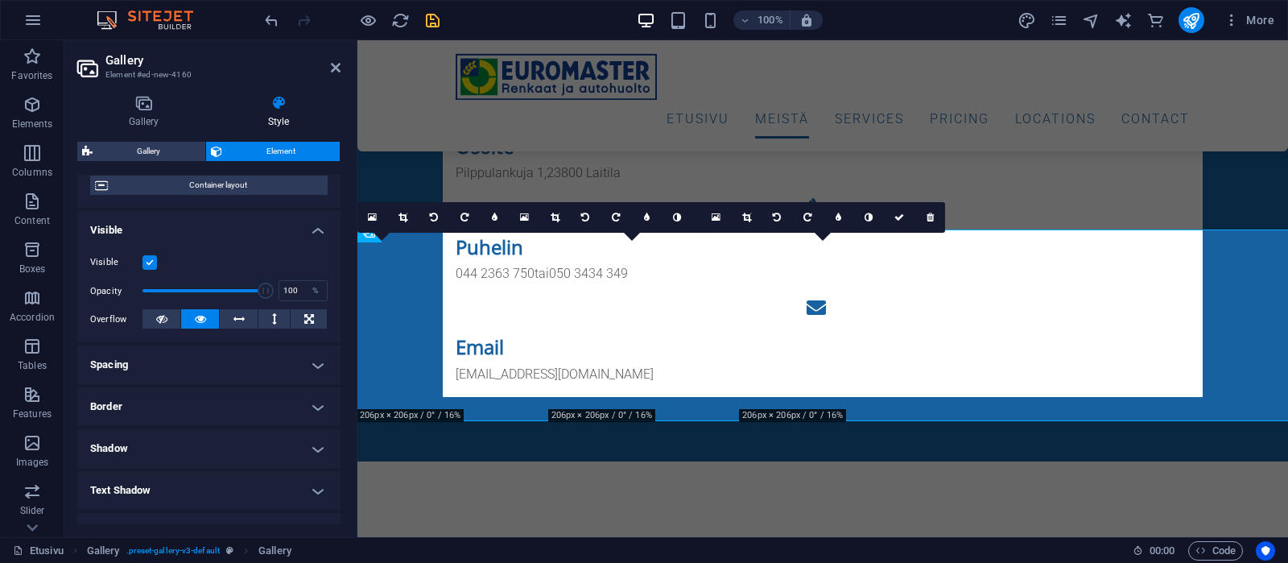
scroll to position [153, 0]
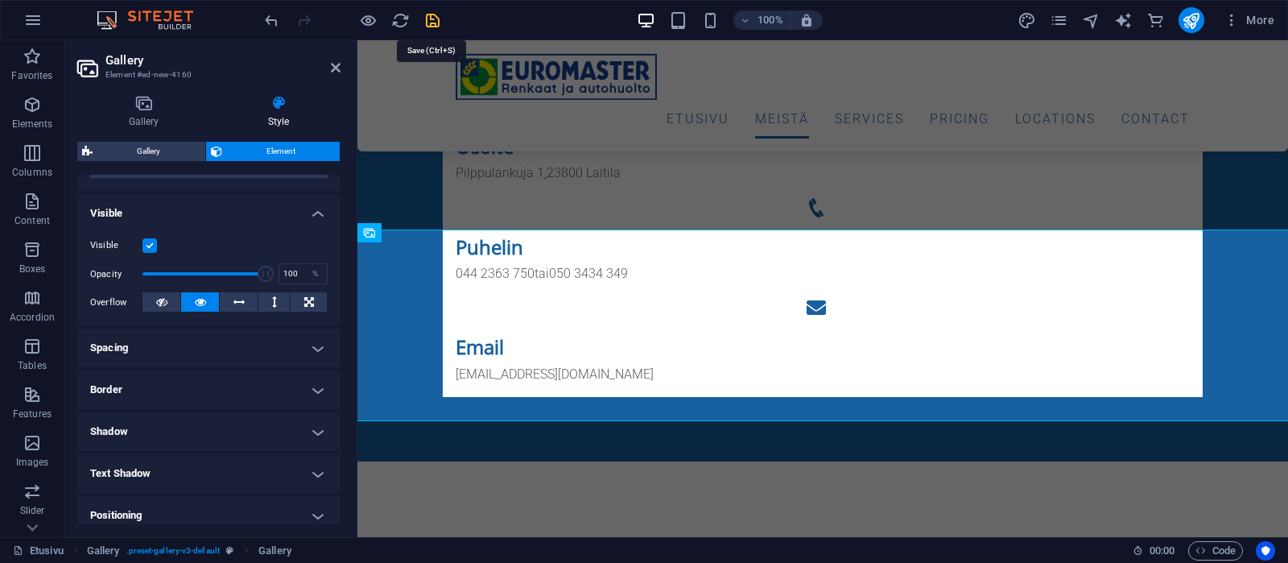
click at [436, 17] on icon "save" at bounding box center [432, 20] width 19 height 19
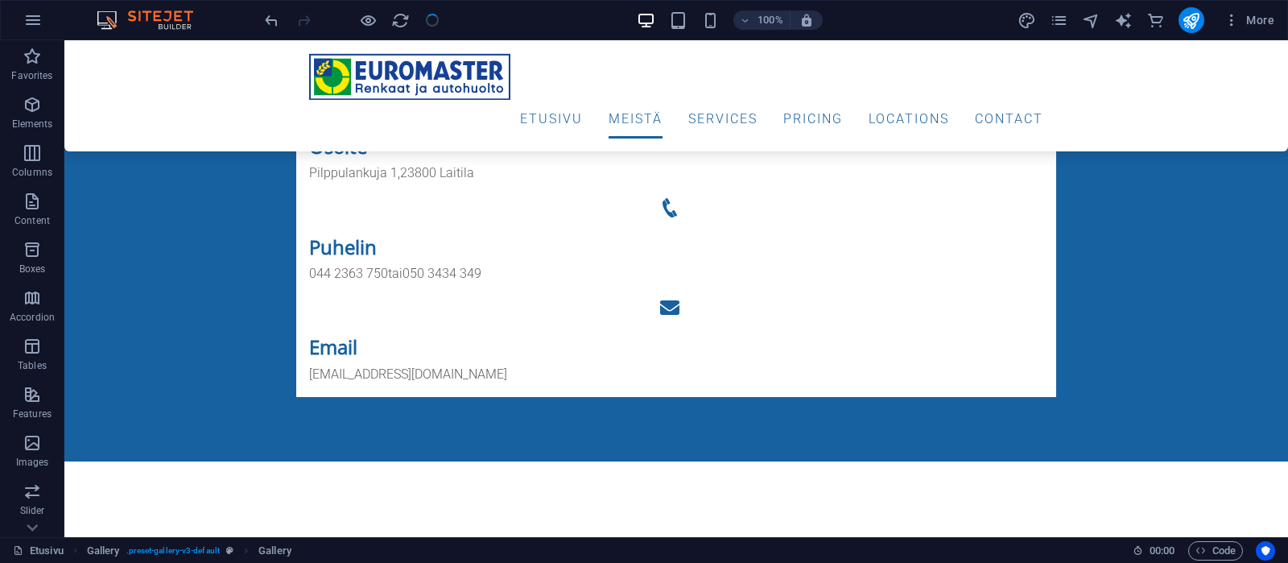
checkbox input "false"
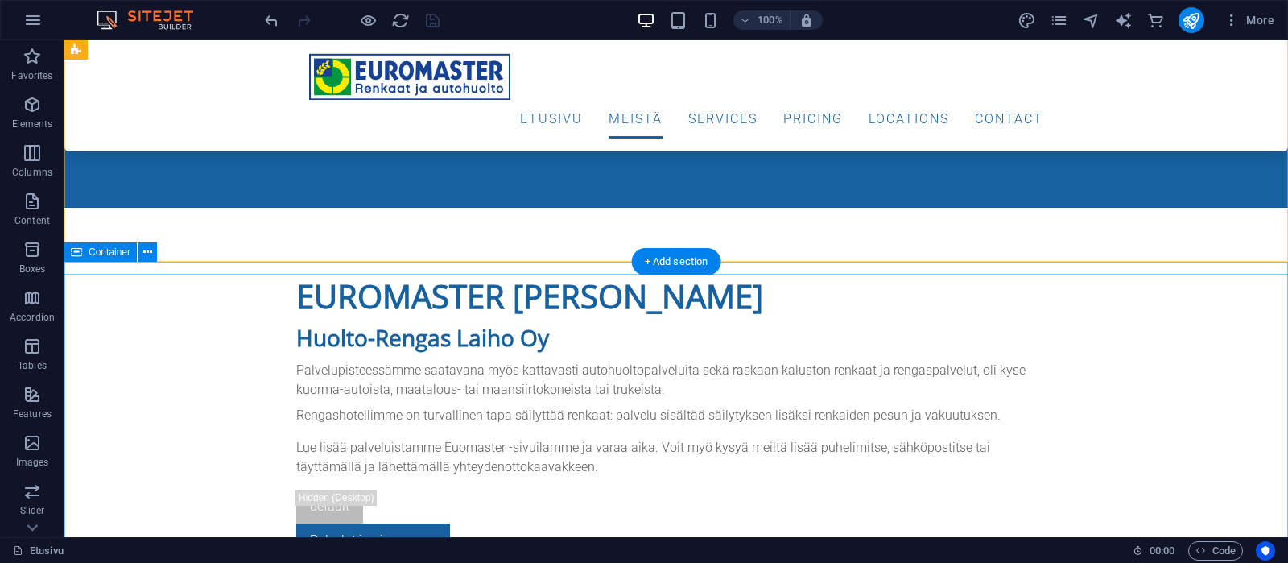
scroll to position [983, 0]
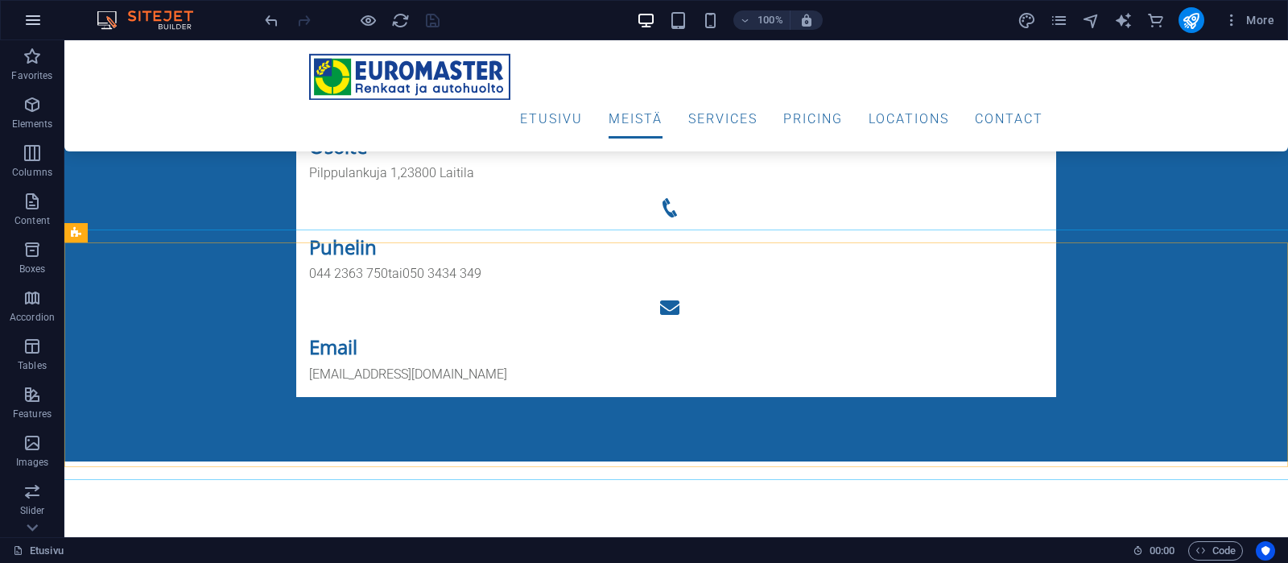
click at [27, 19] on icon "button" at bounding box center [32, 19] width 19 height 19
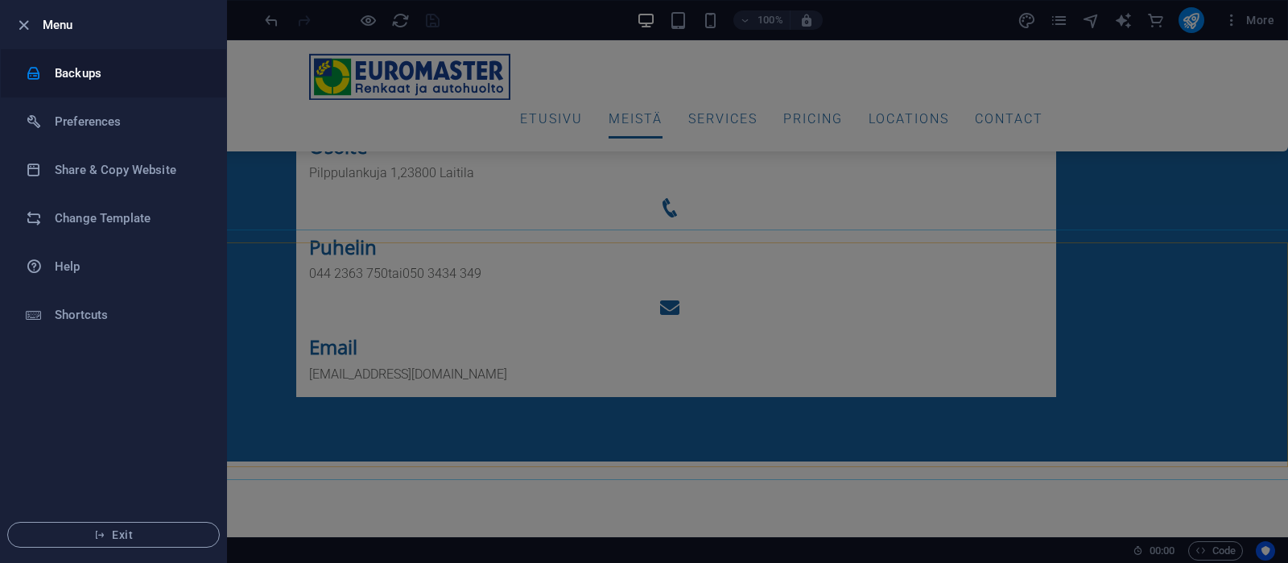
click at [80, 68] on h6 "Backups" at bounding box center [129, 73] width 149 height 19
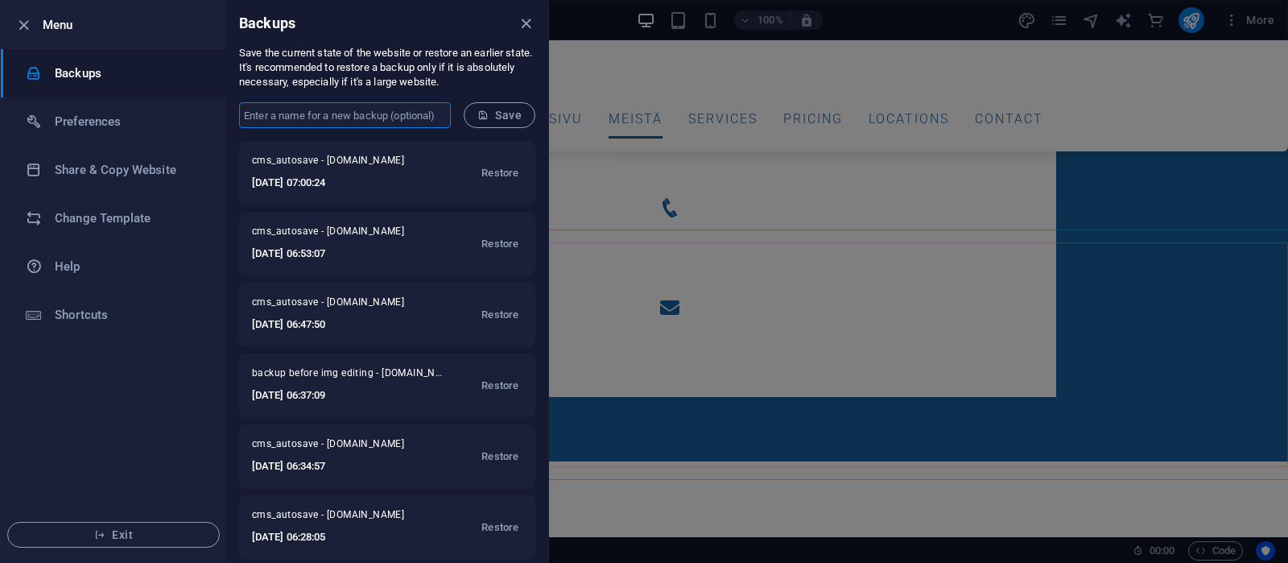
click at [382, 114] on input "text" at bounding box center [345, 115] width 212 height 26
type input "move image gallery"
click at [505, 109] on span "Save" at bounding box center [499, 115] width 44 height 13
click at [528, 23] on icon "close" at bounding box center [526, 23] width 19 height 19
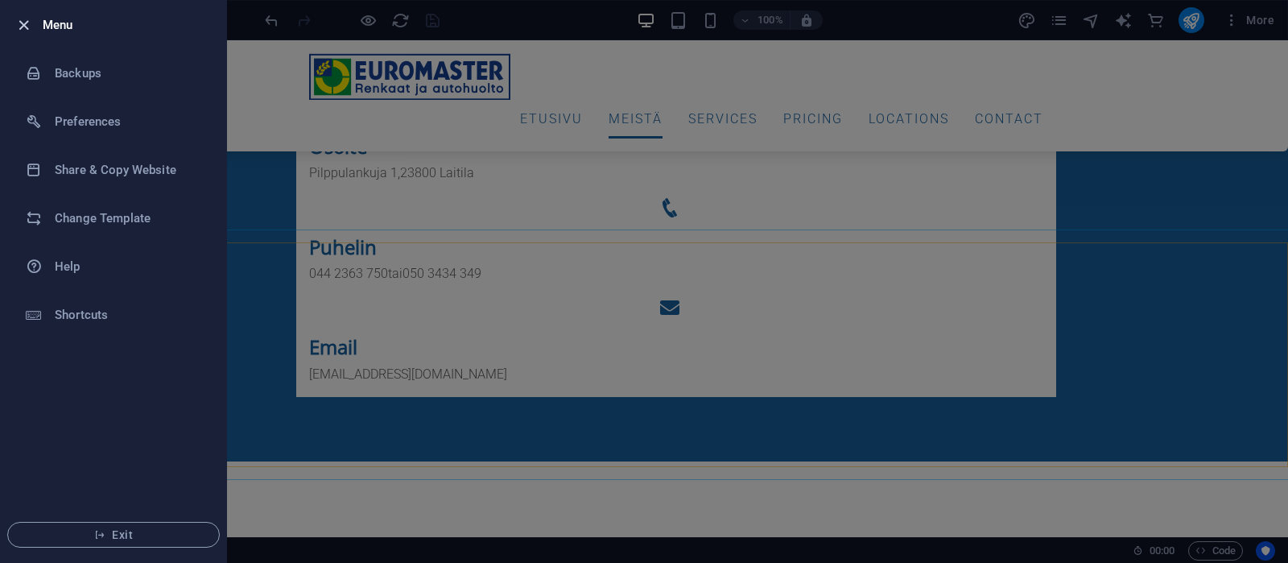
click at [21, 21] on icon "button" at bounding box center [23, 25] width 19 height 19
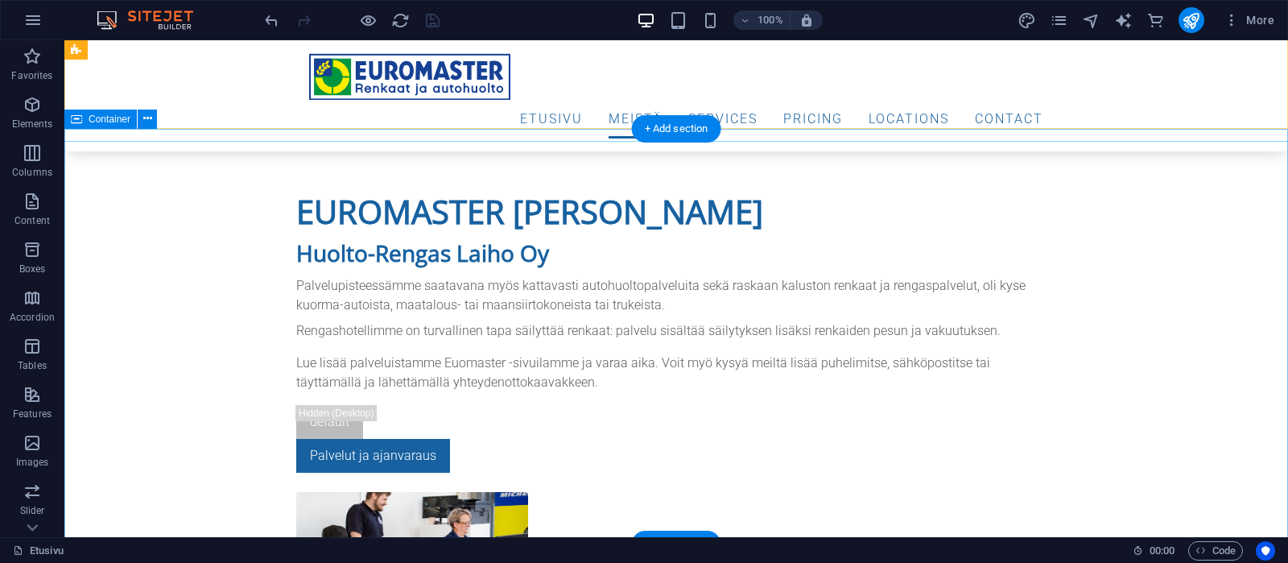
scroll to position [1152, 0]
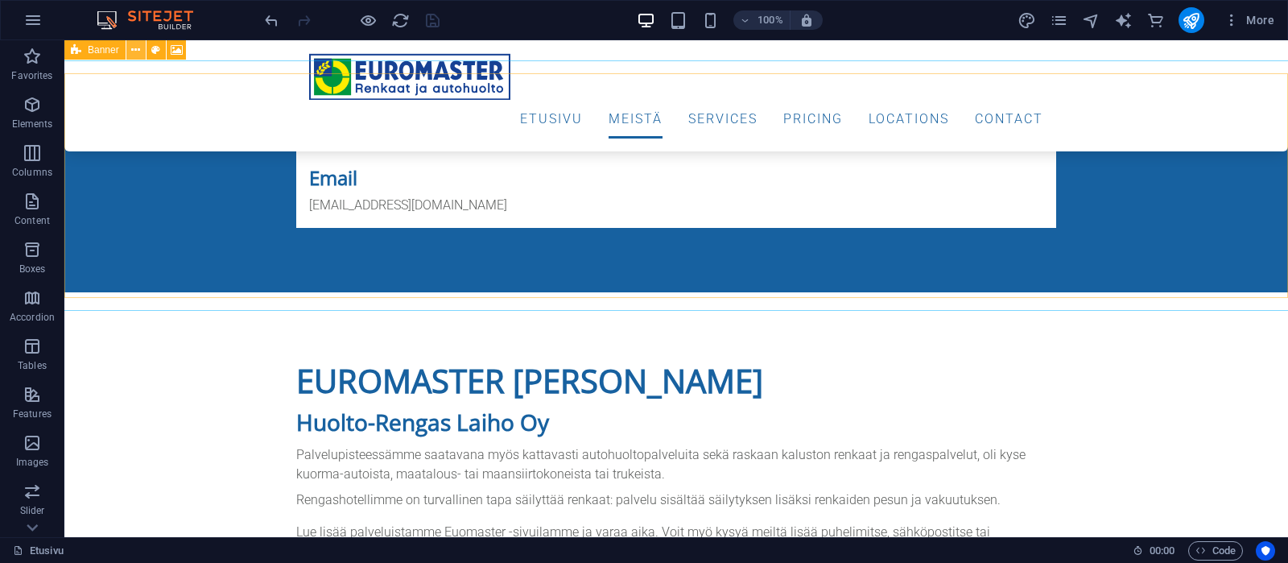
click at [136, 50] on icon at bounding box center [135, 50] width 9 height 17
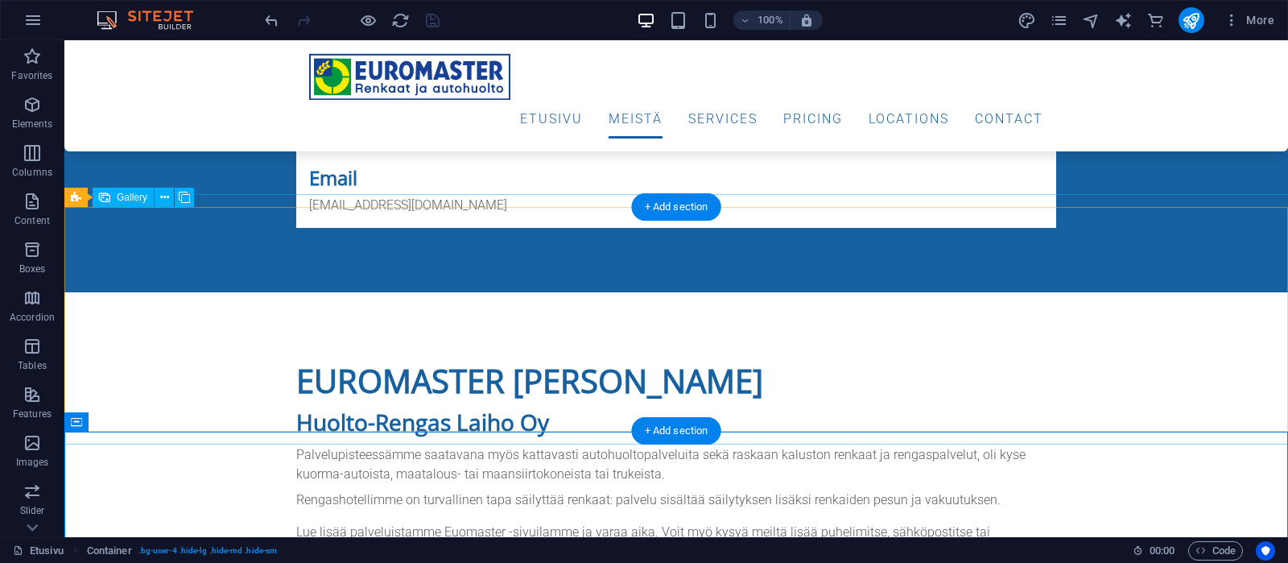
scroll to position [898, 0]
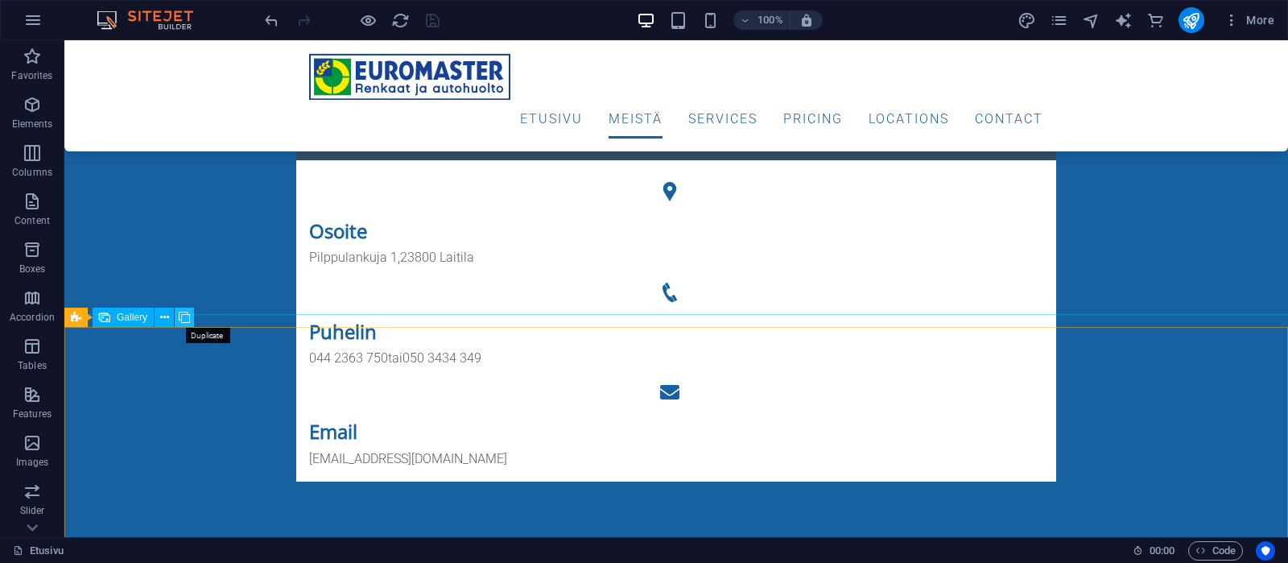
click at [187, 314] on icon at bounding box center [184, 317] width 11 height 17
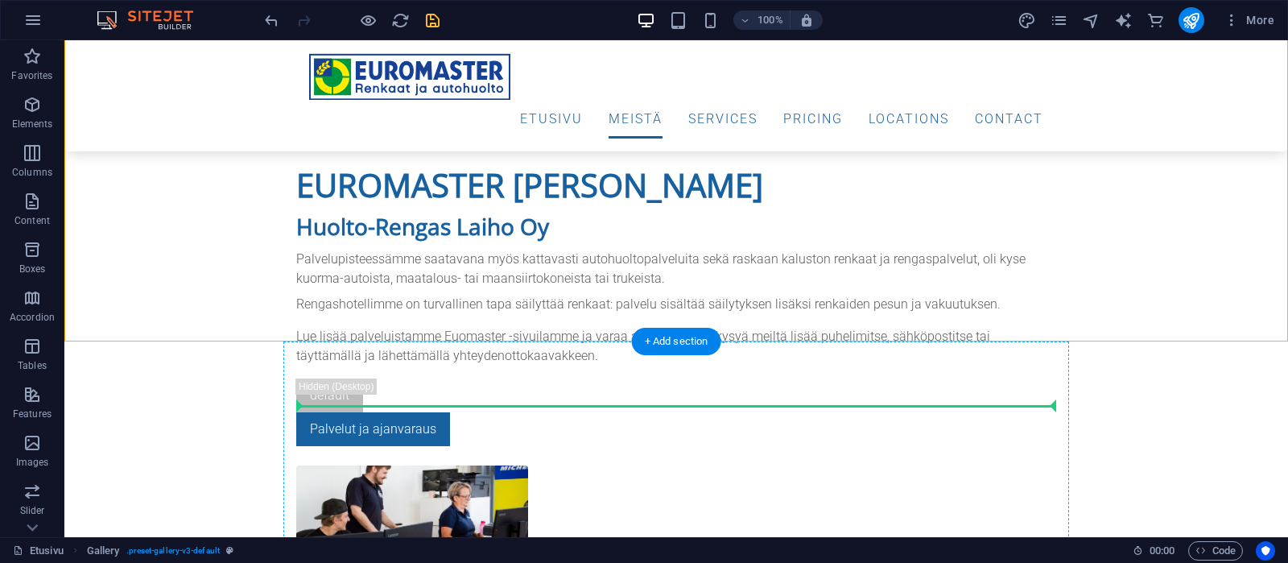
scroll to position [1358, 0]
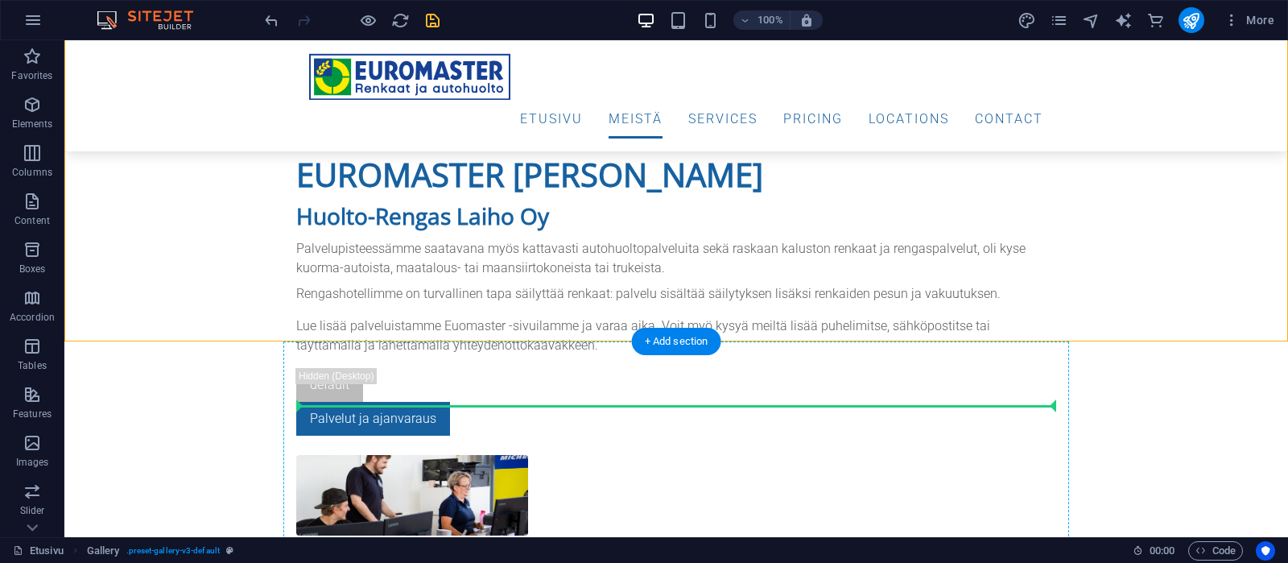
drag, startPoint x: 262, startPoint y: 264, endPoint x: 615, endPoint y: 411, distance: 382.6
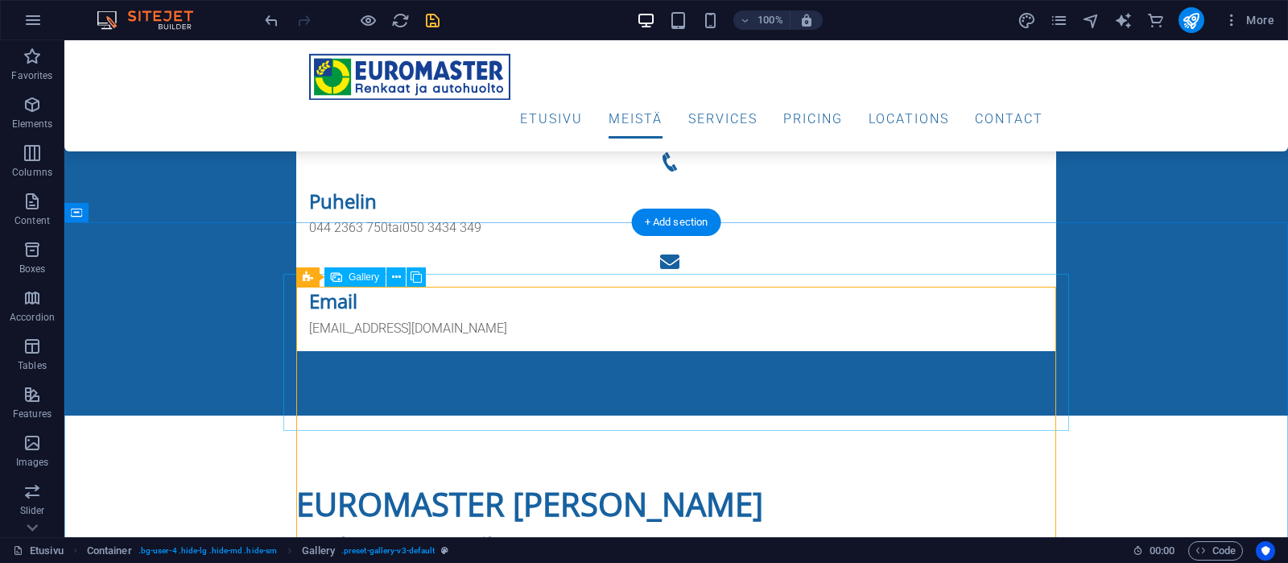
scroll to position [1004, 0]
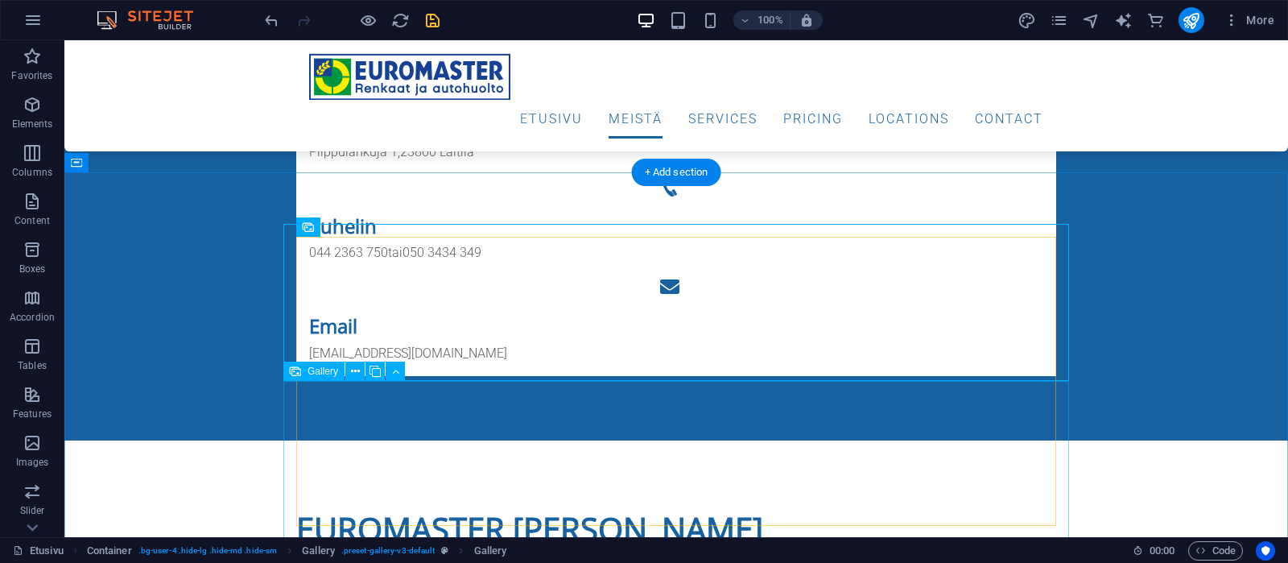
scroll to position [1088, 0]
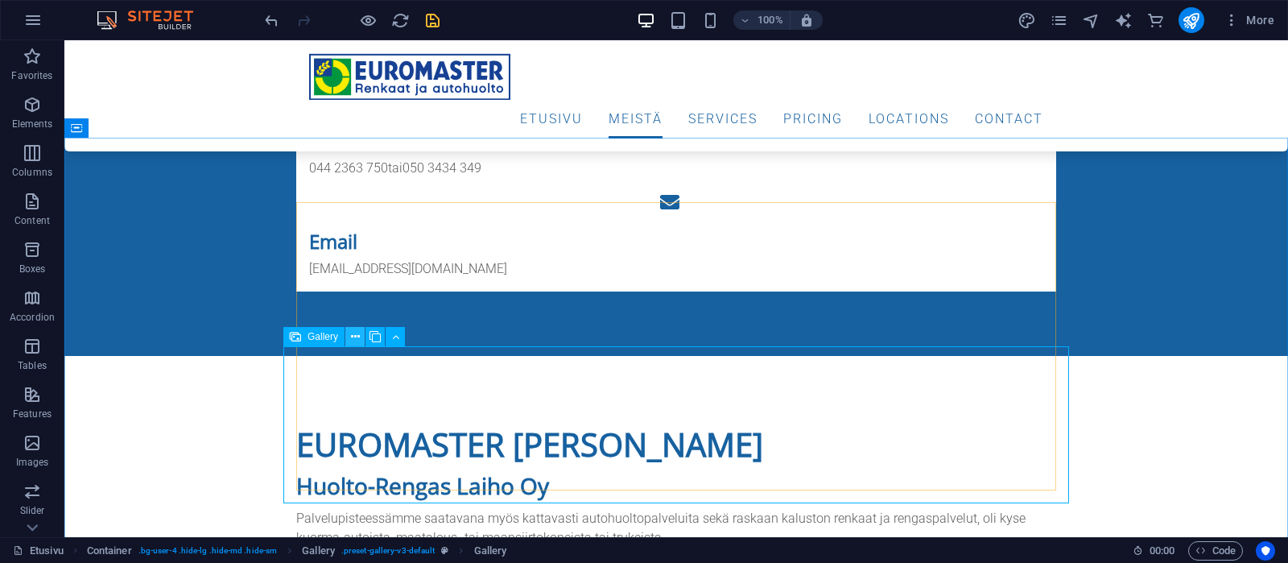
click at [357, 334] on icon at bounding box center [355, 336] width 9 height 17
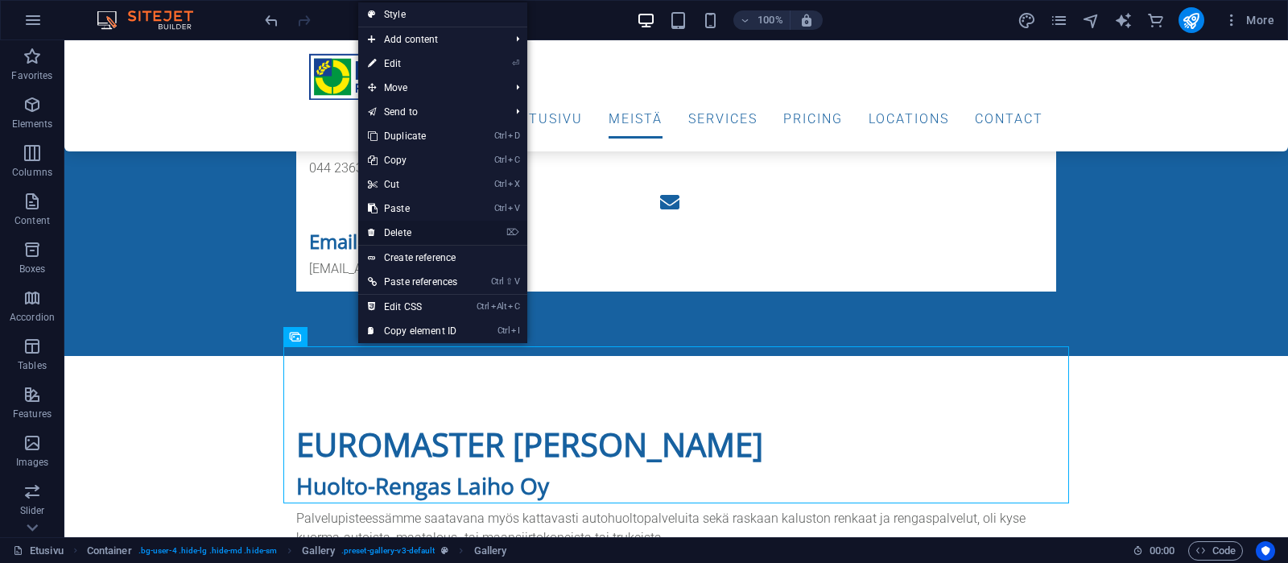
click at [409, 229] on link "⌦ Delete" at bounding box center [412, 233] width 109 height 24
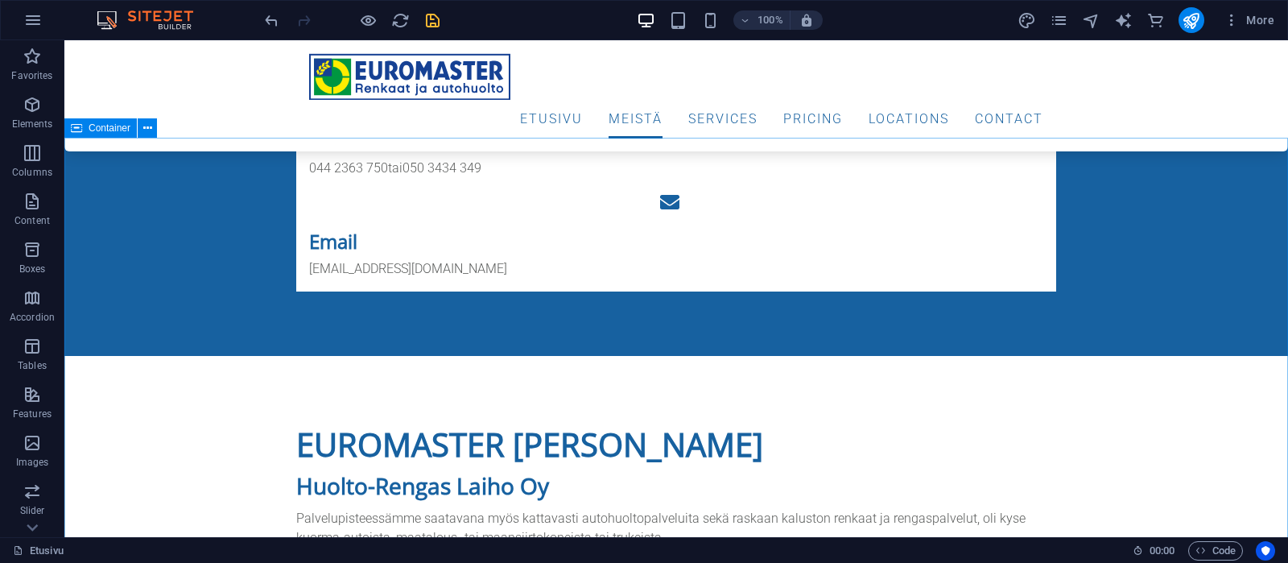
click at [109, 129] on span "Container" at bounding box center [110, 128] width 42 height 10
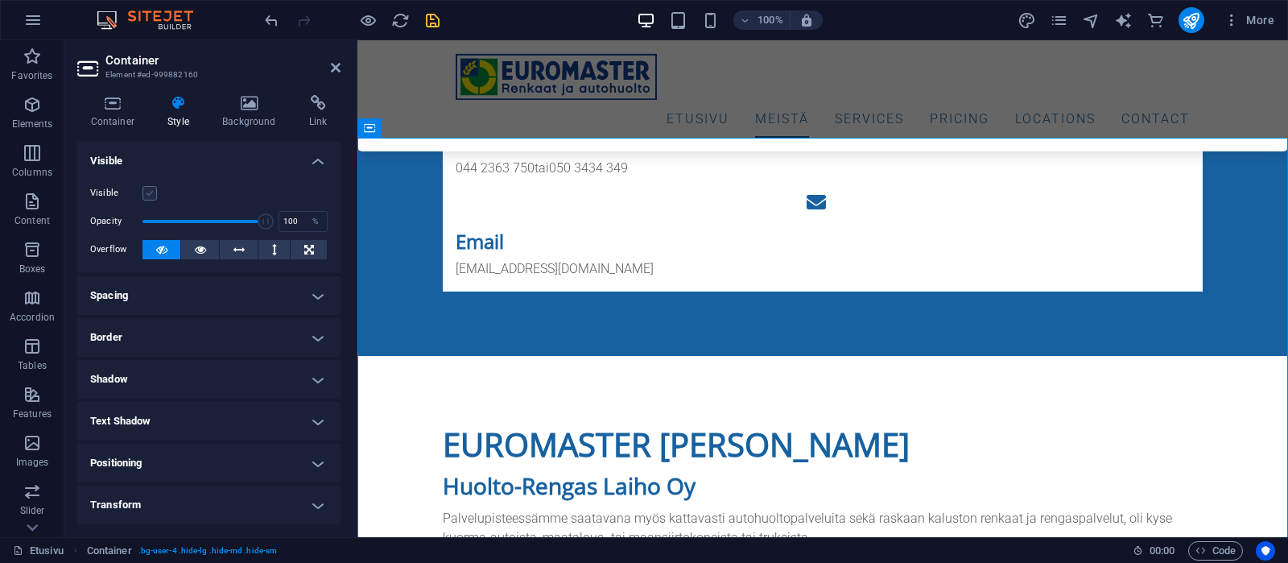
click at [147, 196] on label at bounding box center [149, 193] width 14 height 14
click at [0, 0] on input "Visible" at bounding box center [0, 0] width 0 height 0
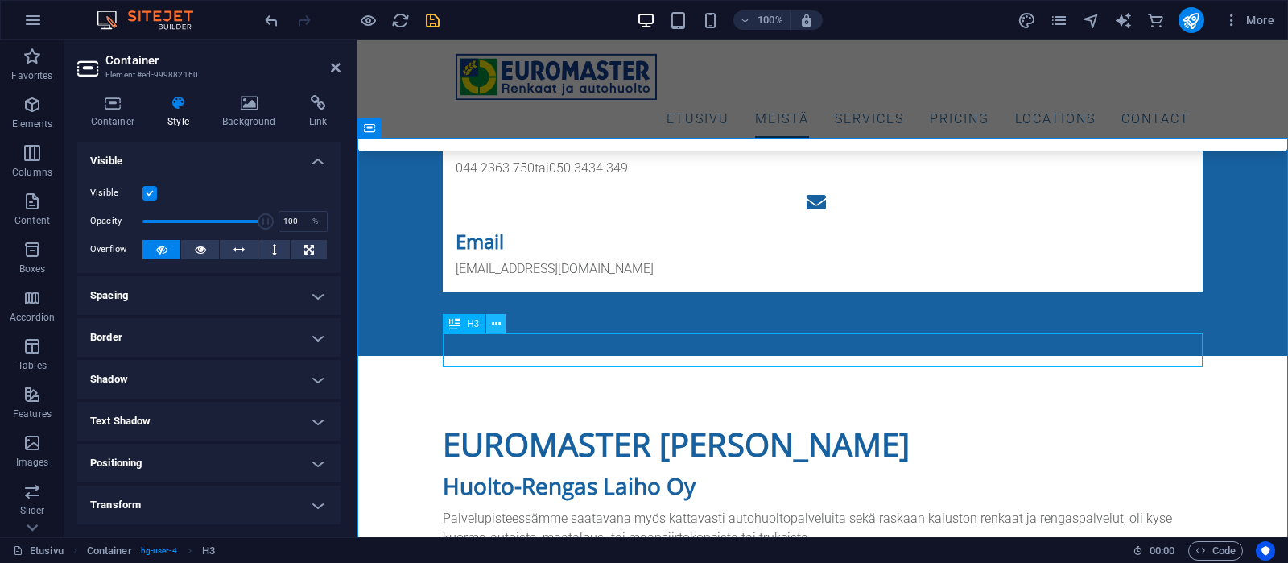
click at [495, 323] on icon at bounding box center [496, 324] width 9 height 17
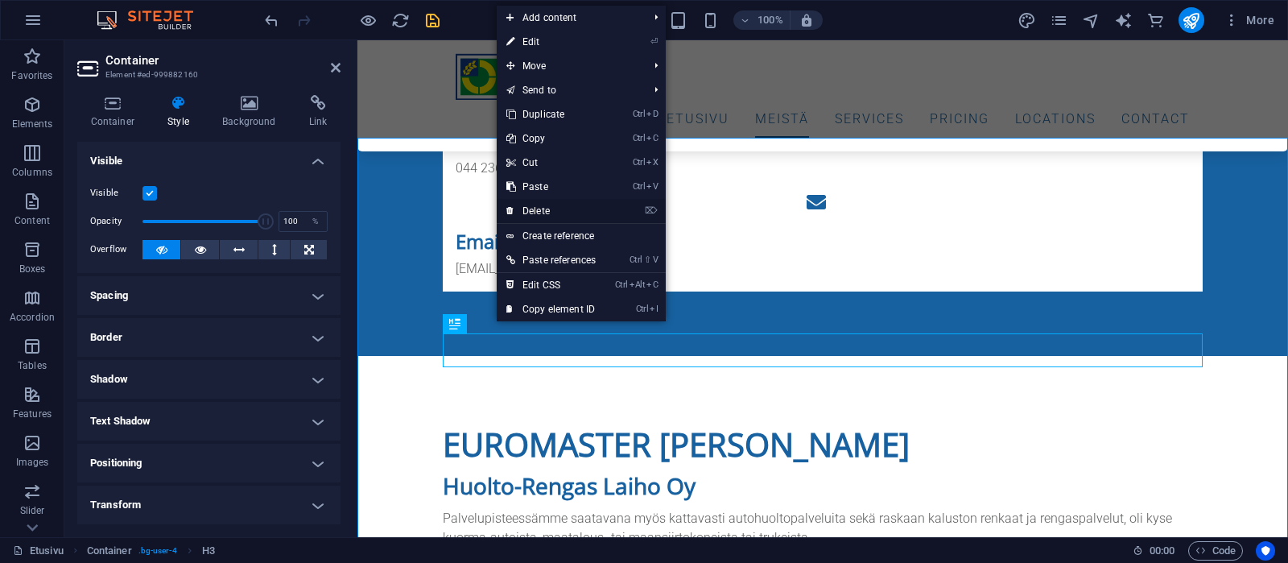
click at [532, 209] on link "⌦ Delete" at bounding box center [551, 211] width 109 height 24
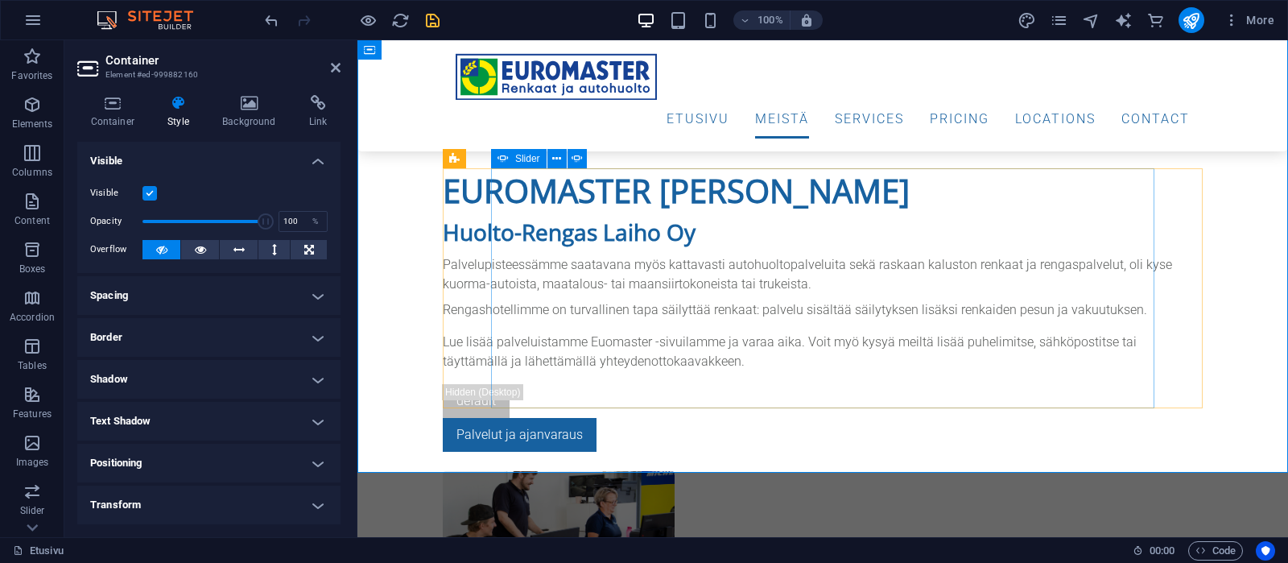
scroll to position [1173, 0]
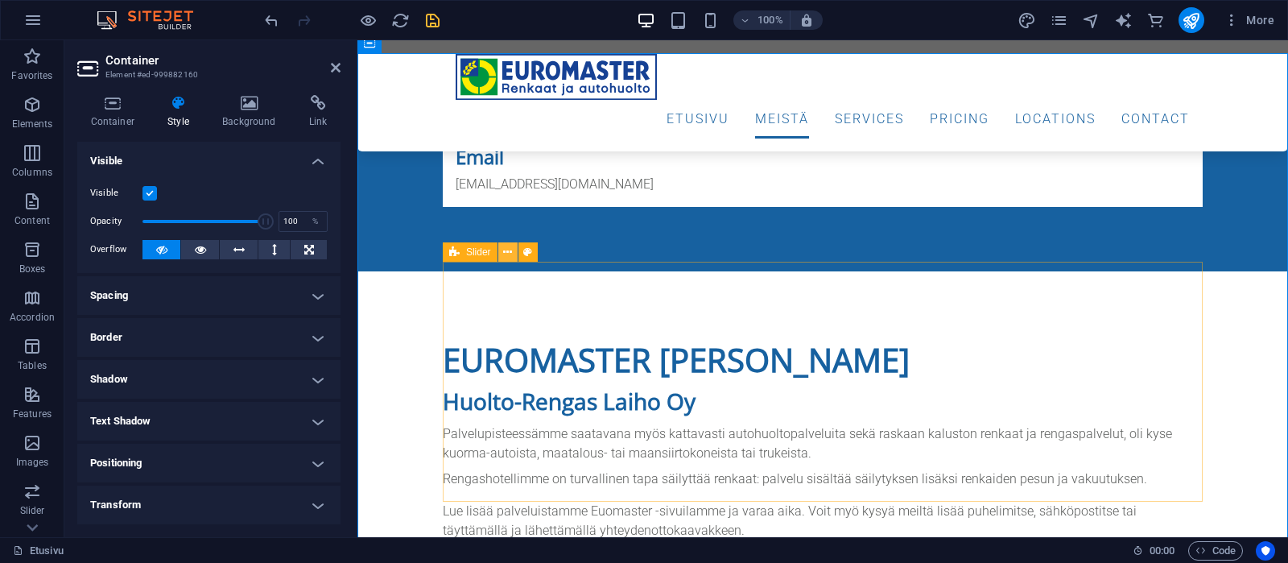
click at [505, 251] on icon at bounding box center [507, 252] width 9 height 17
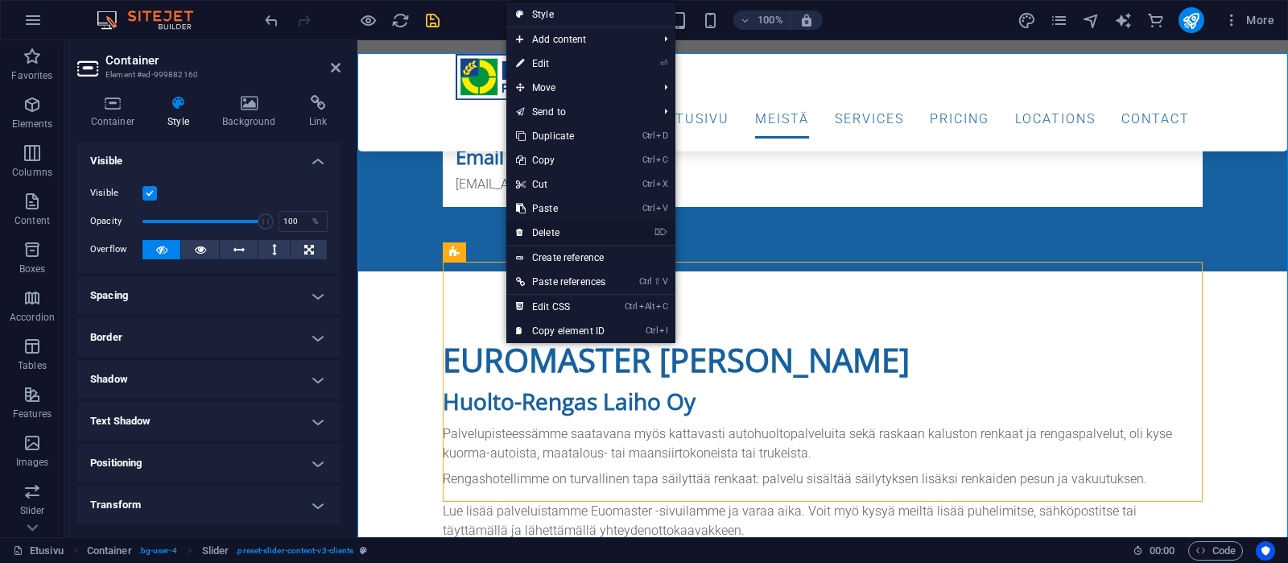
click at [540, 227] on link "⌦ Delete" at bounding box center [560, 233] width 109 height 24
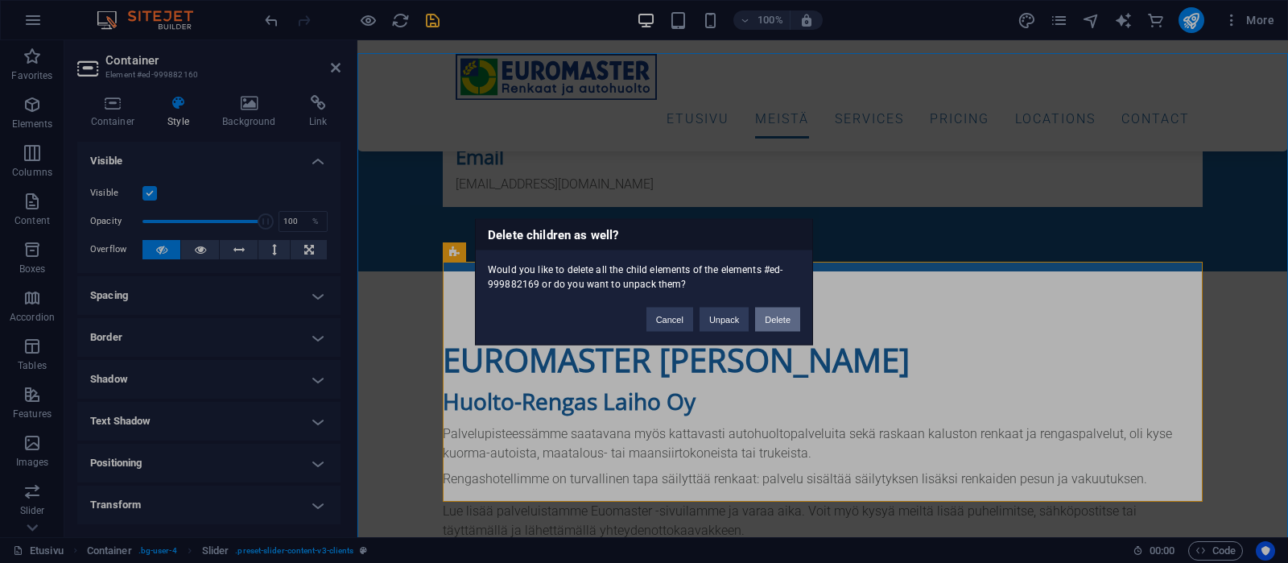
click at [775, 316] on button "Delete" at bounding box center [777, 319] width 45 height 24
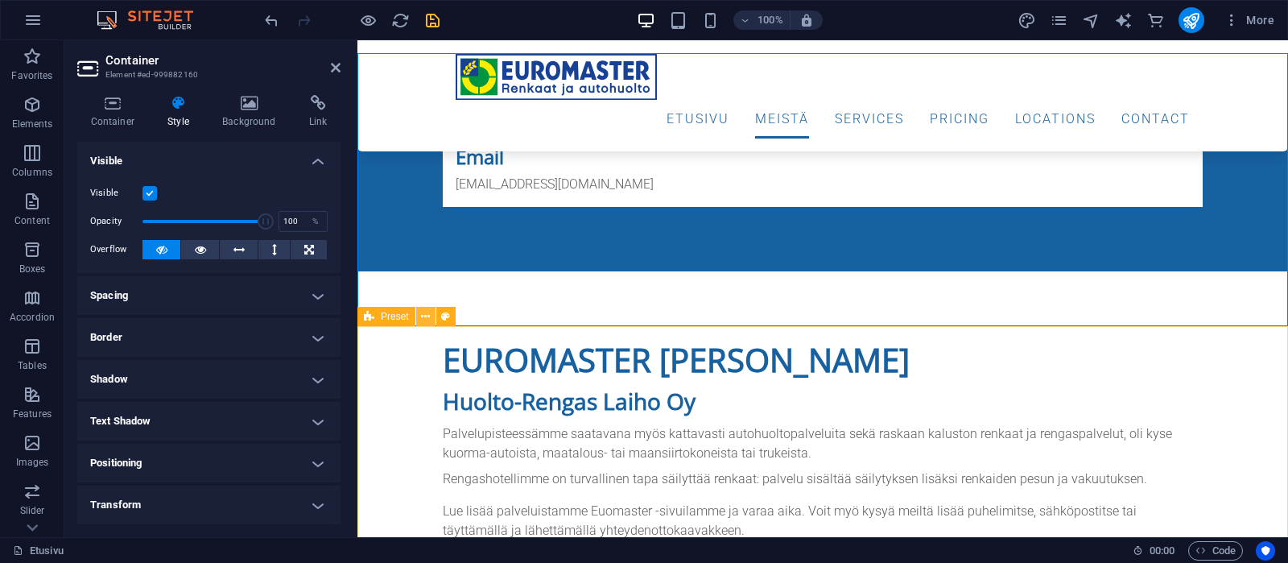
click at [425, 316] on icon at bounding box center [425, 316] width 9 height 17
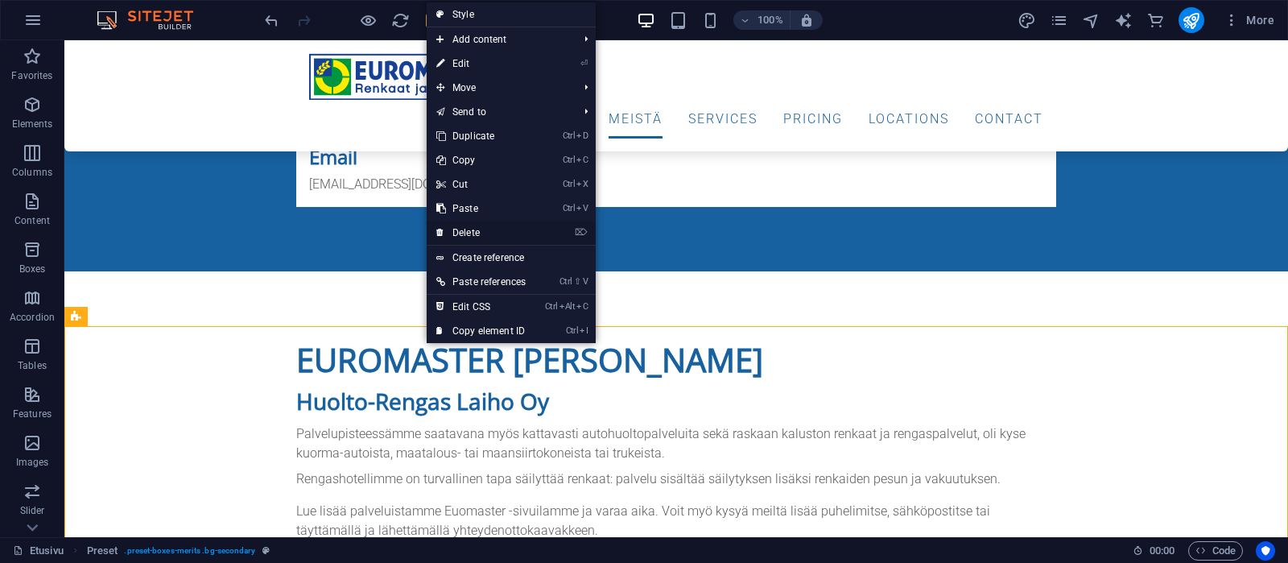
click at [486, 233] on link "⌦ Delete" at bounding box center [481, 233] width 109 height 24
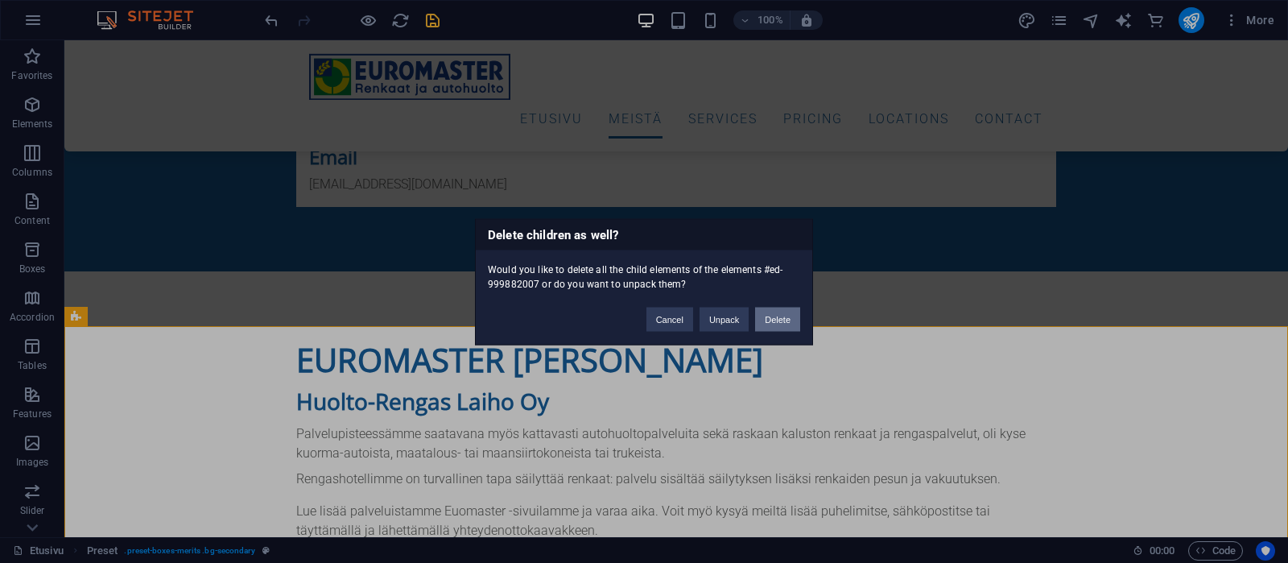
drag, startPoint x: 769, startPoint y: 312, endPoint x: 704, endPoint y: 270, distance: 77.5
click at [769, 312] on button "Delete" at bounding box center [777, 319] width 45 height 24
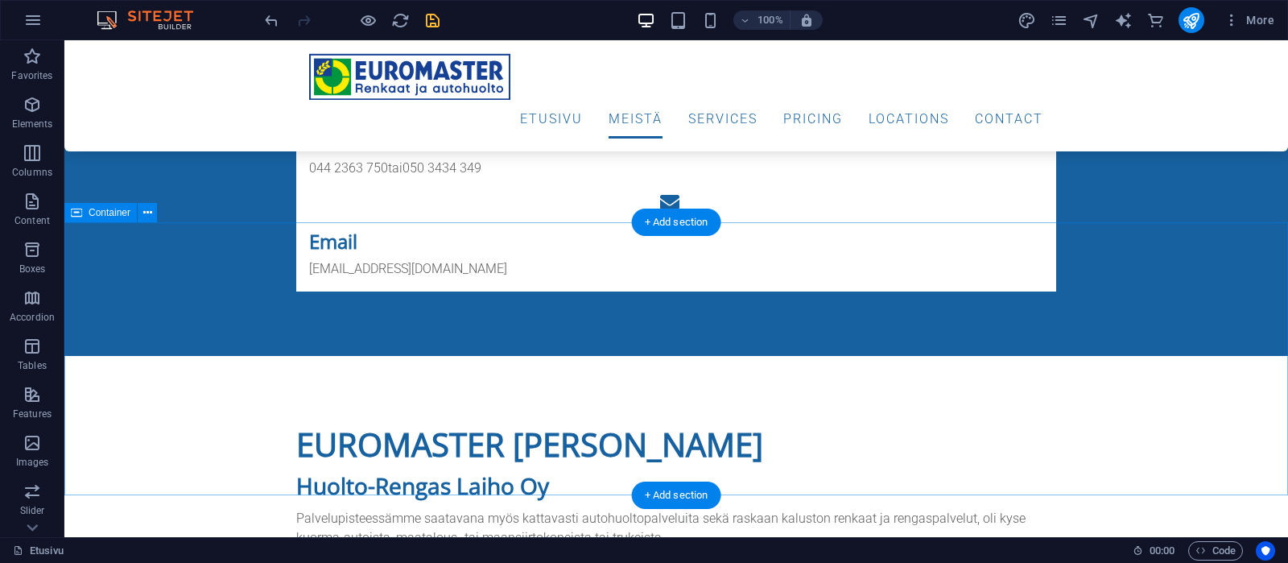
scroll to position [1004, 0]
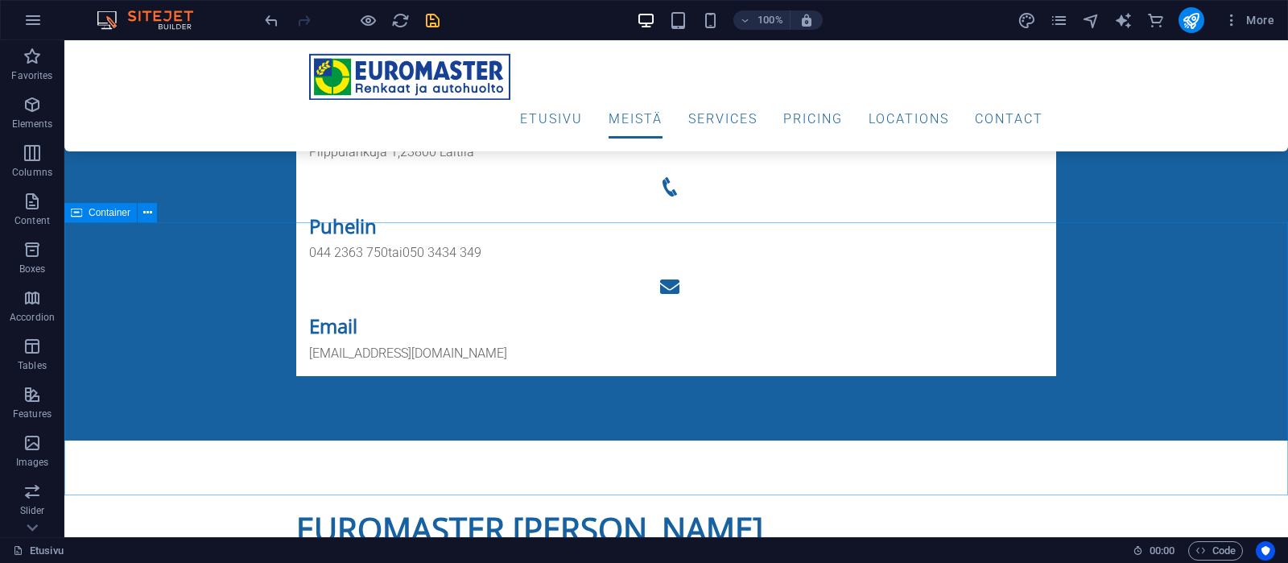
click at [109, 211] on span "Container" at bounding box center [110, 213] width 42 height 10
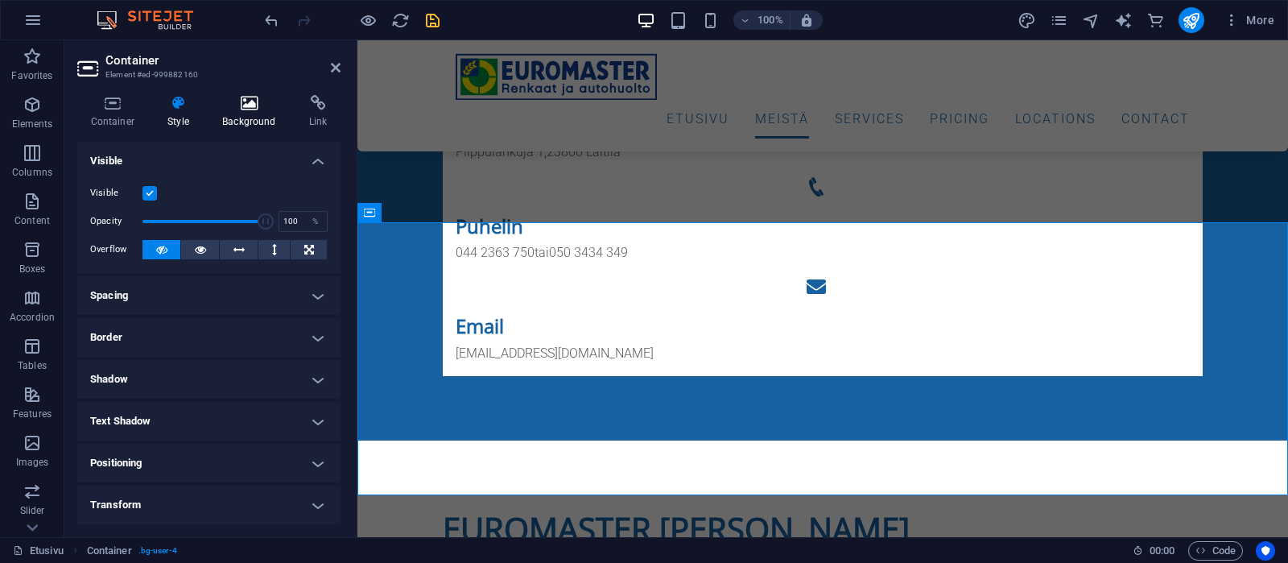
click at [251, 102] on icon at bounding box center [249, 103] width 80 height 16
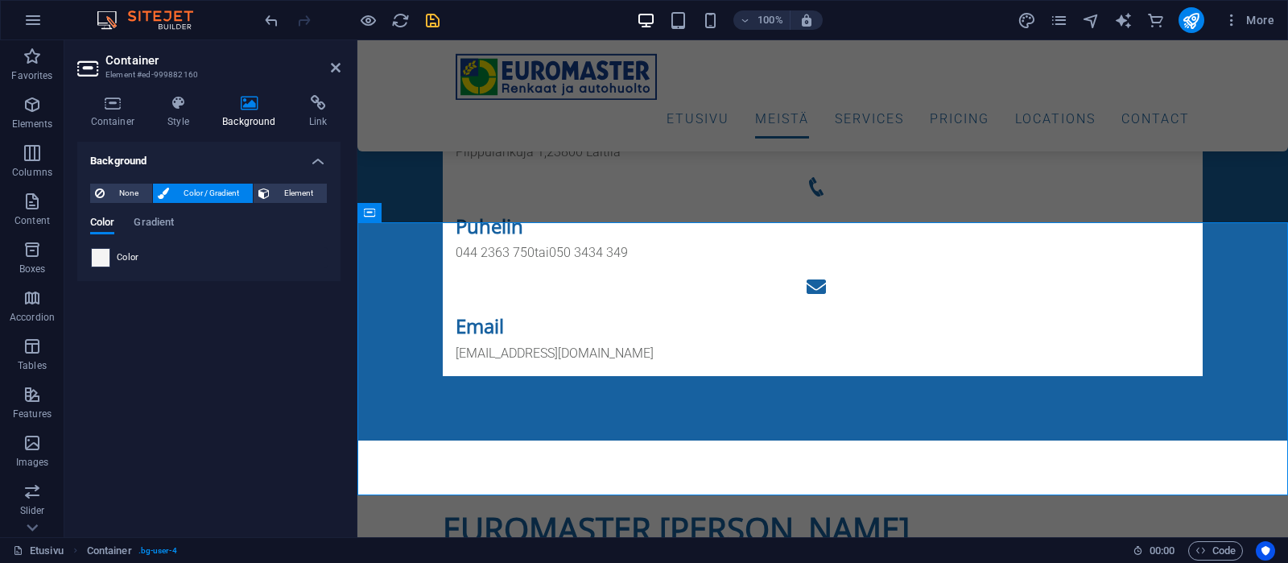
click at [101, 258] on span at bounding box center [101, 258] width 18 height 18
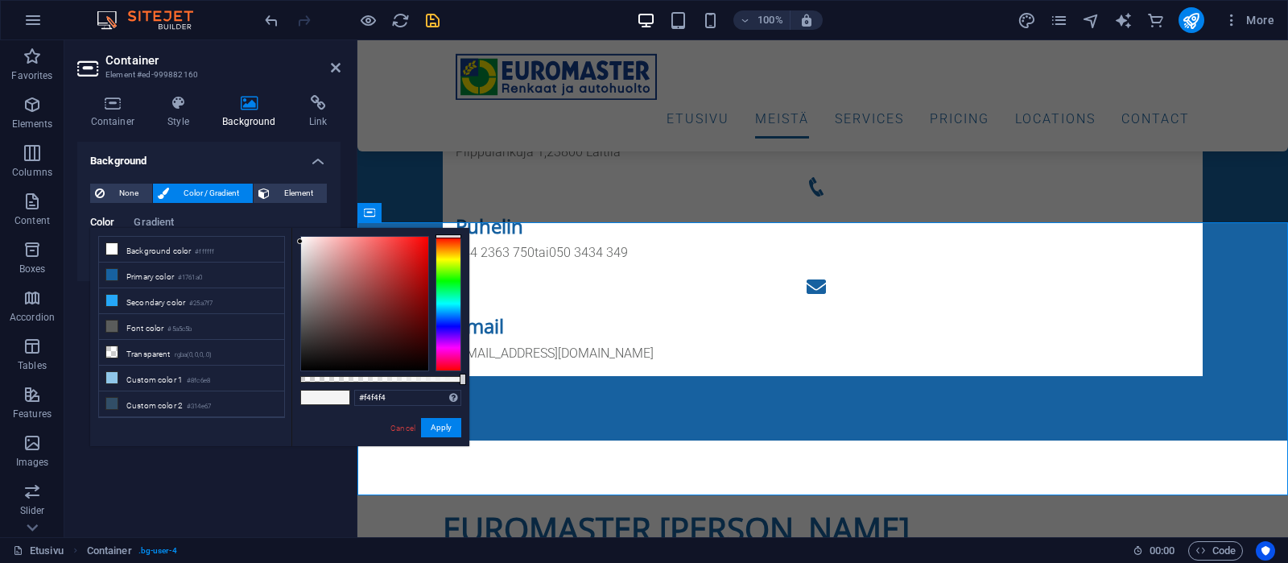
click at [101, 258] on li "Background color #ffffff" at bounding box center [191, 250] width 185 height 26
click at [116, 296] on icon at bounding box center [111, 300] width 11 height 11
type input "#25a7f7"
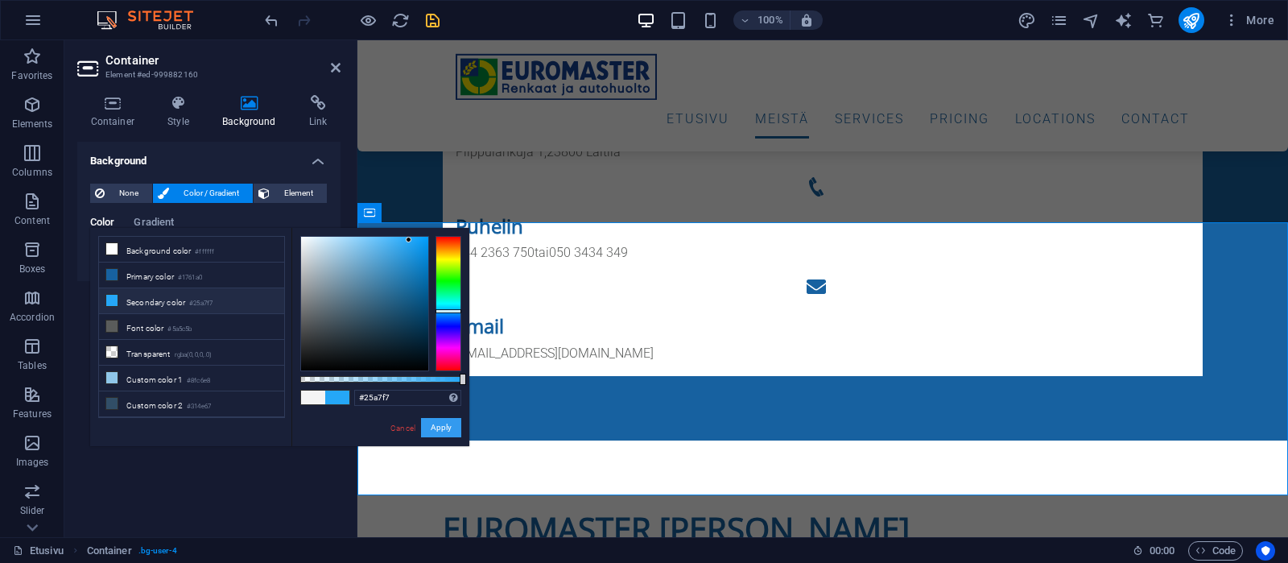
click at [433, 425] on button "Apply" at bounding box center [441, 427] width 40 height 19
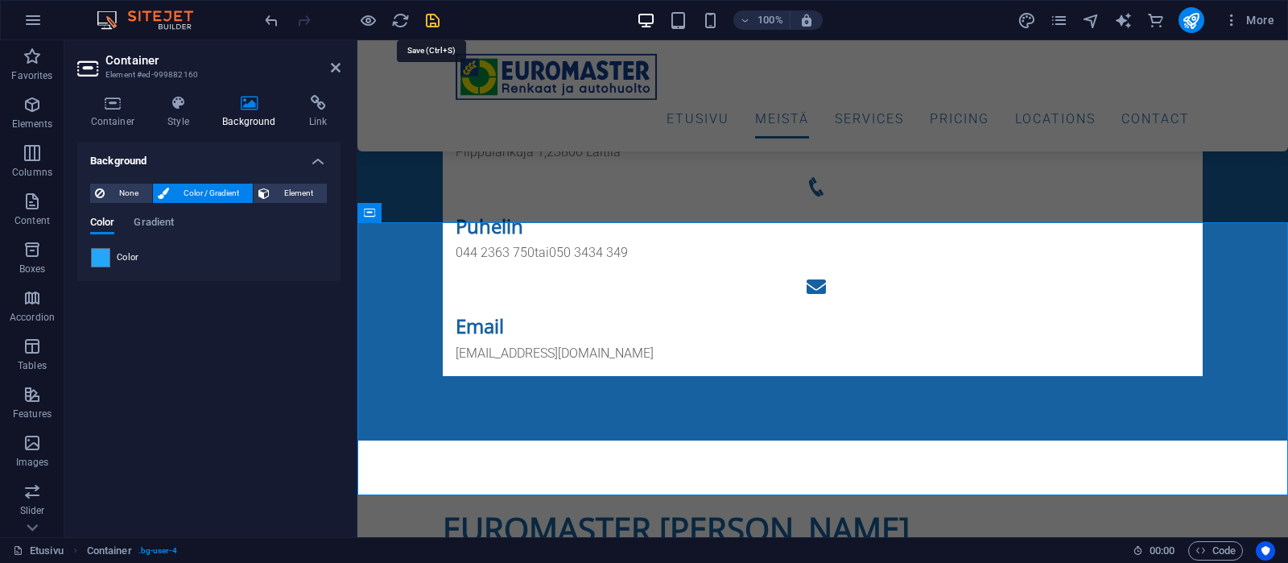
click at [431, 25] on icon "save" at bounding box center [432, 20] width 19 height 19
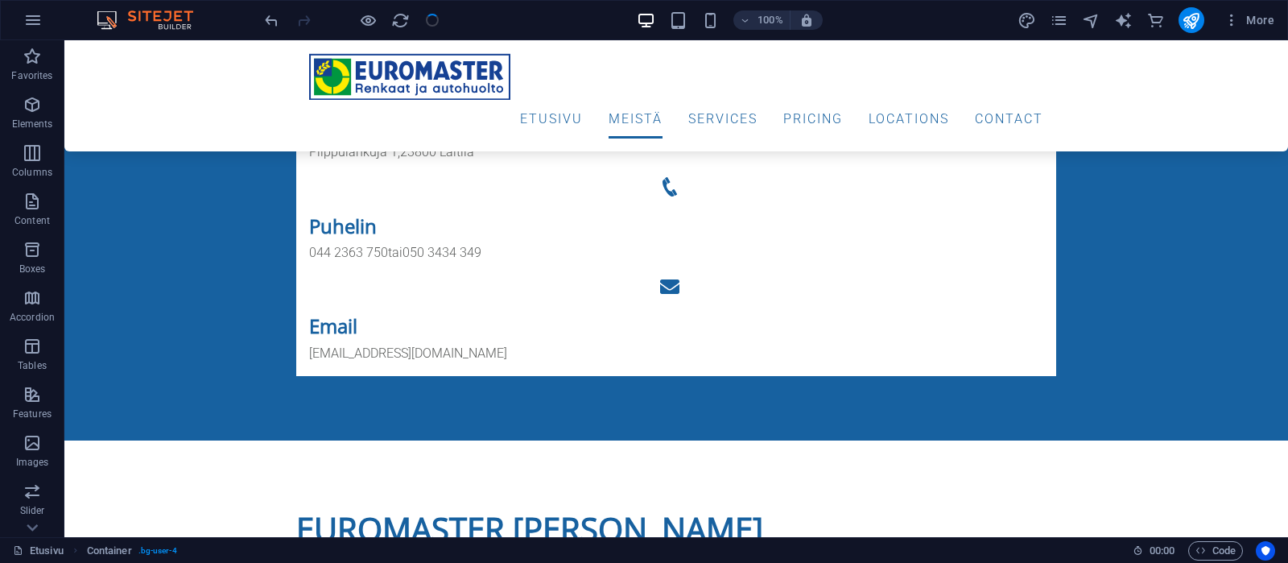
checkbox input "false"
click at [99, 212] on span "Container" at bounding box center [110, 213] width 42 height 10
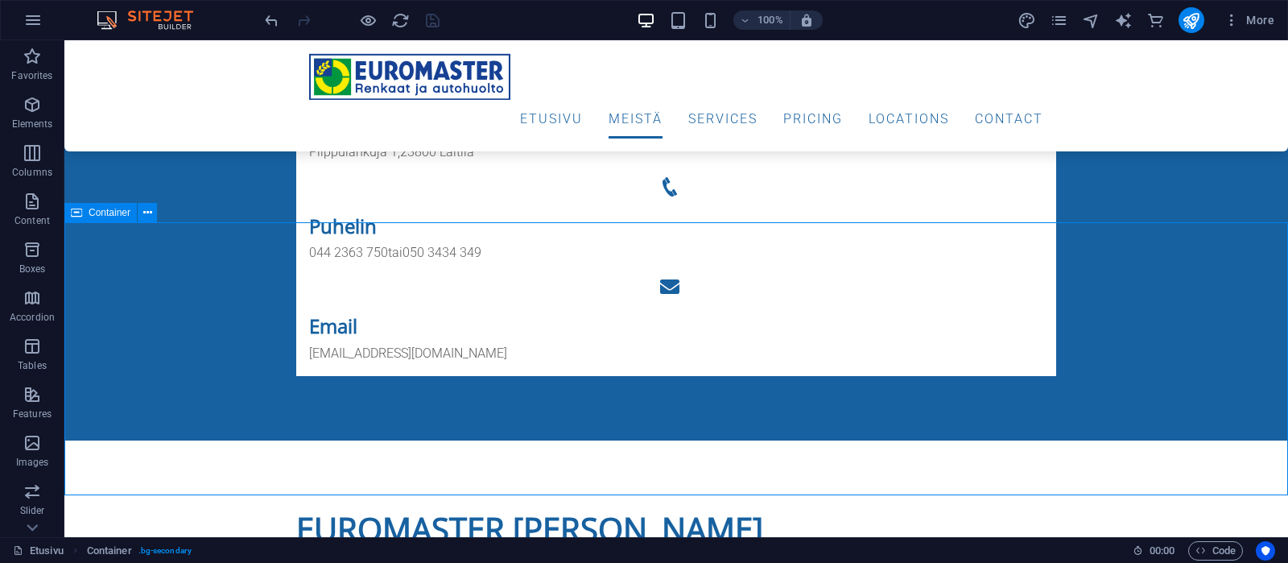
click at [99, 212] on span "Container" at bounding box center [110, 213] width 42 height 10
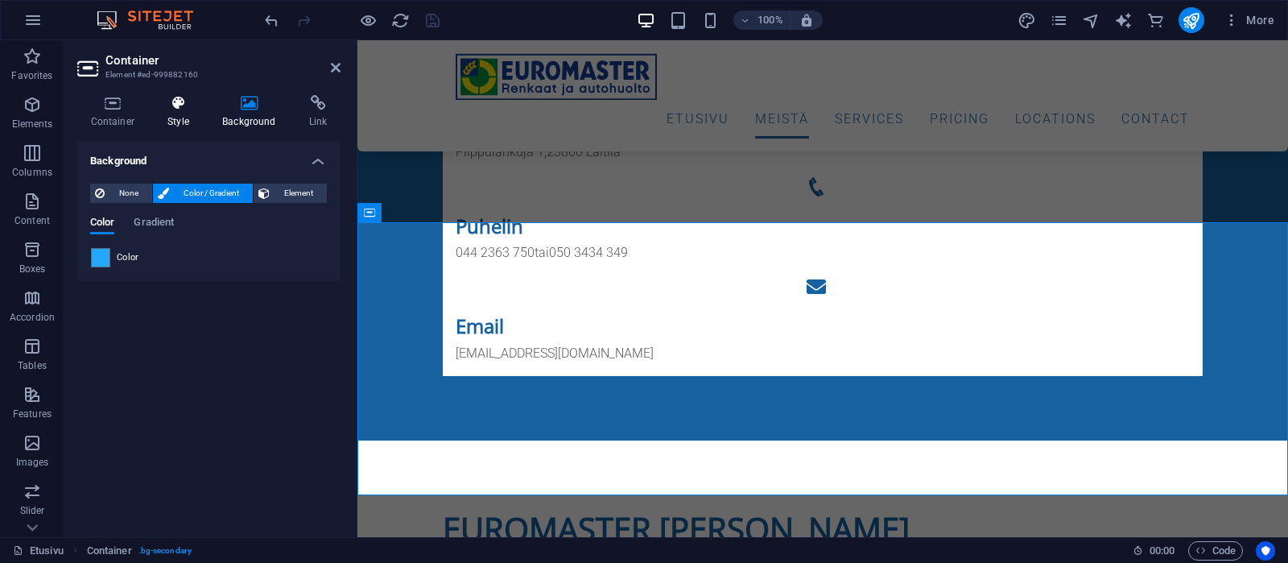
click at [184, 106] on icon at bounding box center [179, 103] width 48 height 16
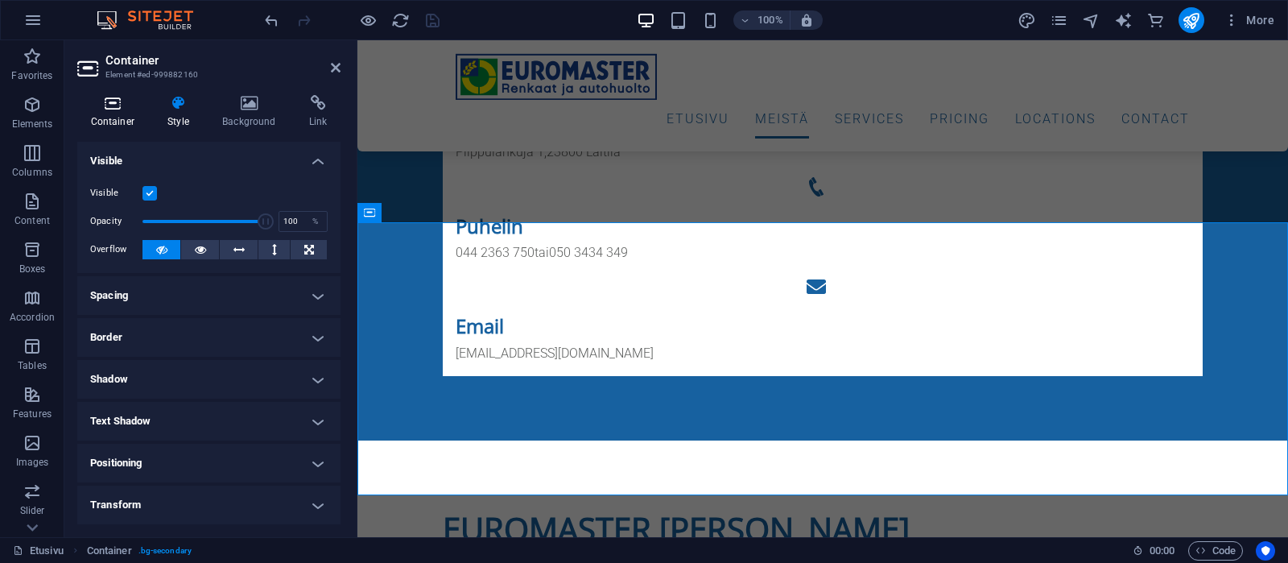
click at [106, 113] on h4 "Container" at bounding box center [115, 112] width 77 height 34
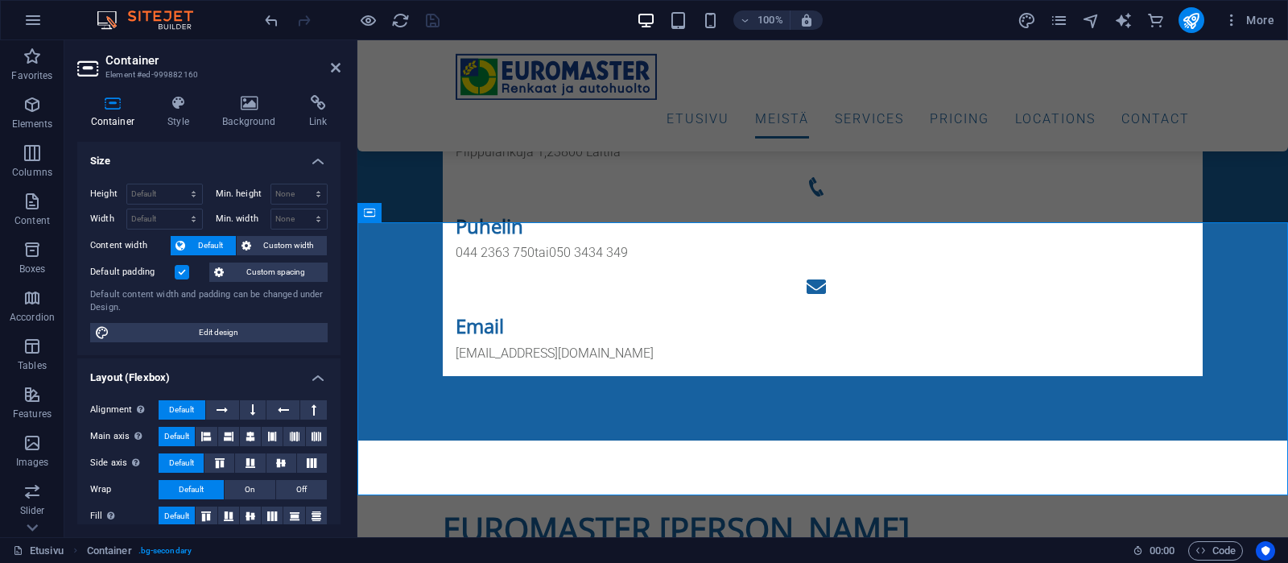
scroll to position [228, 0]
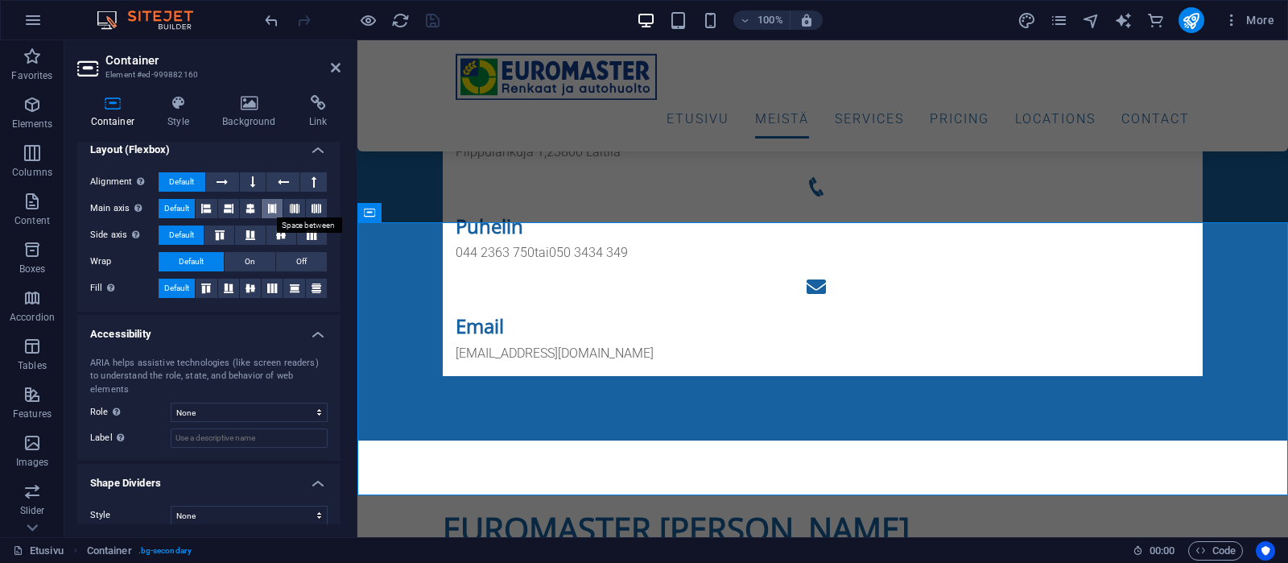
click at [269, 204] on icon at bounding box center [272, 208] width 10 height 19
click at [159, 199] on button "Default" at bounding box center [177, 208] width 36 height 19
click at [316, 234] on icon at bounding box center [311, 235] width 19 height 10
click at [171, 225] on span "Default" at bounding box center [181, 234] width 25 height 19
click at [271, 288] on icon at bounding box center [271, 288] width 19 height 10
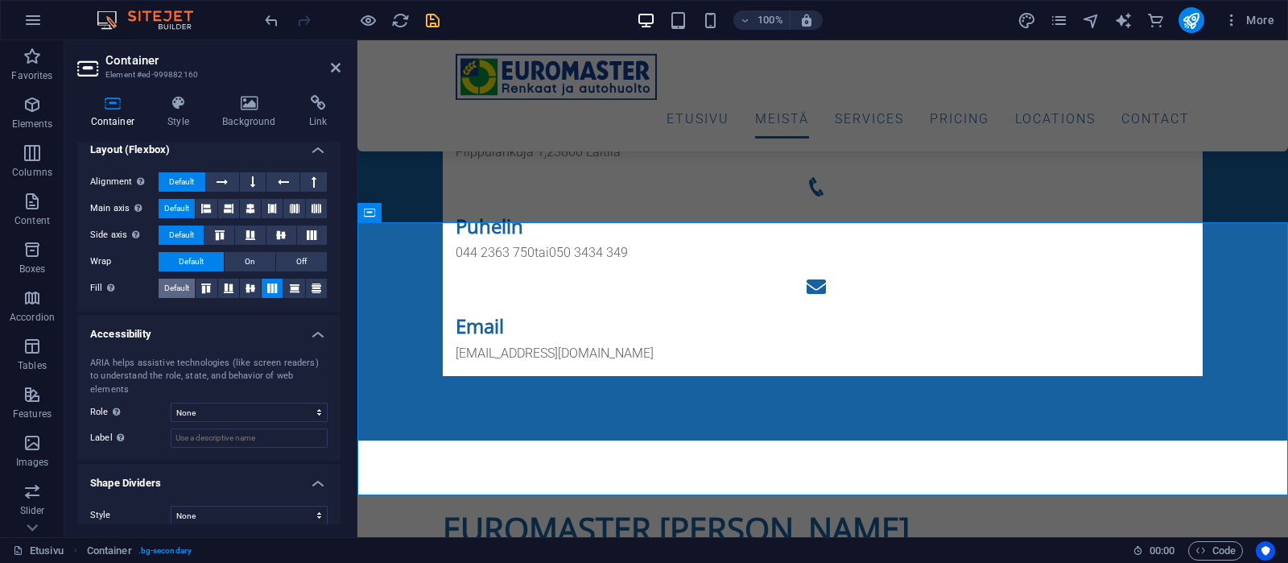
click at [183, 285] on span "Default" at bounding box center [176, 288] width 25 height 19
click at [505, 279] on span "Gallery" at bounding box center [510, 277] width 31 height 10
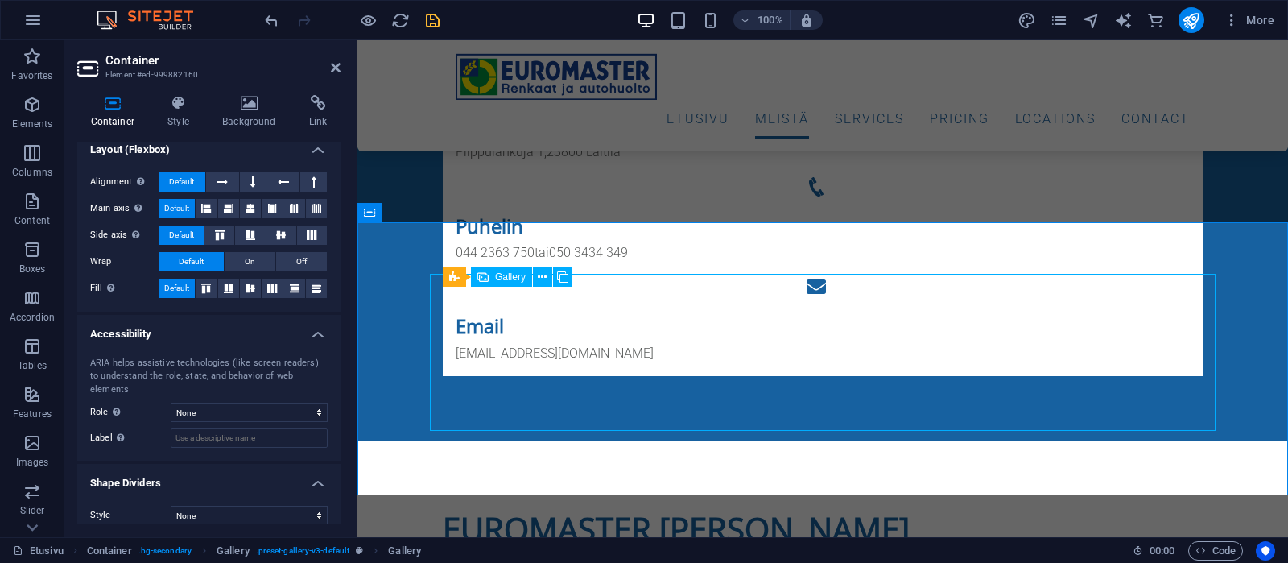
click at [505, 279] on span "Gallery" at bounding box center [510, 277] width 31 height 10
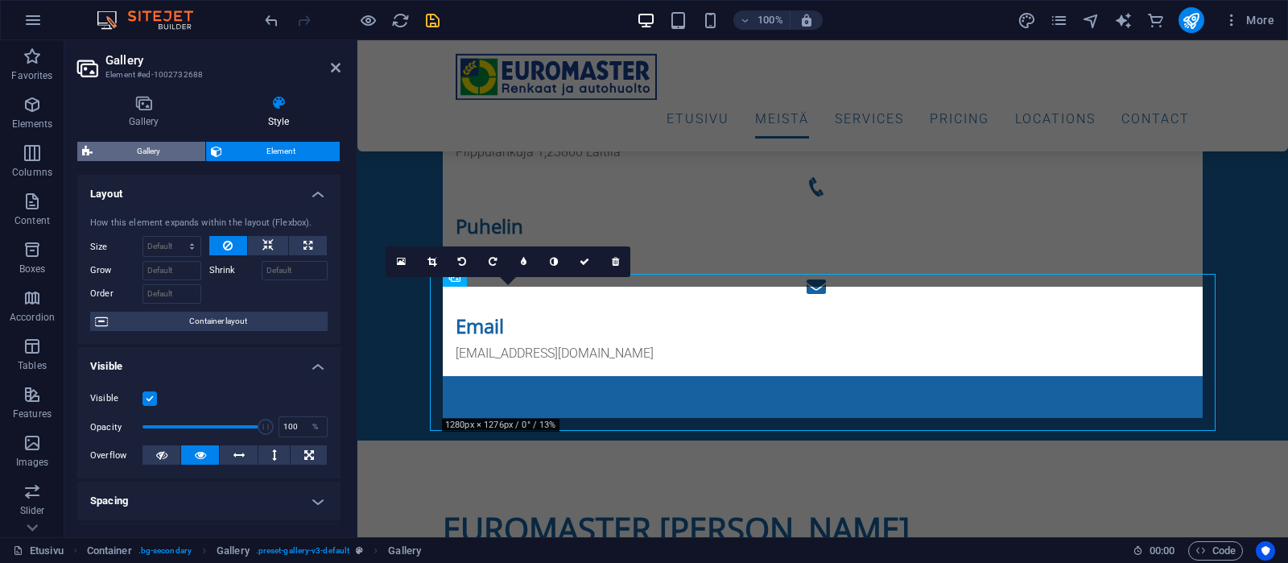
click at [148, 146] on span "Gallery" at bounding box center [148, 151] width 103 height 19
select select "rem"
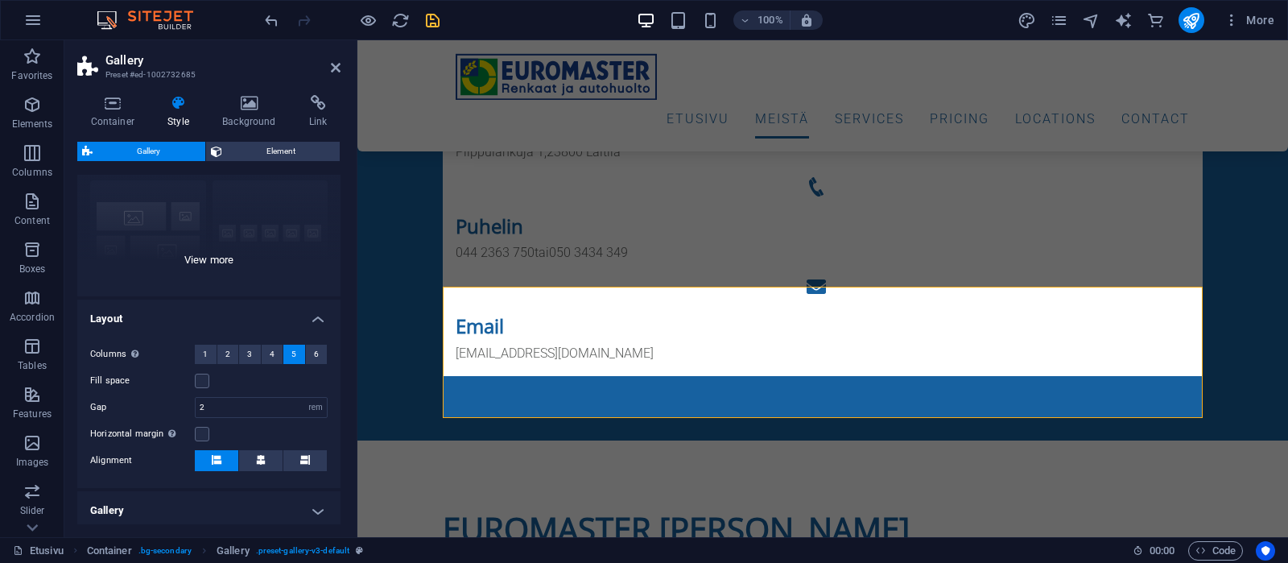
scroll to position [153, 0]
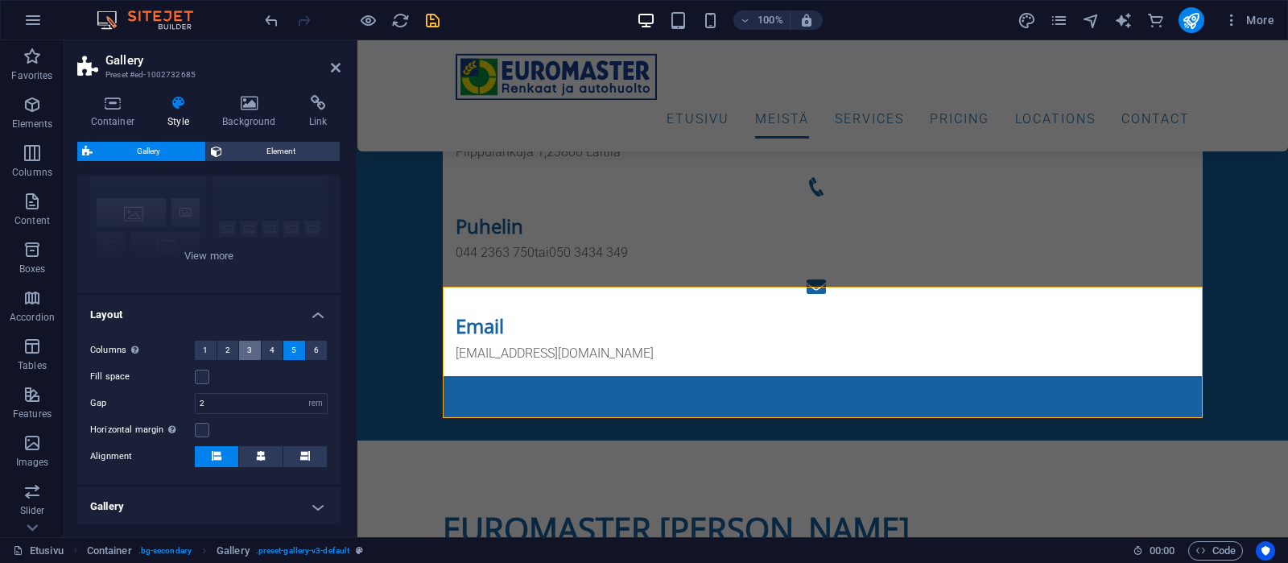
click at [252, 349] on span "3" at bounding box center [249, 350] width 5 height 19
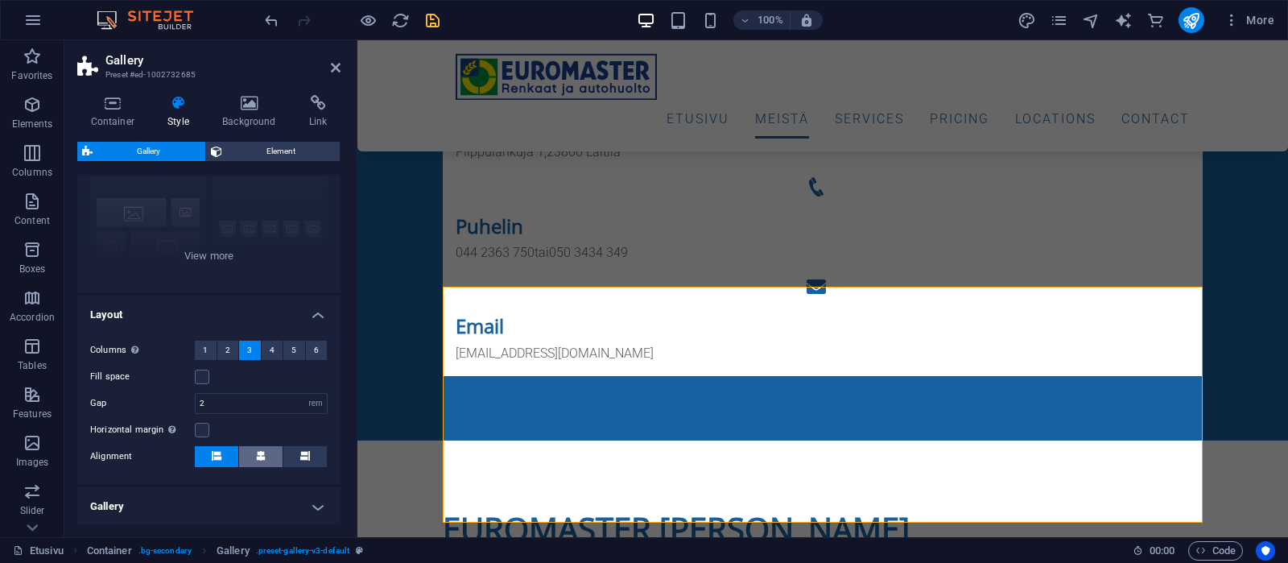
click at [266, 456] on icon at bounding box center [261, 456] width 10 height 10
click at [275, 348] on button "4" at bounding box center [273, 350] width 22 height 19
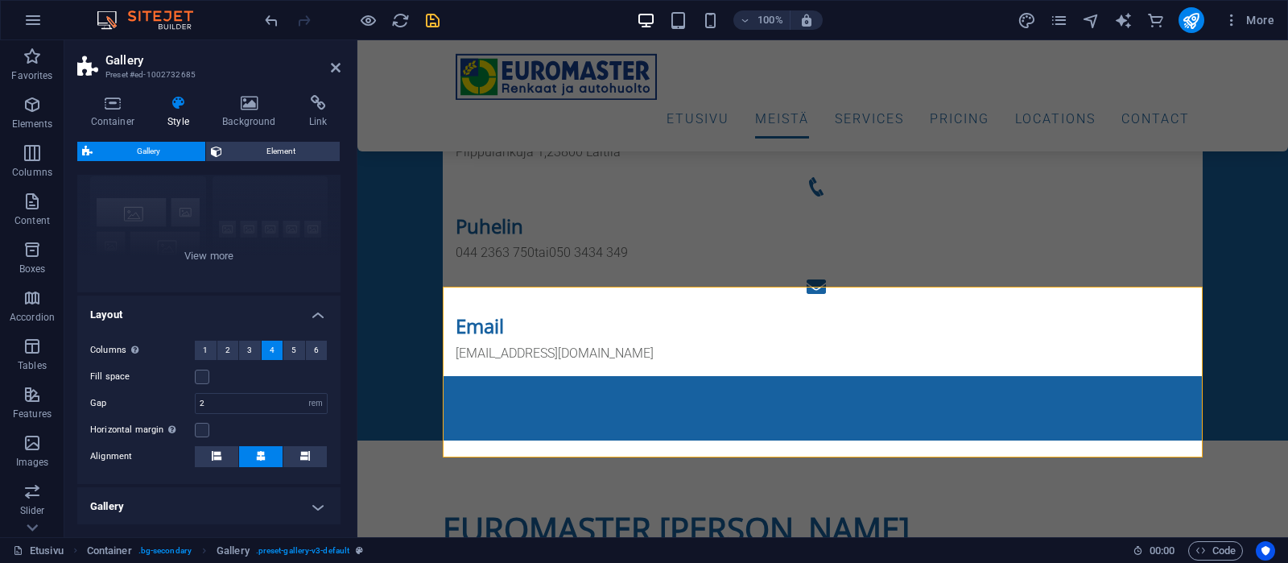
scroll to position [229, 0]
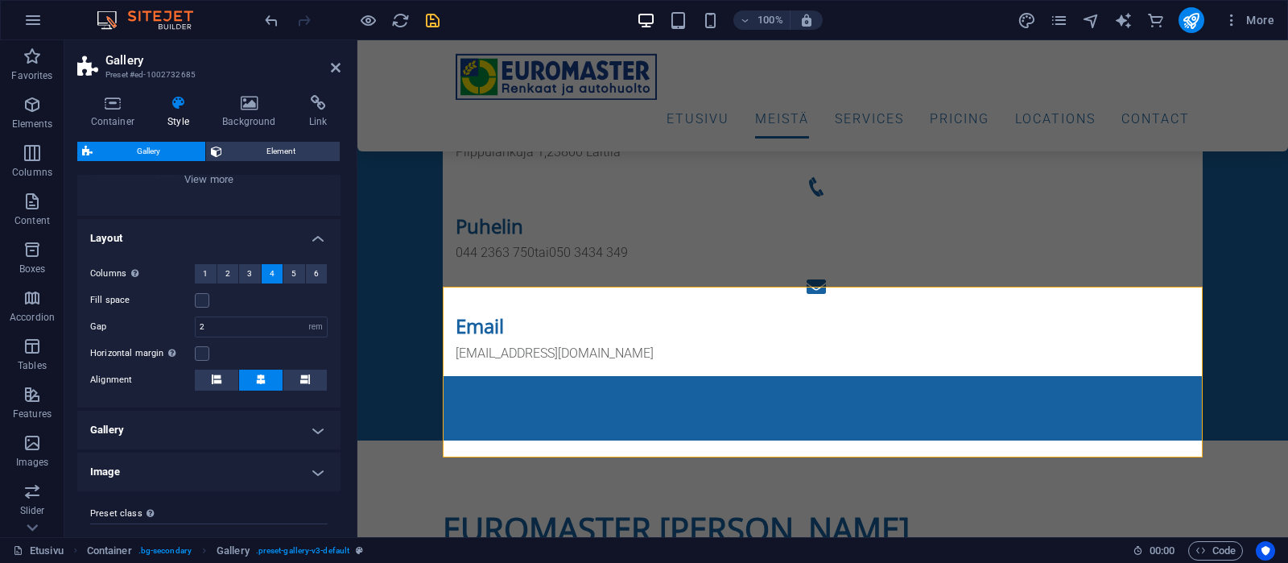
click at [316, 433] on h4 "Gallery" at bounding box center [208, 430] width 263 height 39
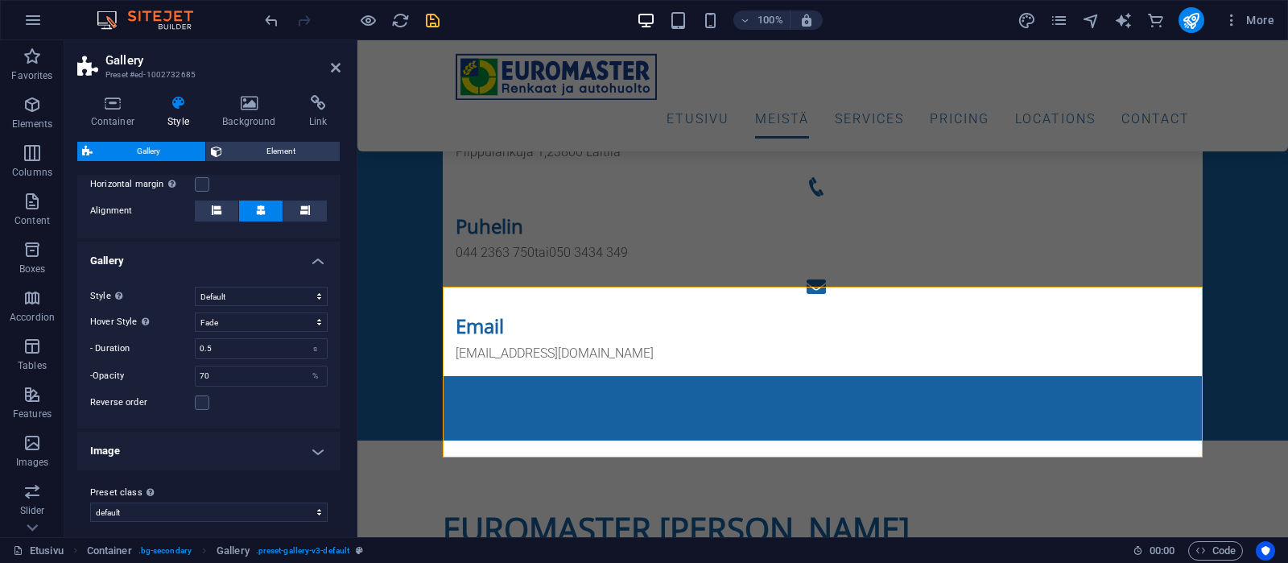
scroll to position [407, 0]
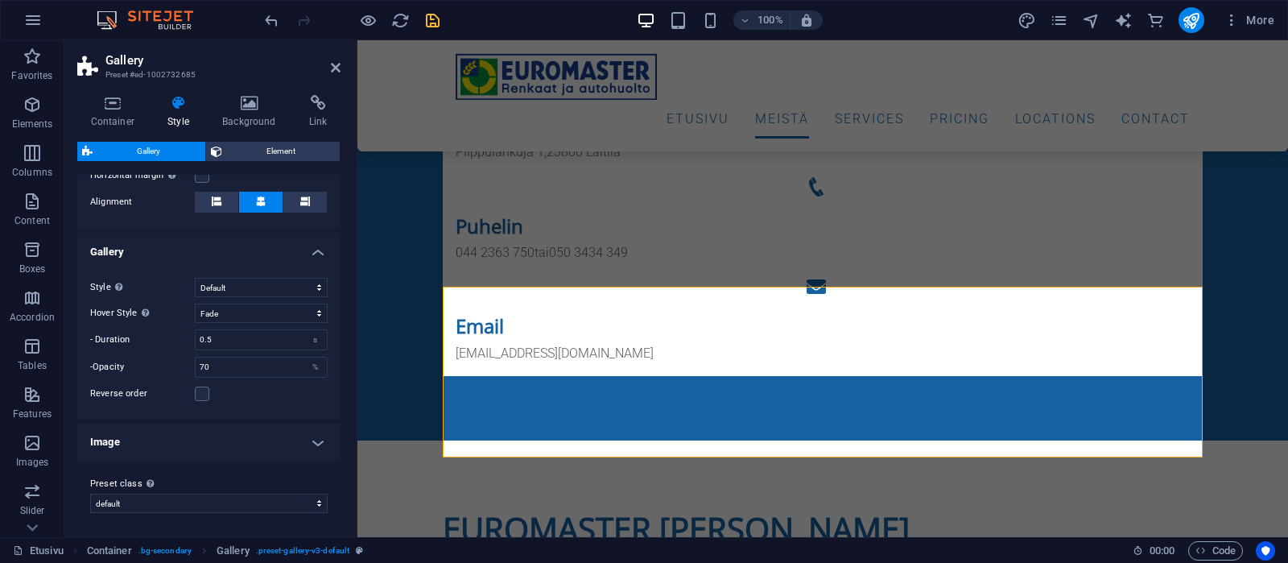
click at [316, 441] on h4 "Image" at bounding box center [208, 442] width 263 height 39
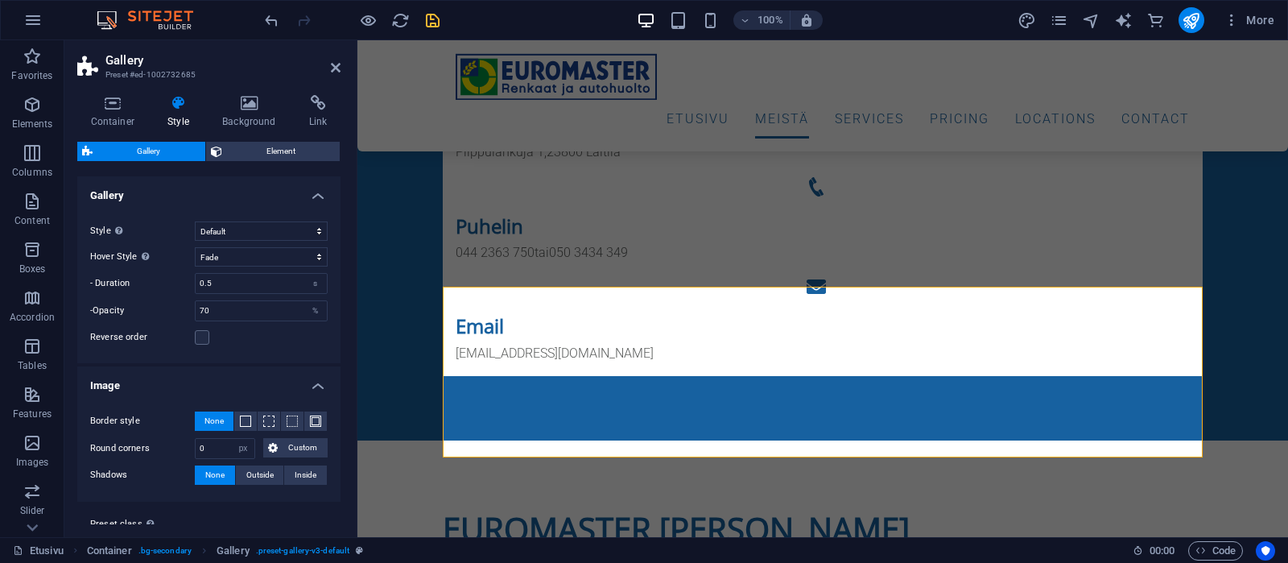
scroll to position [504, 0]
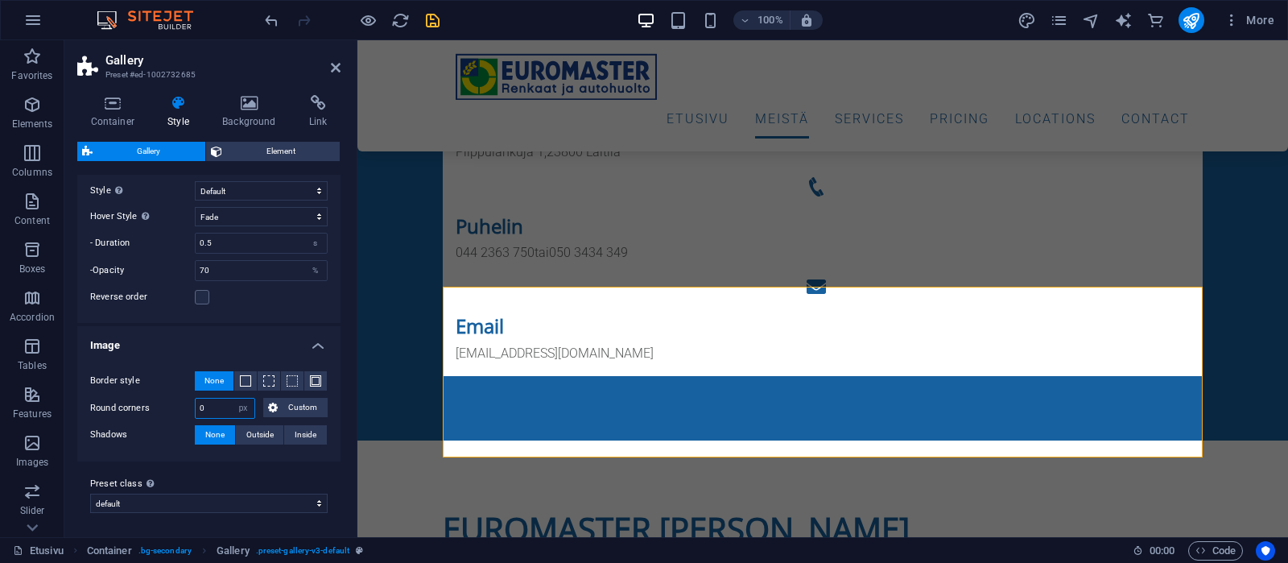
click at [204, 404] on input "0" at bounding box center [225, 407] width 59 height 19
type input "1"
click at [316, 377] on span at bounding box center [315, 380] width 11 height 11
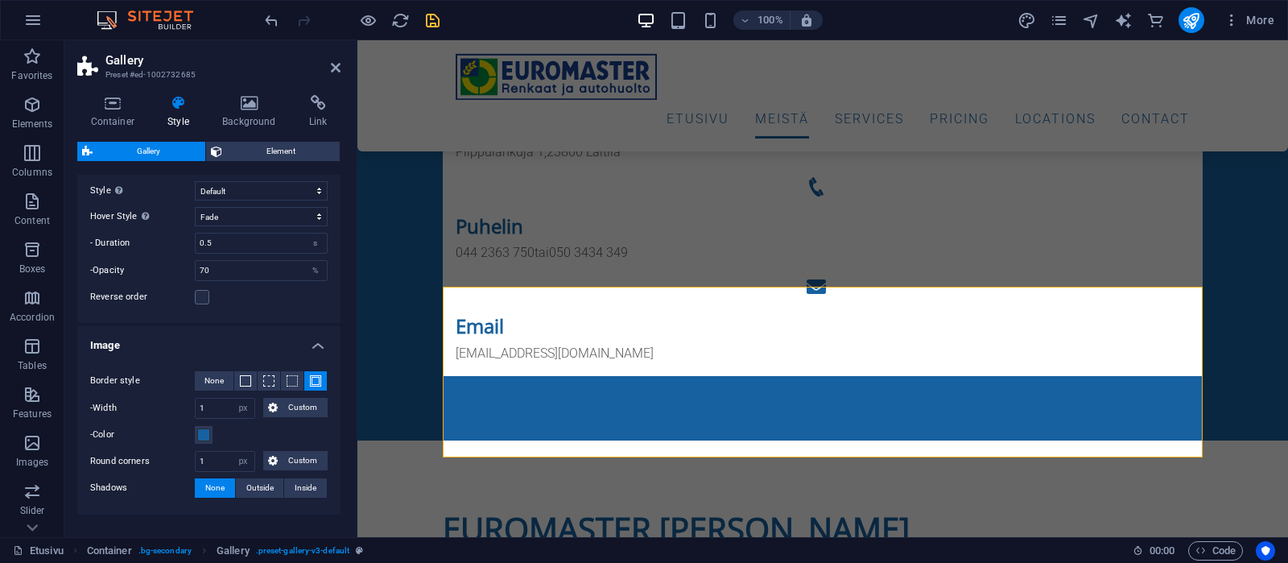
click at [431, 10] on div at bounding box center [352, 20] width 180 height 26
click at [433, 16] on icon "save" at bounding box center [432, 20] width 19 height 19
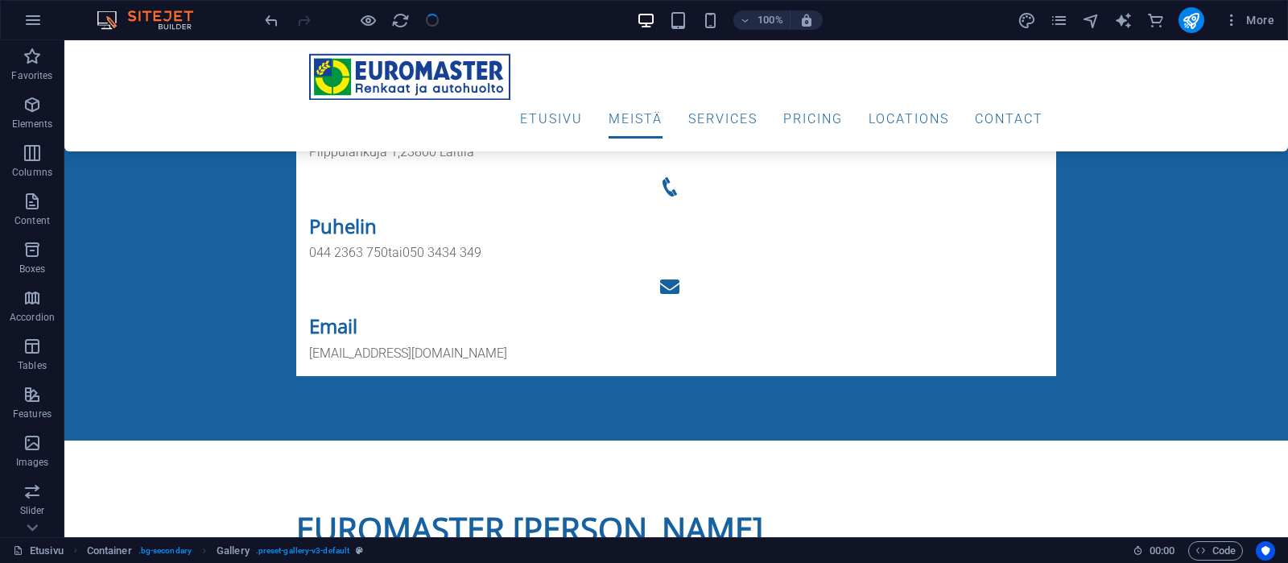
checkbox input "false"
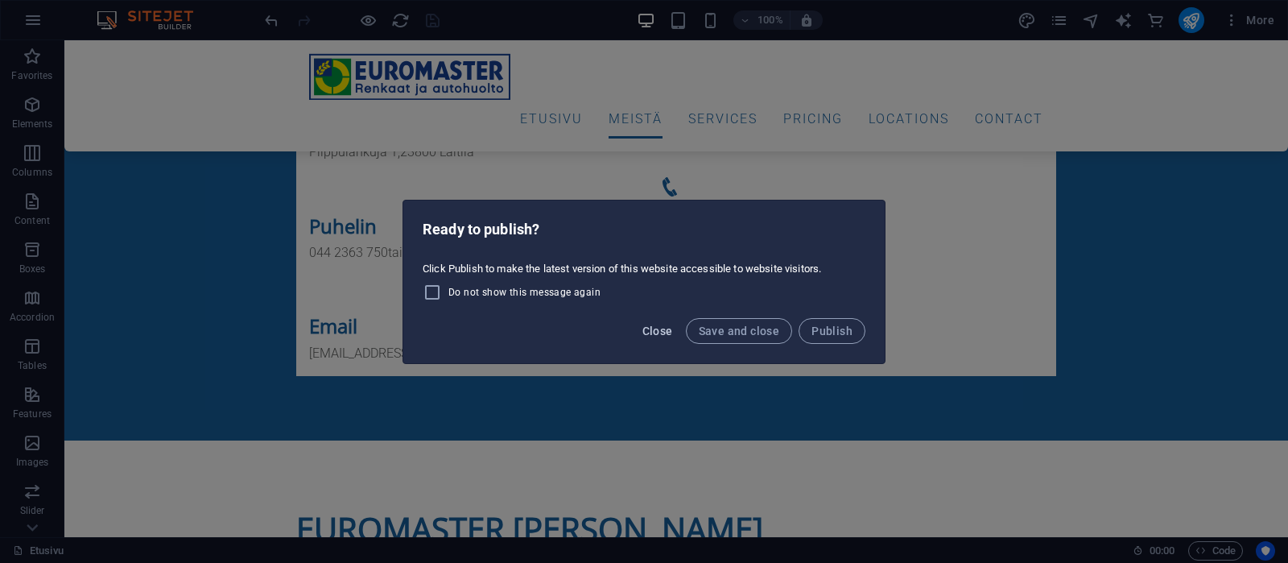
click at [644, 328] on button "Close" at bounding box center [657, 331] width 43 height 26
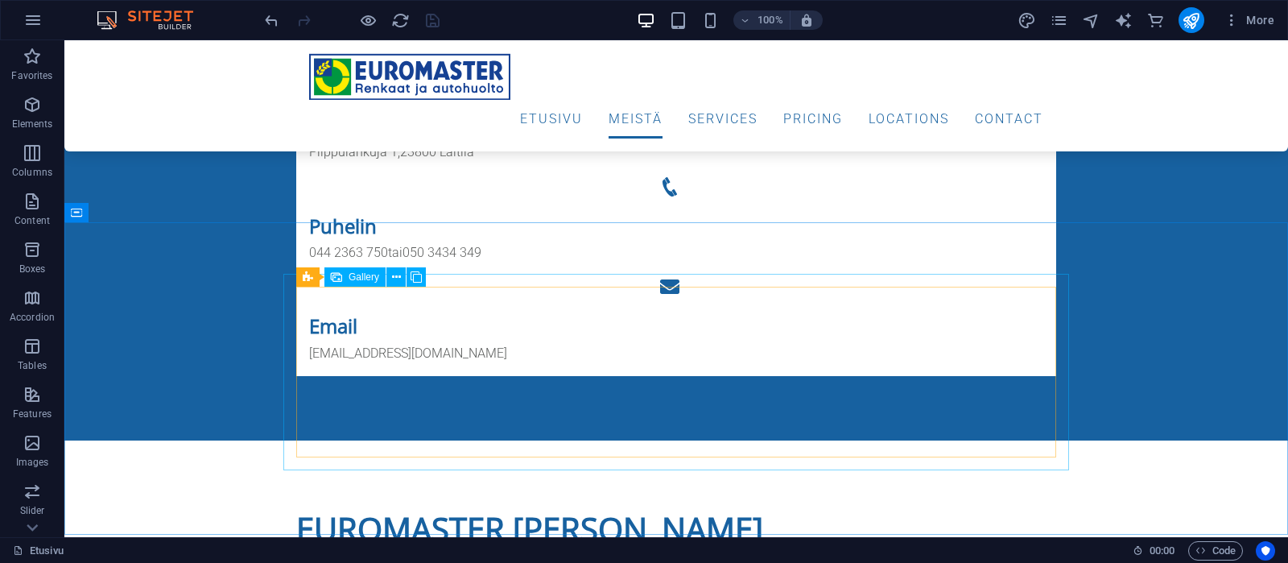
click at [358, 276] on span "Gallery" at bounding box center [364, 277] width 31 height 10
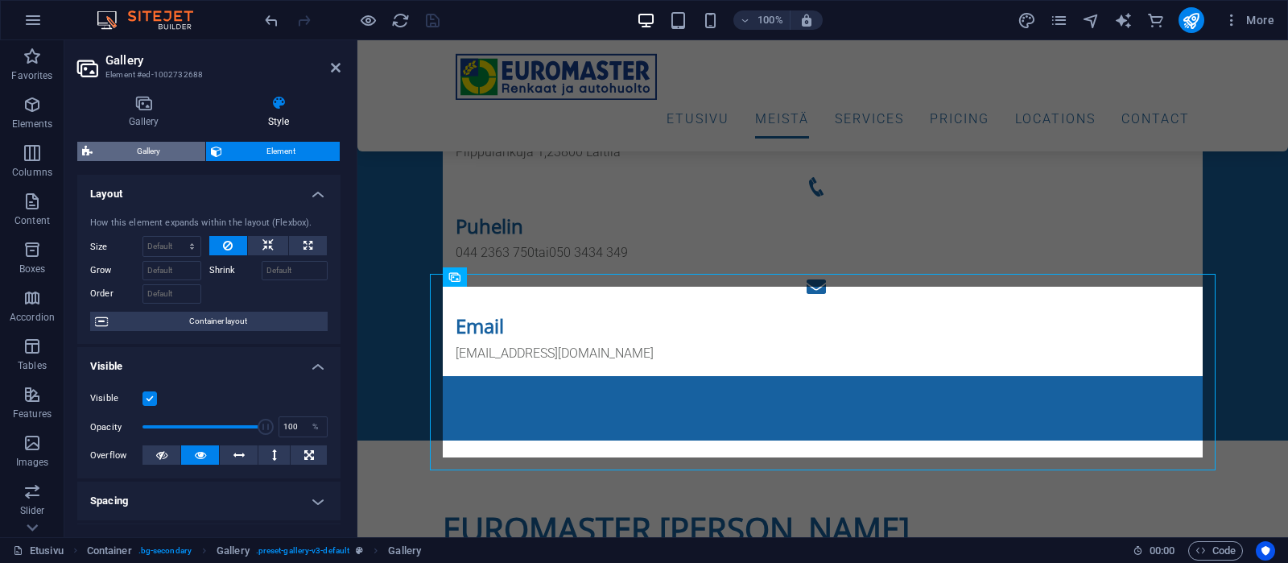
click at [150, 143] on span "Gallery" at bounding box center [148, 151] width 103 height 19
select select "rem"
select select "fade"
select select "px"
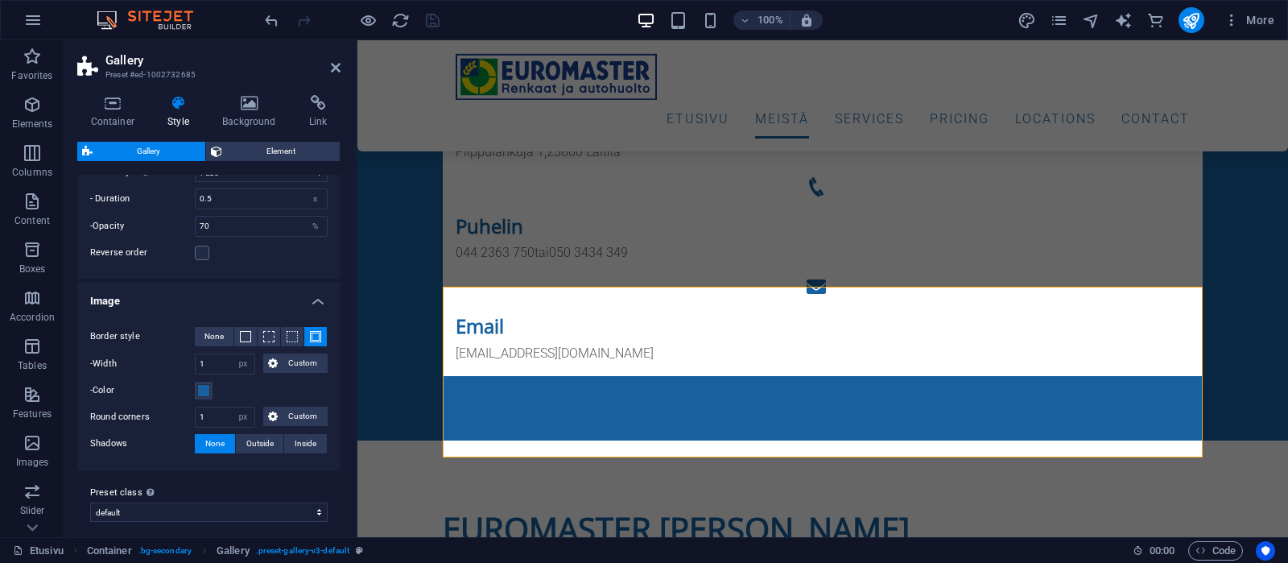
scroll to position [557, 0]
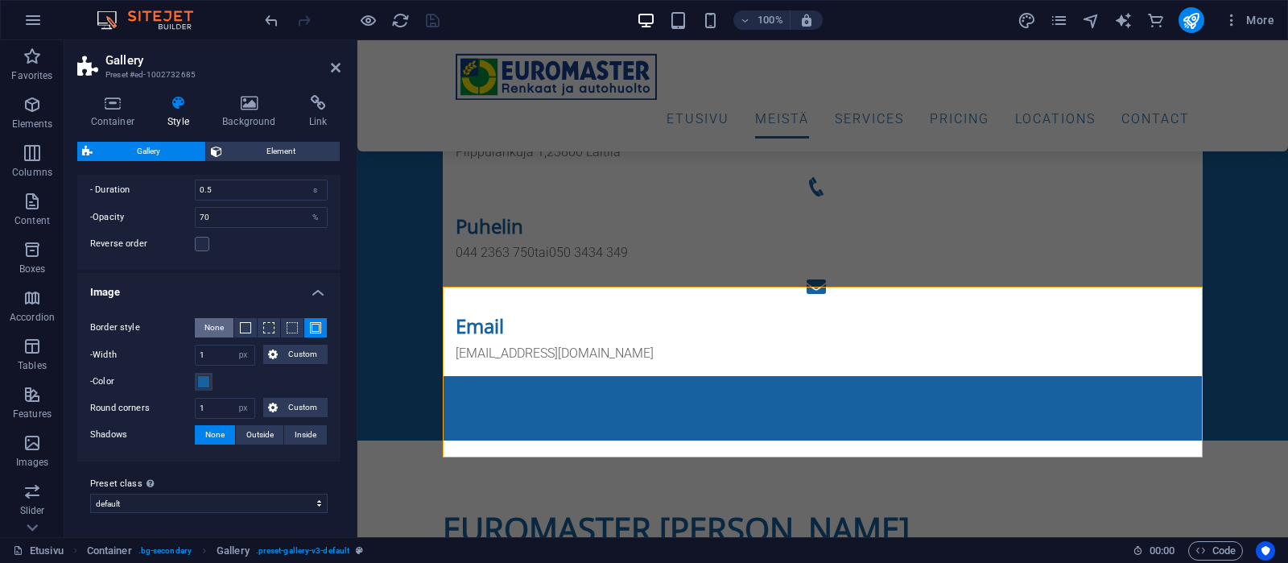
click at [217, 328] on span "None" at bounding box center [213, 327] width 19 height 19
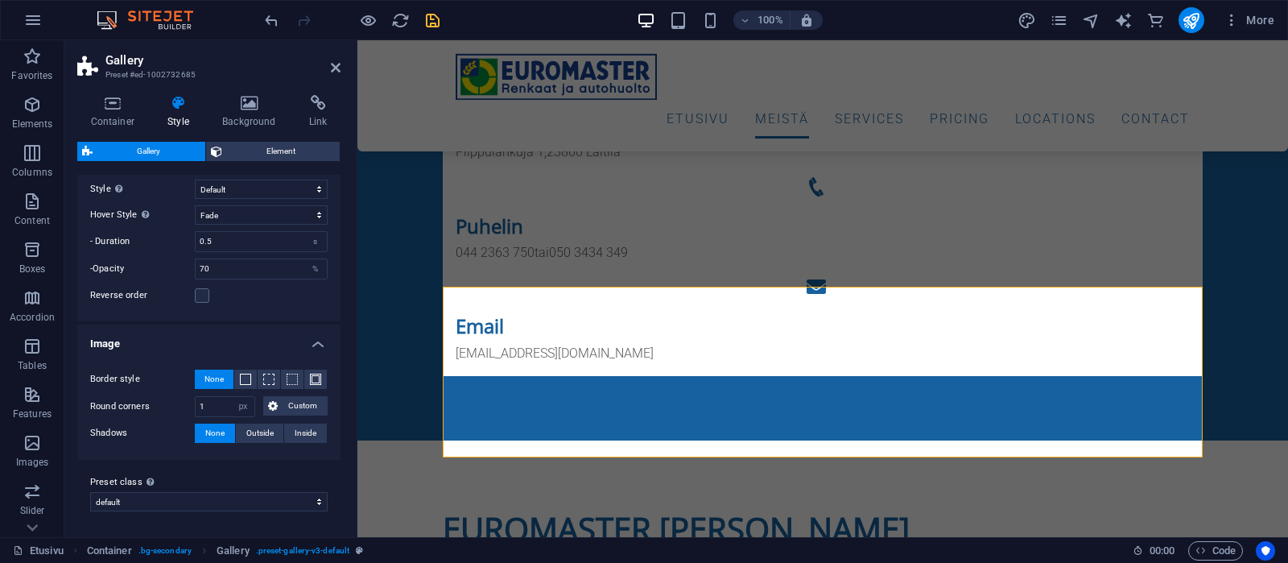
scroll to position [504, 0]
drag, startPoint x: 202, startPoint y: 409, endPoint x: 181, endPoint y: 408, distance: 20.9
click at [196, 408] on input "1" at bounding box center [225, 407] width 59 height 19
type input "4"
type input "2"
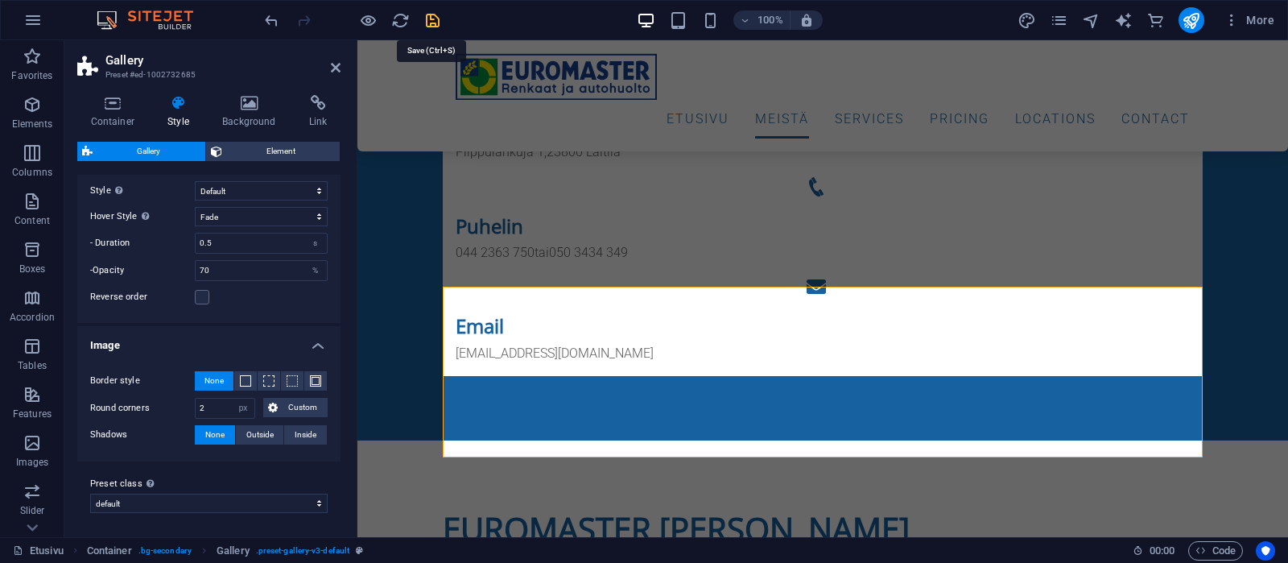
click at [434, 18] on icon "save" at bounding box center [432, 20] width 19 height 19
checkbox input "false"
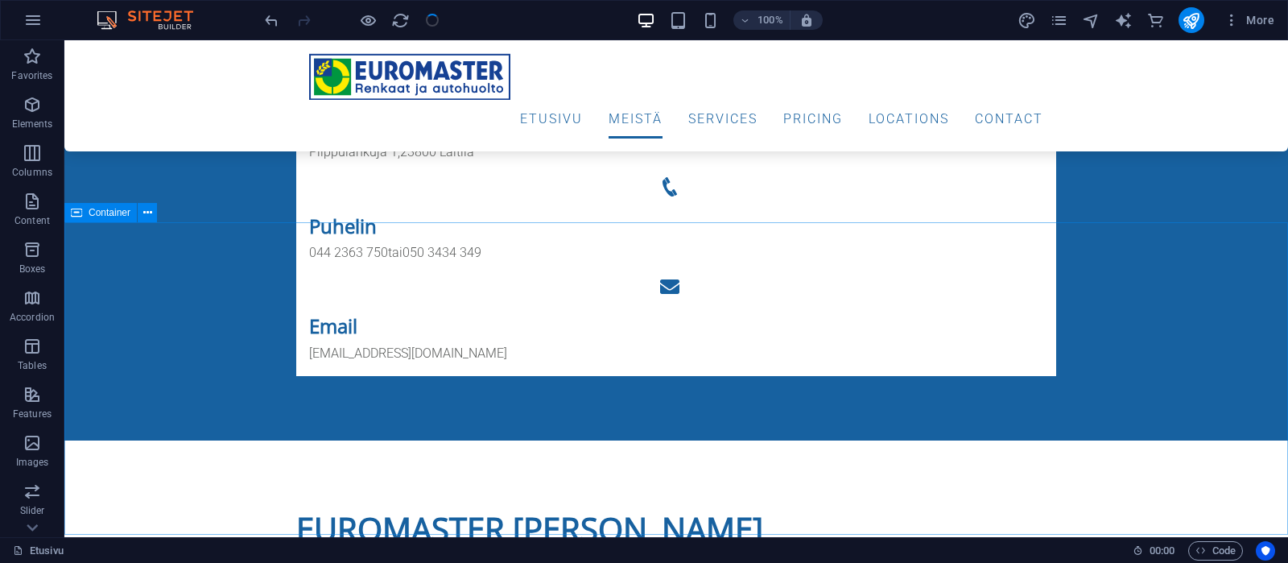
click at [104, 211] on span "Container" at bounding box center [110, 213] width 42 height 10
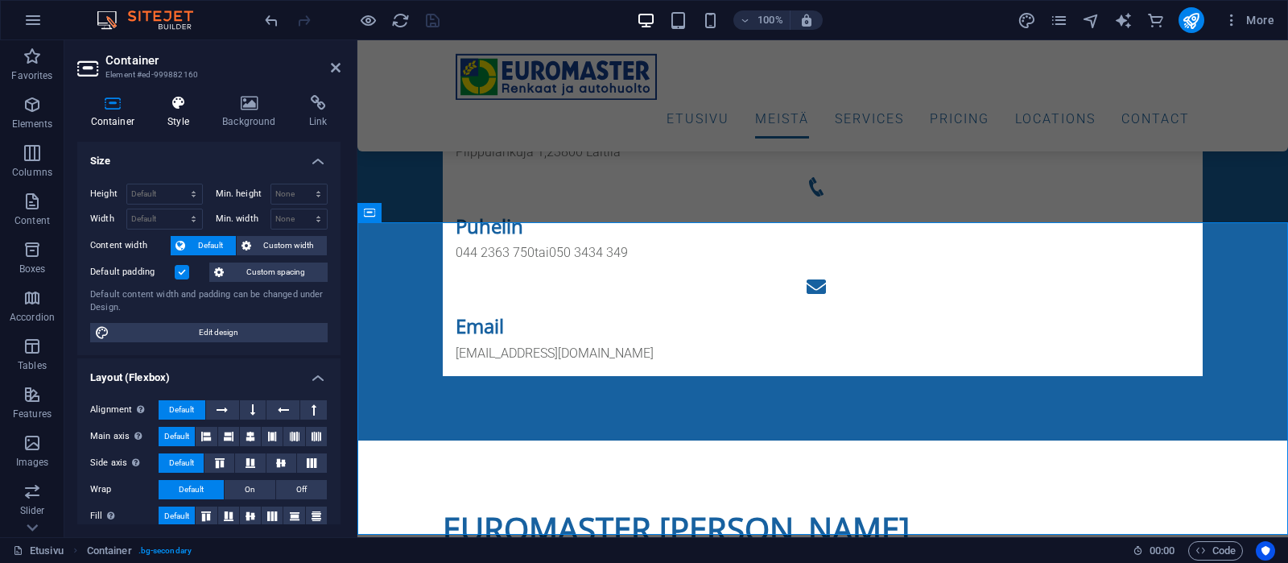
click at [185, 107] on icon at bounding box center [179, 103] width 48 height 16
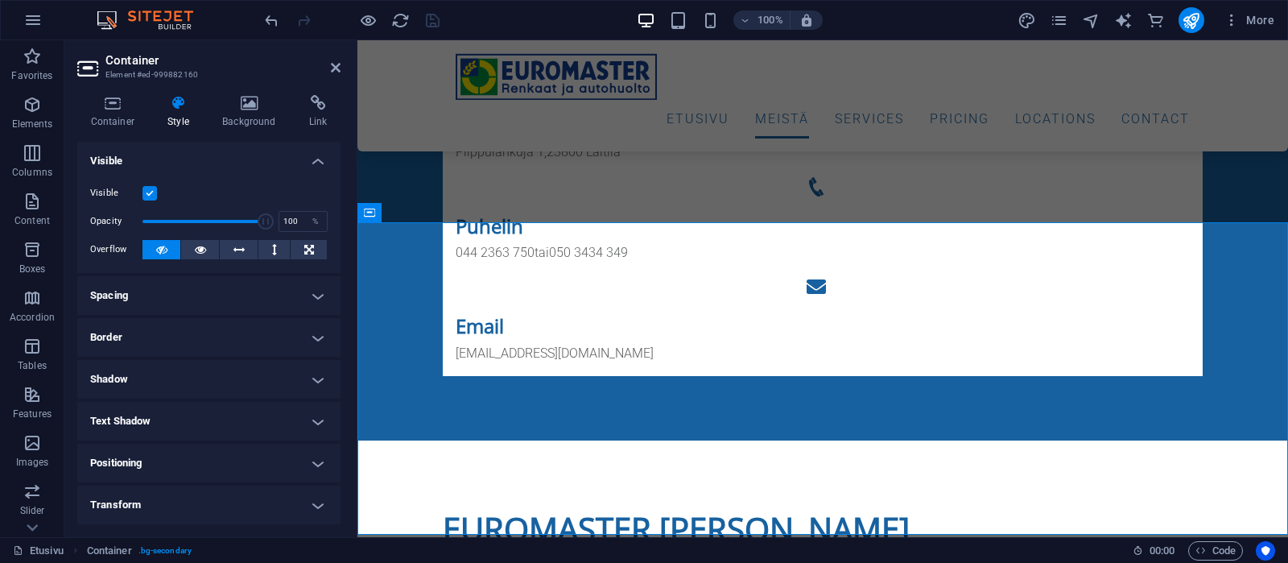
click at [220, 287] on h4 "Spacing" at bounding box center [208, 295] width 263 height 39
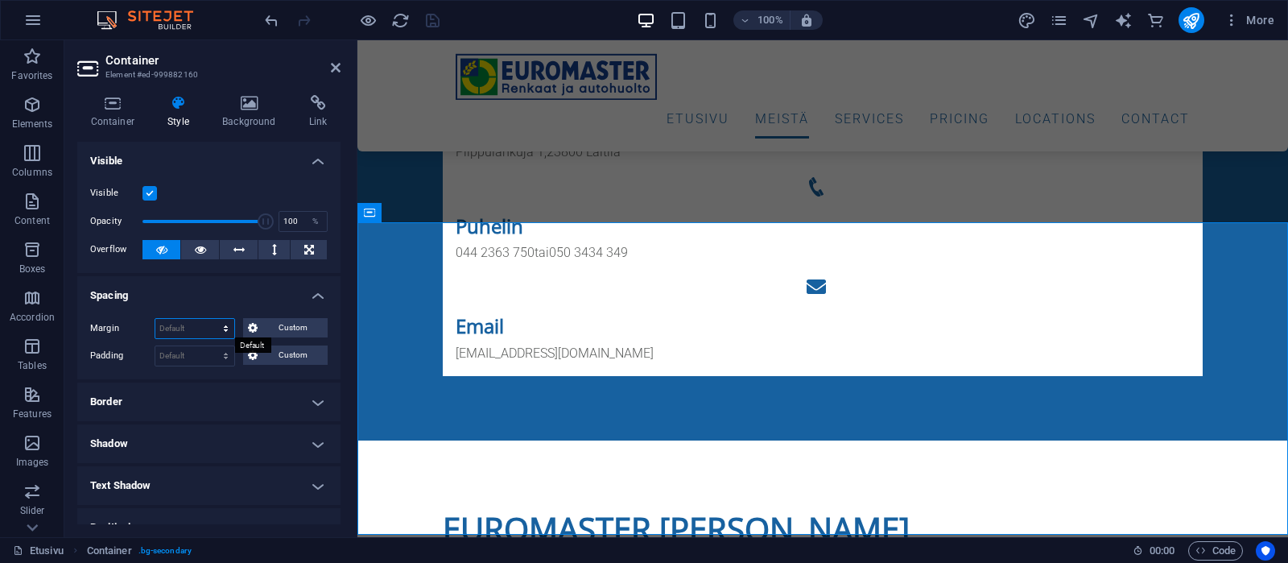
select select "rem"
click option "rem" at bounding box center [0, 0] width 0 height 0
type input "0"
click at [252, 325] on icon at bounding box center [253, 327] width 10 height 19
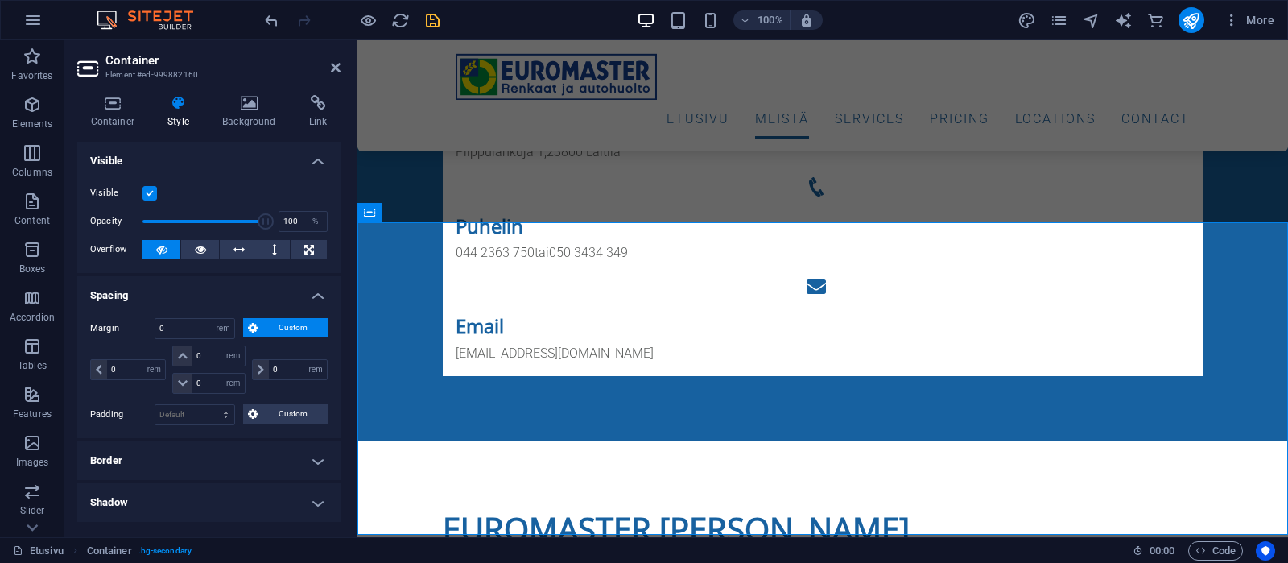
click at [253, 325] on icon at bounding box center [253, 327] width 10 height 19
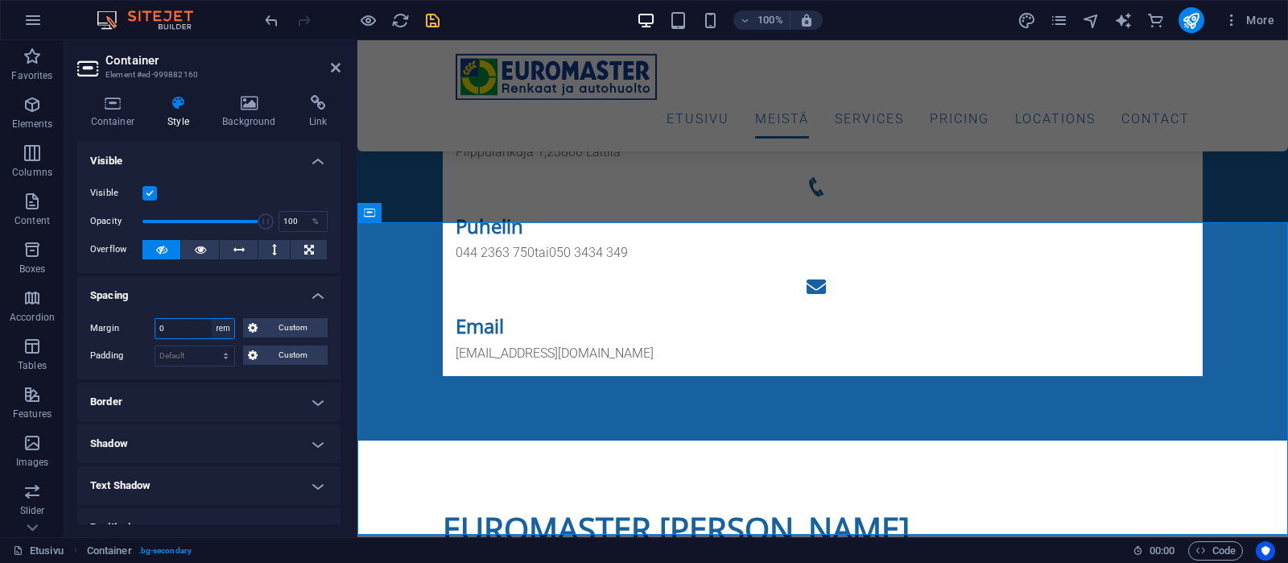
click at [229, 327] on select "Default auto px % rem vw vh Custom" at bounding box center [223, 328] width 23 height 19
select select "default"
click option "Default" at bounding box center [0, 0] width 0 height 0
select select "DISABLED_OPTION_VALUE"
select select "px"
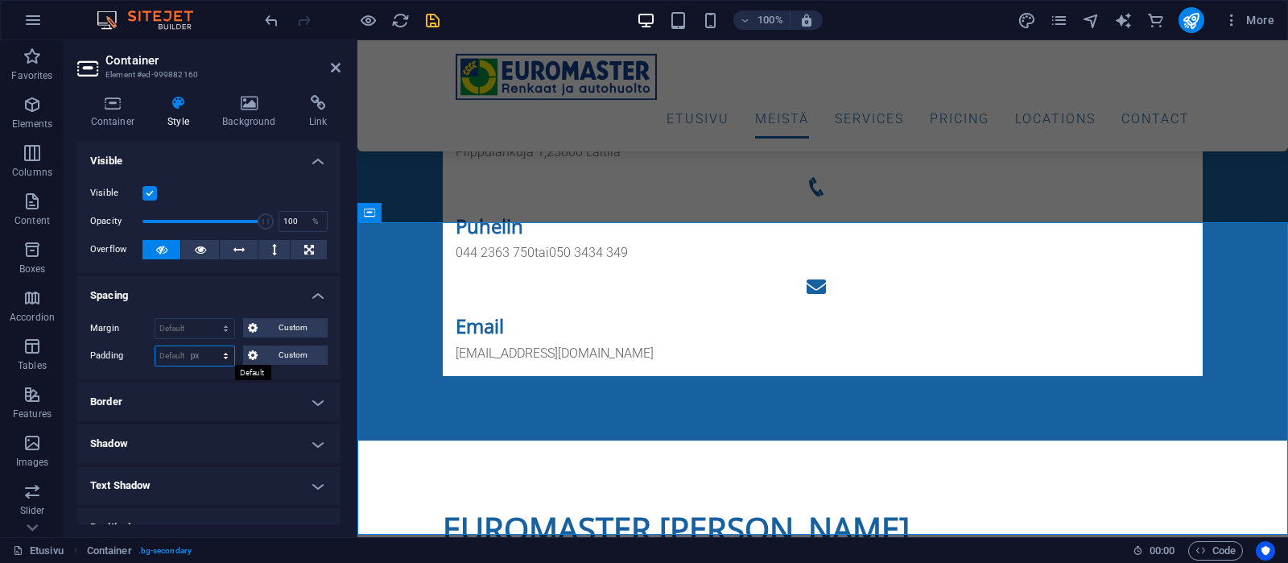
click option "px" at bounding box center [0, 0] width 0 height 0
type input "0"
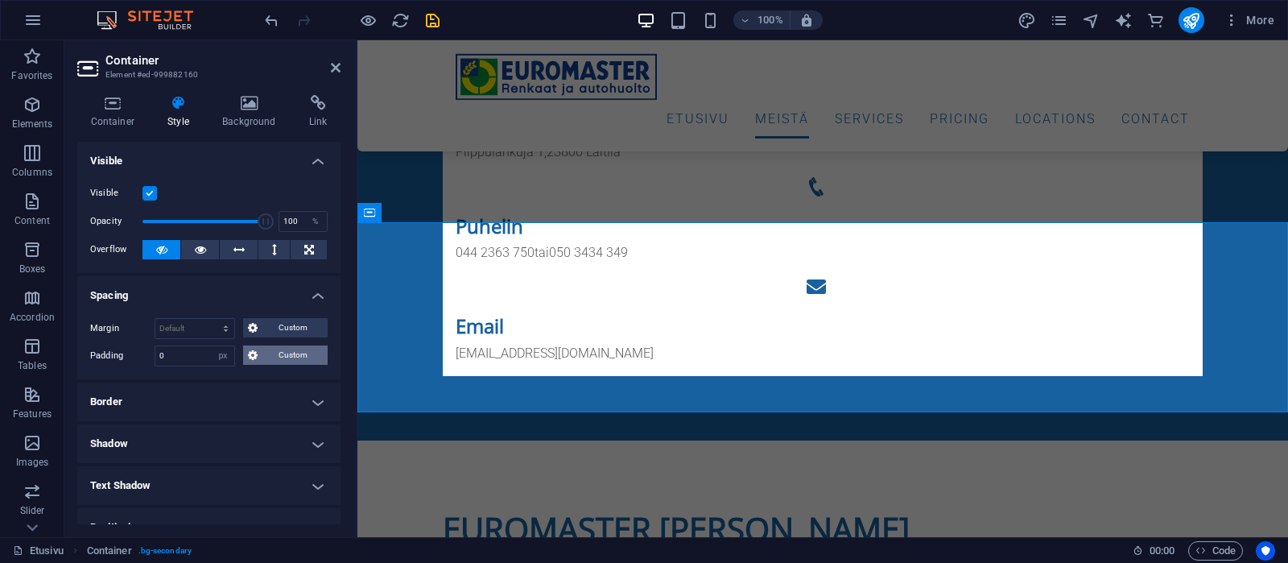
click at [300, 356] on span "Custom" at bounding box center [292, 354] width 60 height 19
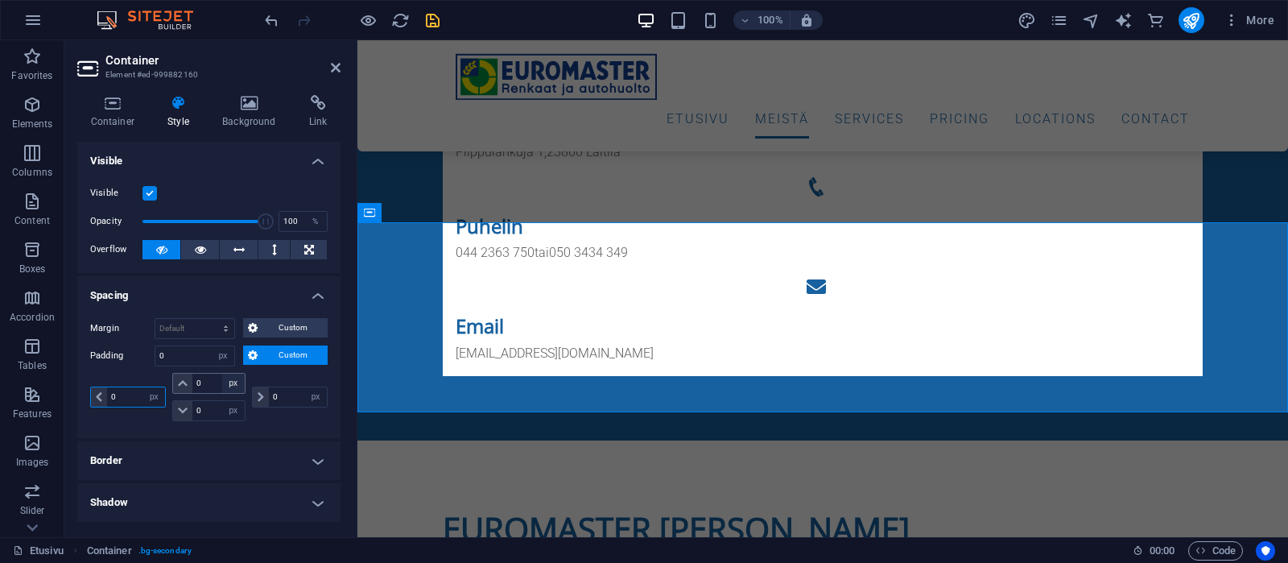
click at [142, 387] on select "px rem % vh vw" at bounding box center [153, 396] width 23 height 19
click at [155, 395] on select "px rem % vh vw" at bounding box center [153, 396] width 23 height 19
click at [134, 296] on h4 "Spacing" at bounding box center [208, 290] width 263 height 29
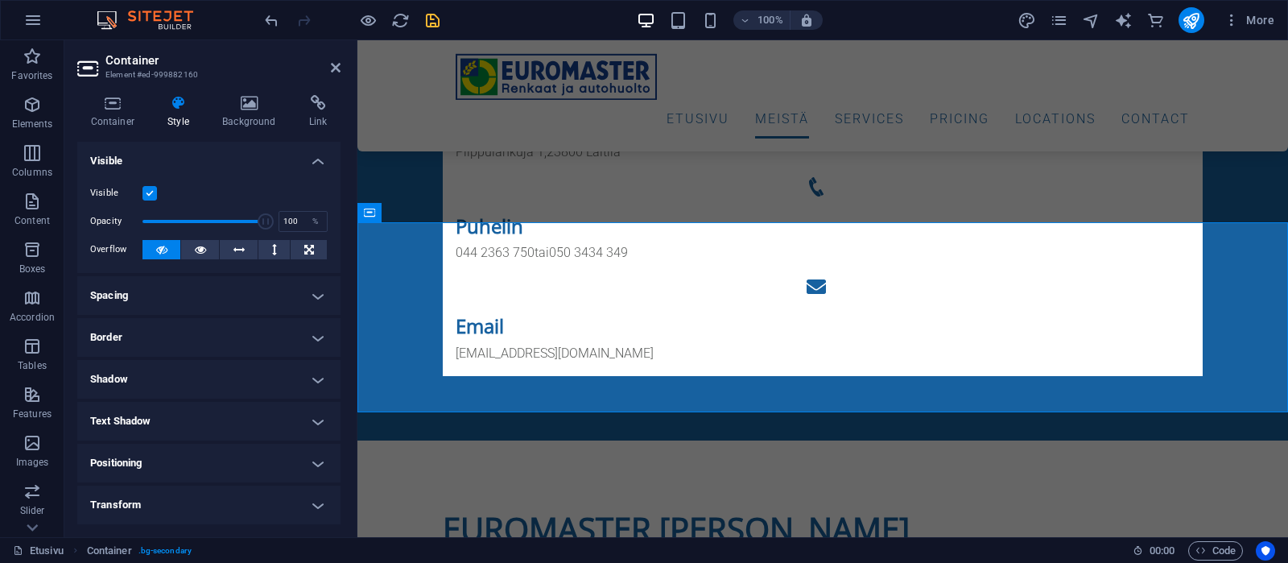
click at [316, 295] on h4 "Spacing" at bounding box center [208, 295] width 263 height 39
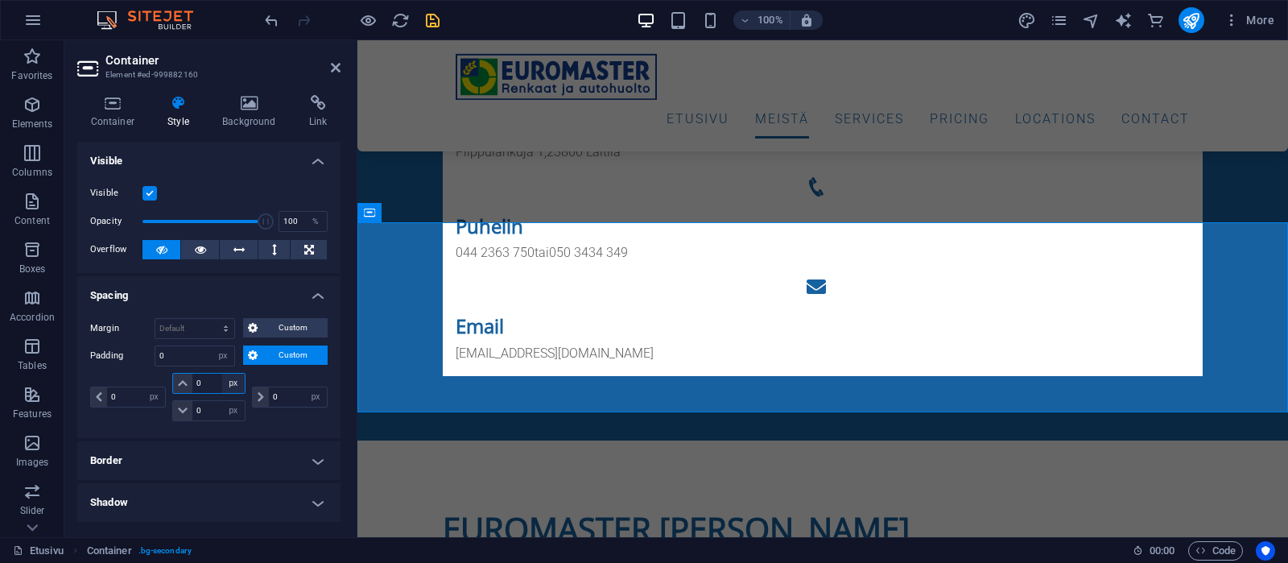
click at [222, 374] on select "px rem % vh vw" at bounding box center [233, 383] width 23 height 19
select select "rem"
click option "rem" at bounding box center [0, 0] width 0 height 0
select select "DISABLED_OPTION_VALUE"
click at [204, 382] on input "0" at bounding box center [218, 383] width 52 height 19
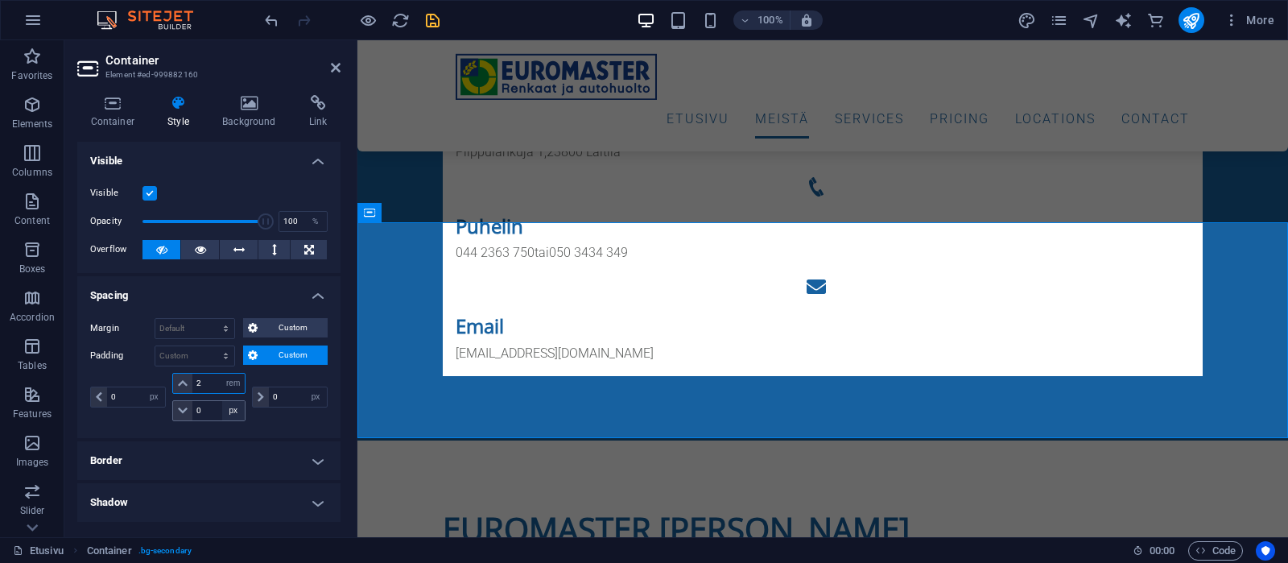
type input "2"
click at [222, 401] on select "px rem % vh vw" at bounding box center [233, 410] width 23 height 19
select select "rem"
click option "rem" at bounding box center [0, 0] width 0 height 0
click at [204, 410] on input "0" at bounding box center [218, 410] width 52 height 19
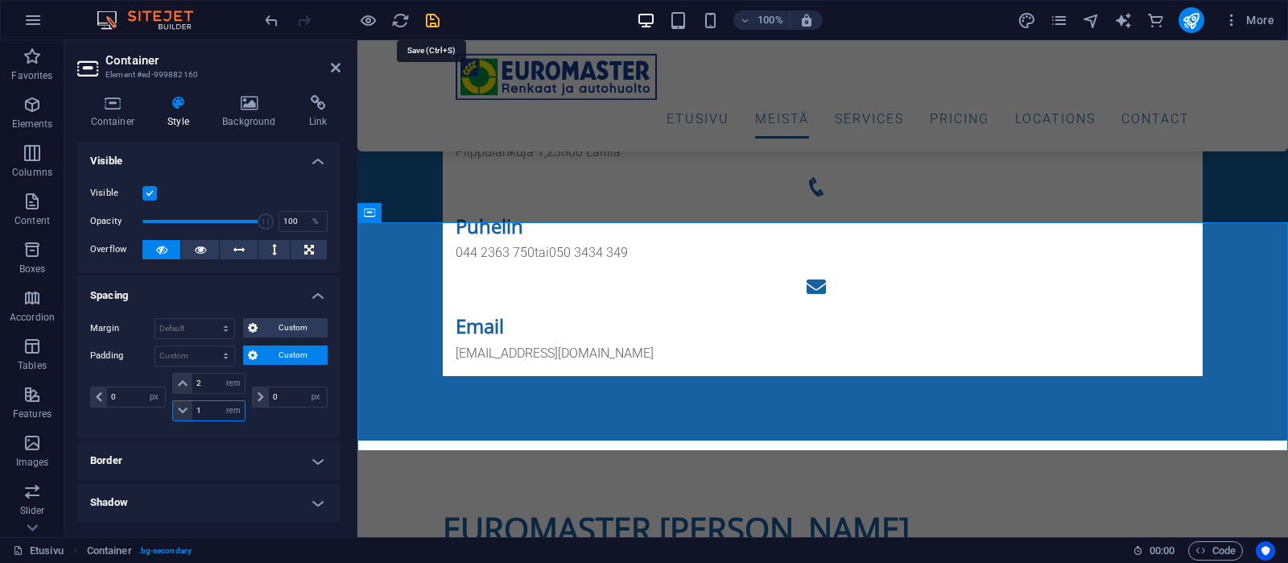
type input "1"
click at [429, 17] on icon "save" at bounding box center [432, 20] width 19 height 19
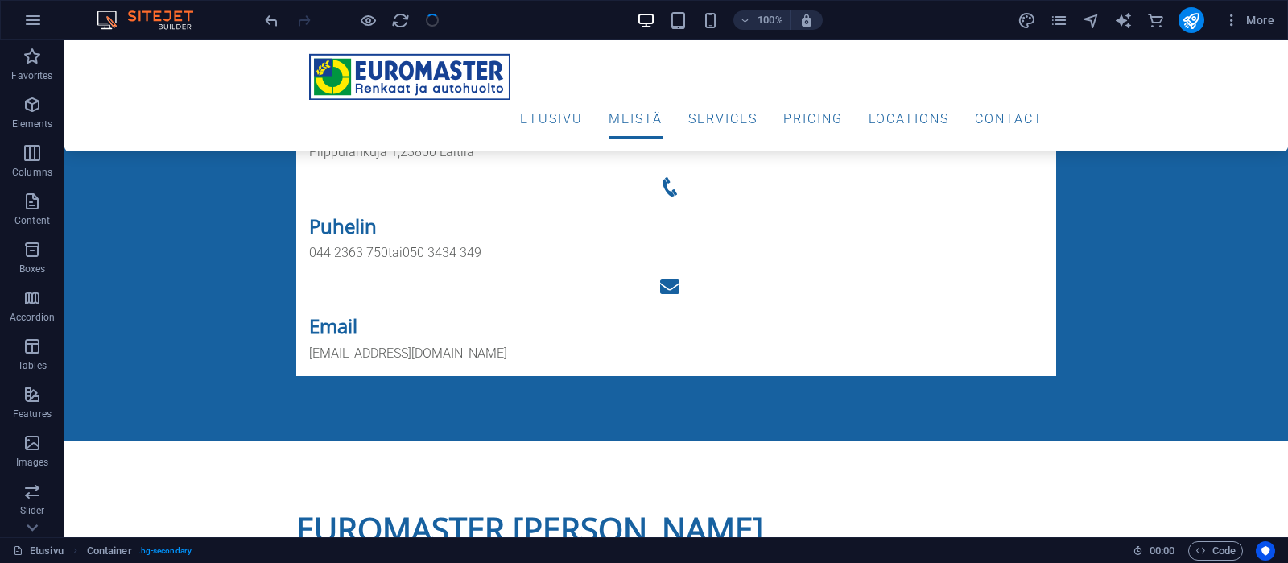
checkbox input "false"
click at [354, 238] on span "Gallery" at bounding box center [351, 238] width 31 height 10
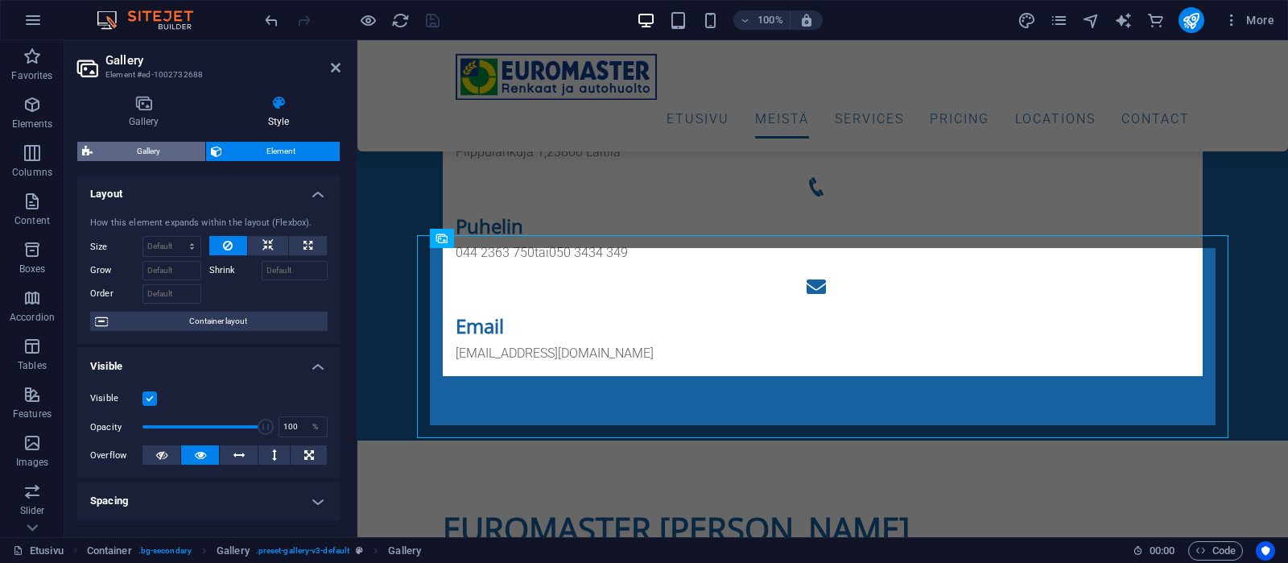
click at [162, 147] on span "Gallery" at bounding box center [148, 151] width 103 height 19
select select "rem"
select select "fade"
select select "px"
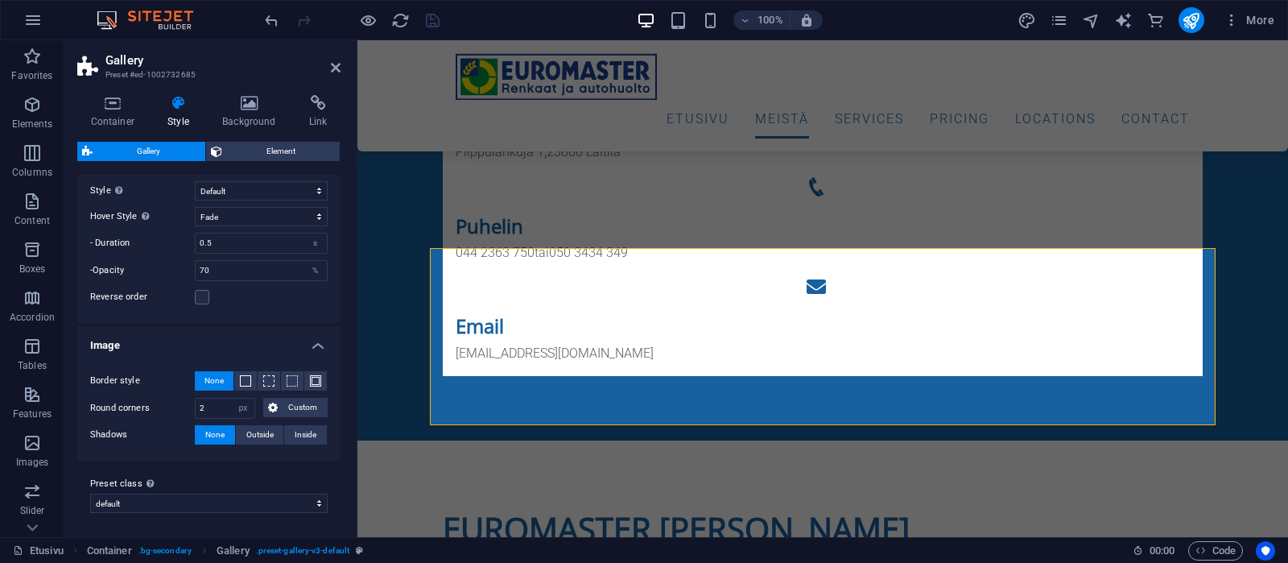
scroll to position [198, 0]
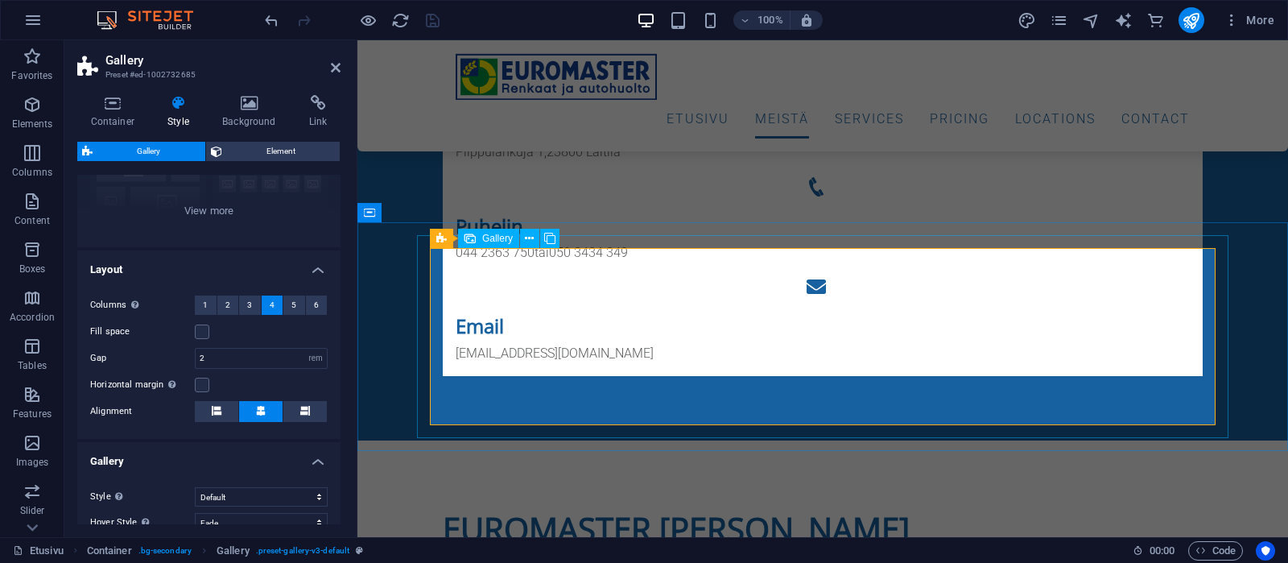
click at [491, 240] on span "Gallery" at bounding box center [497, 238] width 31 height 10
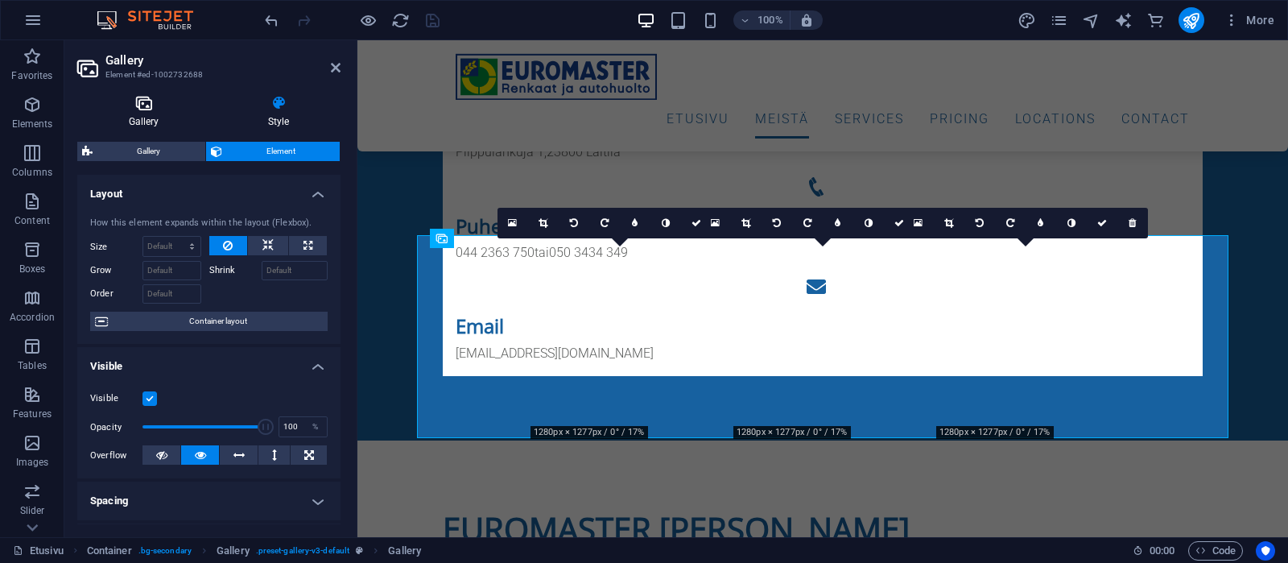
click at [142, 109] on icon at bounding box center [143, 103] width 133 height 16
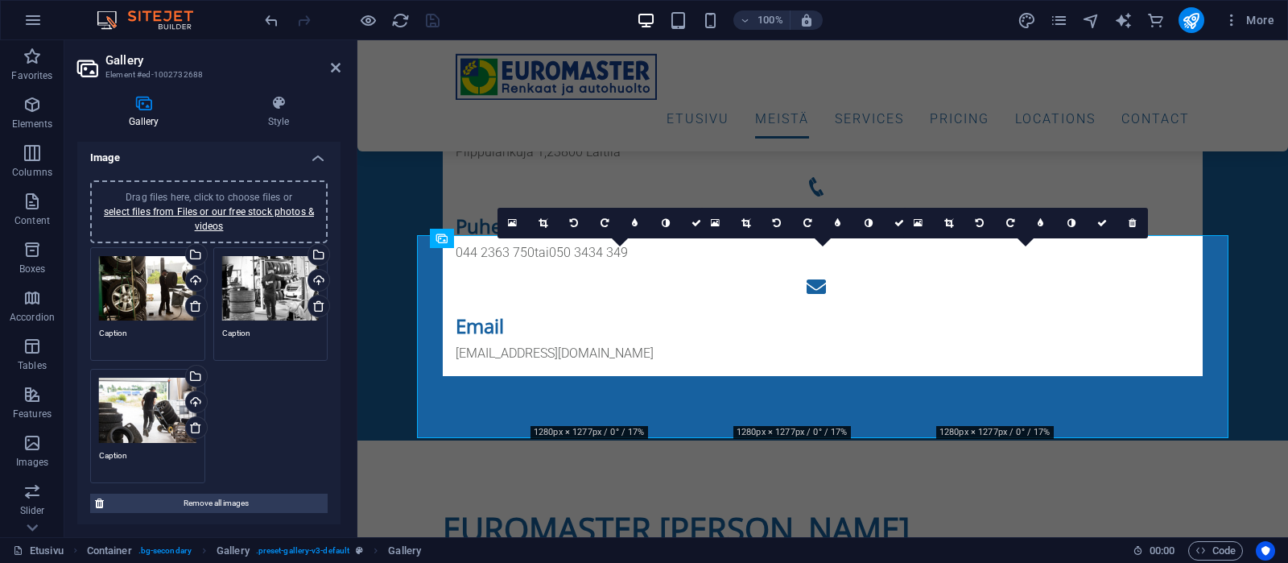
scroll to position [0, 0]
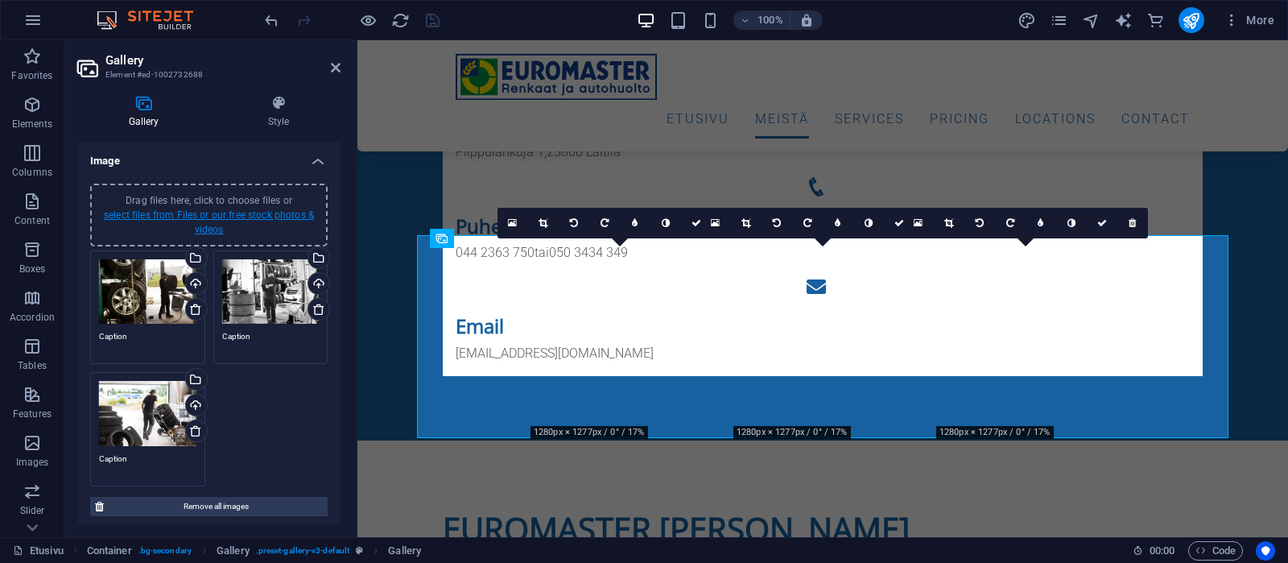
click at [249, 212] on link "select files from Files or our free stock photos & videos" at bounding box center [209, 222] width 210 height 26
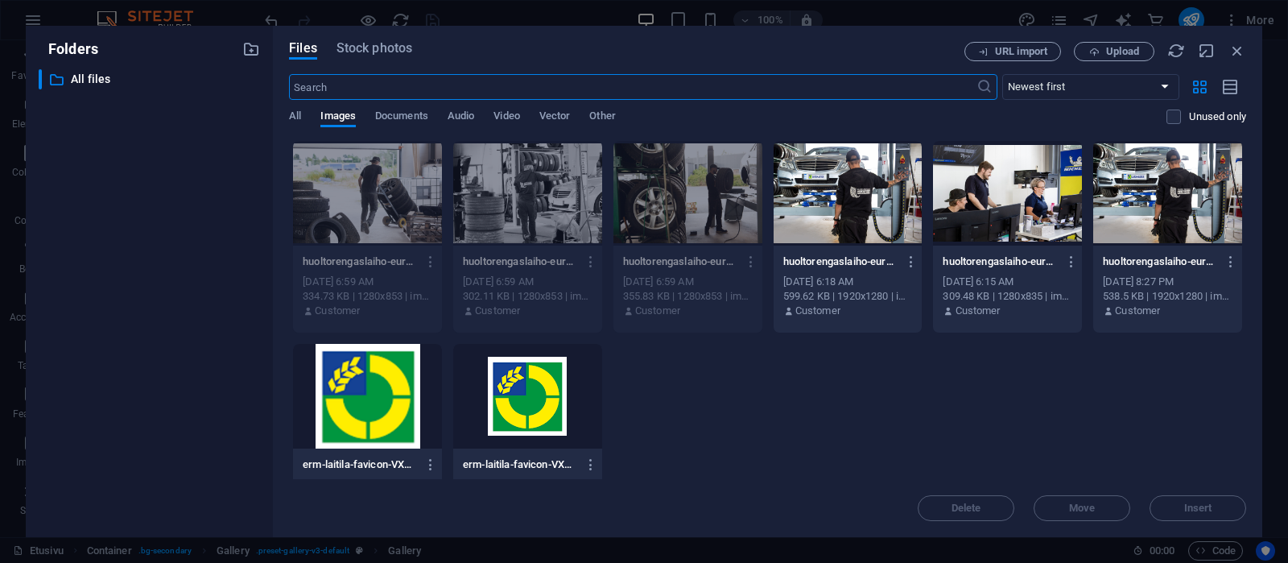
scroll to position [1418, 0]
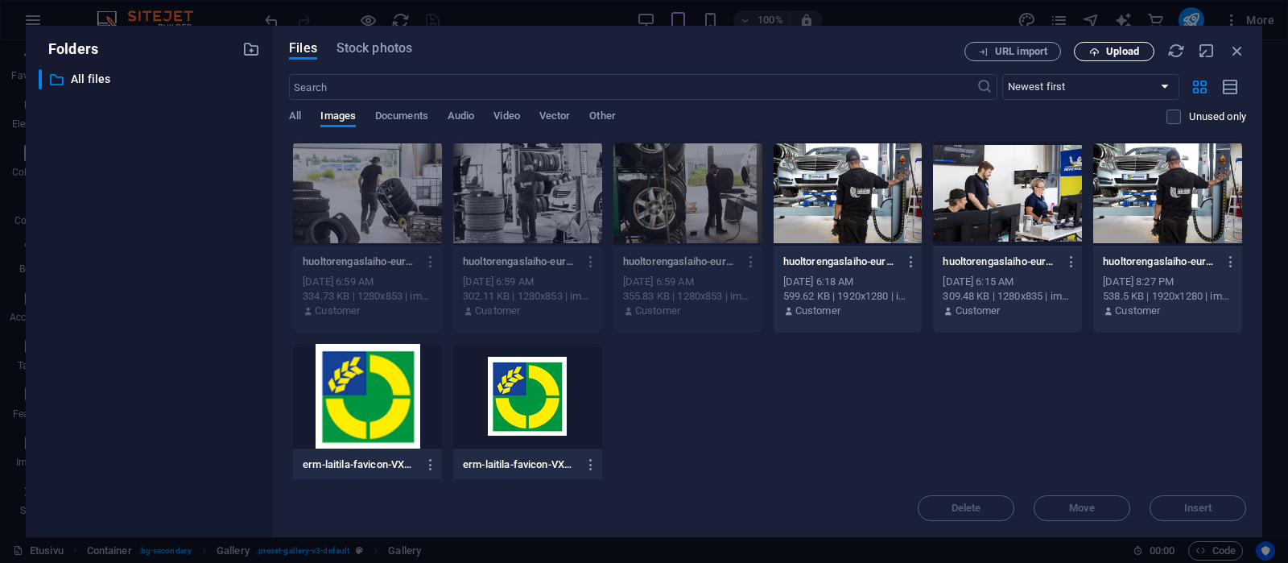
click at [1117, 45] on button "Upload" at bounding box center [1114, 51] width 80 height 19
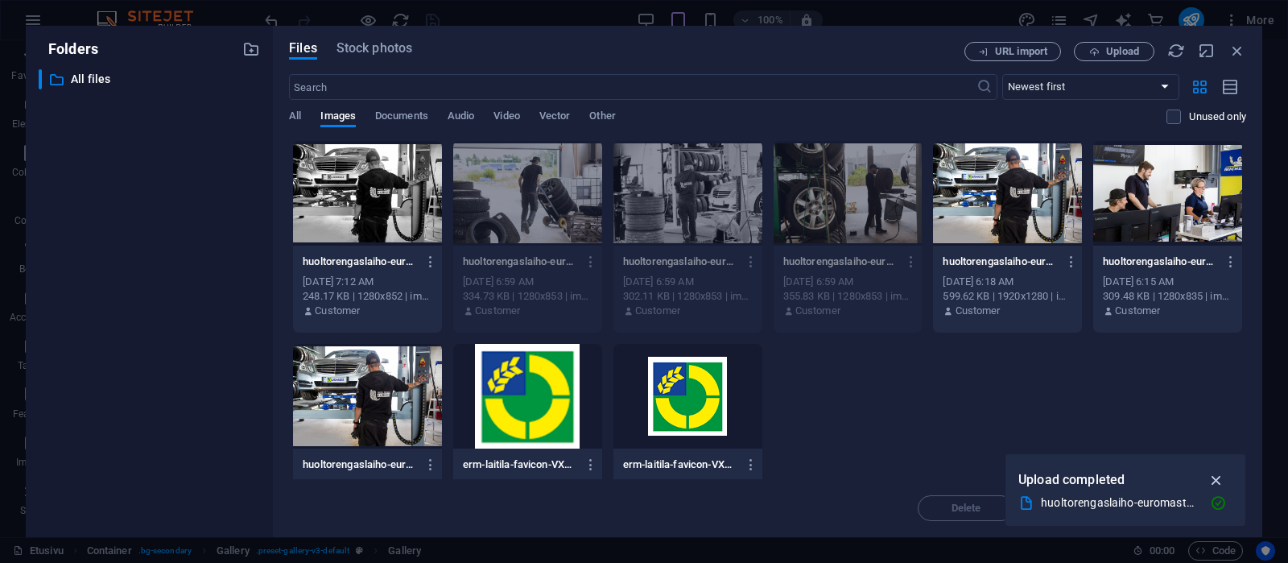
click at [1218, 477] on icon "button" at bounding box center [1217, 480] width 19 height 18
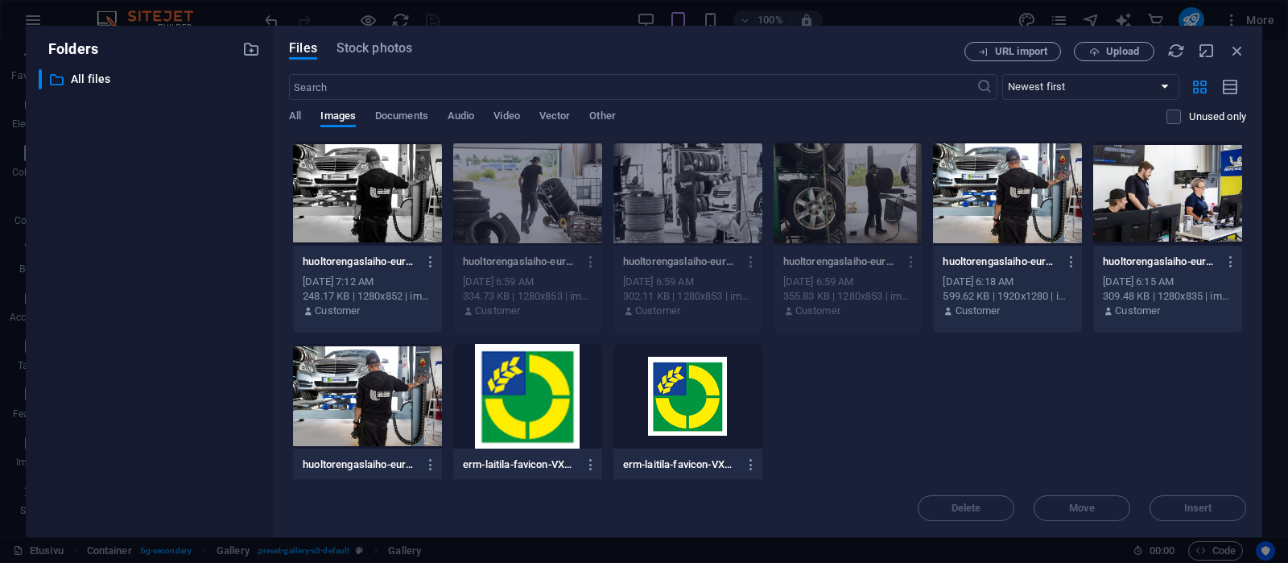
click at [1038, 403] on div "huoltorengaslaiho-euromaster-1280x853-4-mv-N5RuBf4Z6oiTCcwF8kWsOA.jpg huoltoren…" at bounding box center [767, 338] width 957 height 396
click at [340, 200] on div at bounding box center [367, 193] width 149 height 105
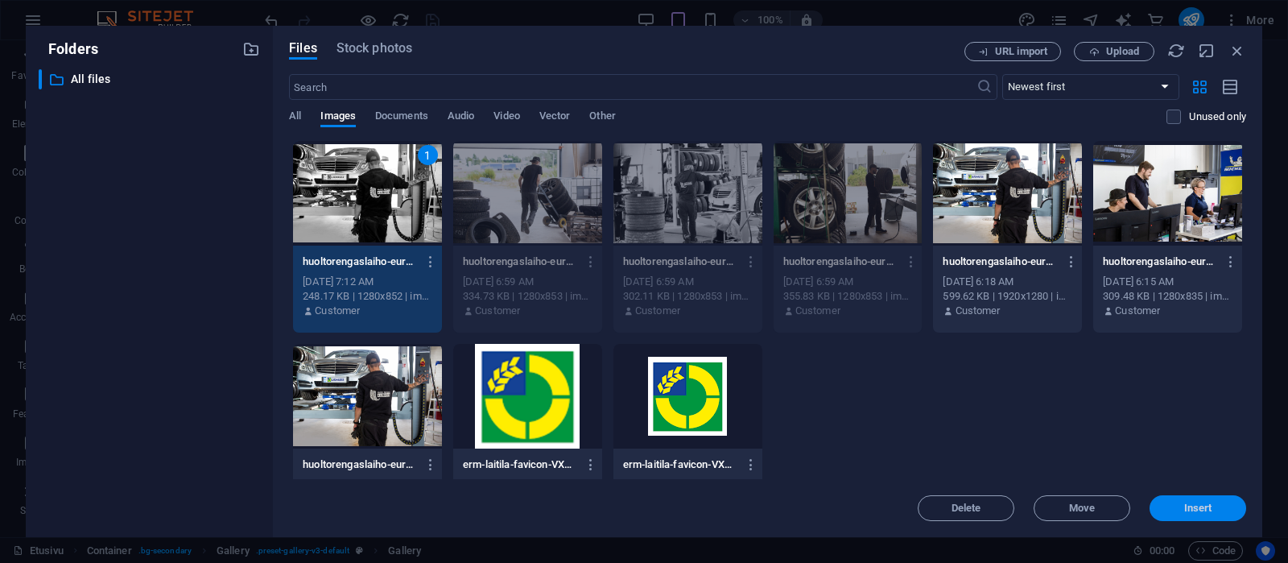
drag, startPoint x: 1192, startPoint y: 502, endPoint x: 833, endPoint y: 461, distance: 361.3
click at [1191, 503] on span "Insert" at bounding box center [1198, 508] width 28 height 10
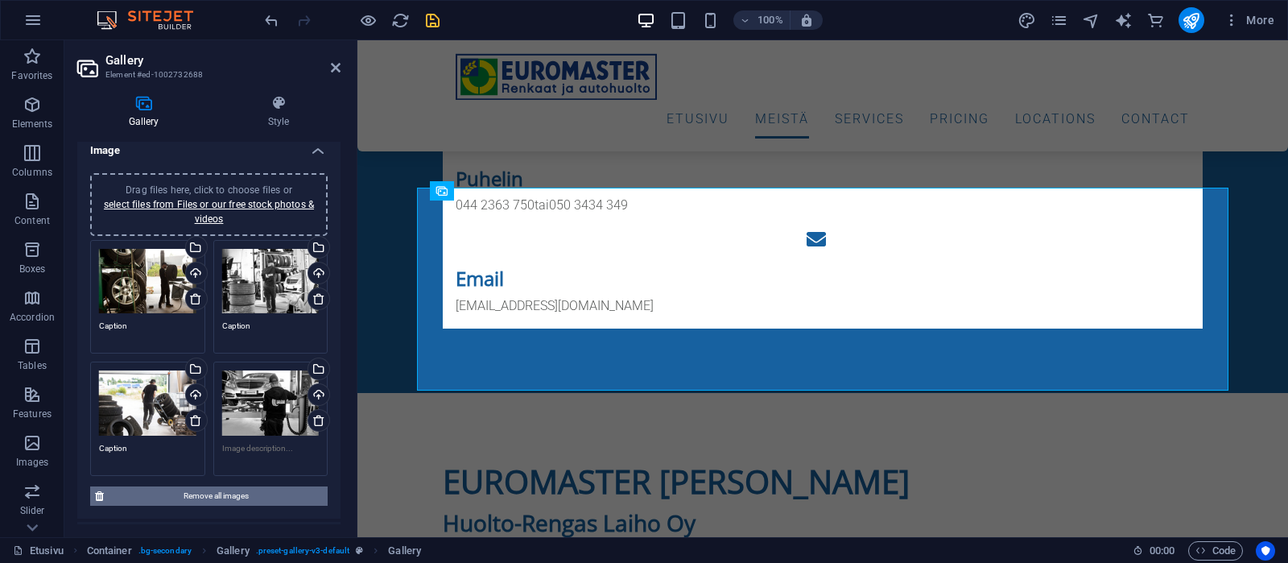
scroll to position [0, 0]
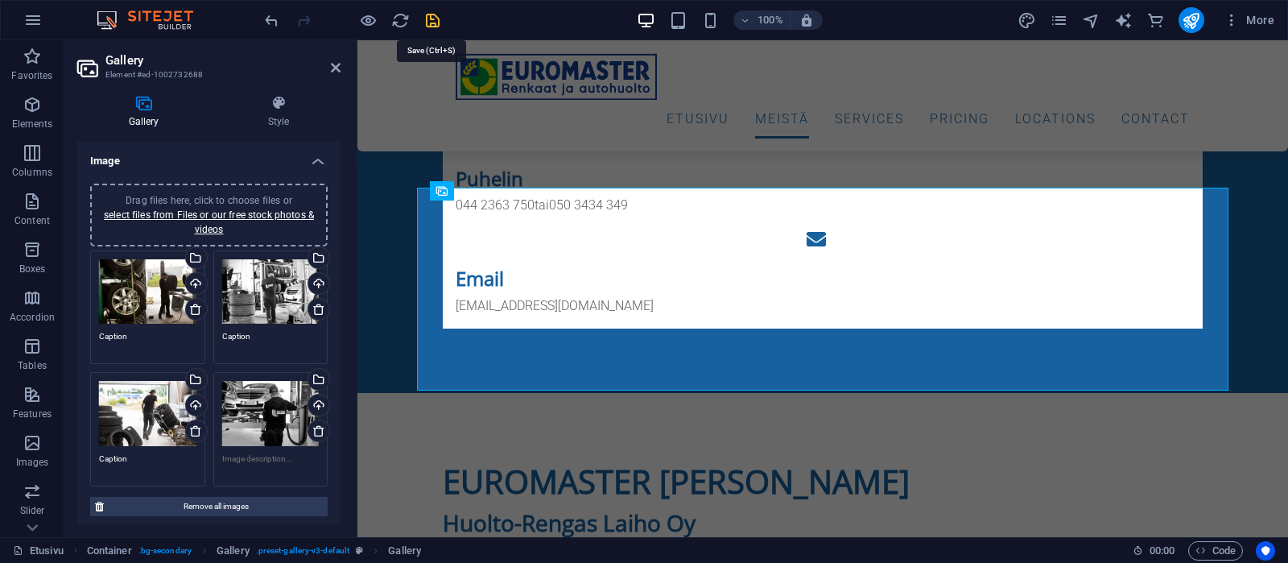
click at [433, 19] on icon "save" at bounding box center [432, 20] width 19 height 19
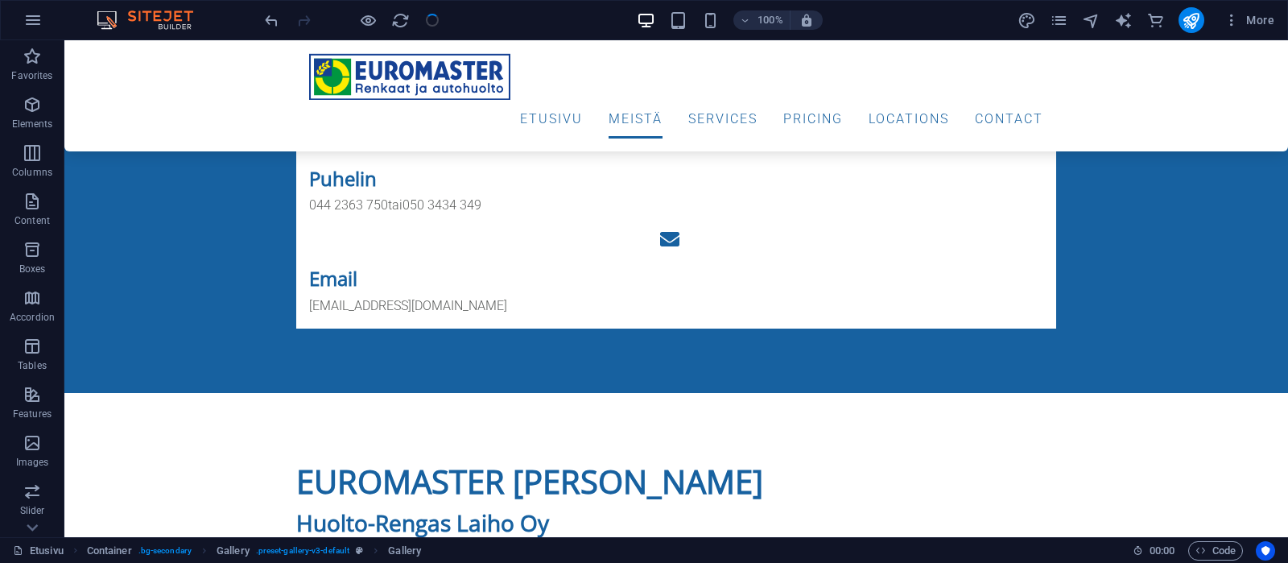
checkbox input "false"
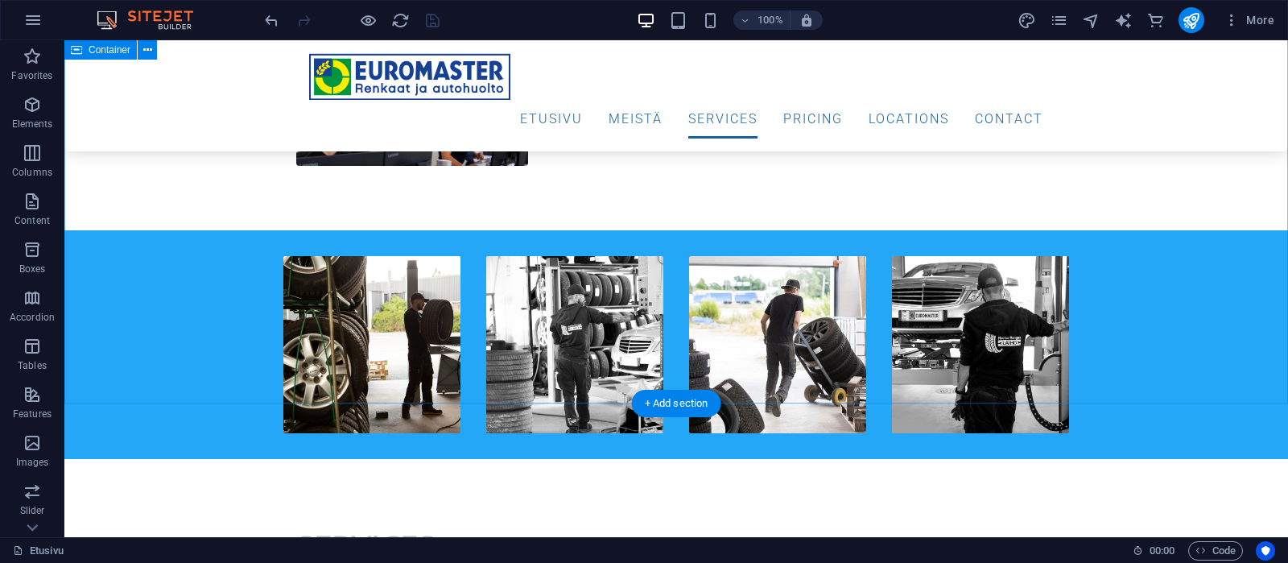
scroll to position [2066, 0]
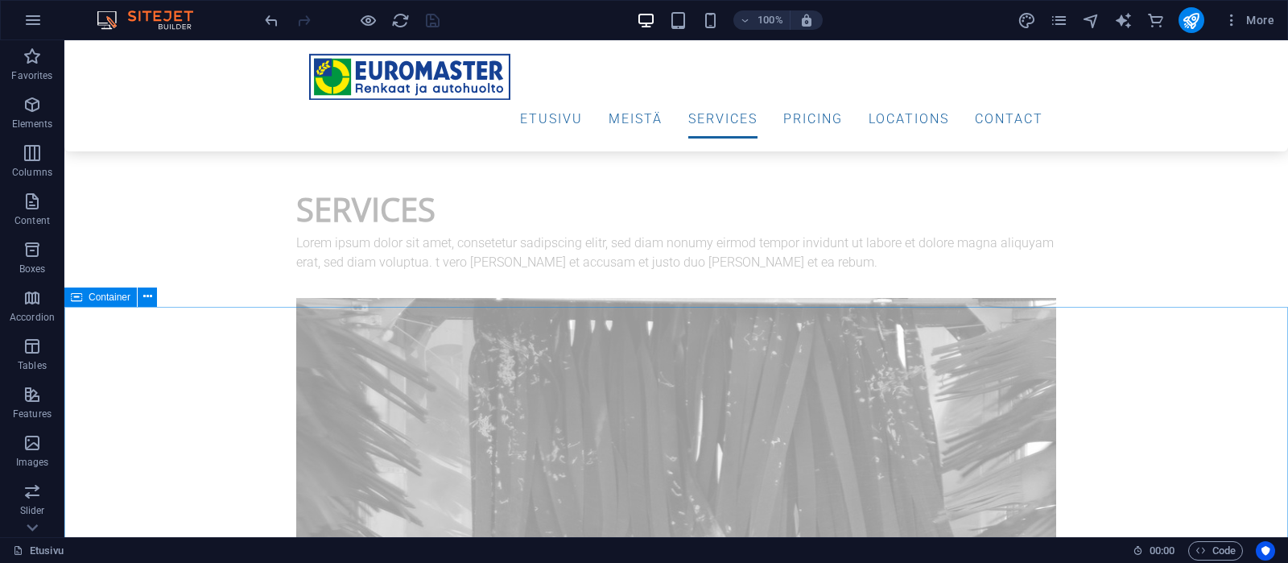
click at [109, 299] on span "Container" at bounding box center [110, 297] width 42 height 10
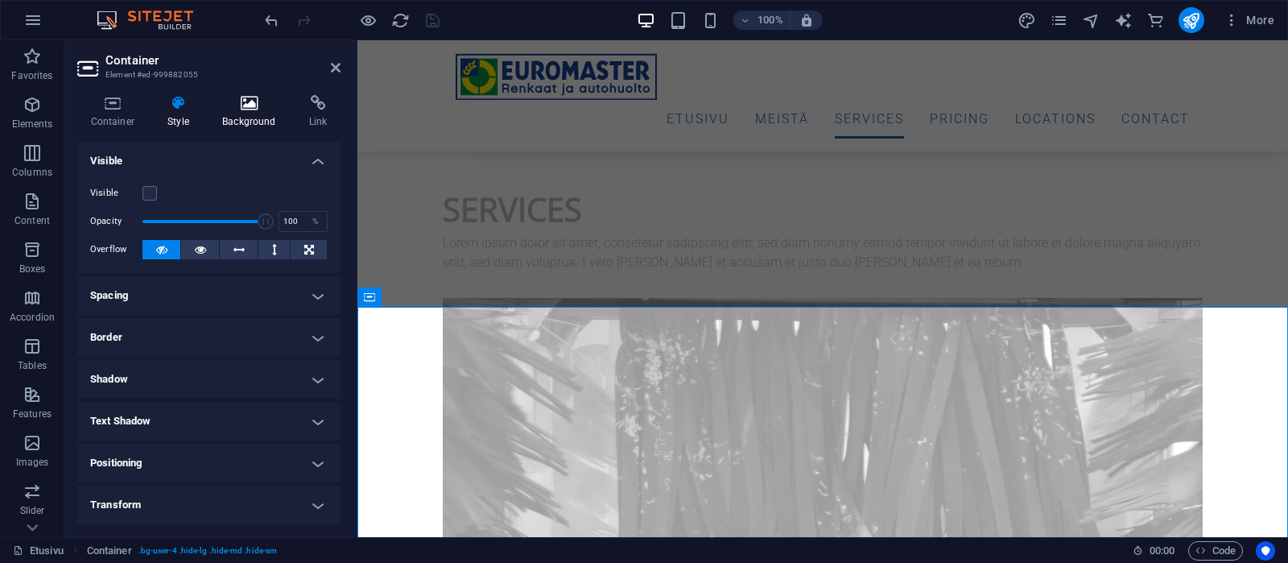
click at [248, 105] on icon at bounding box center [249, 103] width 80 height 16
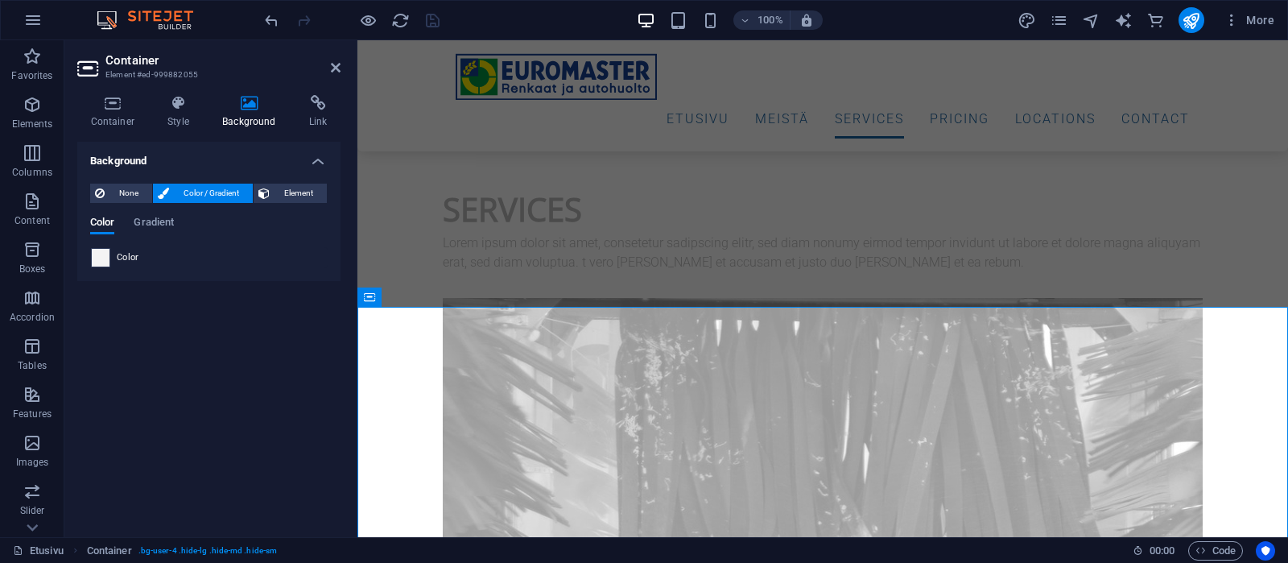
click at [107, 262] on span at bounding box center [101, 258] width 18 height 18
type input "#f4f4f4"
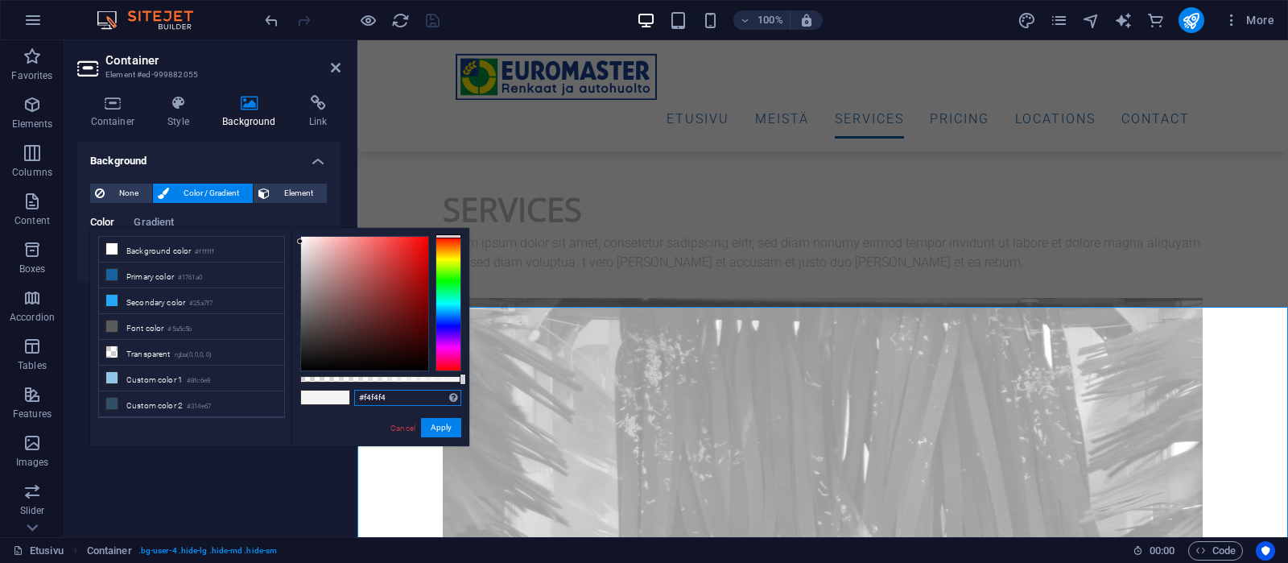
drag, startPoint x: 413, startPoint y: 401, endPoint x: 345, endPoint y: 395, distance: 68.7
click at [354, 395] on input "#f4f4f4" at bounding box center [407, 398] width 107 height 16
click at [399, 427] on link "Cancel" at bounding box center [403, 428] width 28 height 12
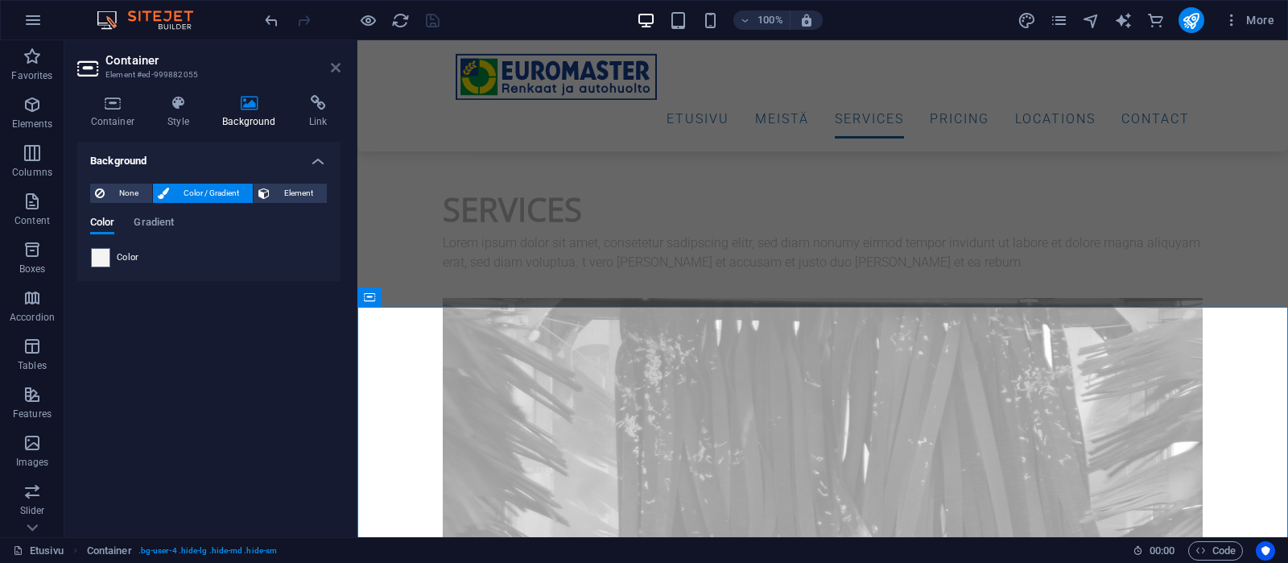
drag, startPoint x: 336, startPoint y: 63, endPoint x: 480, endPoint y: 441, distance: 404.9
click at [336, 63] on icon at bounding box center [336, 67] width 10 height 13
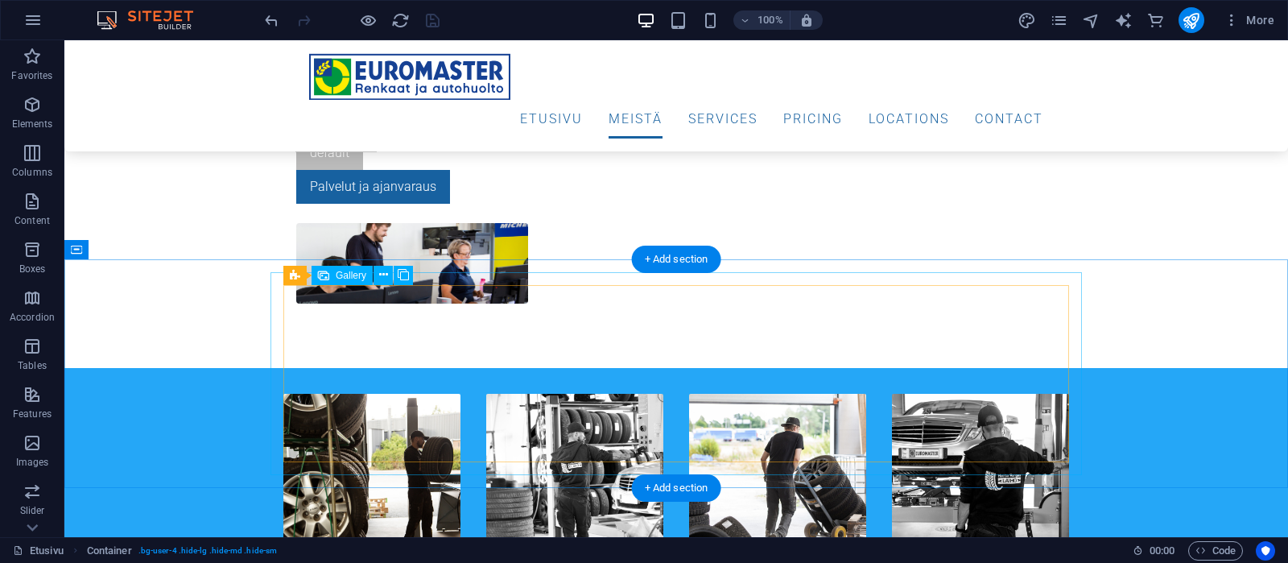
scroll to position [967, 0]
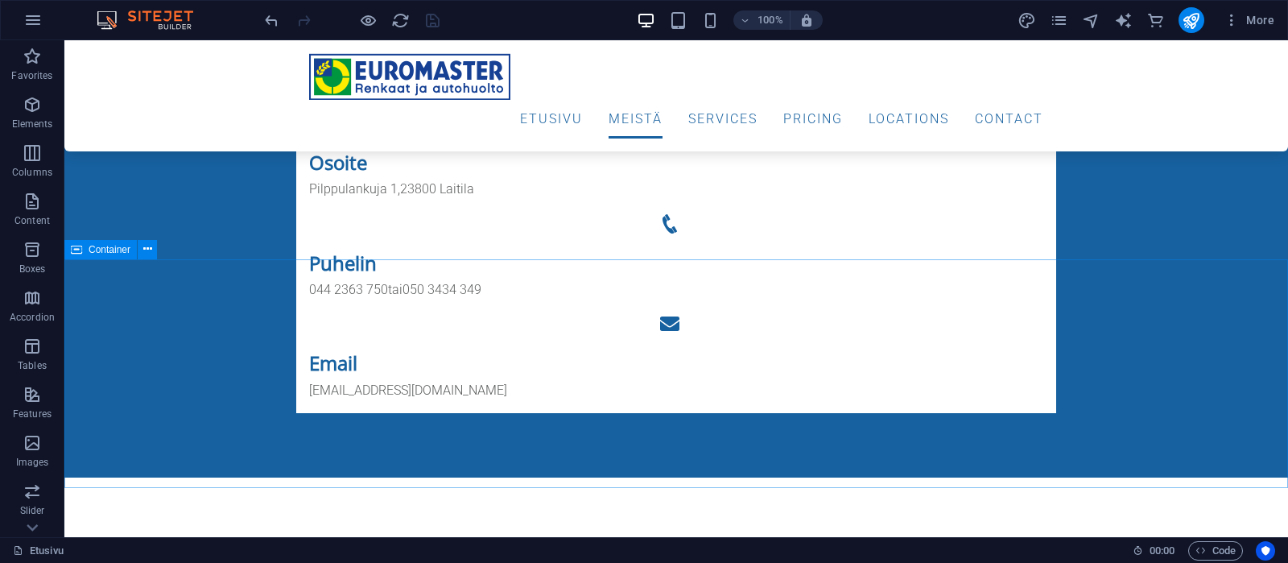
click at [105, 247] on span "Container" at bounding box center [110, 250] width 42 height 10
select select "px"
select select "rem"
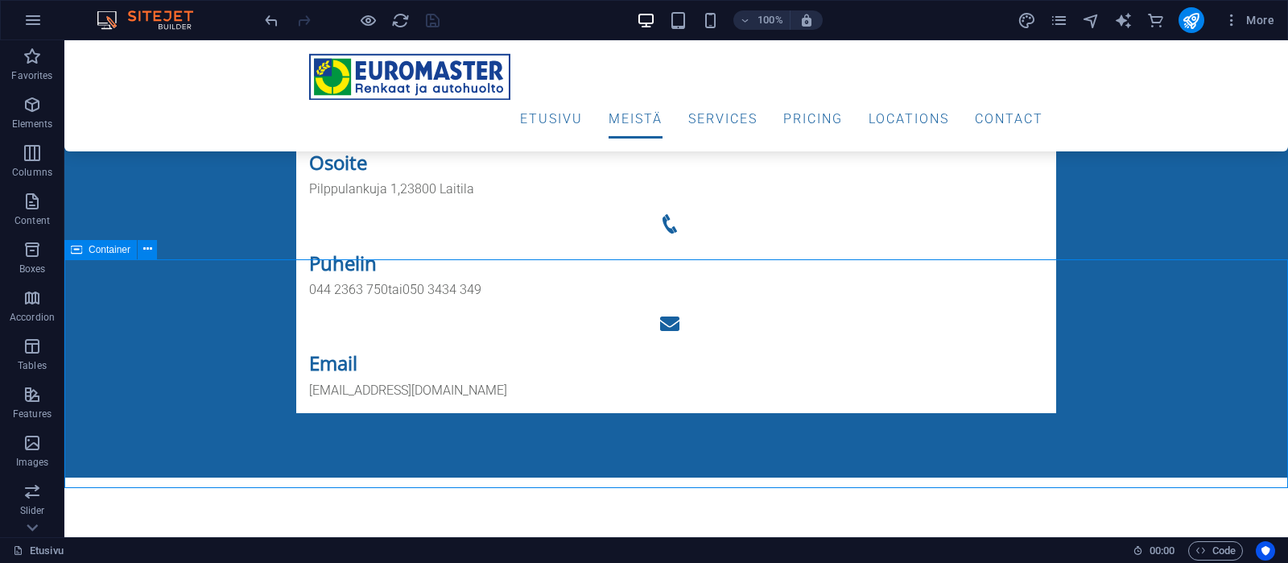
select select "px"
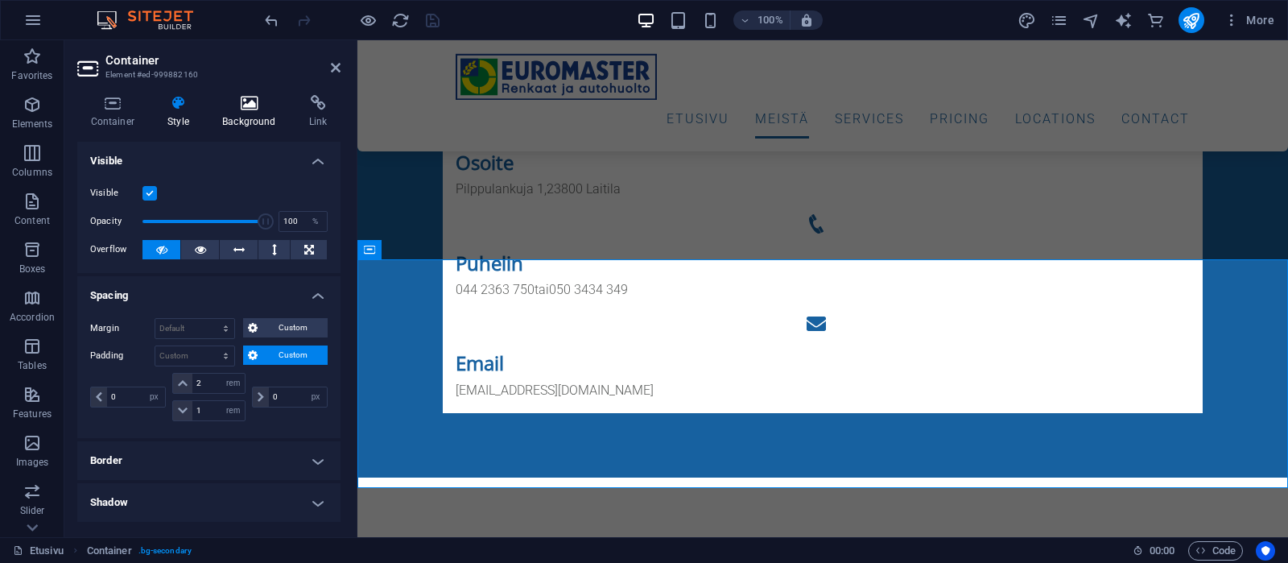
click at [233, 111] on h4 "Background" at bounding box center [252, 112] width 87 height 34
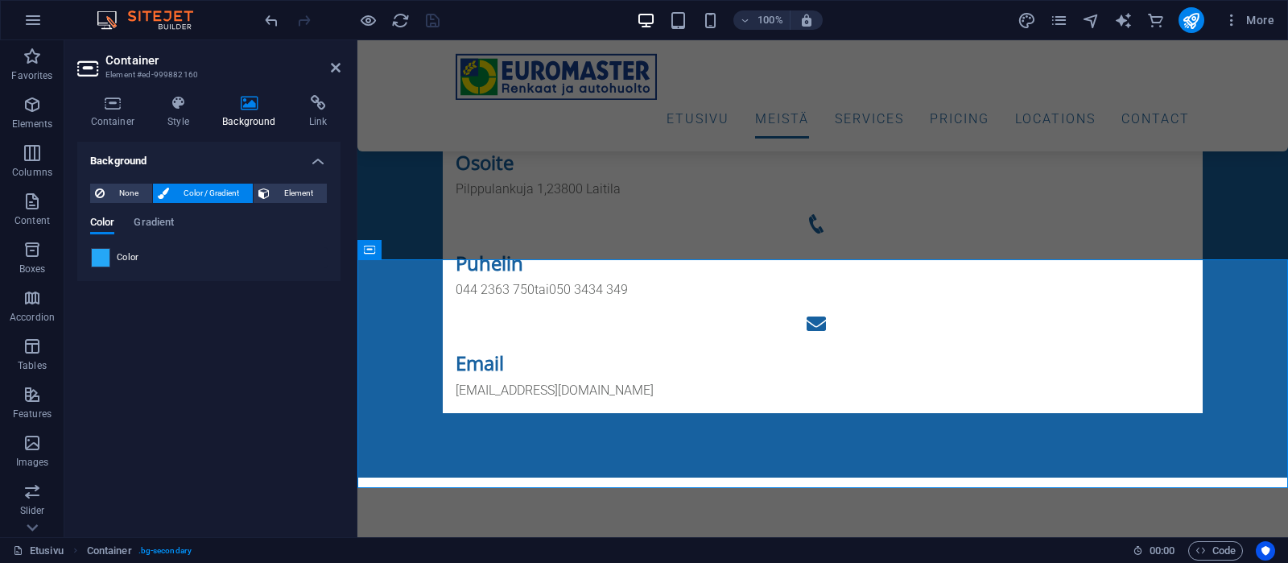
click at [95, 256] on span at bounding box center [101, 258] width 18 height 18
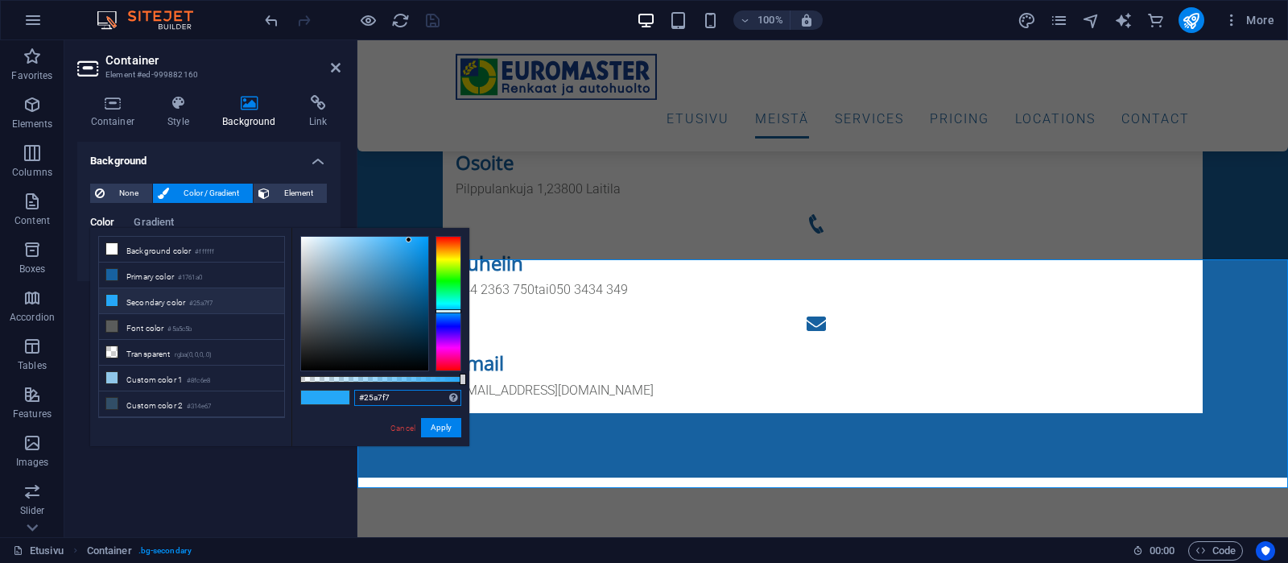
drag, startPoint x: 425, startPoint y: 395, endPoint x: 342, endPoint y: 397, distance: 82.9
click at [354, 397] on input "#25a7f7" at bounding box center [407, 398] width 107 height 16
paste input "f4f4f4"
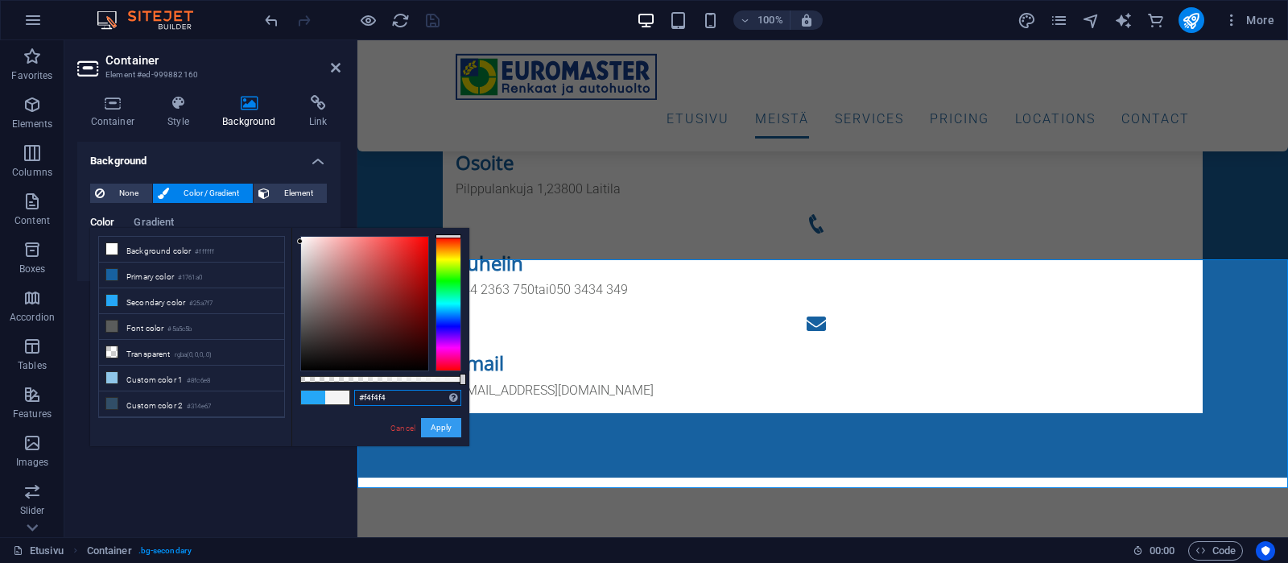
type input "#f4f4f4"
click at [437, 420] on button "Apply" at bounding box center [441, 427] width 40 height 19
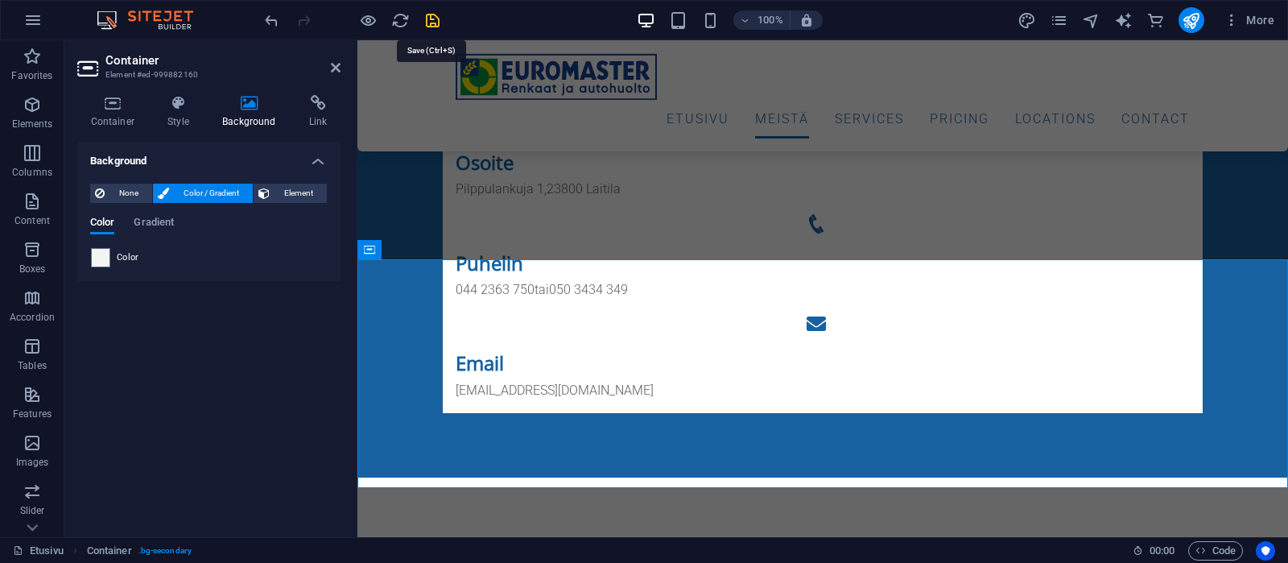
click at [433, 16] on icon "save" at bounding box center [432, 20] width 19 height 19
checkbox input "false"
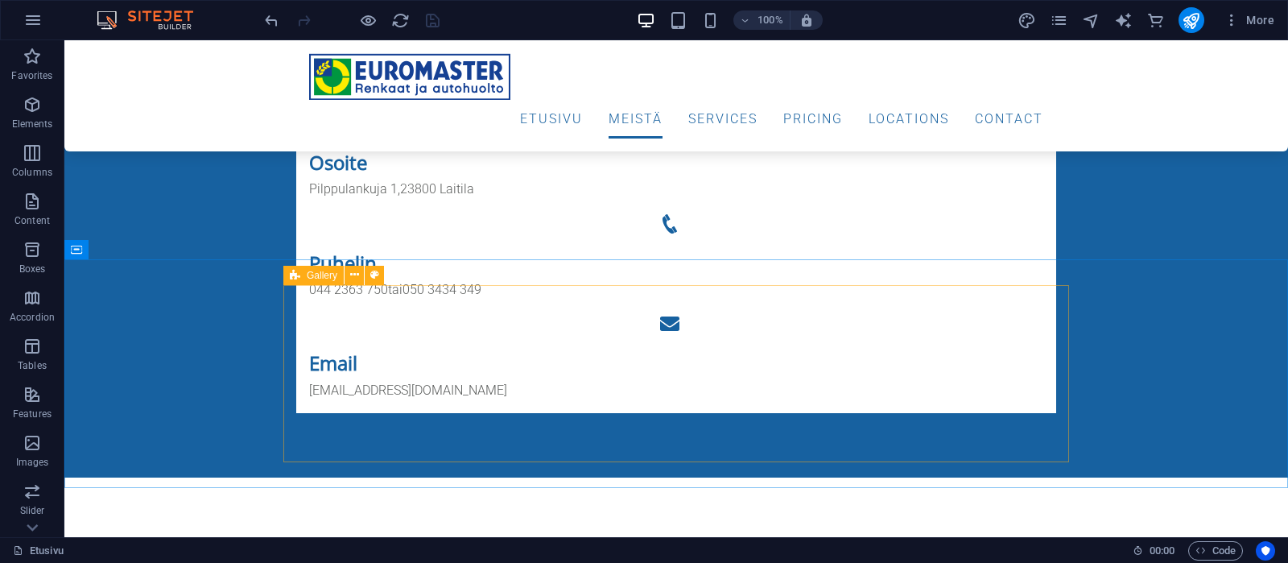
click at [320, 276] on span "Gallery" at bounding box center [322, 275] width 31 height 10
select select "rem"
select select "fade"
select select "px"
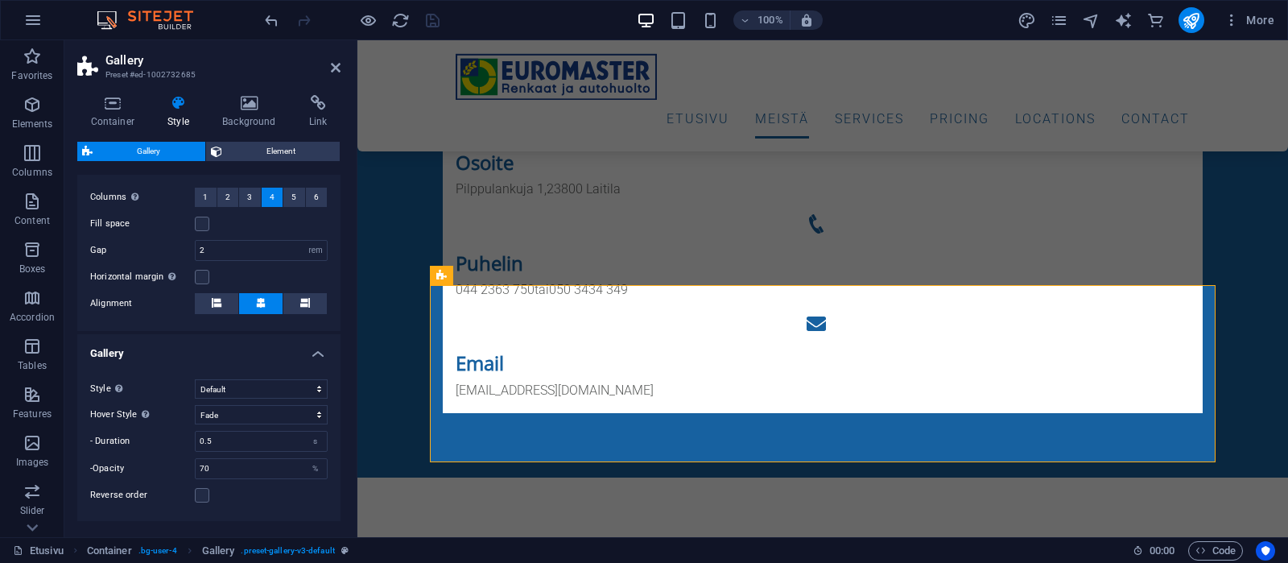
scroll to position [504, 0]
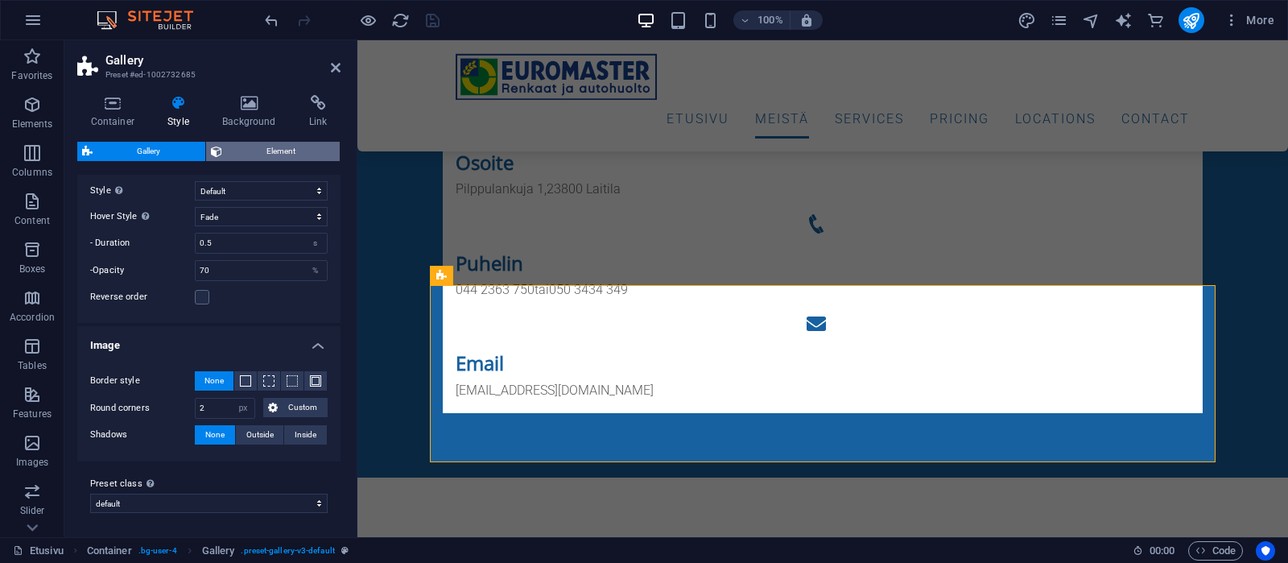
click at [308, 152] on span "Element" at bounding box center [281, 151] width 109 height 19
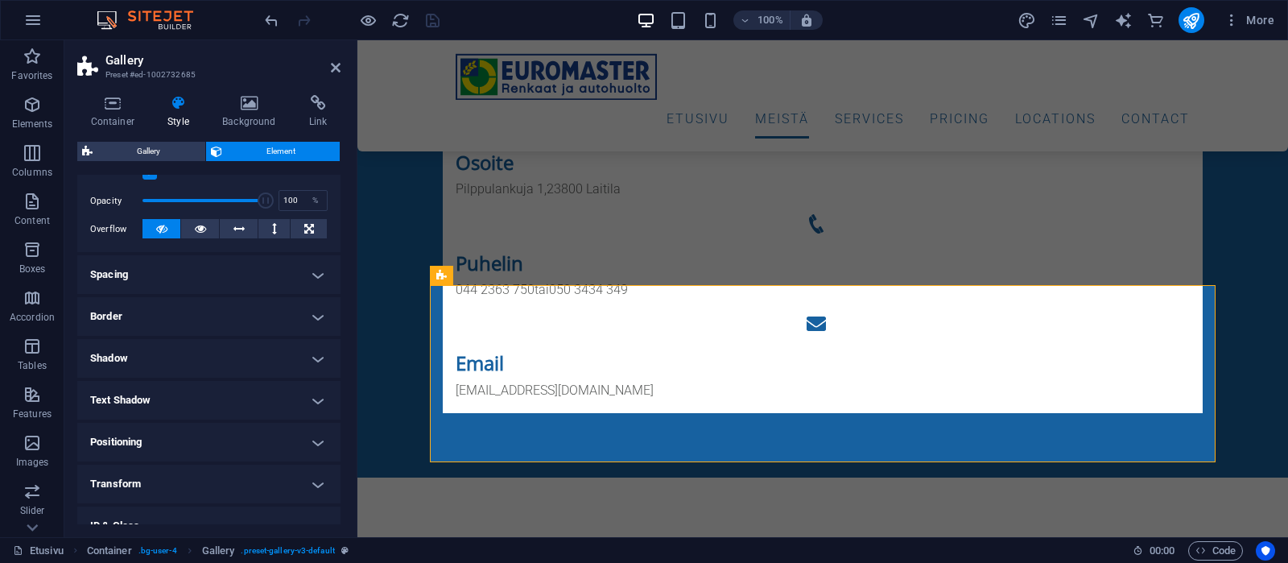
scroll to position [177, 0]
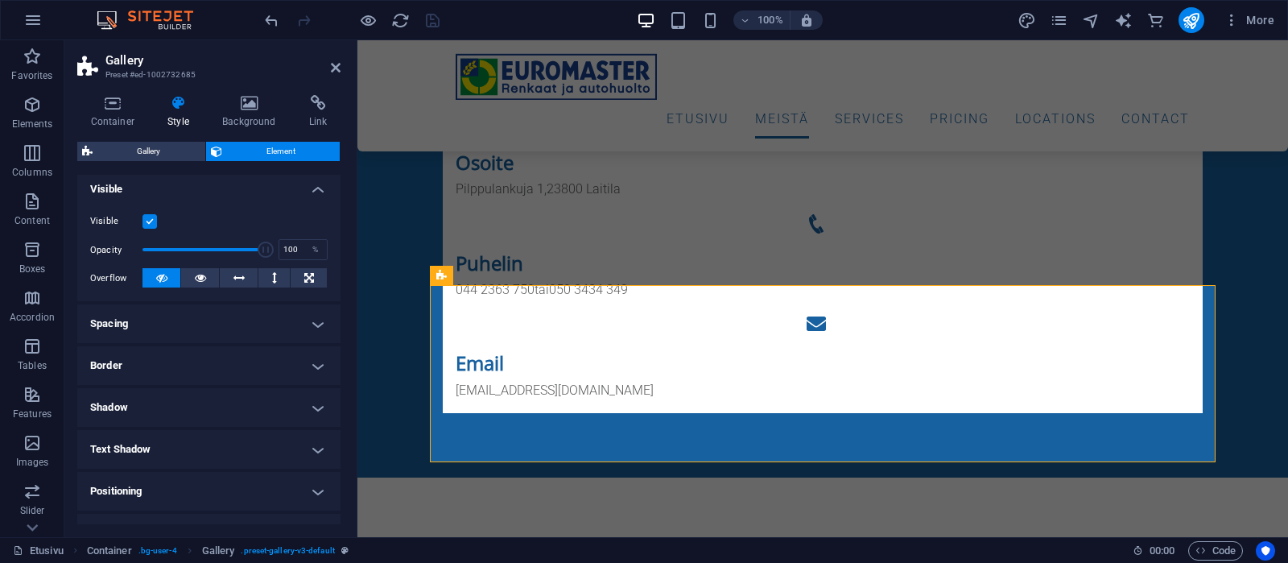
click at [254, 324] on h4 "Spacing" at bounding box center [208, 323] width 263 height 39
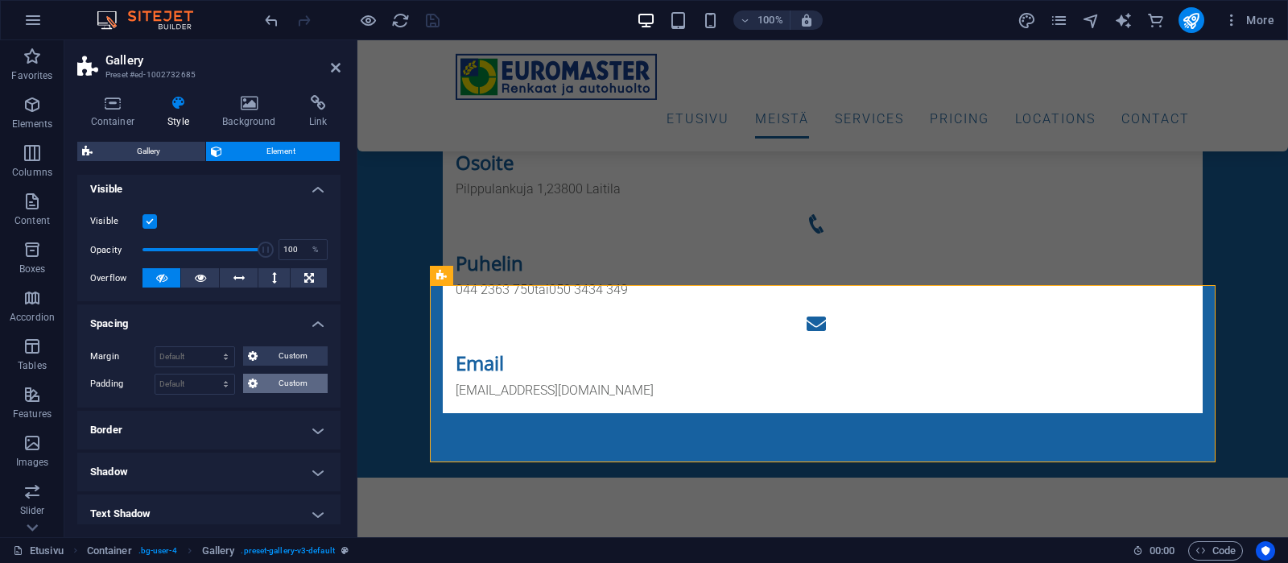
click at [291, 376] on span "Custom" at bounding box center [292, 383] width 60 height 19
select select "rem"
click option "rem" at bounding box center [0, 0] width 0 height 0
type input "0"
click at [170, 384] on input "0" at bounding box center [194, 383] width 79 height 19
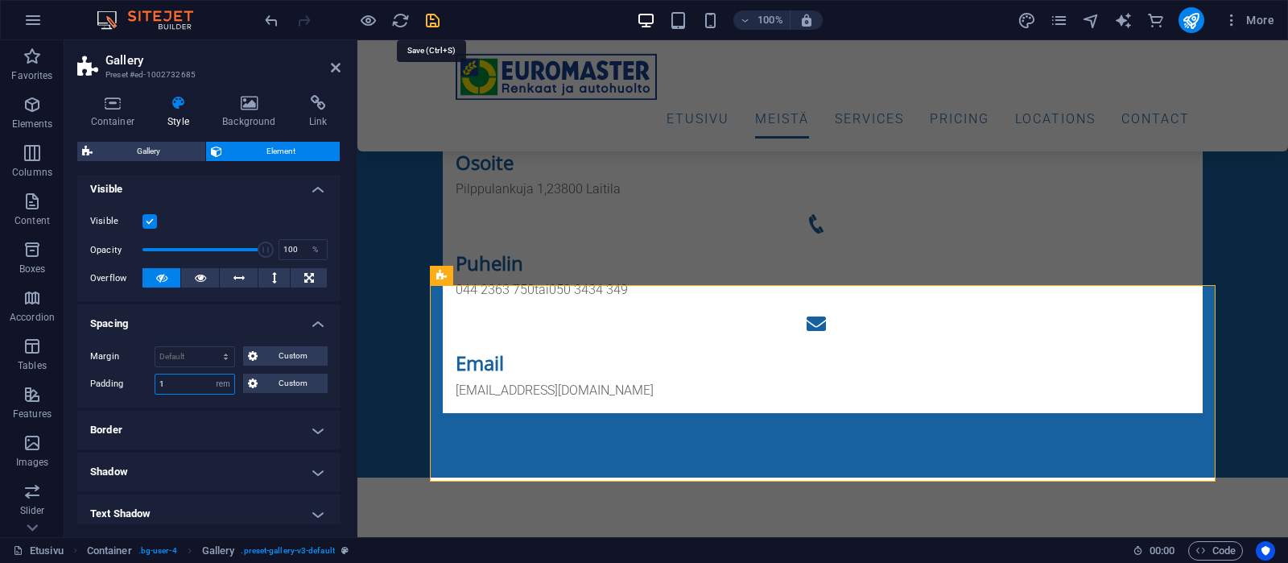
type input "1"
click at [433, 21] on icon "save" at bounding box center [432, 20] width 19 height 19
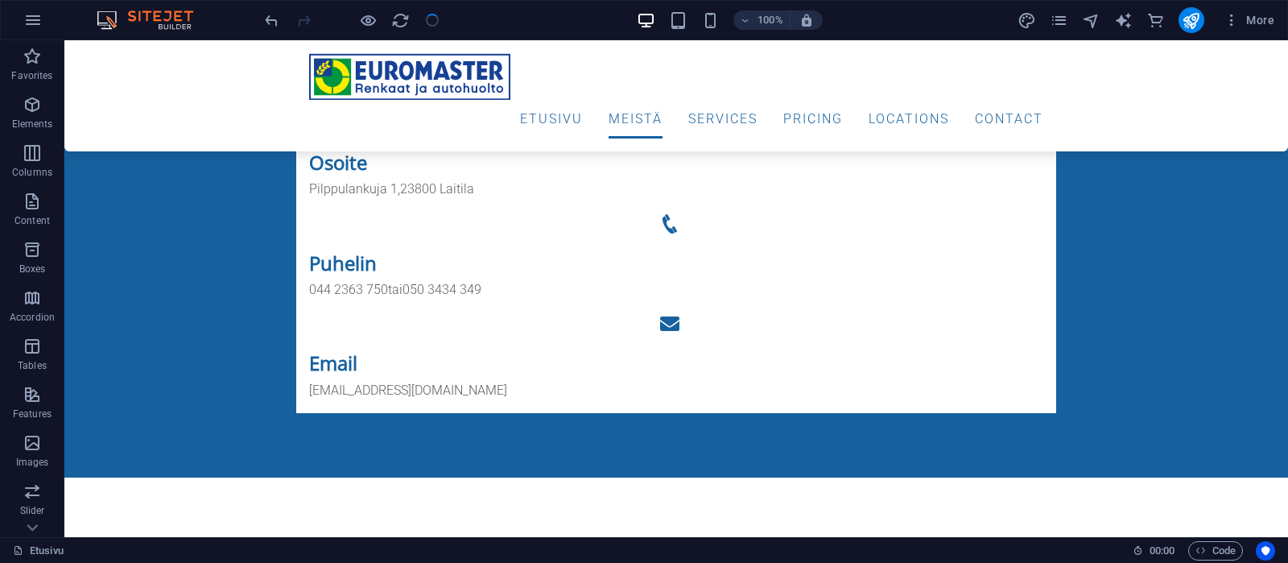
checkbox input "false"
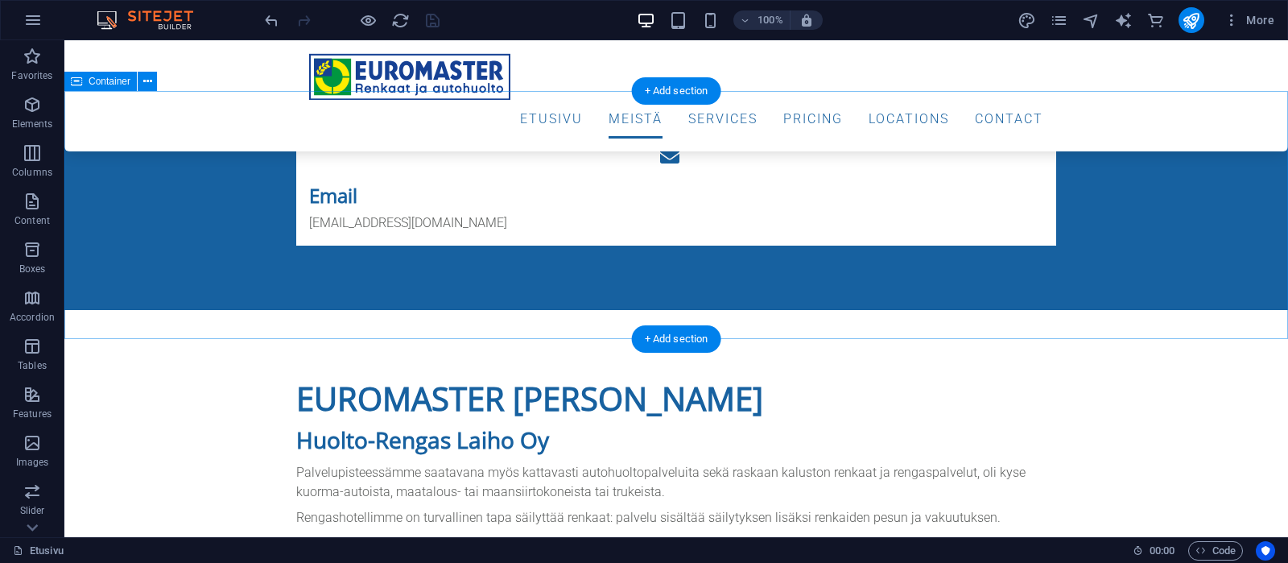
scroll to position [1051, 0]
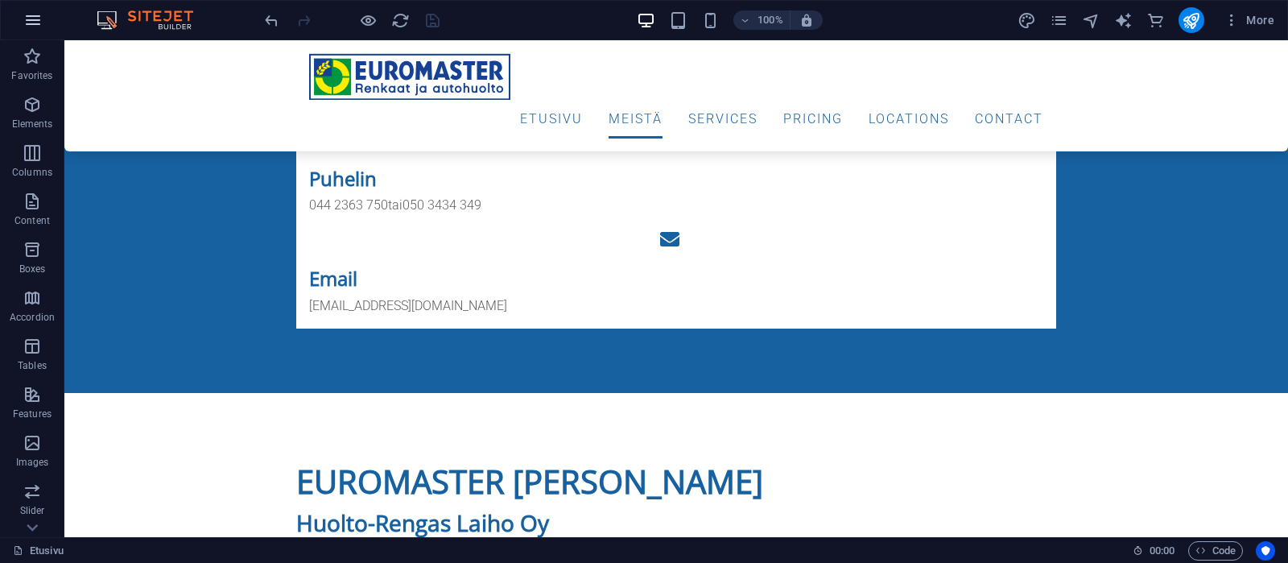
click at [32, 19] on icon "button" at bounding box center [32, 19] width 19 height 19
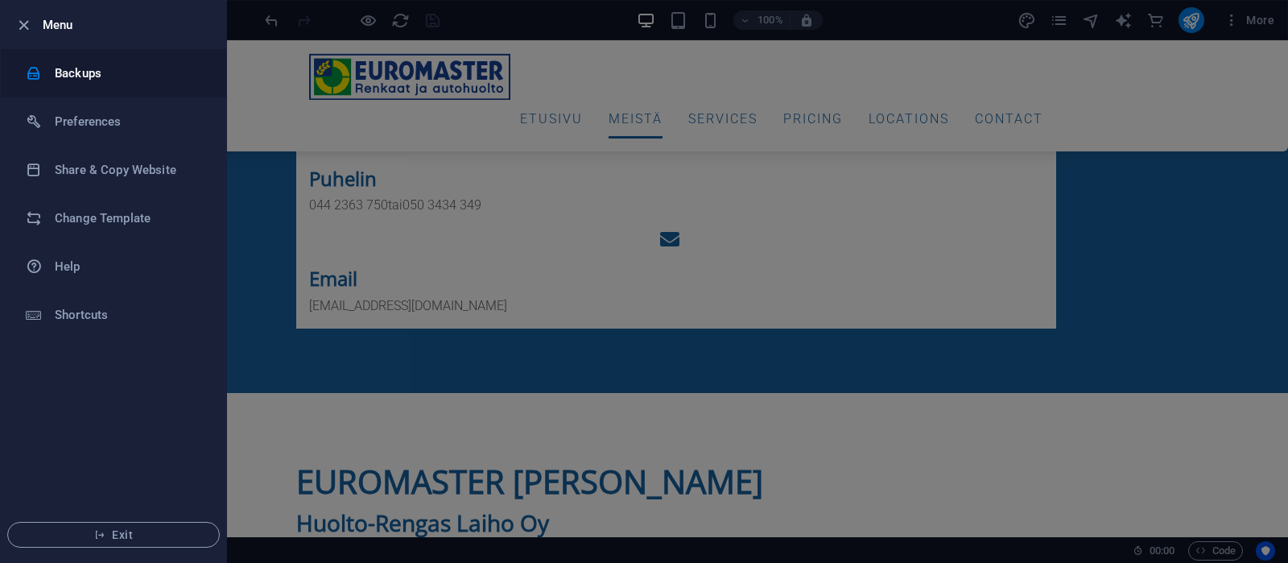
click at [59, 67] on h6 "Backups" at bounding box center [129, 73] width 149 height 19
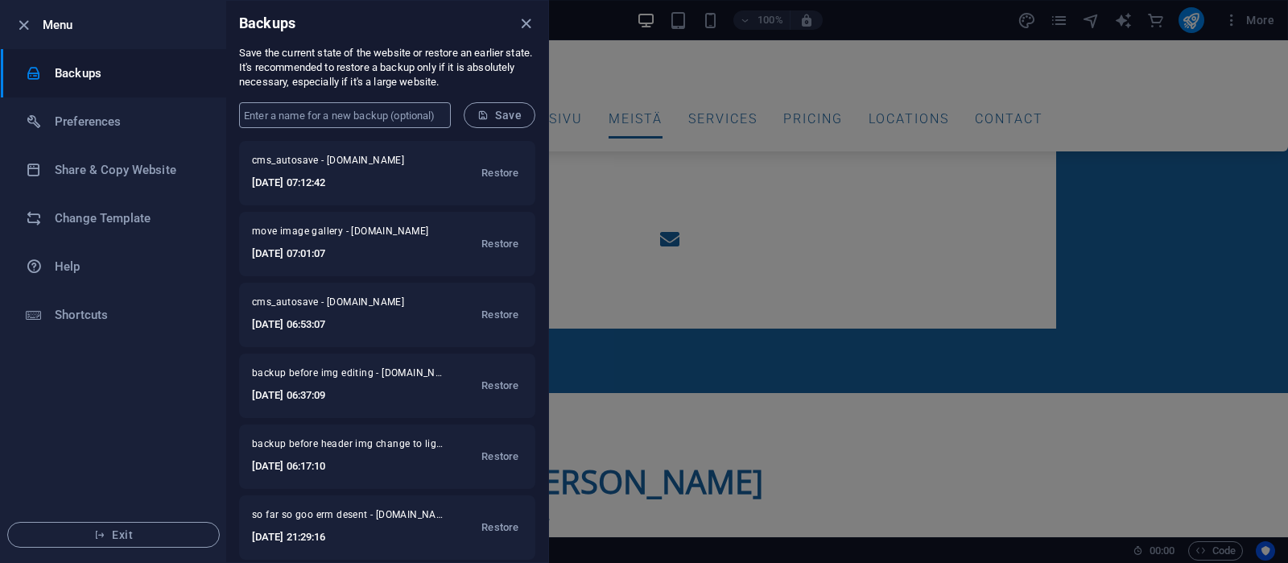
click at [404, 118] on input "text" at bounding box center [345, 115] width 212 height 26
type input "before mobi open closed editing"
click at [498, 115] on span "Save" at bounding box center [499, 115] width 44 height 13
click at [523, 25] on icon "close" at bounding box center [526, 23] width 19 height 19
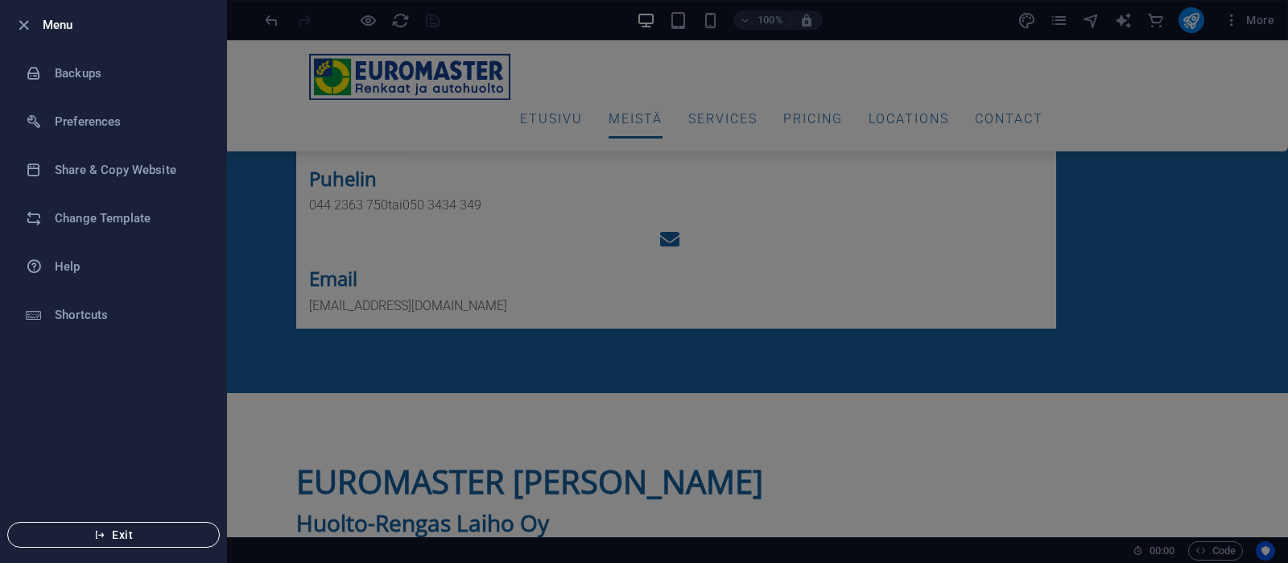
click at [139, 532] on span "Exit" at bounding box center [113, 534] width 185 height 13
